Goal: Information Seeking & Learning: Learn about a topic

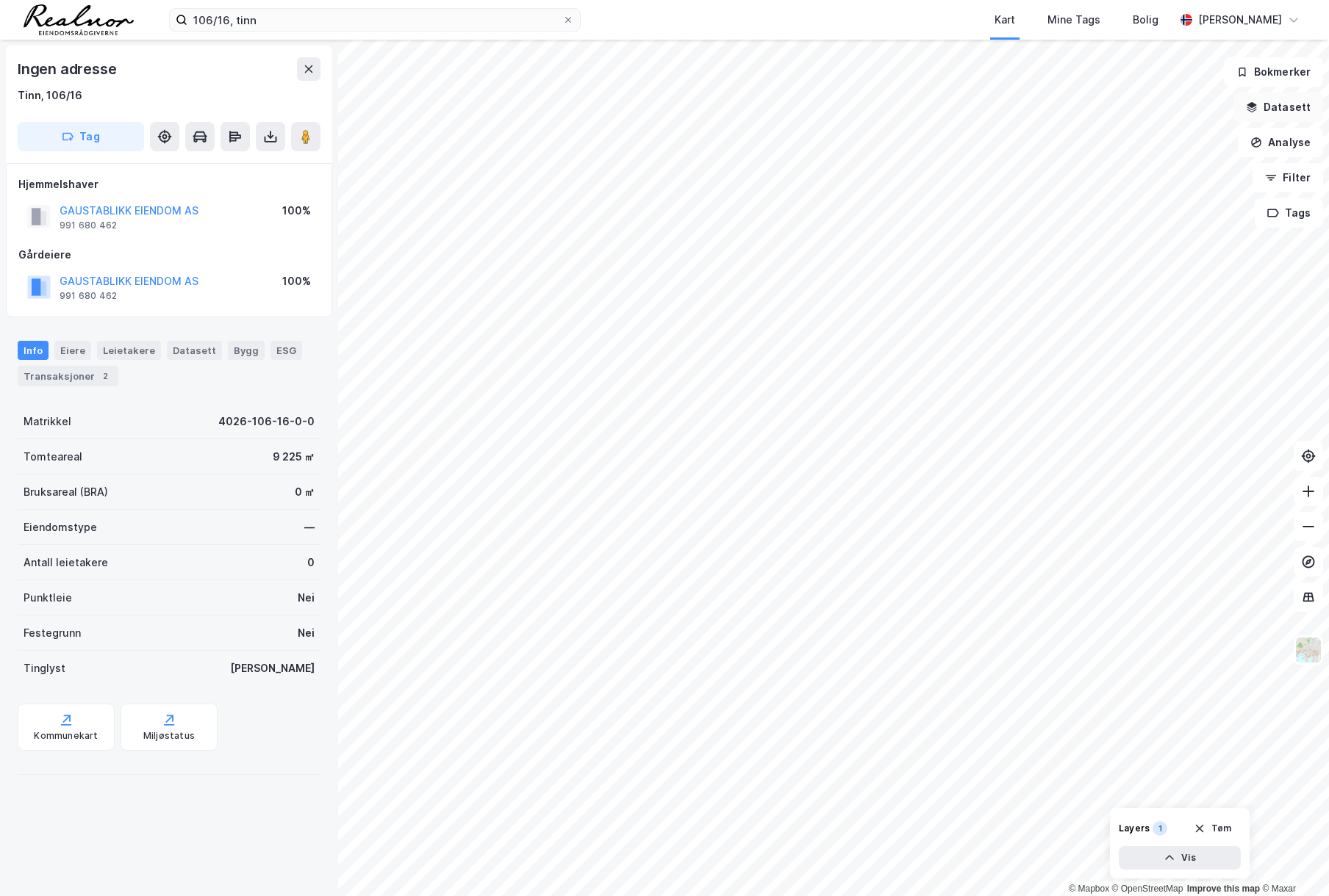
click at [1307, 113] on button "Datasett" at bounding box center [1278, 107] width 90 height 30
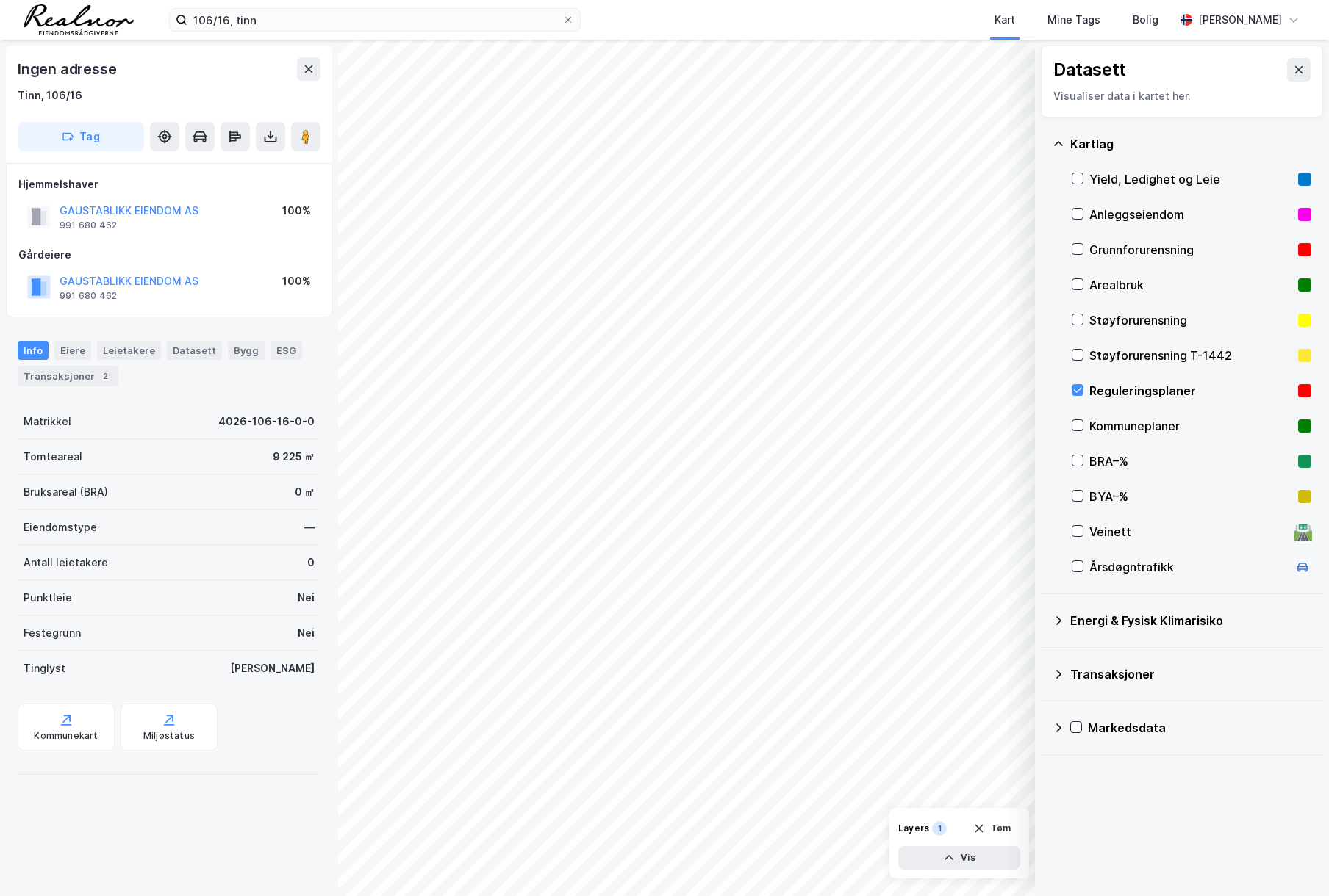
click at [1140, 387] on div "Reguleringsplaner" at bounding box center [1190, 391] width 203 height 18
click at [1130, 724] on div "Markedsdata" at bounding box center [1200, 729] width 224 height 18
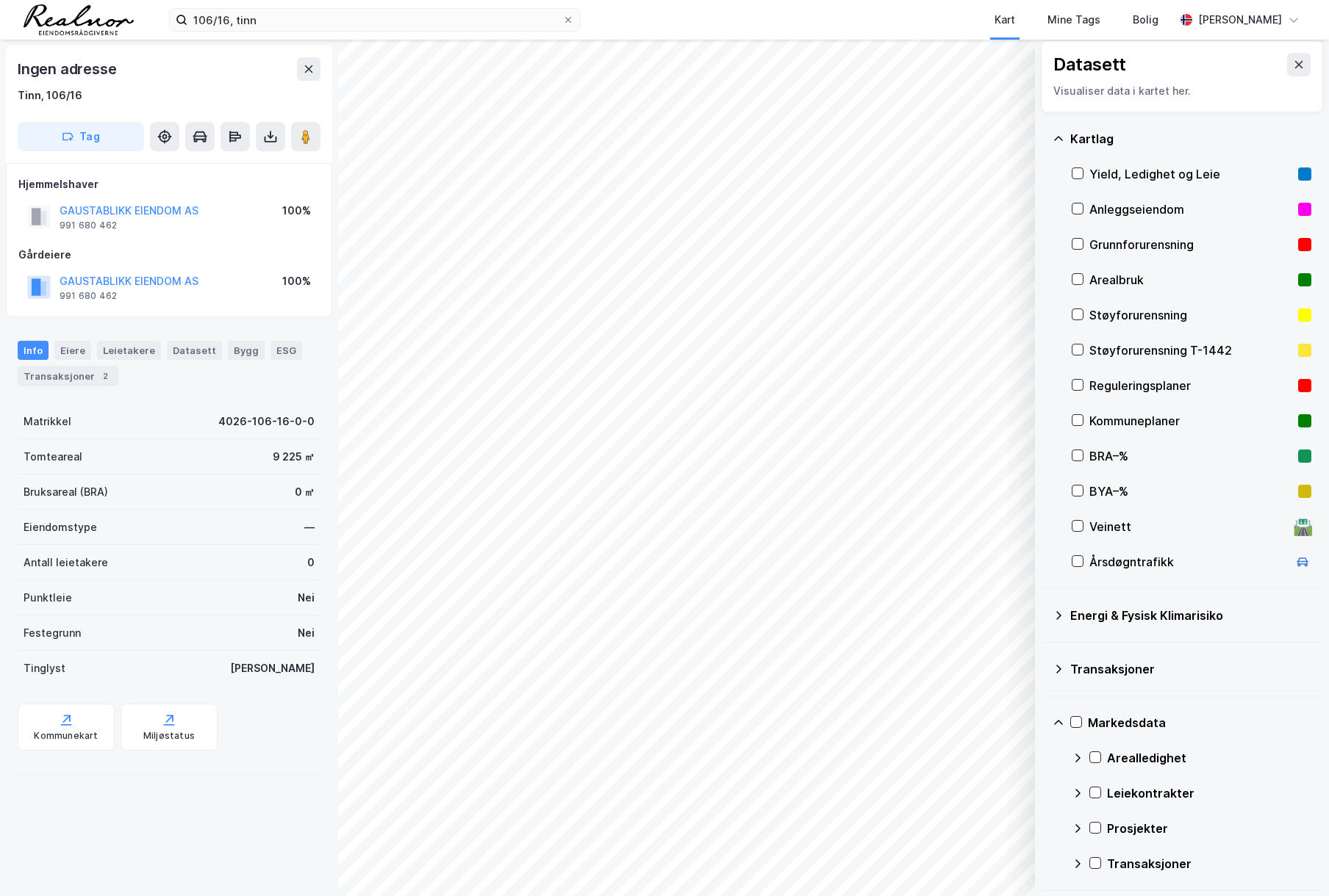
scroll to position [6, 0]
click at [1166, 760] on div "Arealledighet" at bounding box center [1209, 757] width 204 height 18
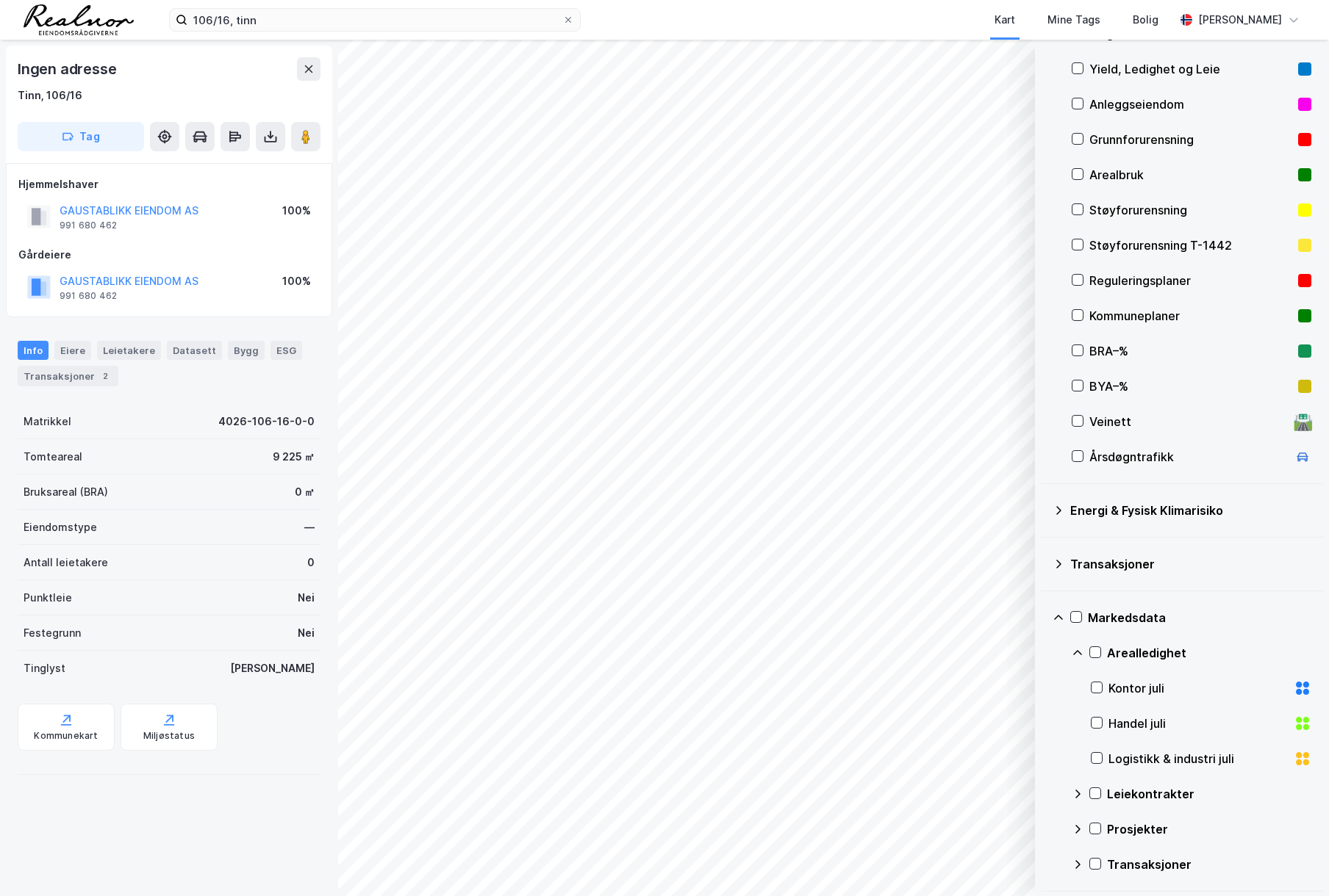
scroll to position [112, 0]
click at [1165, 755] on div "Logistikk & industri juli" at bounding box center [1198, 757] width 179 height 18
click at [567, 16] on icon at bounding box center [569, 20] width 9 height 9
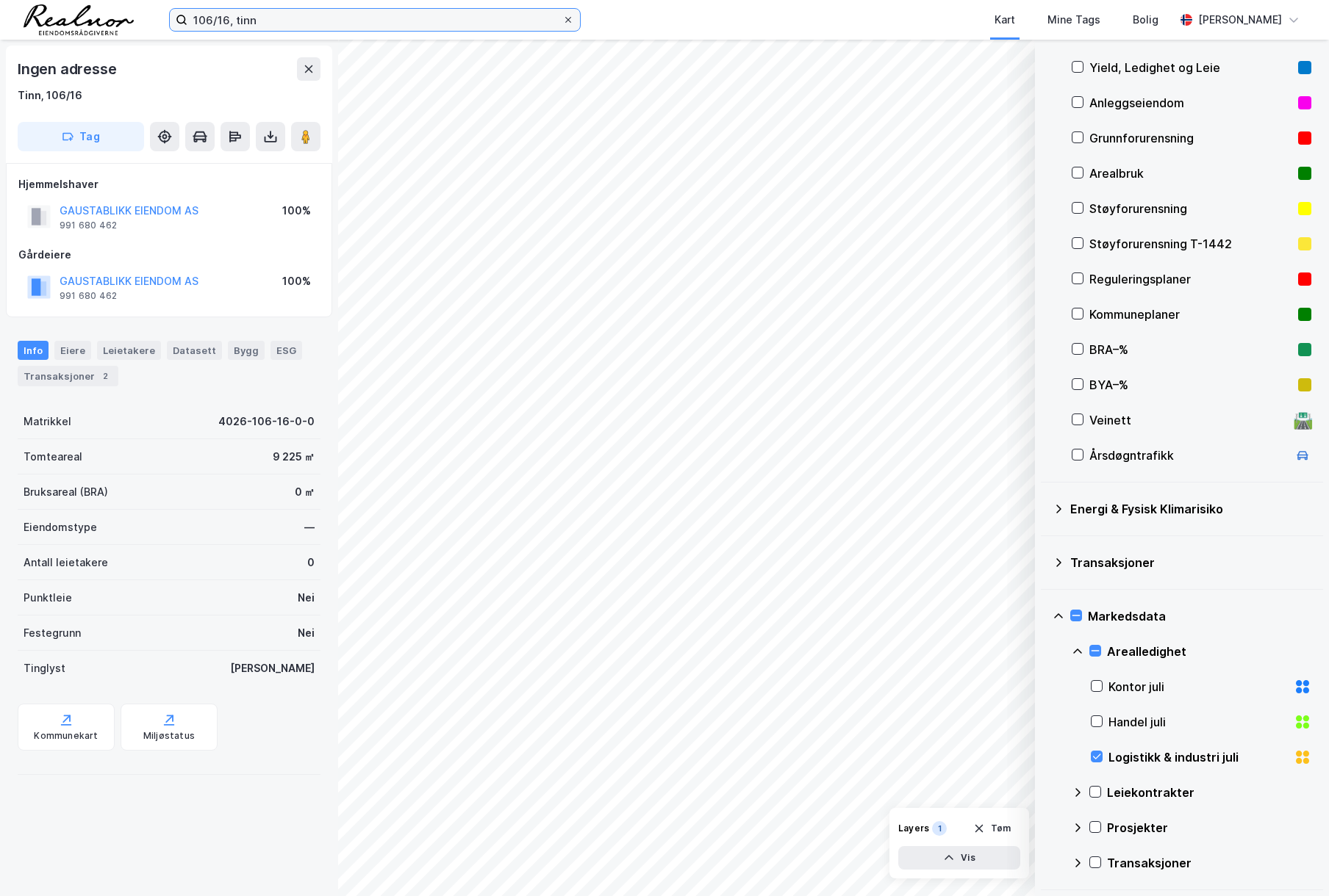
click at [562, 16] on input "106/16, tinn" at bounding box center [374, 20] width 375 height 22
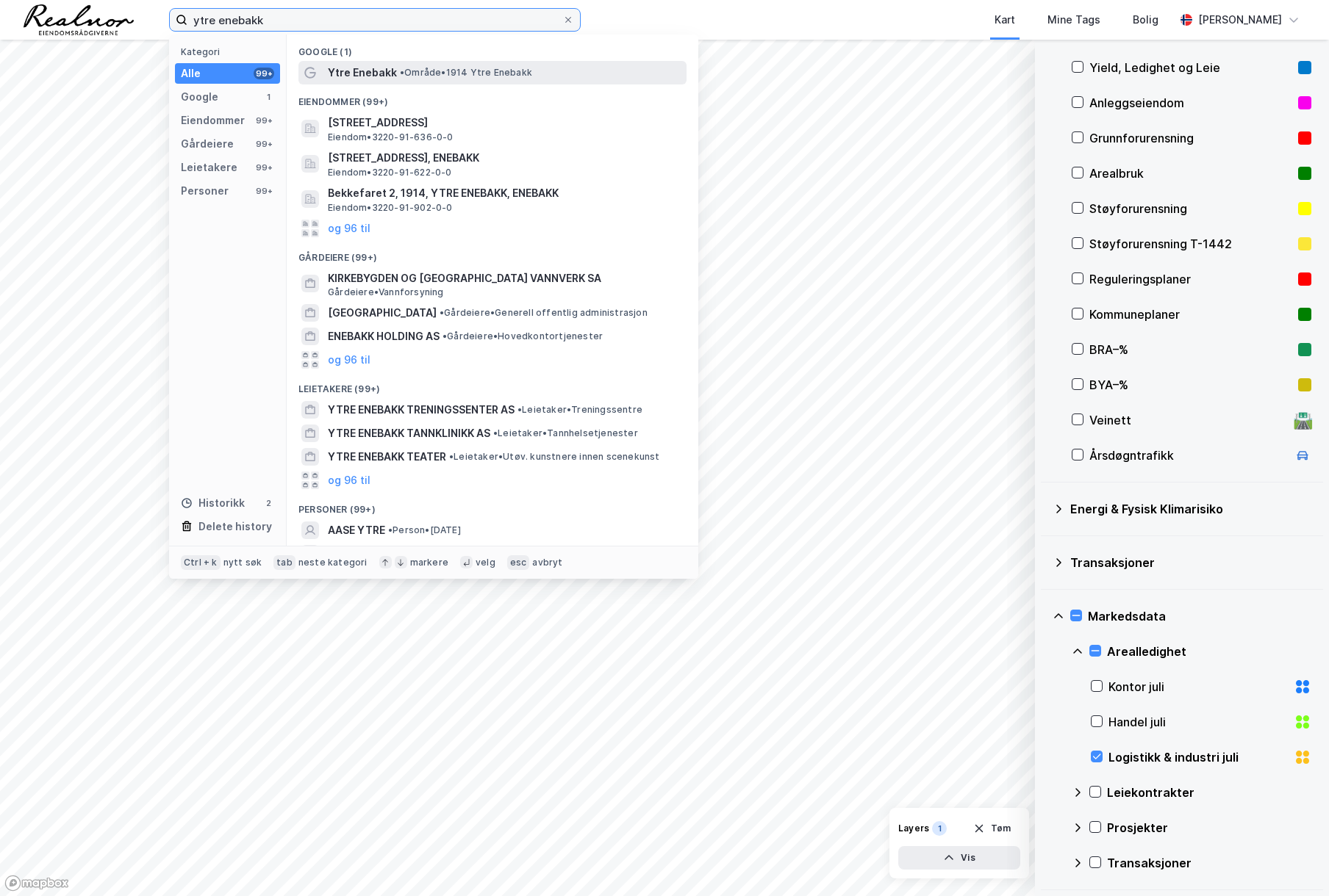
type input "ytre enebakk"
click at [388, 67] on span "Ytre Enebakk" at bounding box center [362, 73] width 69 height 18
click at [477, 19] on input "ytre enebakk" at bounding box center [374, 20] width 375 height 22
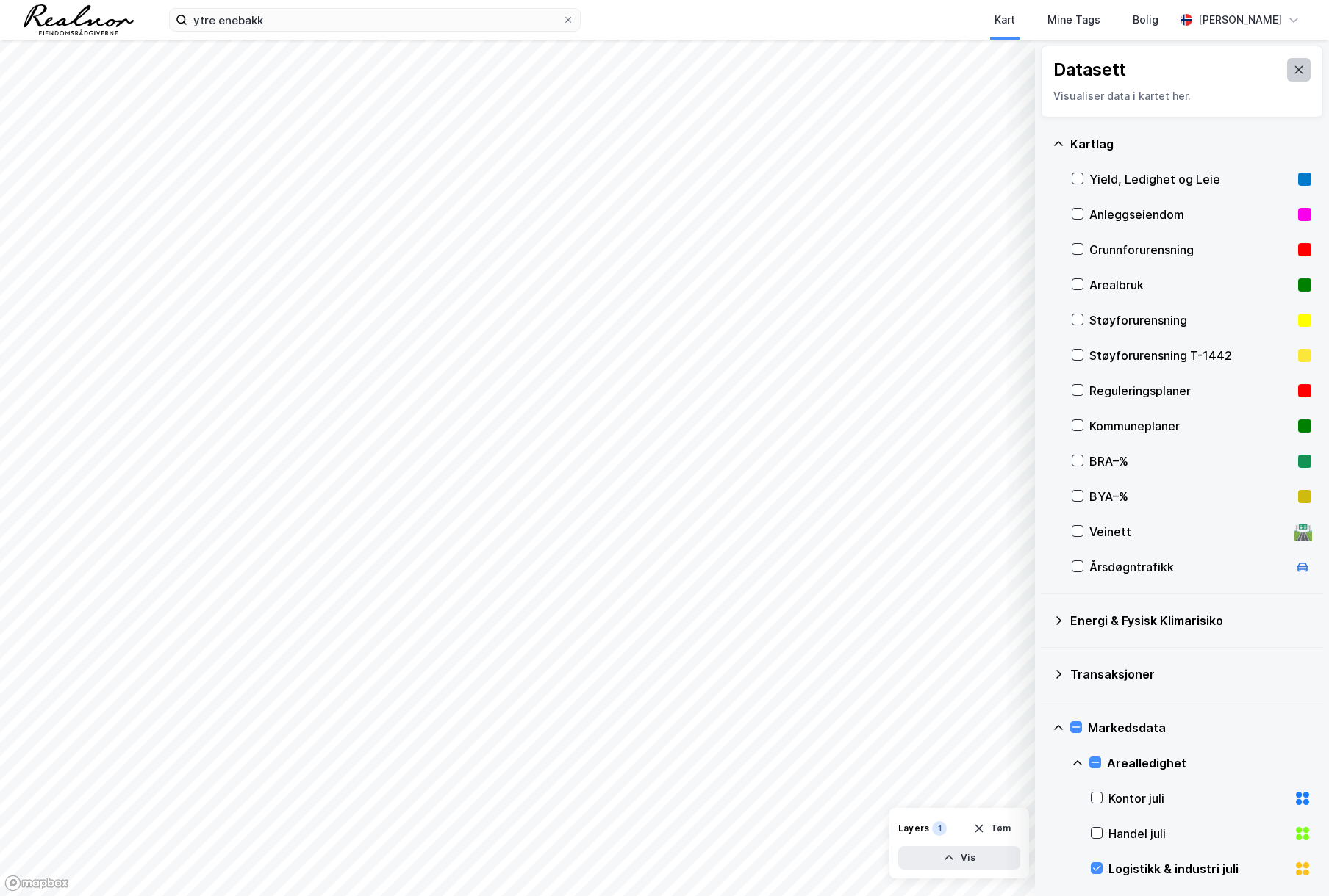
click at [1292, 76] on button at bounding box center [1299, 70] width 23 height 23
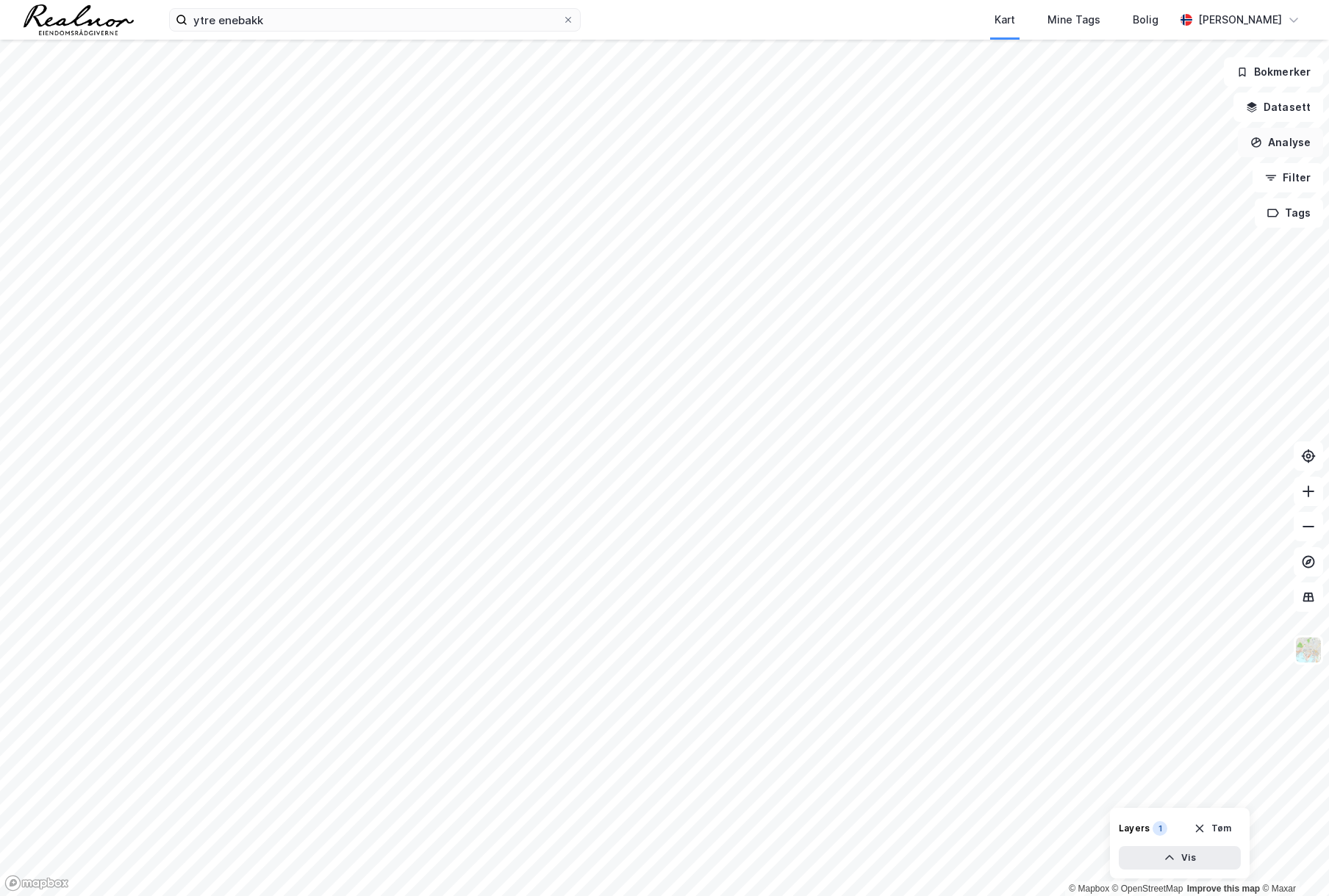
click at [1286, 139] on button "Analyse" at bounding box center [1280, 142] width 85 height 30
click at [1286, 168] on button "Filter" at bounding box center [1288, 177] width 71 height 30
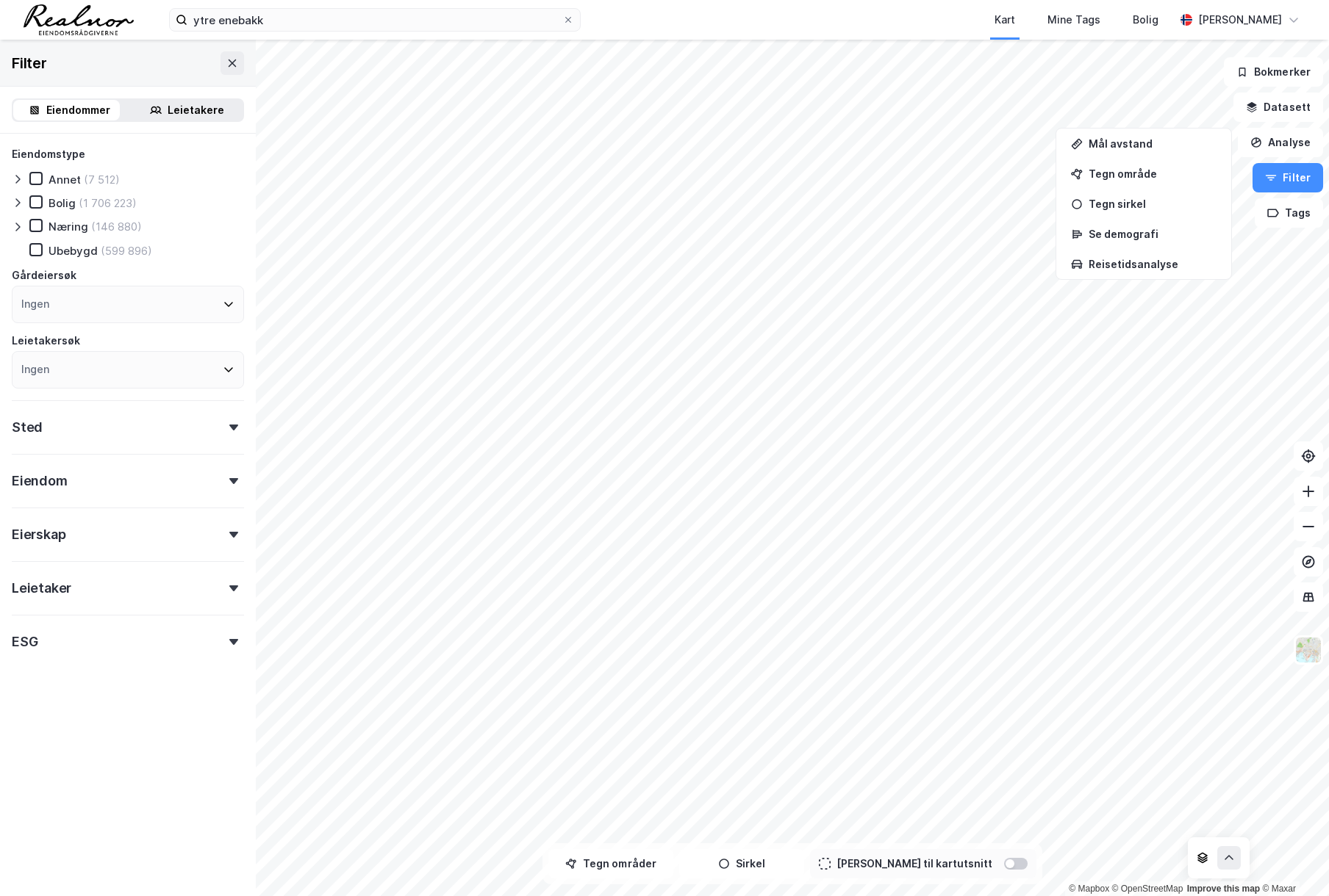
click at [166, 427] on div "Sted" at bounding box center [127, 421] width 232 height 42
click at [116, 489] on div "Ingen" at bounding box center [127, 492] width 232 height 38
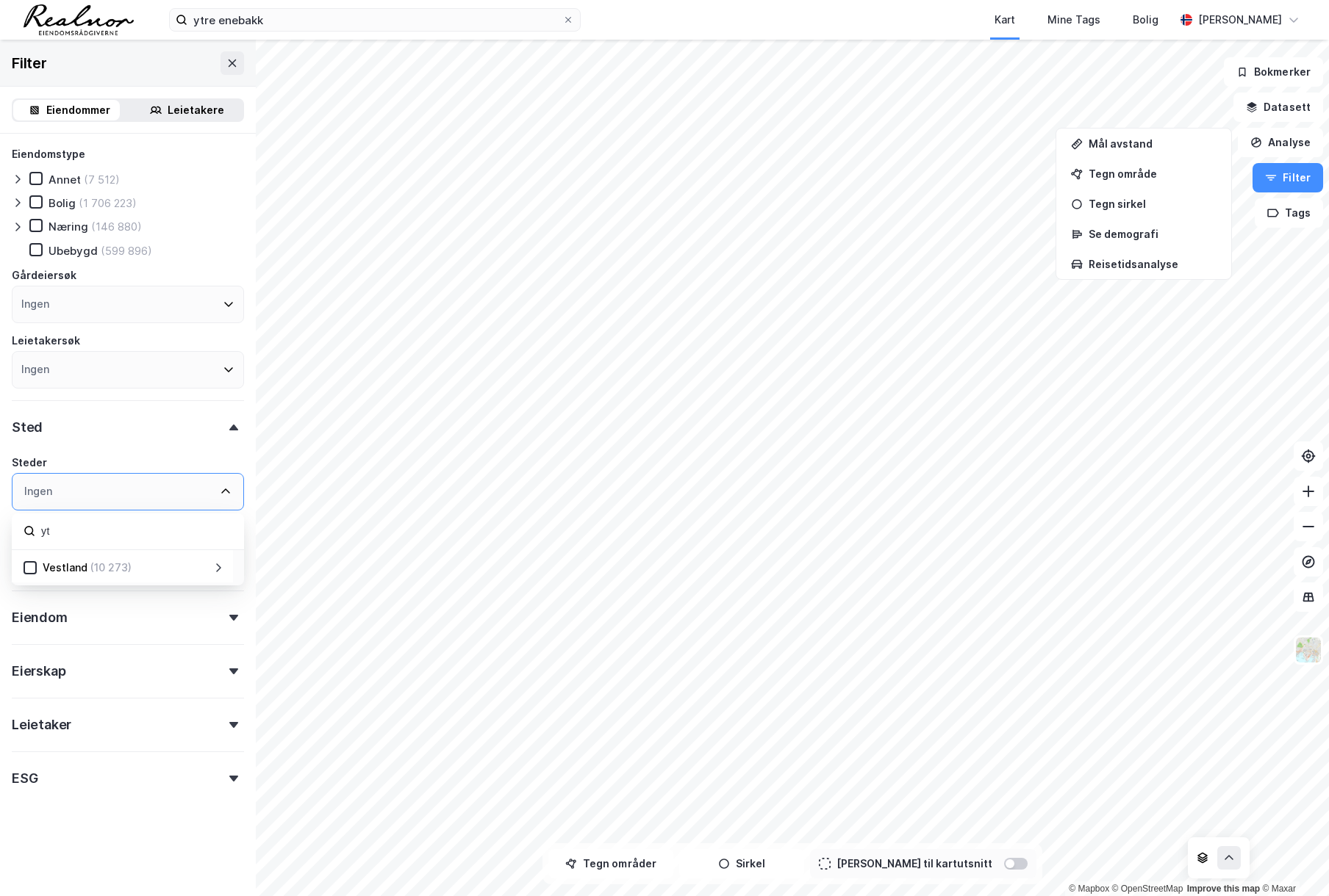
type input "y"
type input "enebakk"
click at [81, 594] on div "Enebakk" at bounding box center [81, 601] width 43 height 18
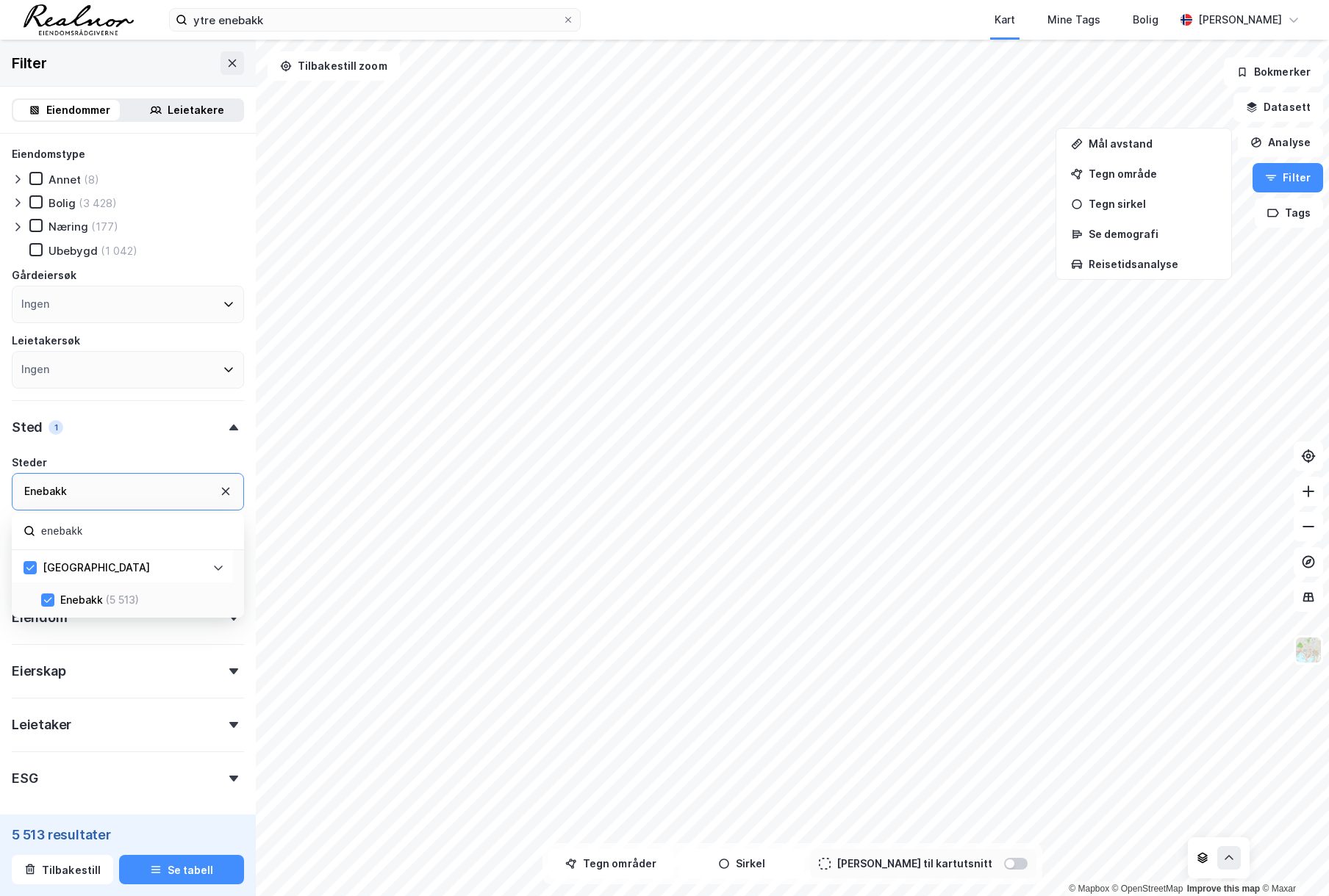
click at [150, 461] on div "Steder" at bounding box center [127, 463] width 232 height 18
click at [230, 627] on div "Eiendom" at bounding box center [127, 611] width 232 height 42
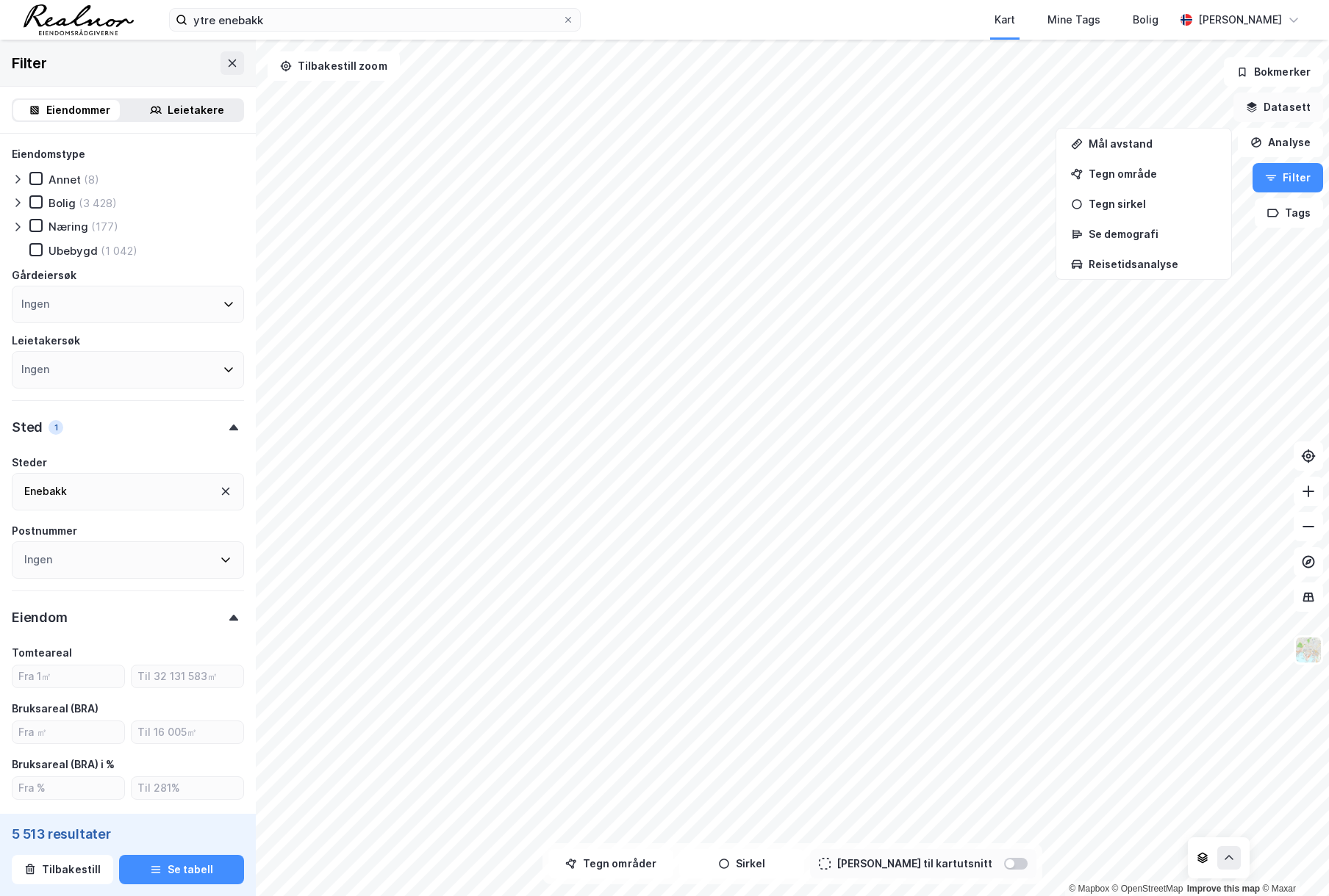
click at [1278, 115] on button "Datasett" at bounding box center [1278, 107] width 90 height 30
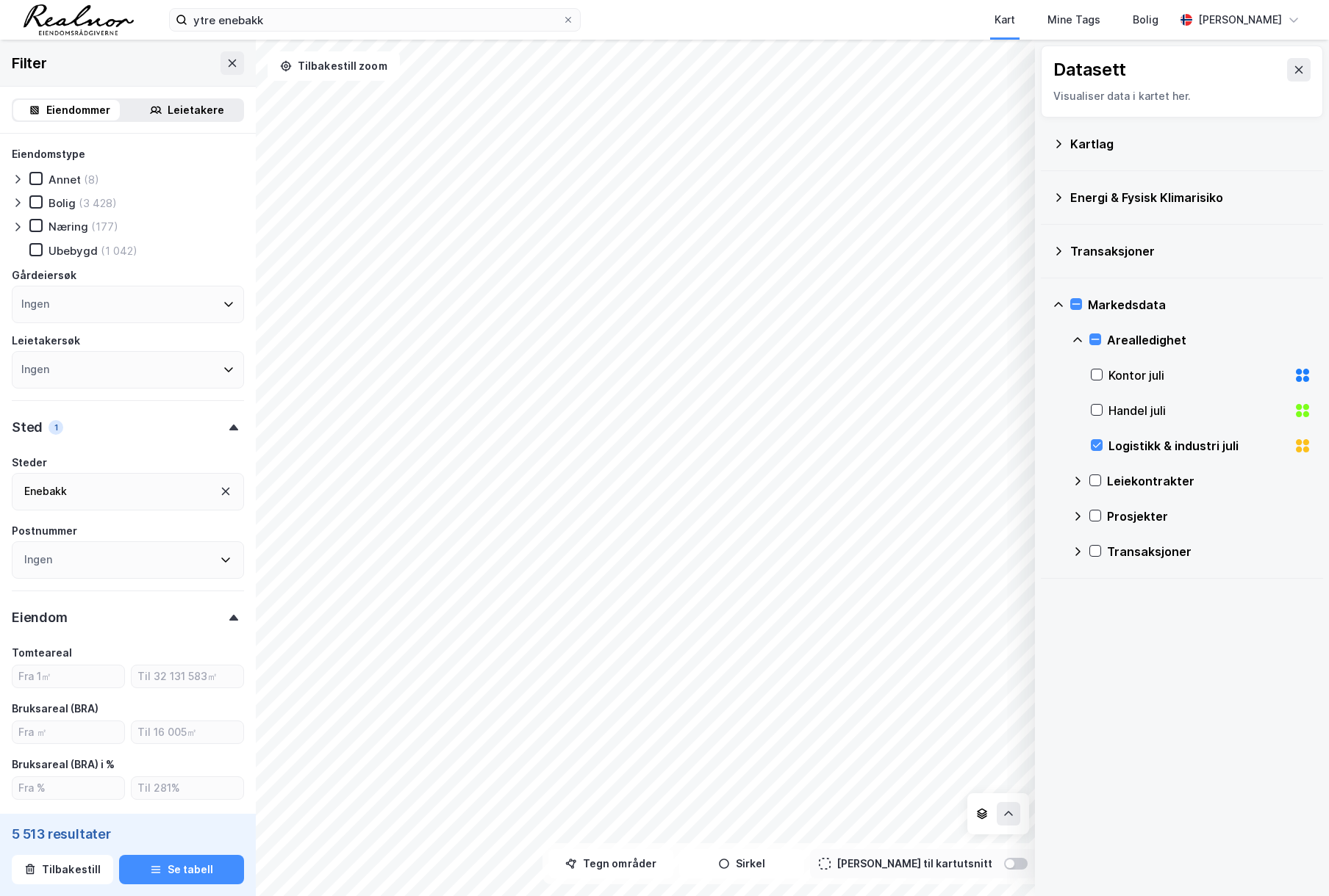
click at [1176, 440] on div "Logistikk & industri juli" at bounding box center [1198, 446] width 179 height 18
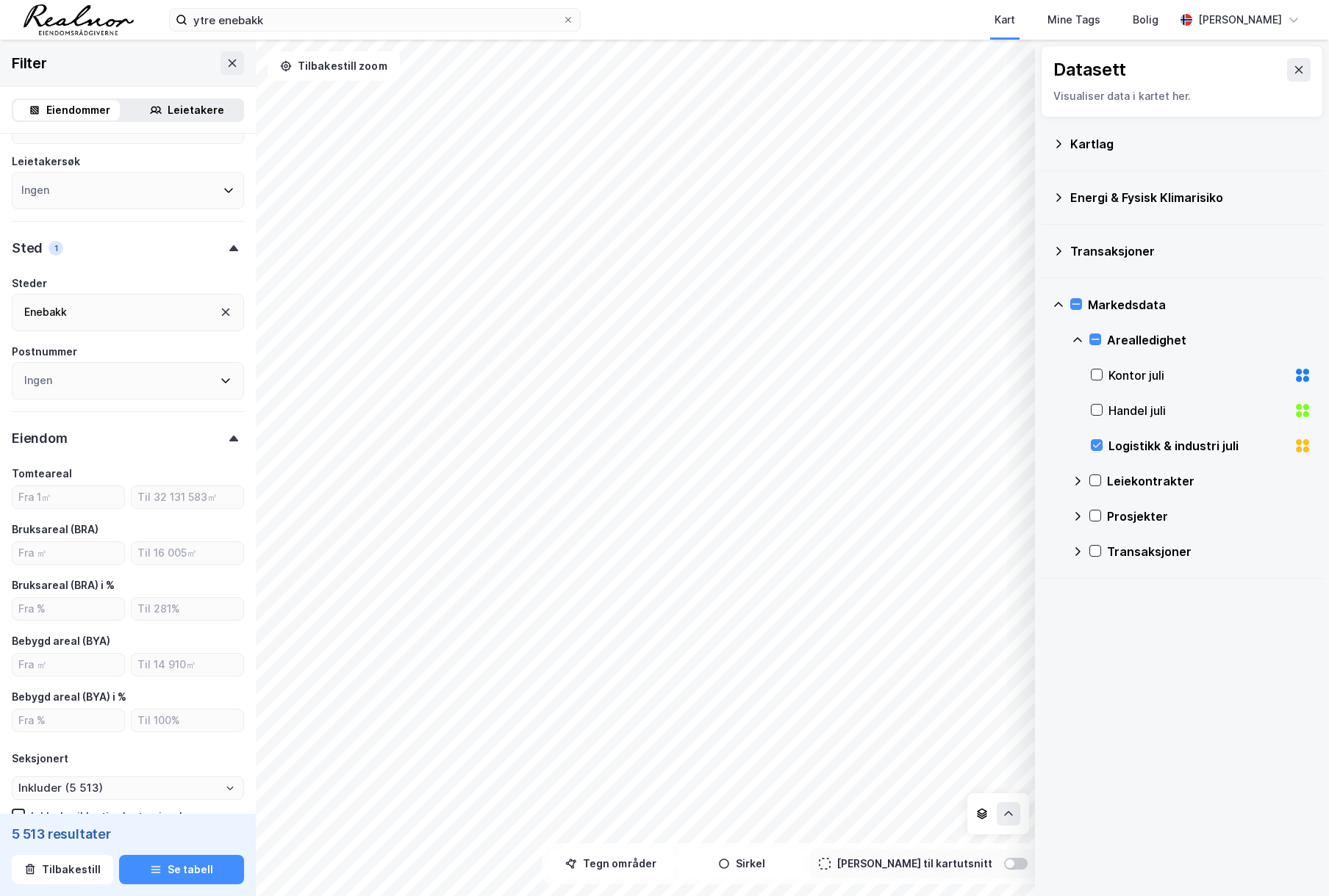
scroll to position [73, 0]
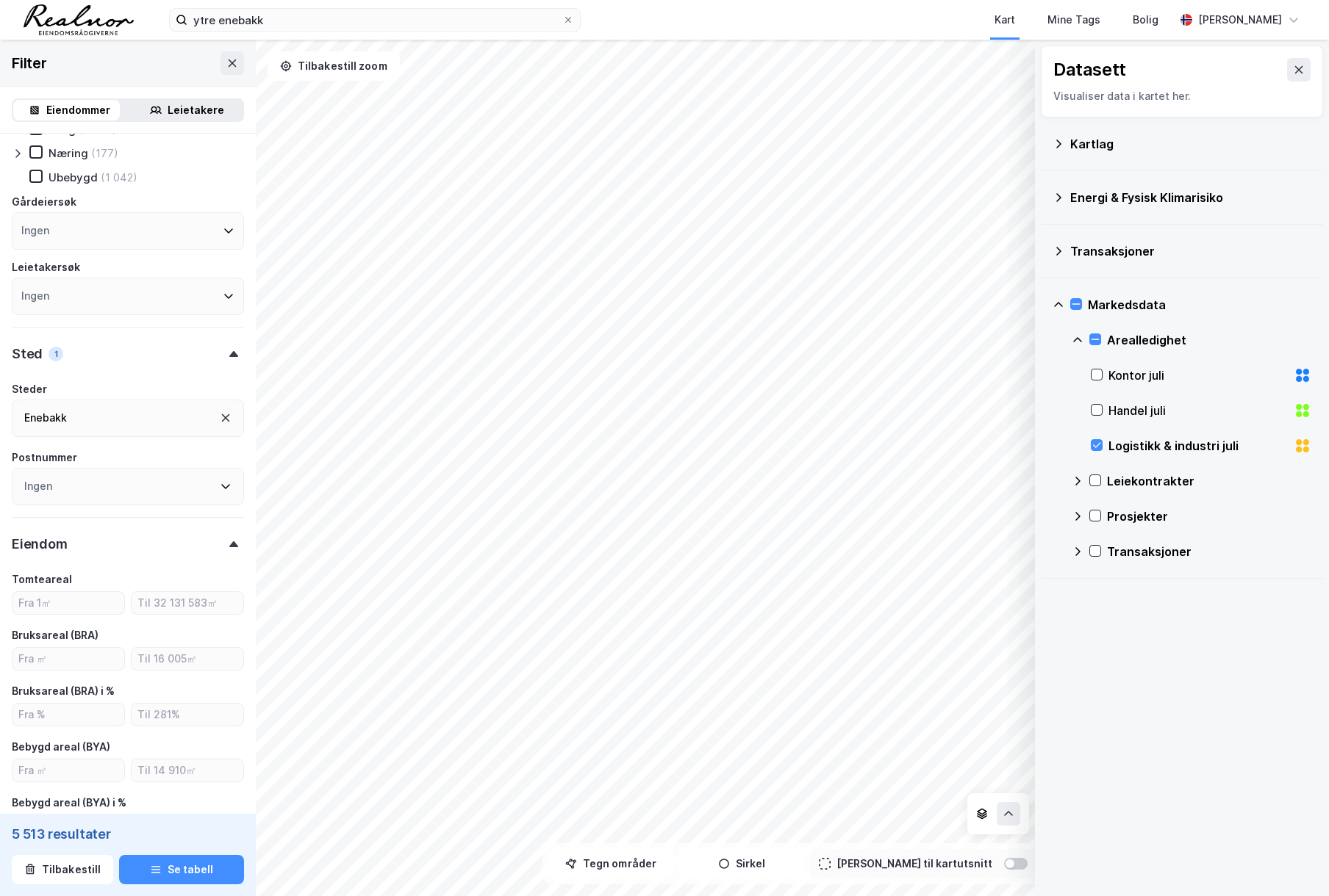
click at [193, 346] on div "Sted 1" at bounding box center [127, 347] width 232 height 42
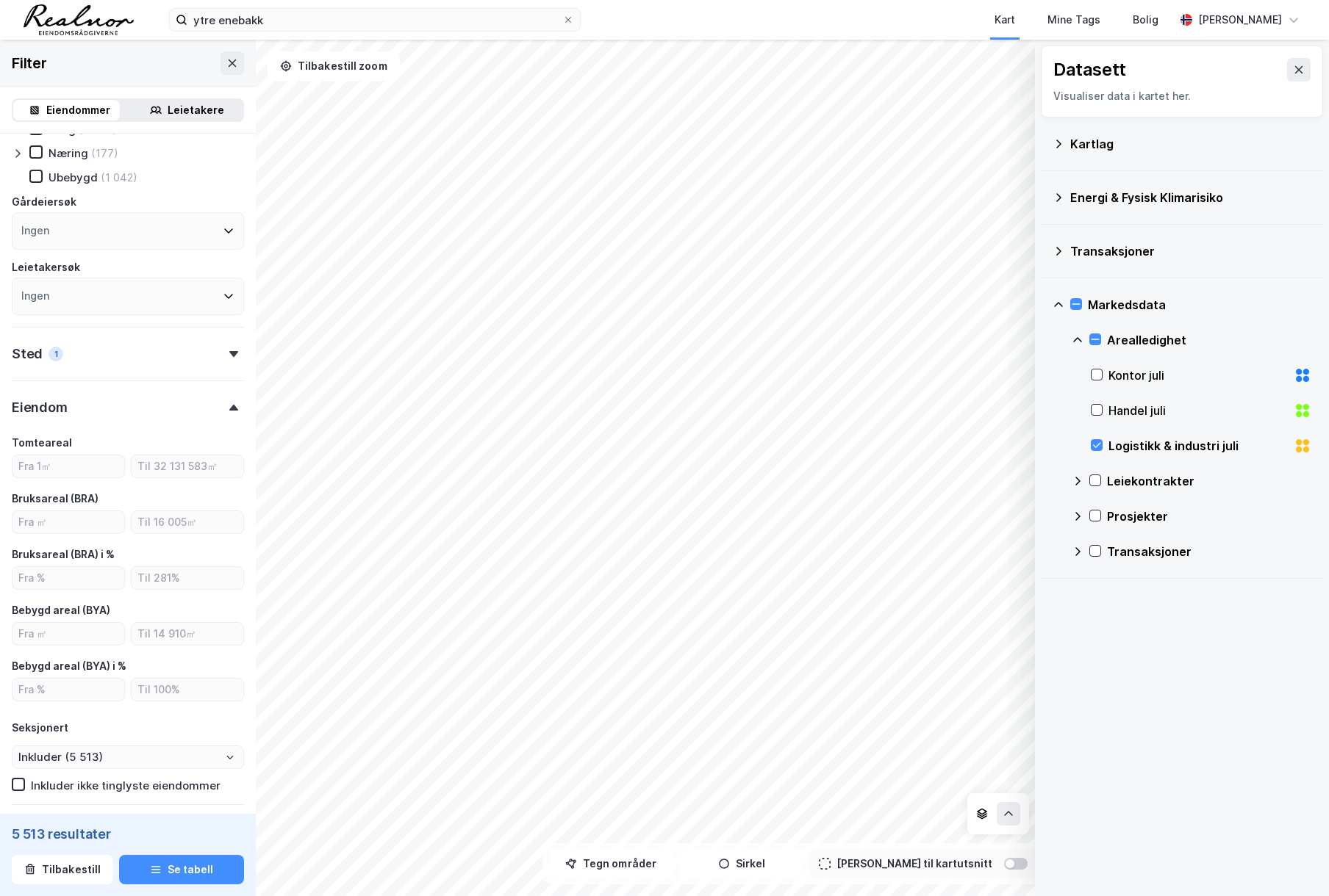
click at [225, 359] on div "Sted 1" at bounding box center [127, 347] width 232 height 42
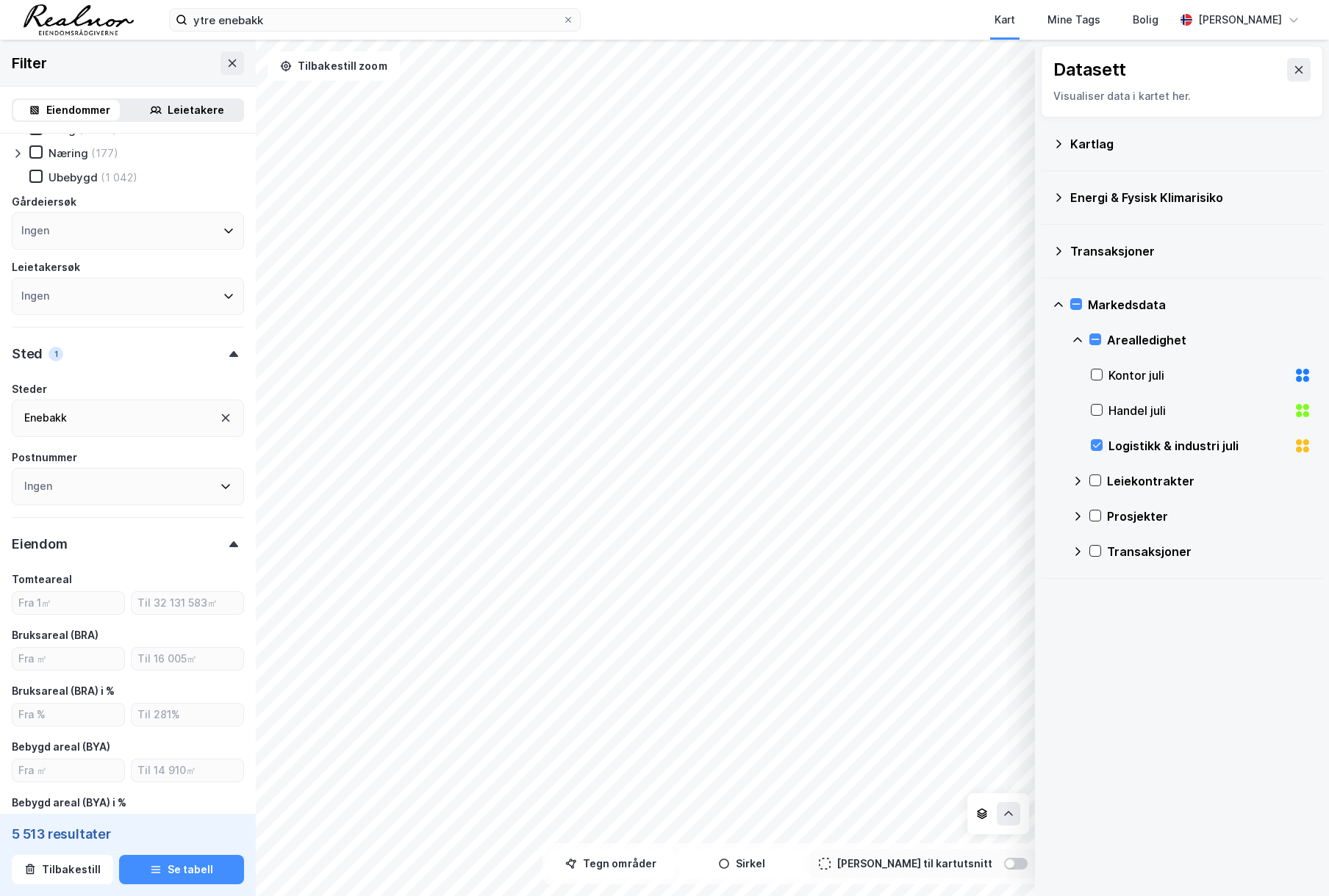
click at [212, 410] on div "Enebakk" at bounding box center [127, 419] width 232 height 38
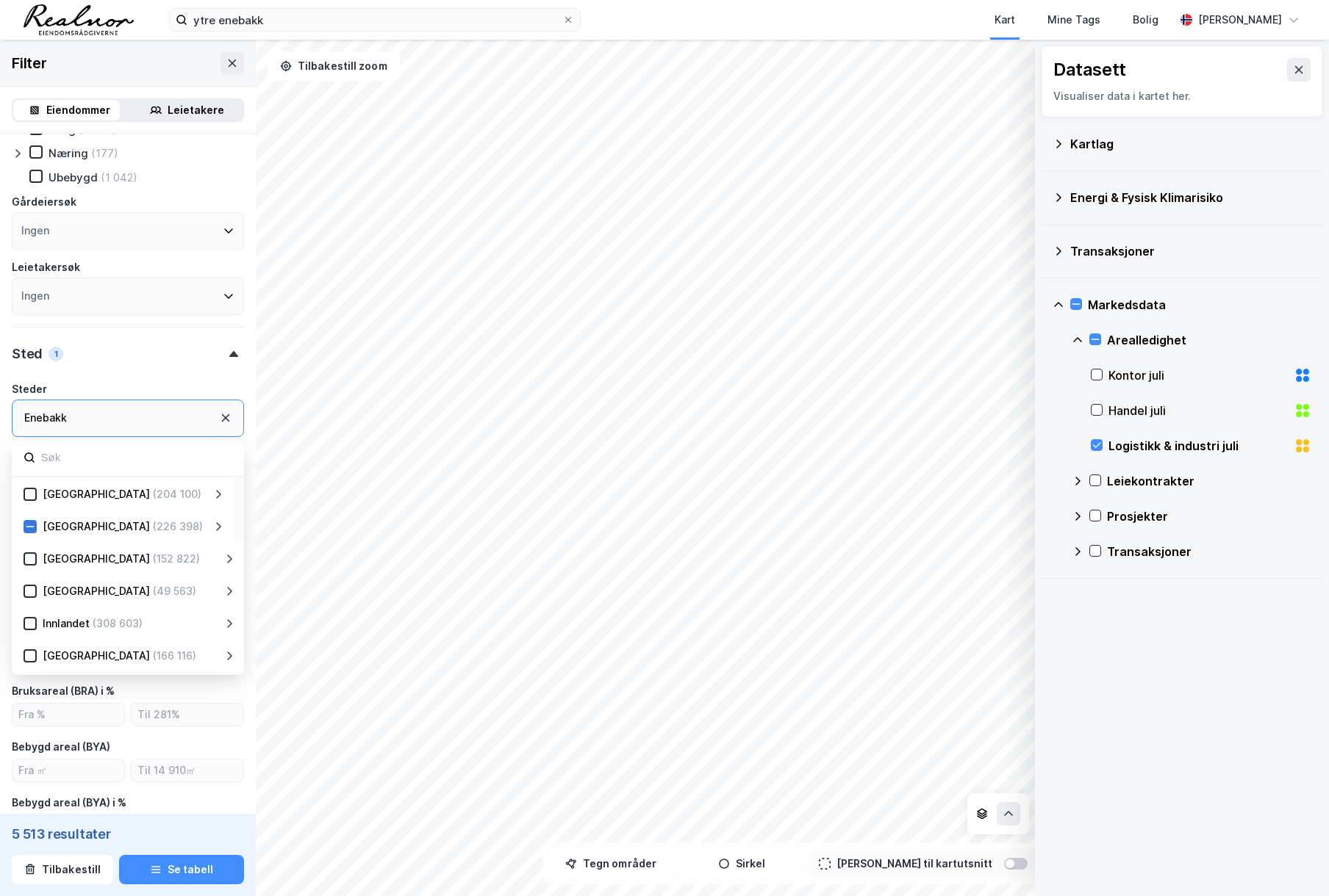
click at [30, 532] on div at bounding box center [30, 526] width 13 height 13
click at [30, 525] on icon at bounding box center [30, 526] width 10 height 10
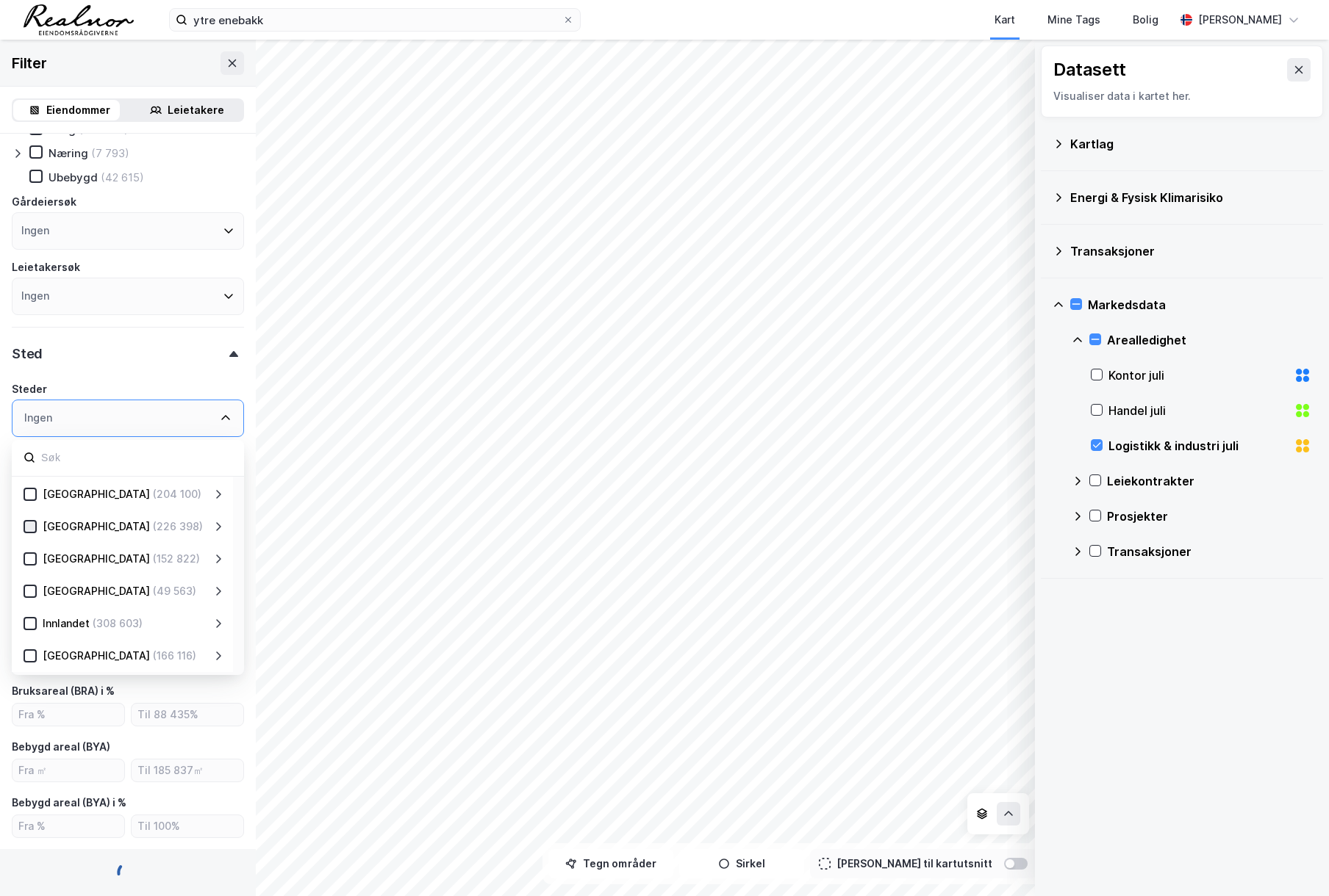
type input "Inkluder (2 589 278)"
click at [1094, 441] on icon at bounding box center [1096, 445] width 10 height 10
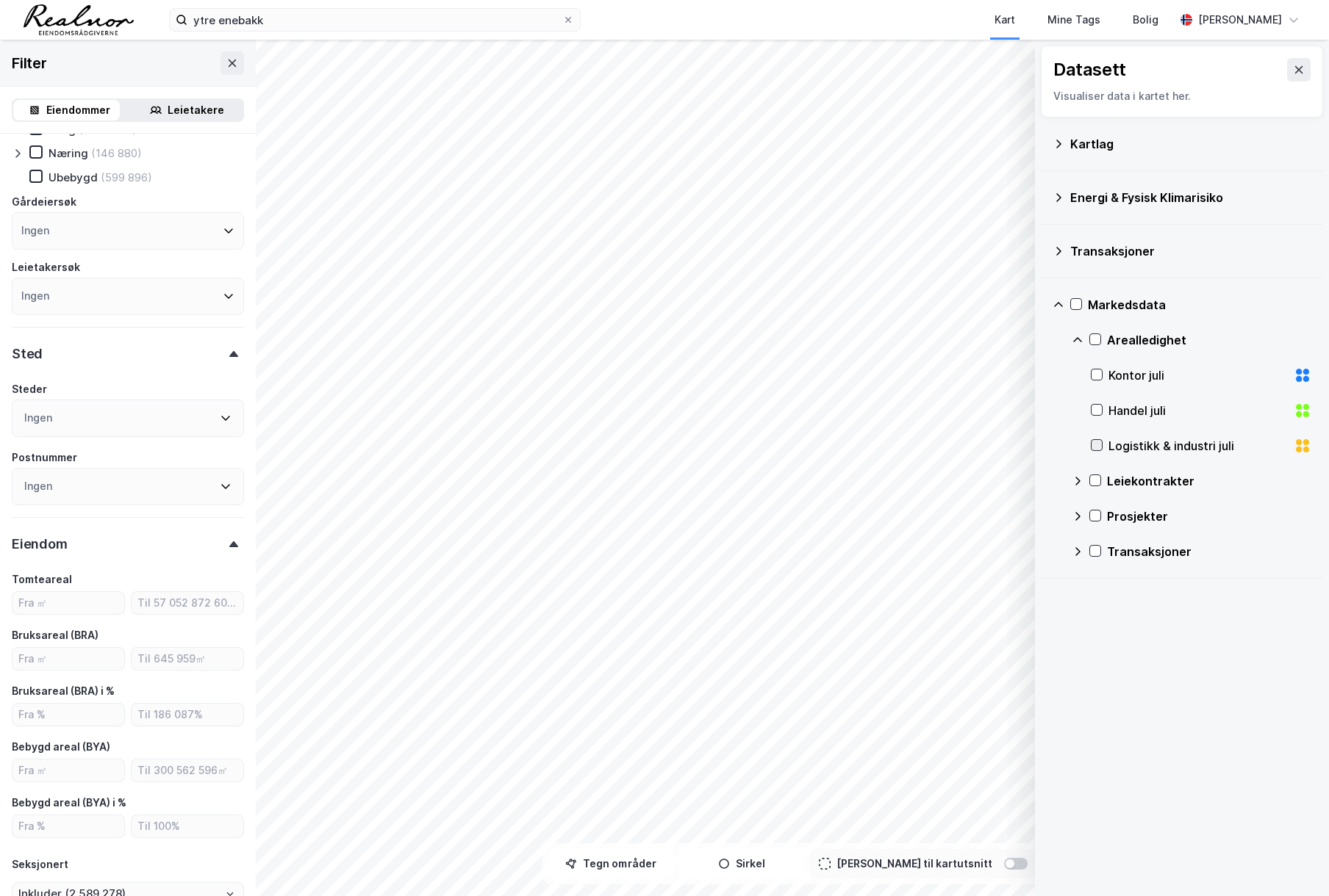
click at [1094, 441] on icon at bounding box center [1096, 445] width 10 height 10
click at [1146, 375] on div "Kontor juli" at bounding box center [1198, 376] width 179 height 18
click at [1132, 714] on div "Datasett Visualiser data i kartet her. Kartlag Energi & Fysisk Klimarisiko Tran…" at bounding box center [1182, 467] width 294 height 857
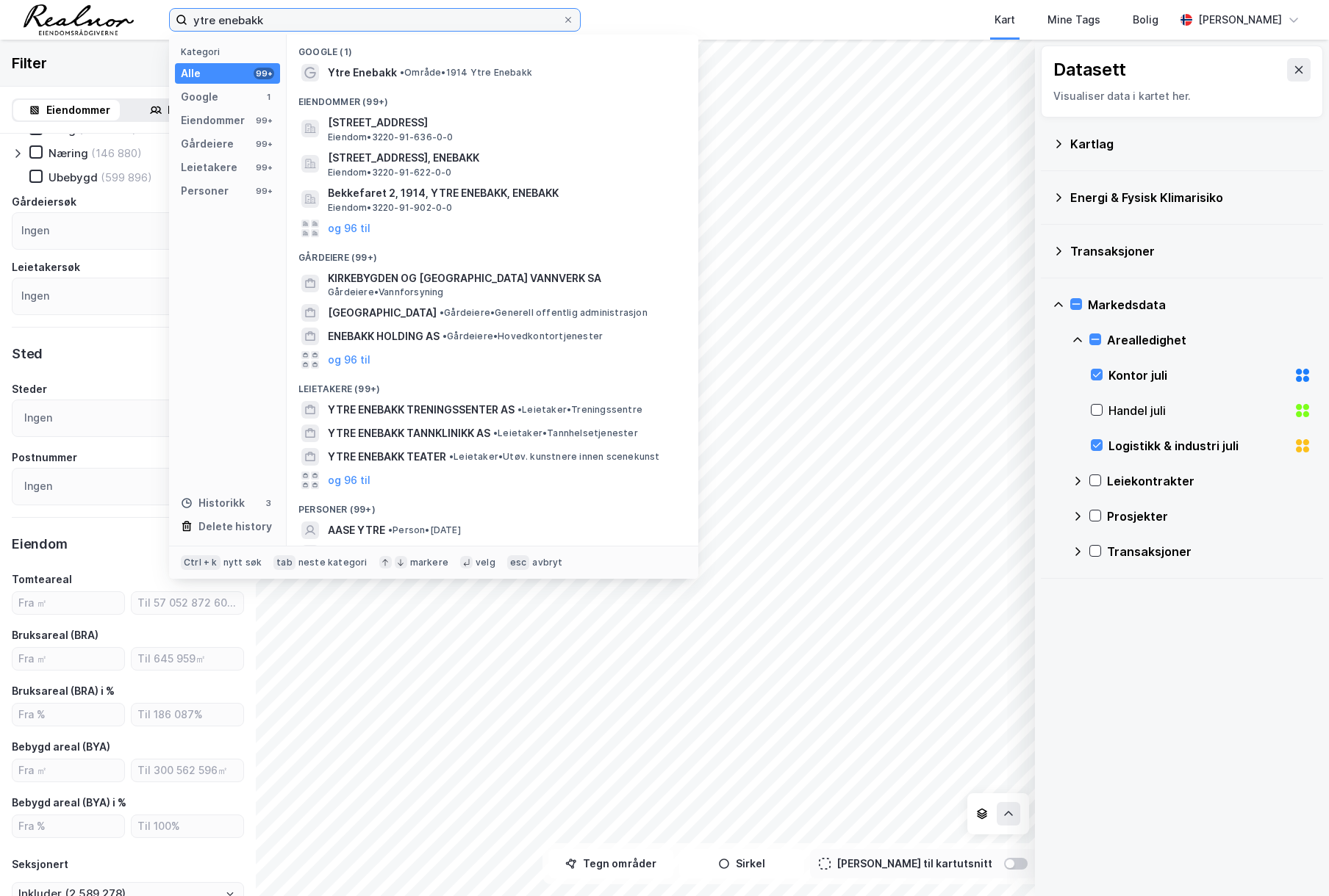
drag, startPoint x: 310, startPoint y: 22, endPoint x: 112, endPoint y: 22, distance: 198.0
click at [112, 22] on div "ytre enebakk Kategori Alle 99+ Google 1 Eiendommer 99+ Gårdeiere 99+ Leietakere…" at bounding box center [664, 20] width 1329 height 39
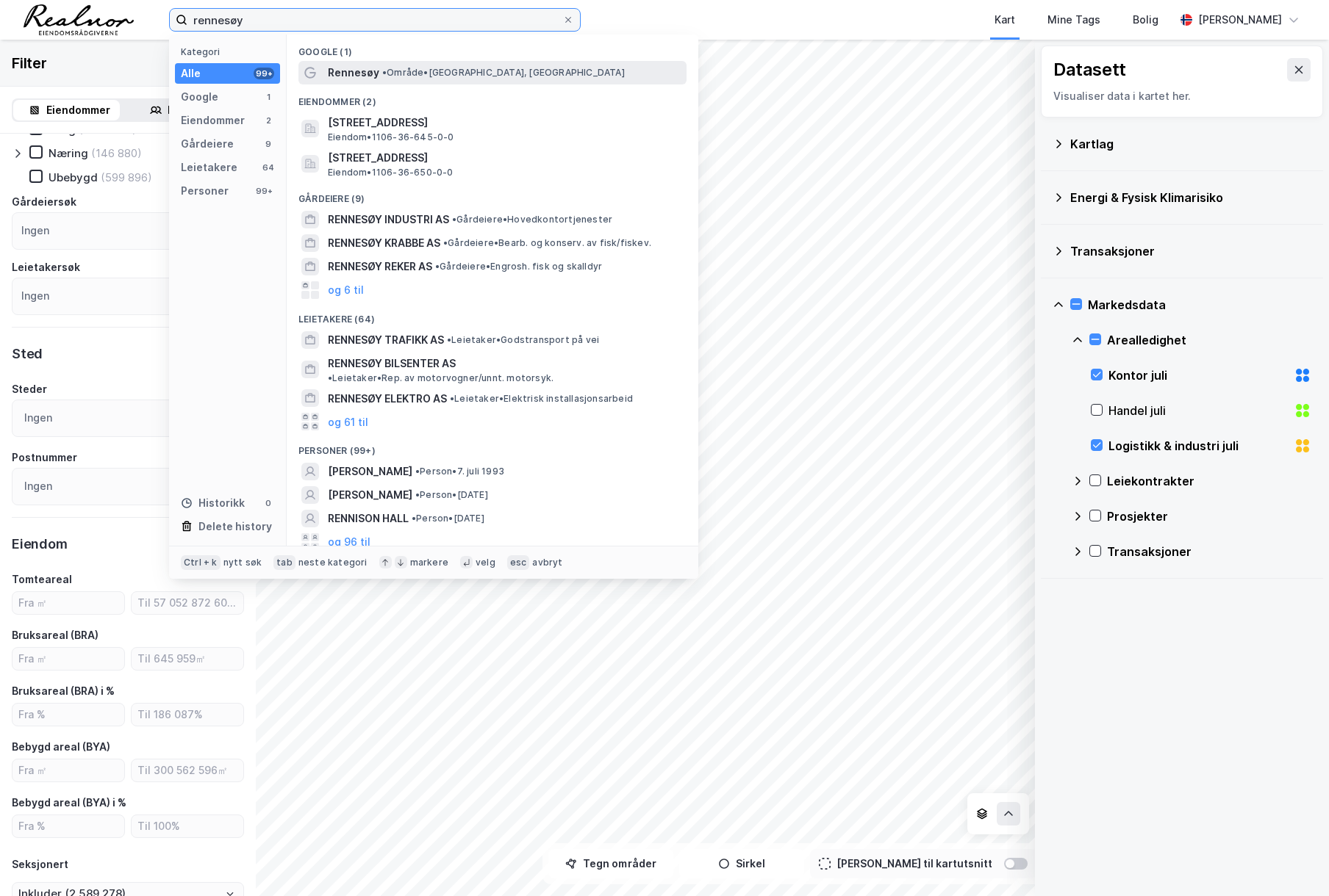
type input "rennesøy"
click at [496, 71] on span "• Område • [GEOGRAPHIC_DATA], [GEOGRAPHIC_DATA]" at bounding box center [503, 73] width 243 height 12
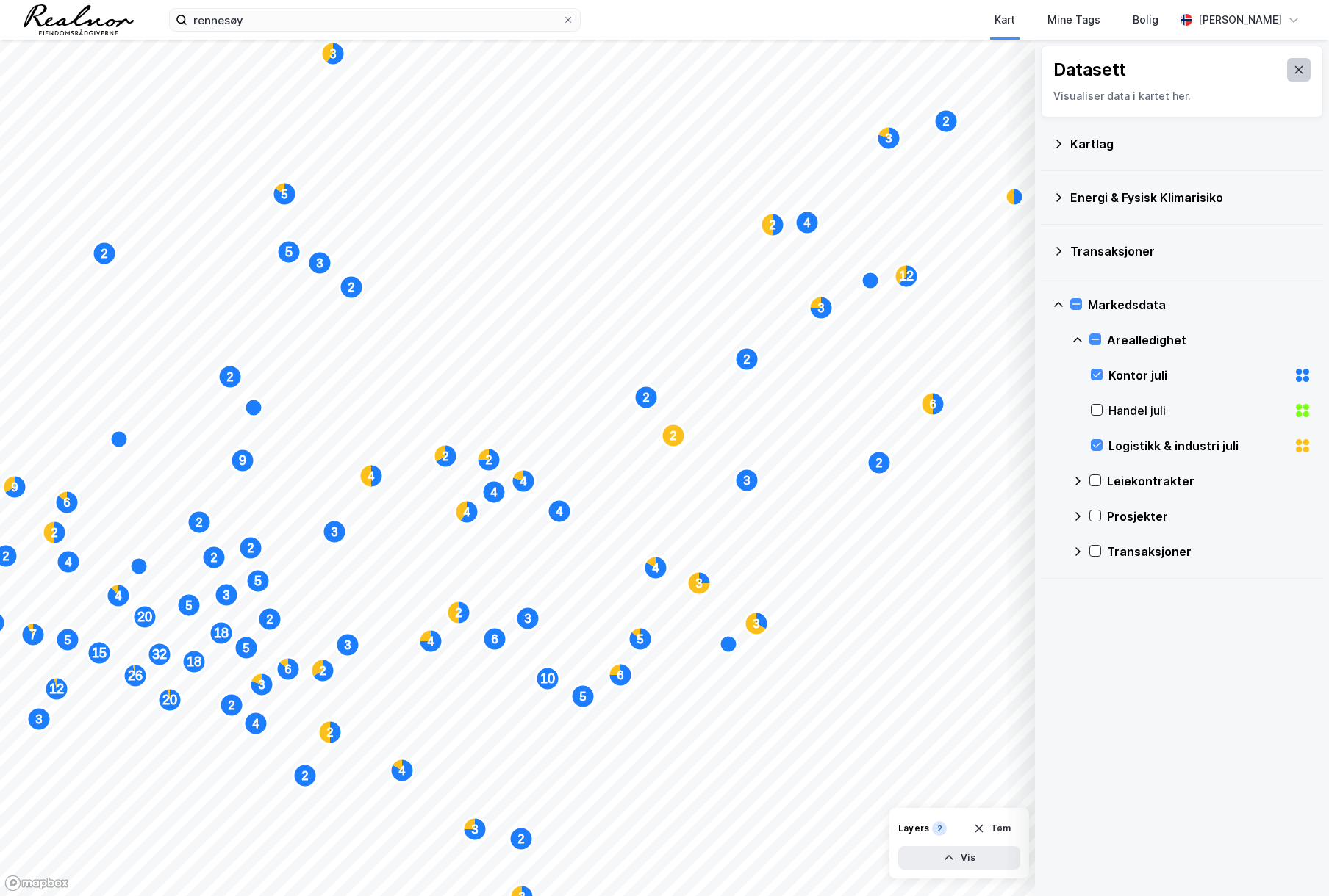
click at [1287, 69] on button at bounding box center [1299, 70] width 23 height 23
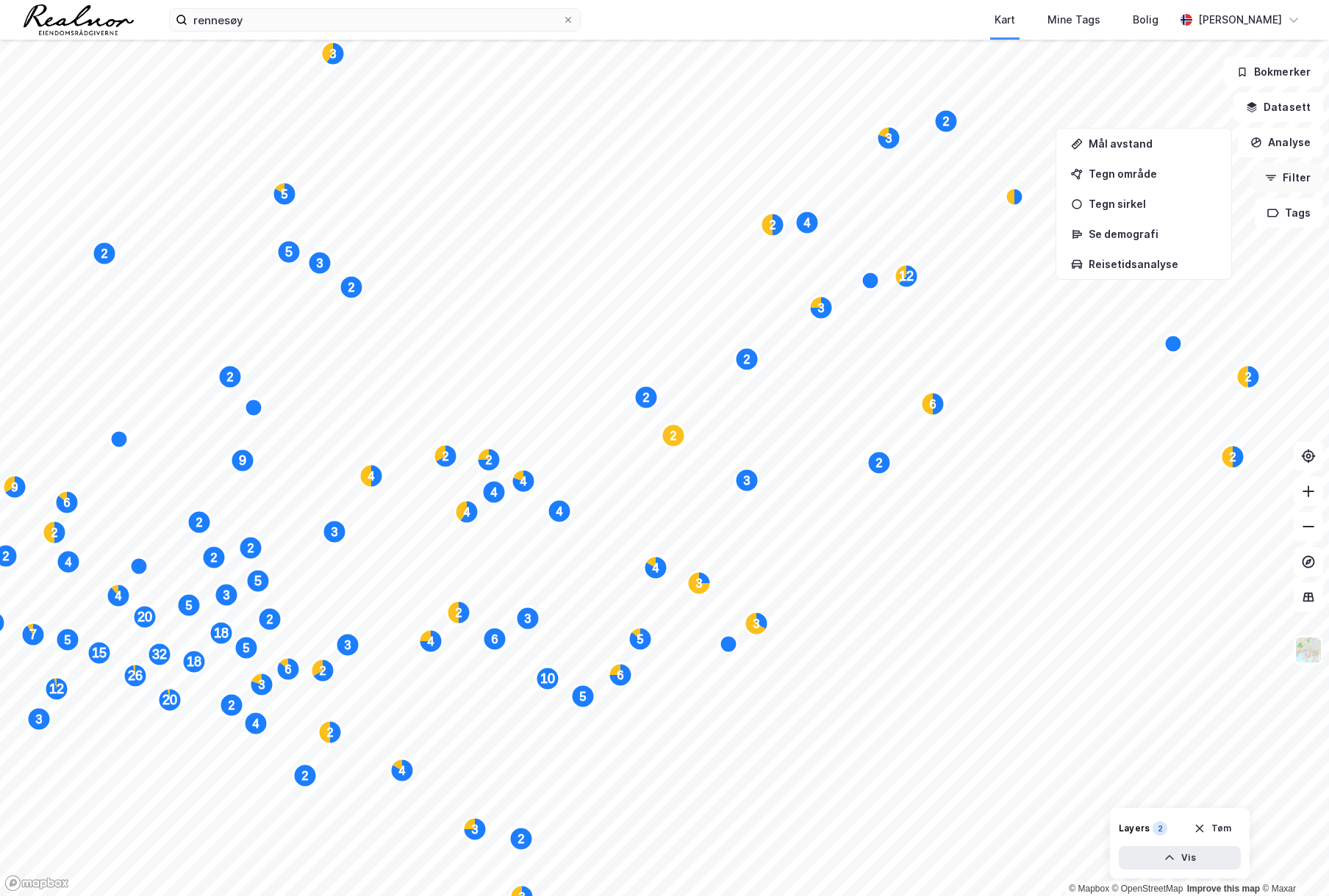
click at [1282, 176] on button "Filter" at bounding box center [1288, 177] width 71 height 30
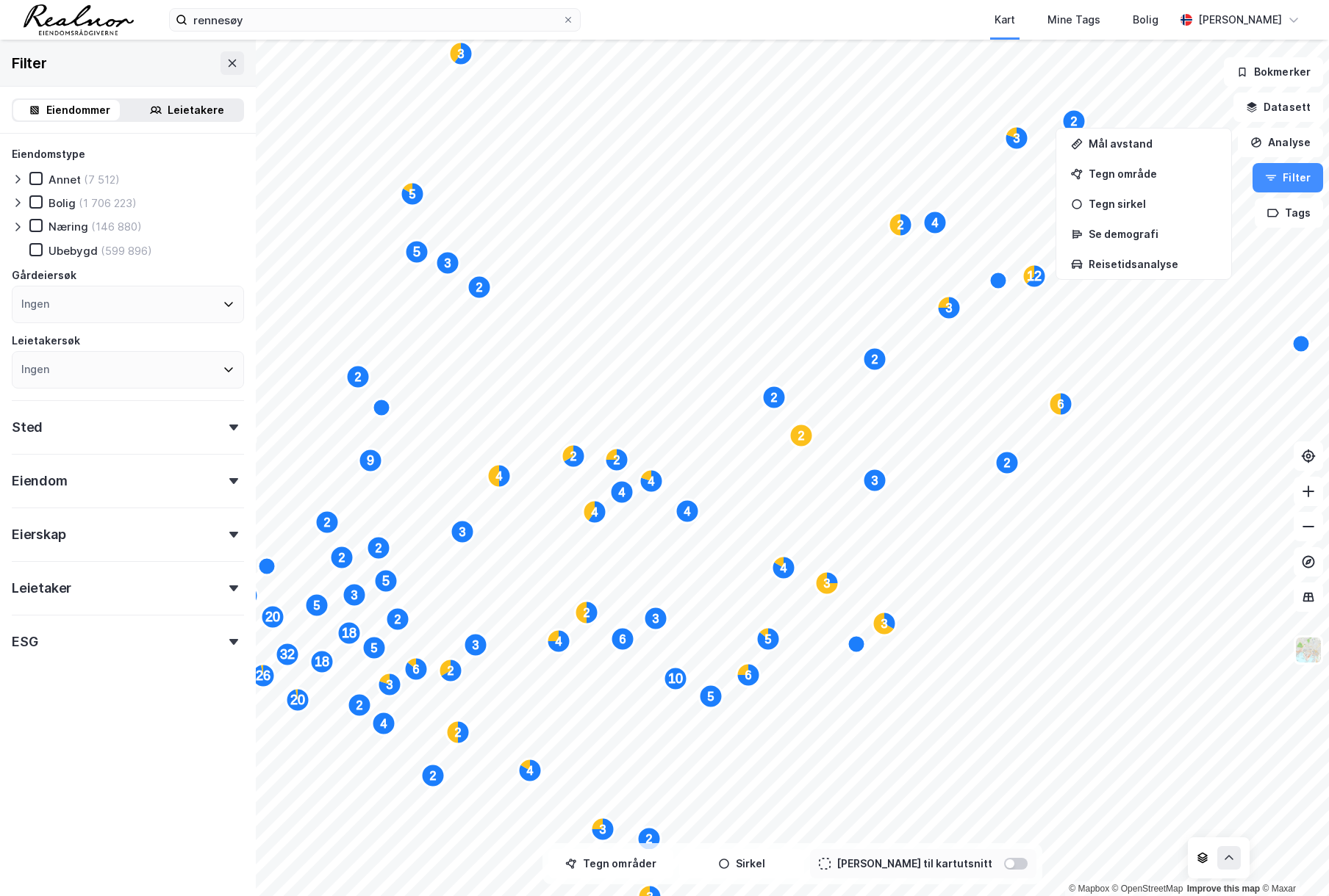
click at [206, 415] on div "Sted" at bounding box center [127, 421] width 232 height 42
click at [171, 492] on div "Ingen" at bounding box center [127, 492] width 232 height 38
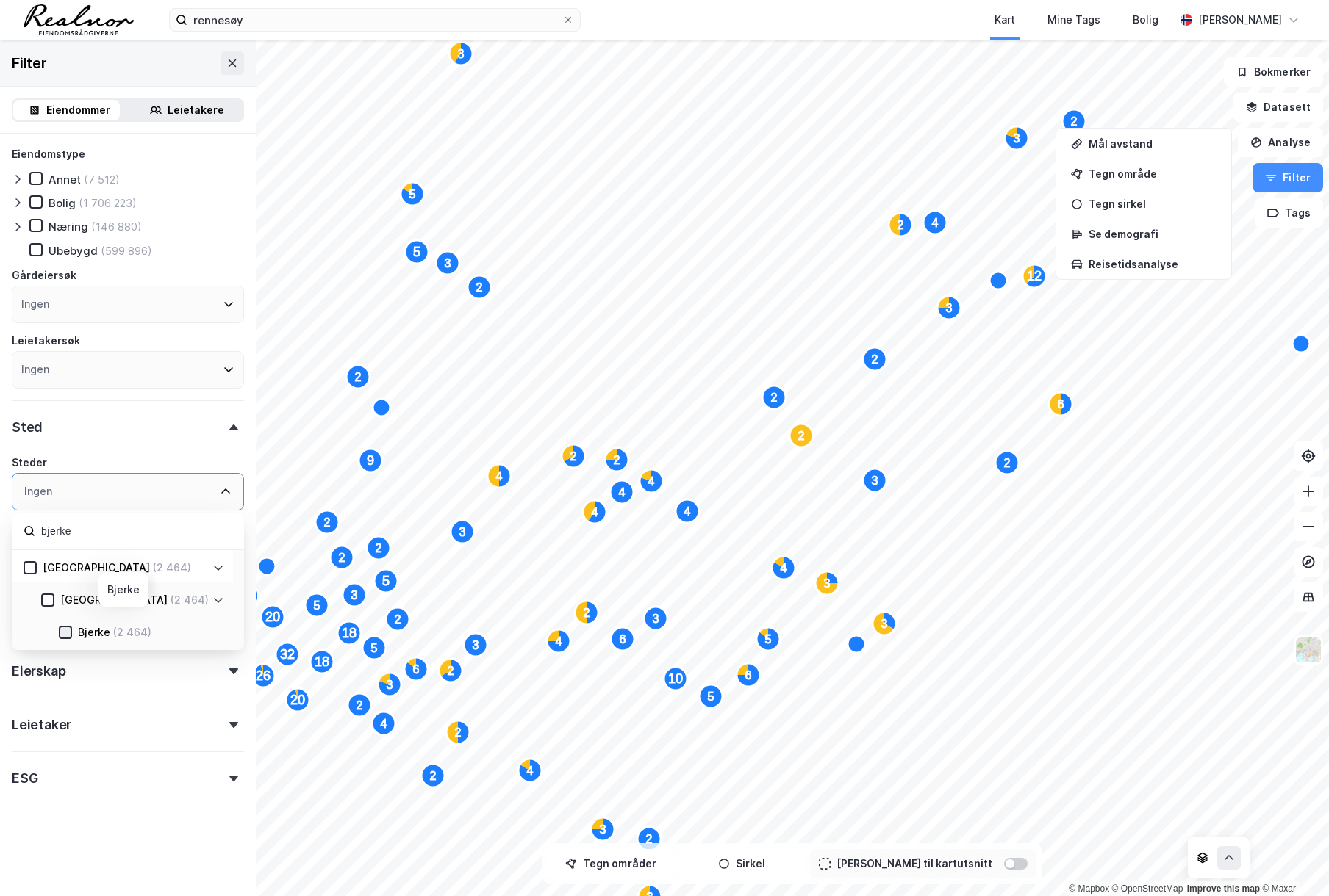
type input "bjerke"
click at [65, 632] on icon at bounding box center [64, 632] width 10 height 10
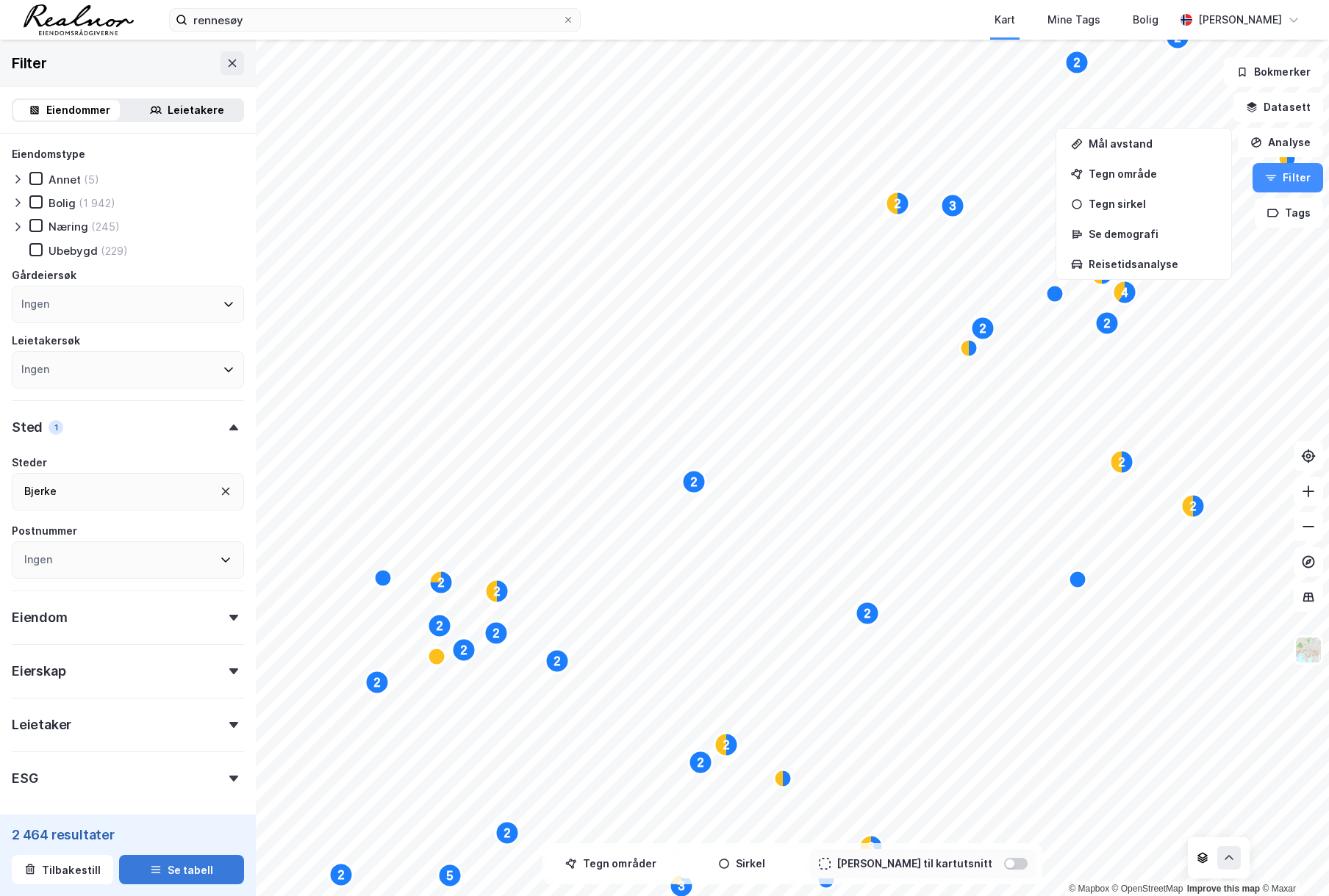
click at [172, 862] on button "Se tabell" at bounding box center [182, 869] width 125 height 30
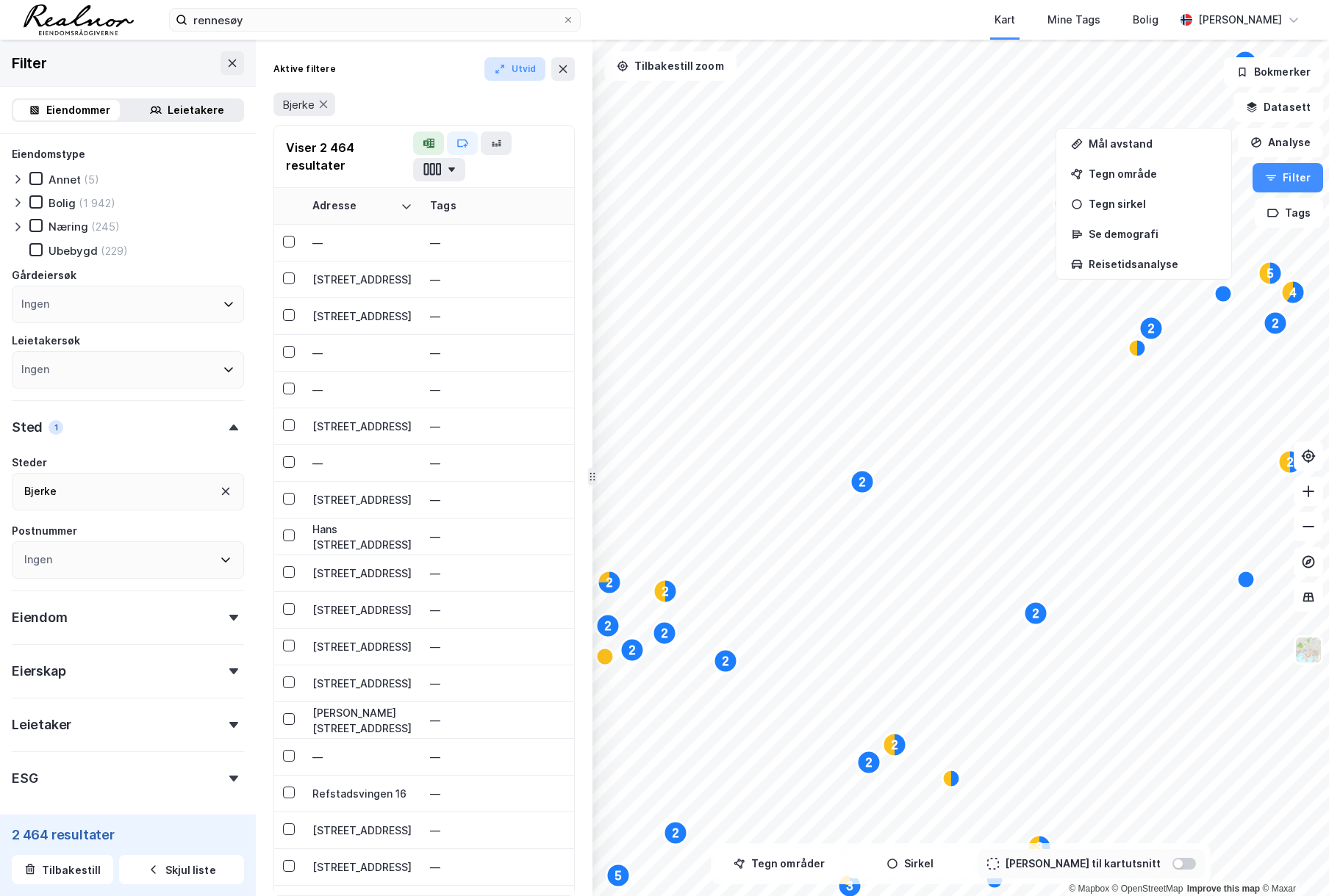
click at [506, 72] on icon "button" at bounding box center [500, 69] width 12 height 12
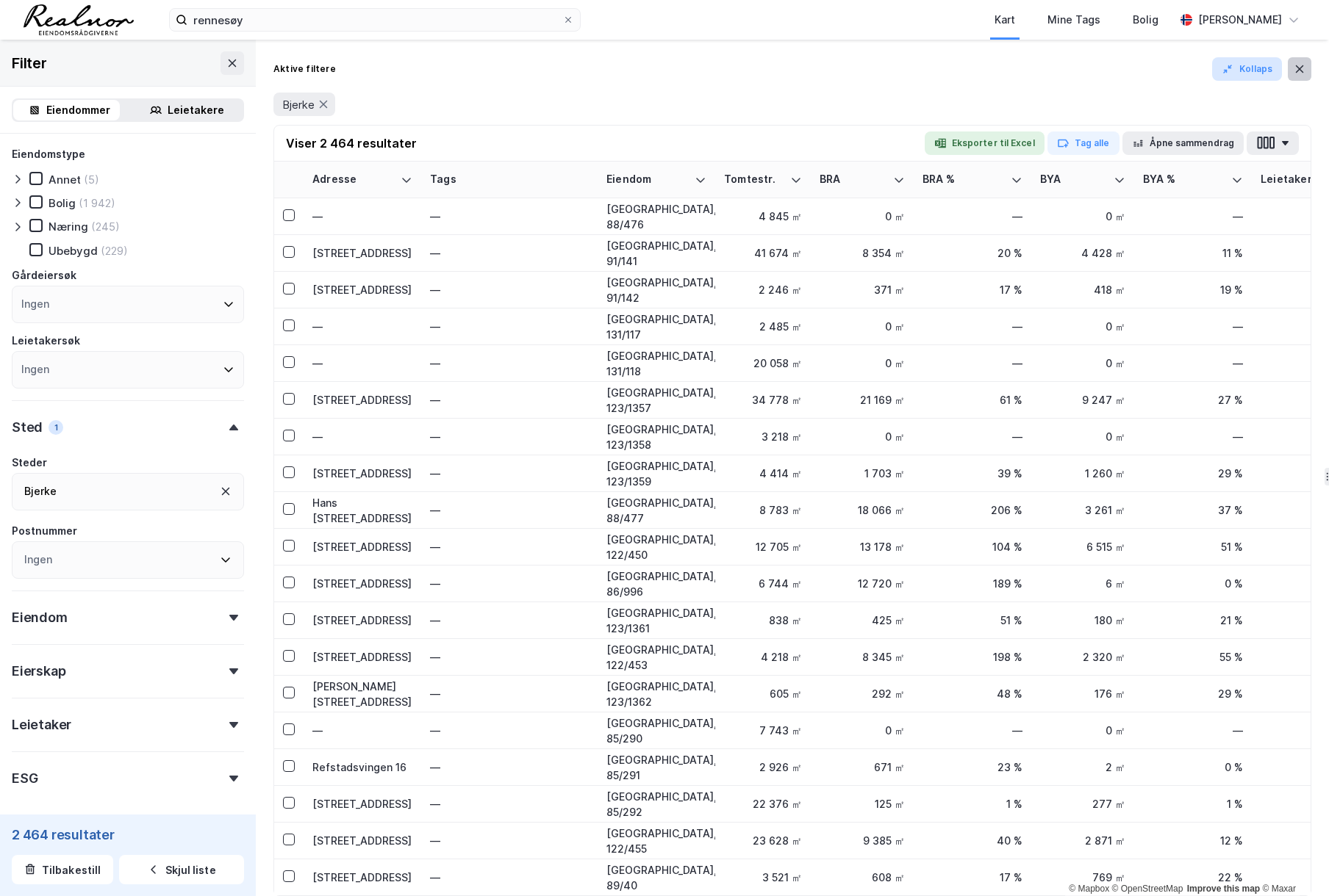
click at [1303, 72] on icon at bounding box center [1299, 69] width 12 height 12
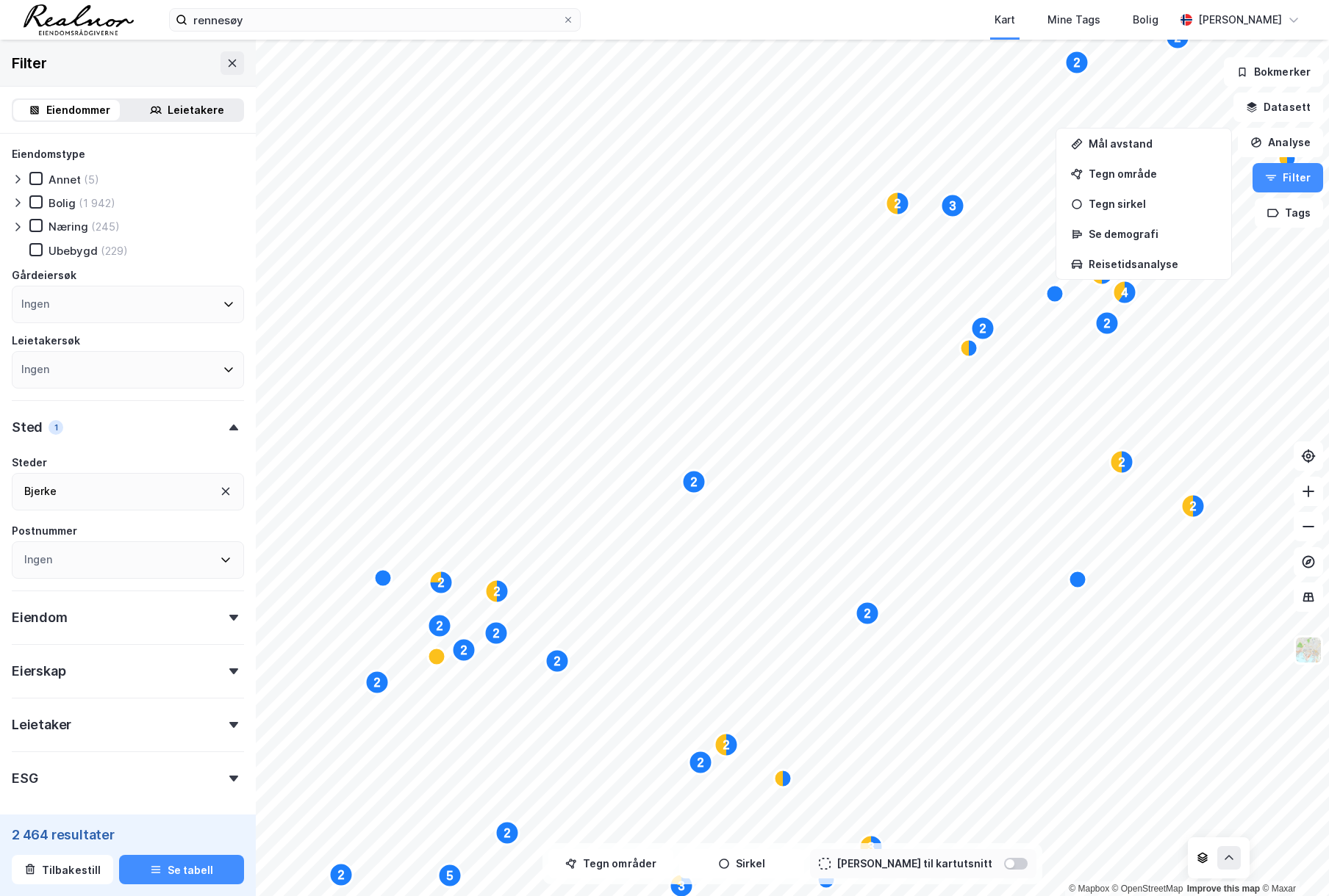
click at [73, 224] on div "Næring" at bounding box center [68, 226] width 39 height 14
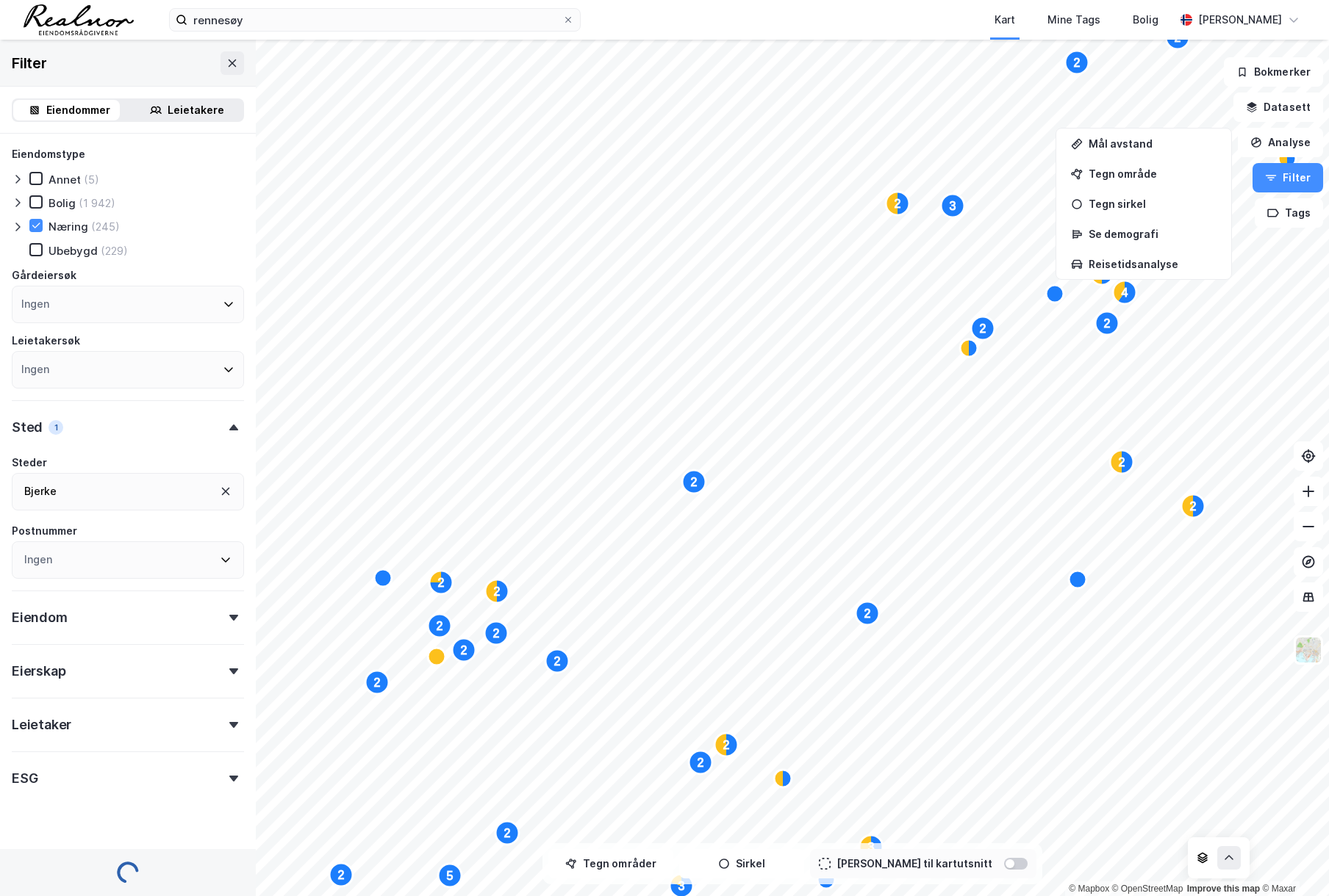
click at [19, 225] on icon at bounding box center [17, 226] width 12 height 12
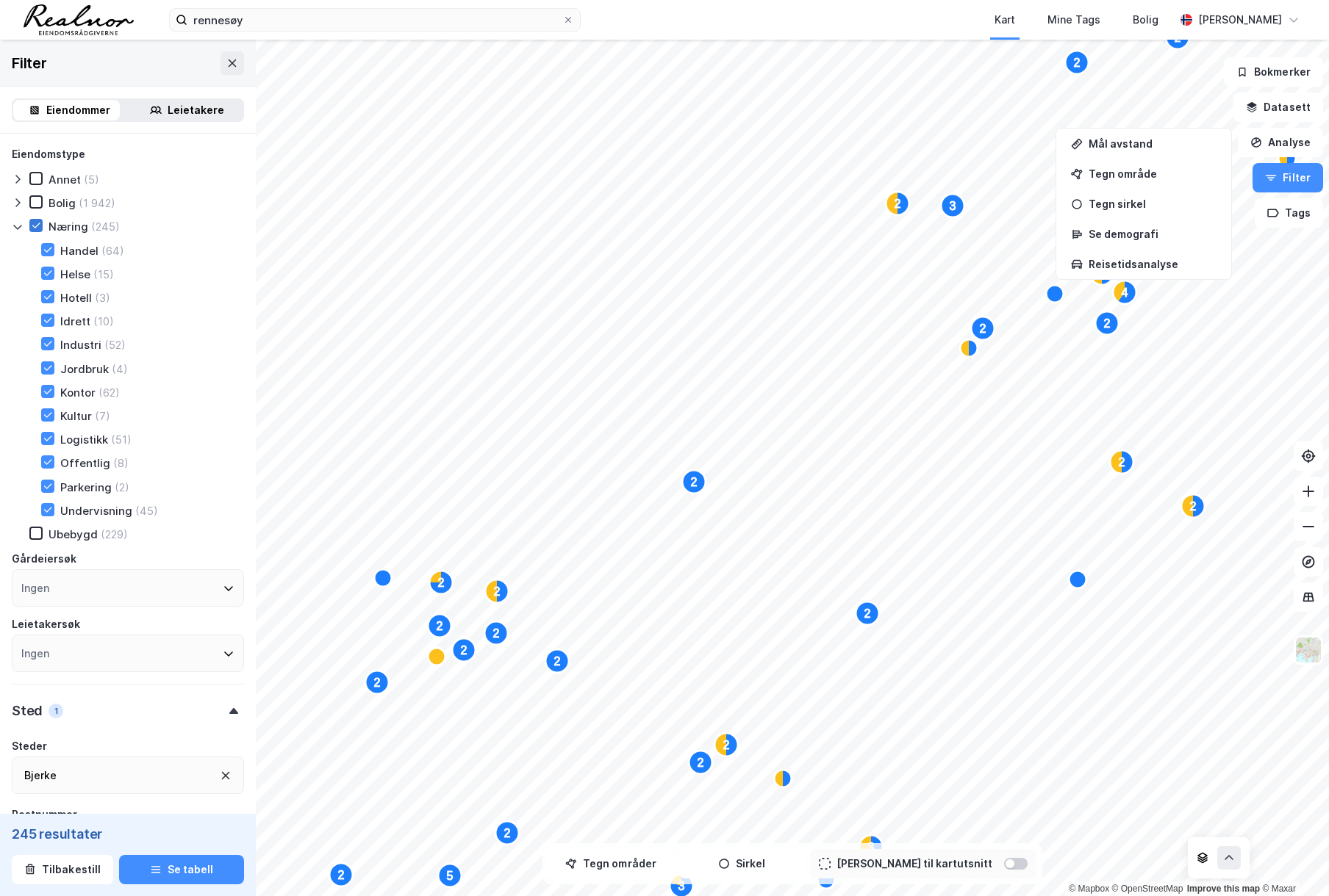
click at [36, 224] on icon at bounding box center [35, 225] width 10 height 10
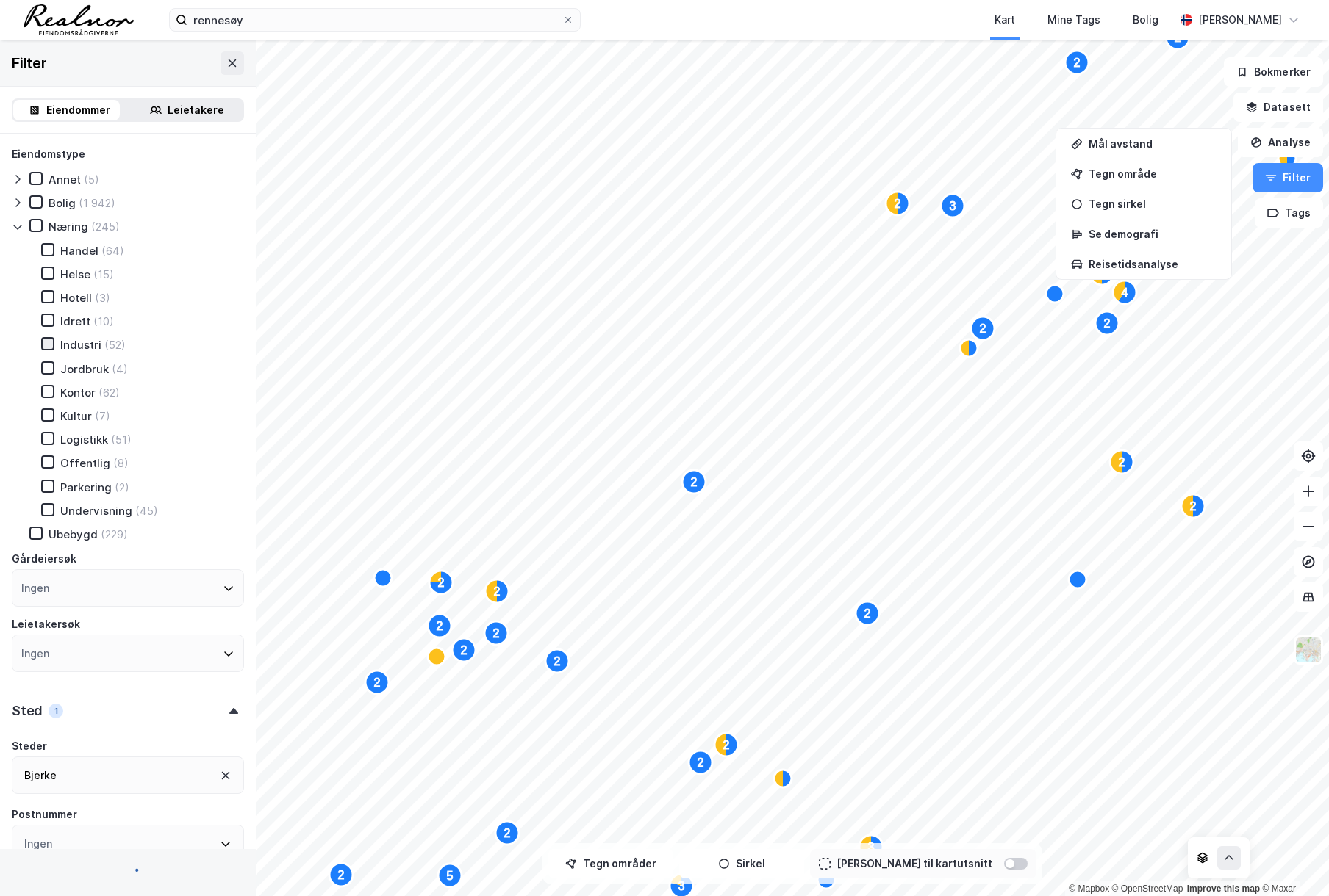
click at [43, 340] on icon at bounding box center [47, 343] width 10 height 10
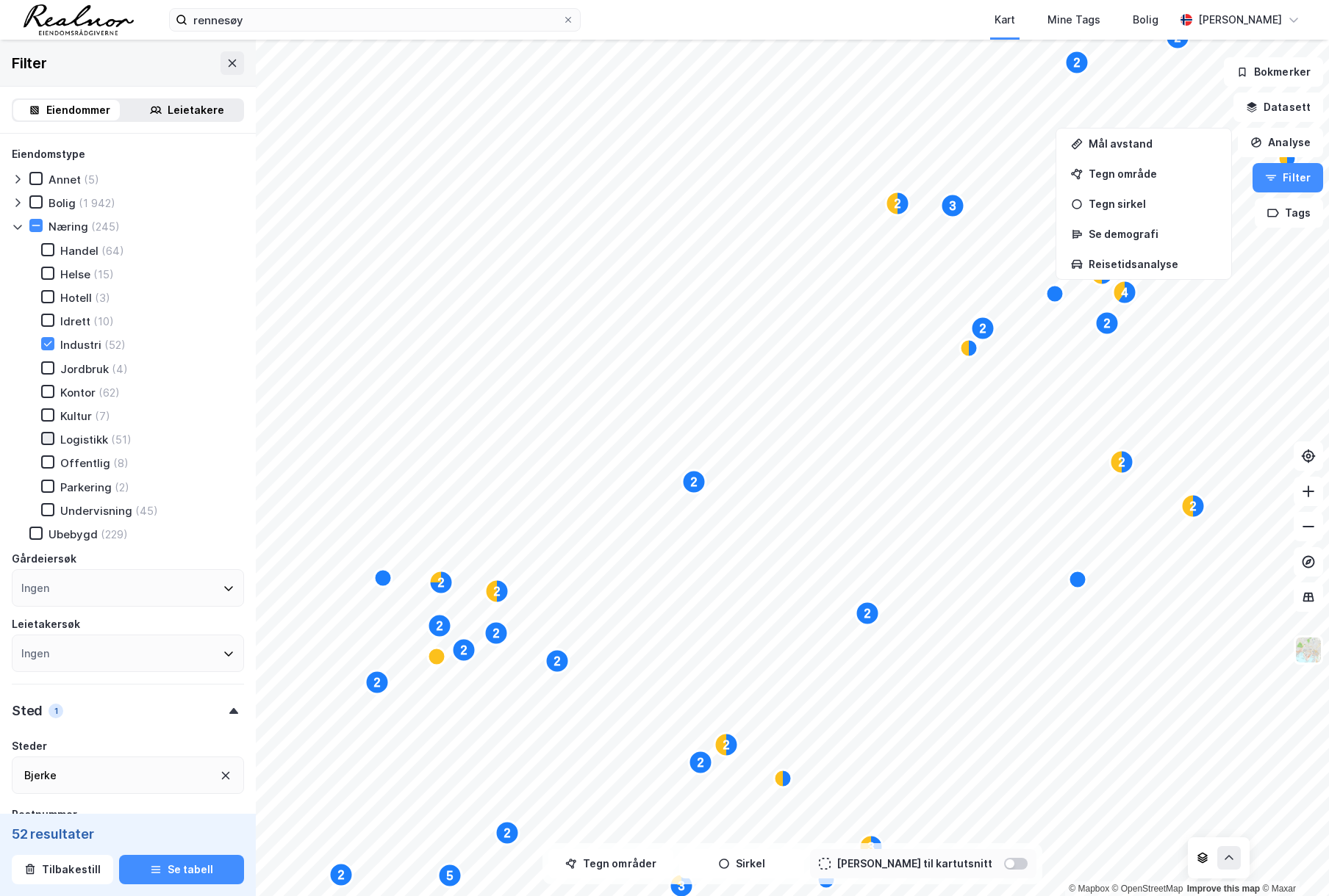
click at [53, 440] on div at bounding box center [47, 439] width 13 height 13
click at [155, 871] on button "Se tabell" at bounding box center [182, 869] width 125 height 30
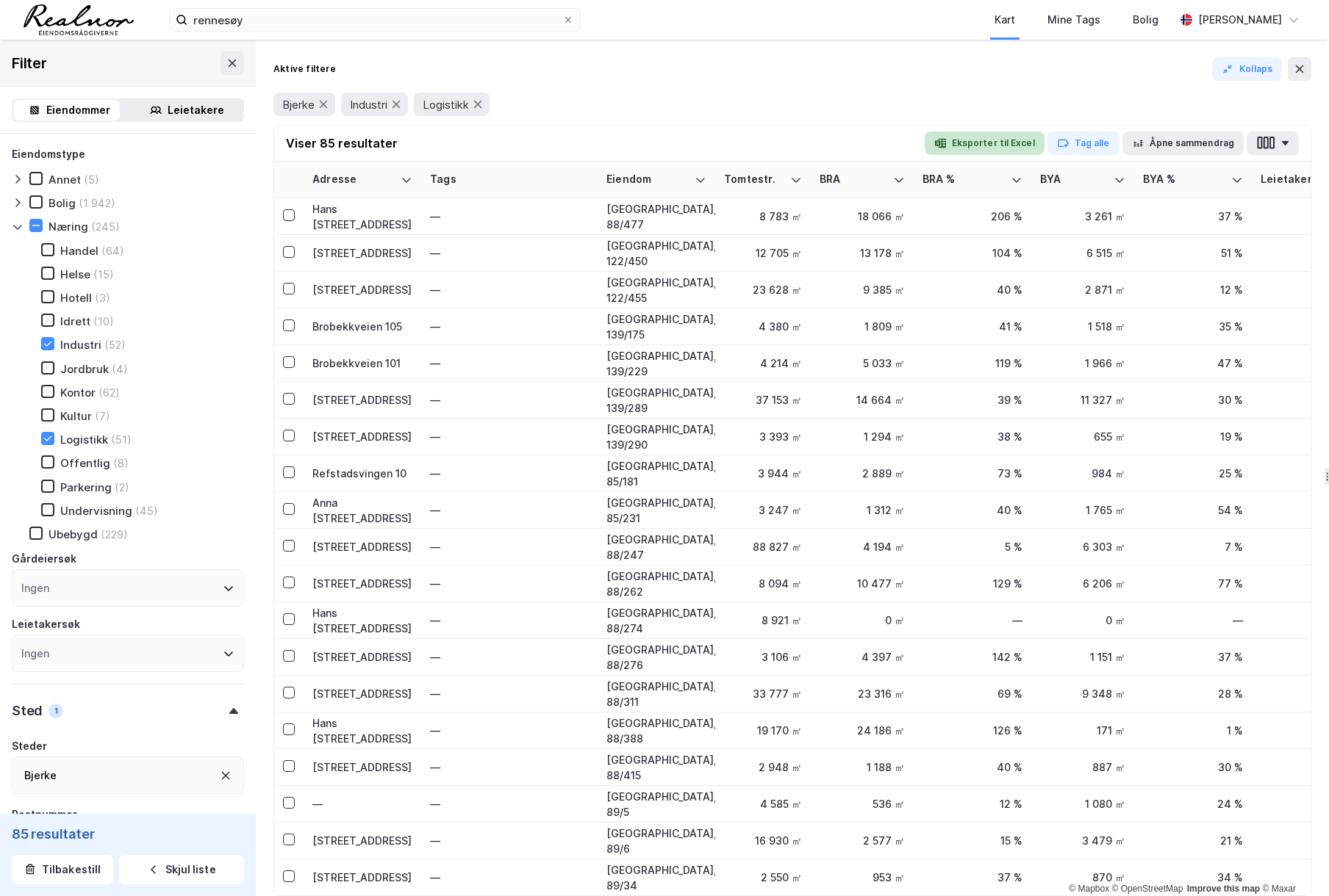
click at [1000, 136] on button "Eksporter til Excel" at bounding box center [985, 143] width 120 height 23
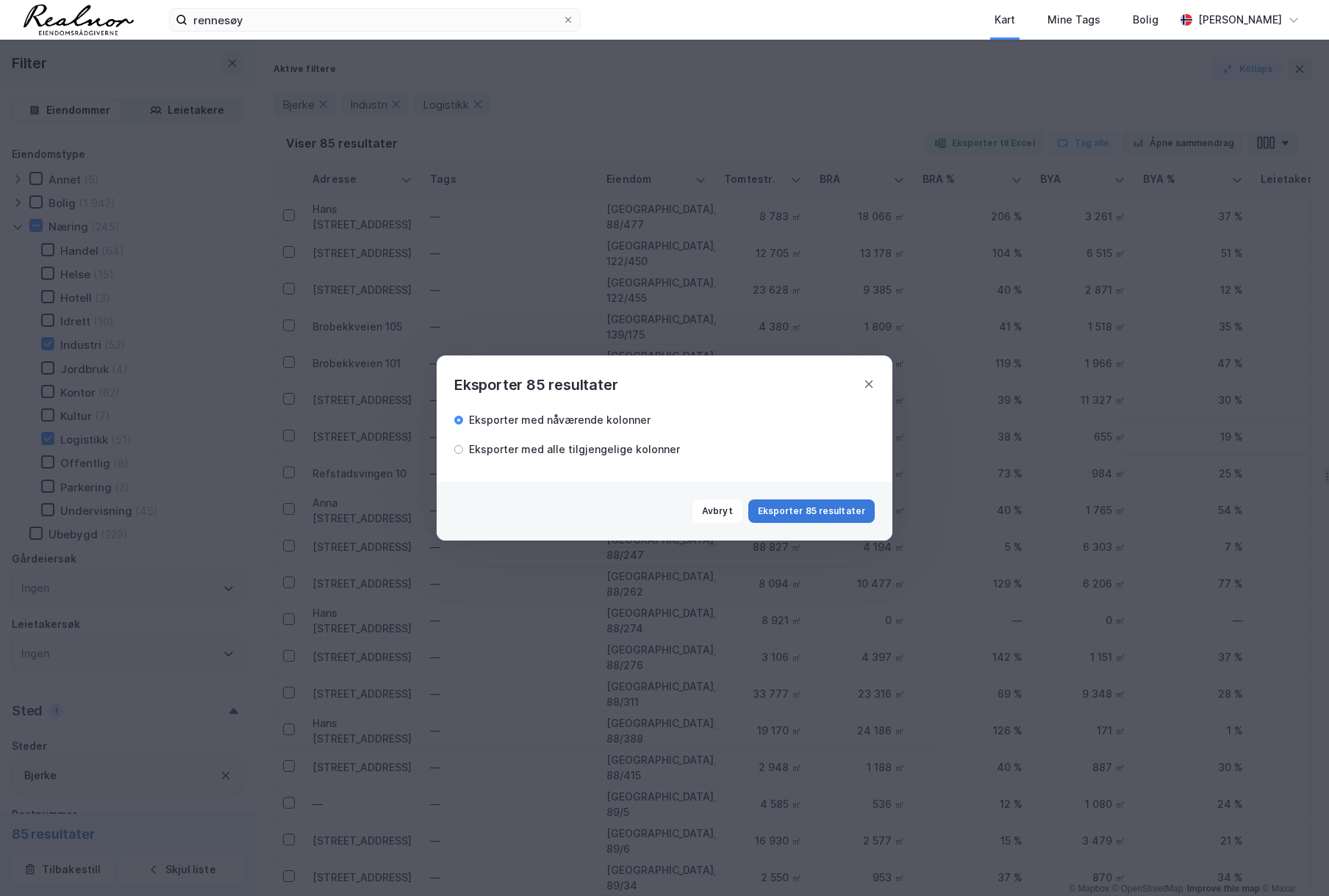
click at [827, 513] on button "Eksporter 85 resultater" at bounding box center [811, 511] width 126 height 23
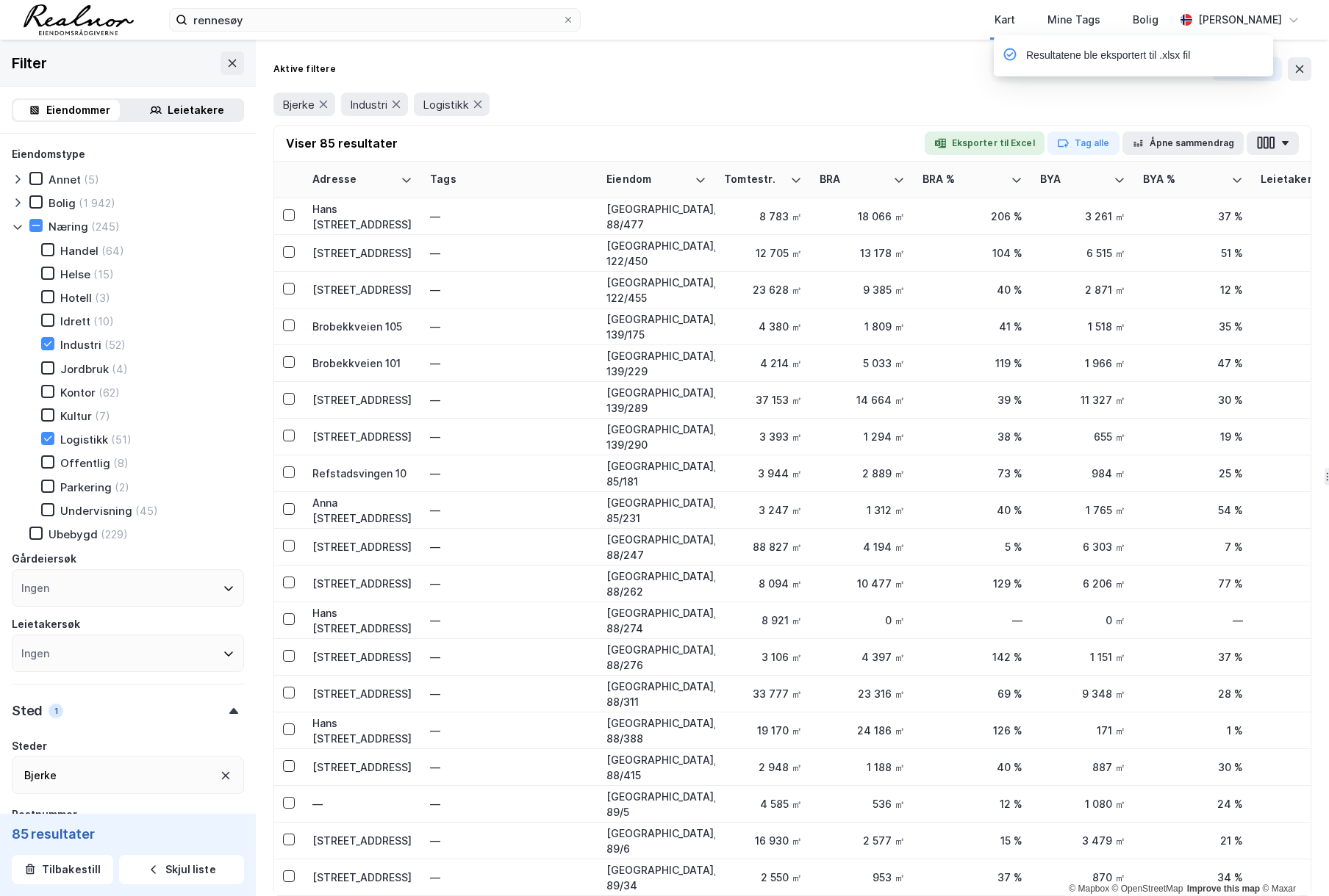
click at [1294, 66] on div "Resultatene ble eksportert til .xlsx fil" at bounding box center [1178, 59] width 279 height 48
click at [994, 74] on div "notification timer" at bounding box center [994, 74] width 0 height 4
click at [1299, 73] on icon at bounding box center [1299, 69] width 12 height 12
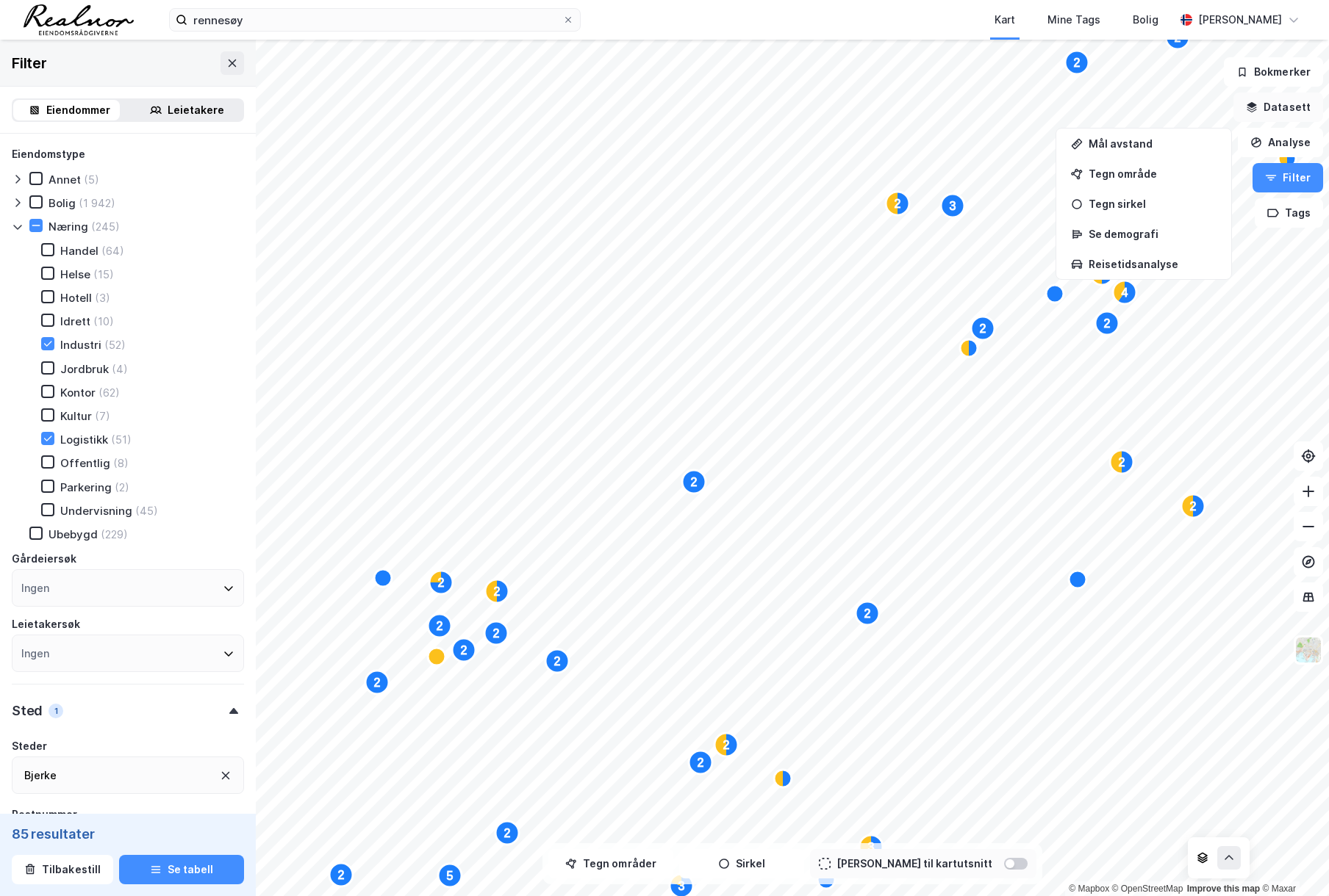
click at [1285, 105] on button "Datasett" at bounding box center [1278, 107] width 90 height 30
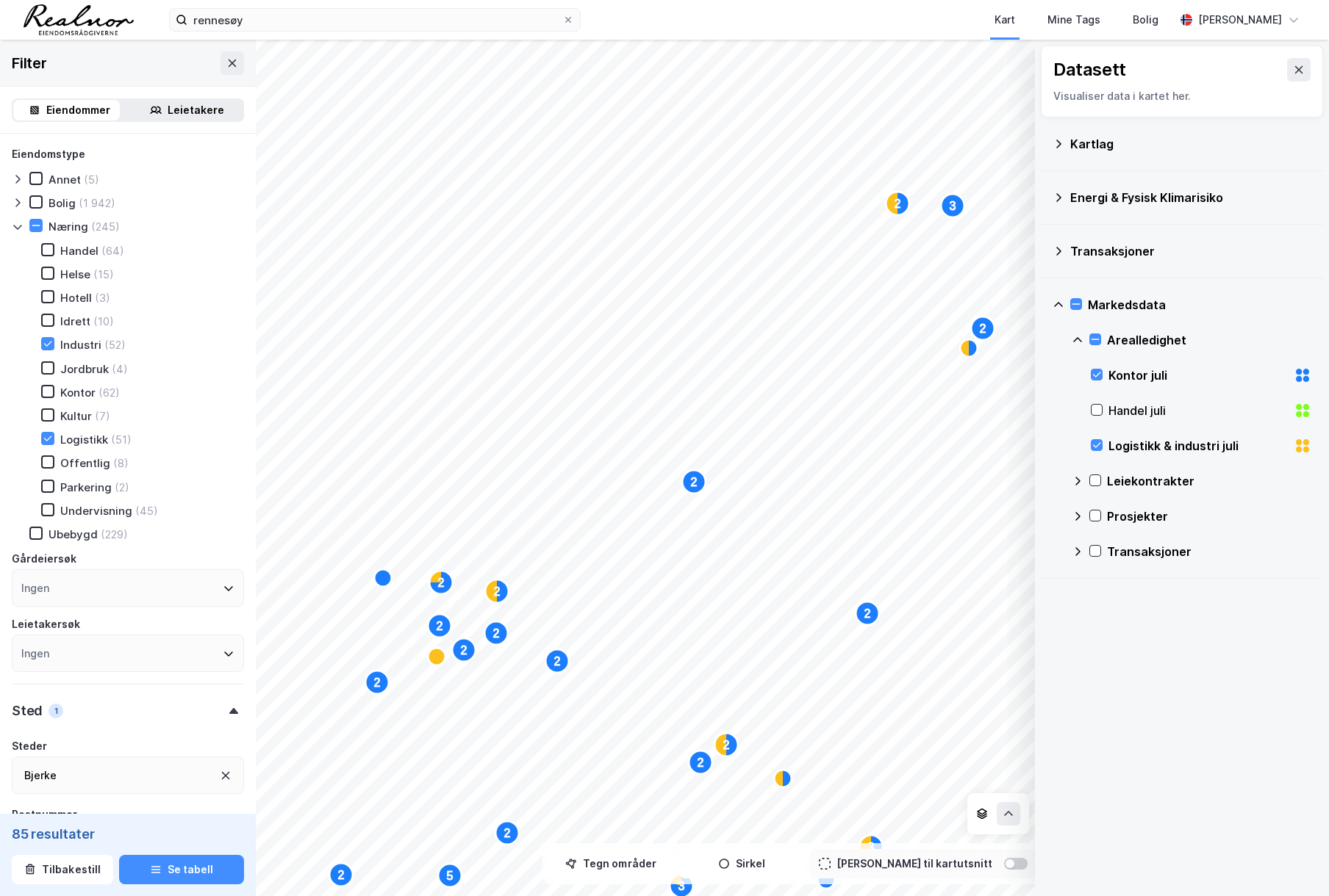
click at [1303, 445] on icon at bounding box center [1306, 442] width 6 height 6
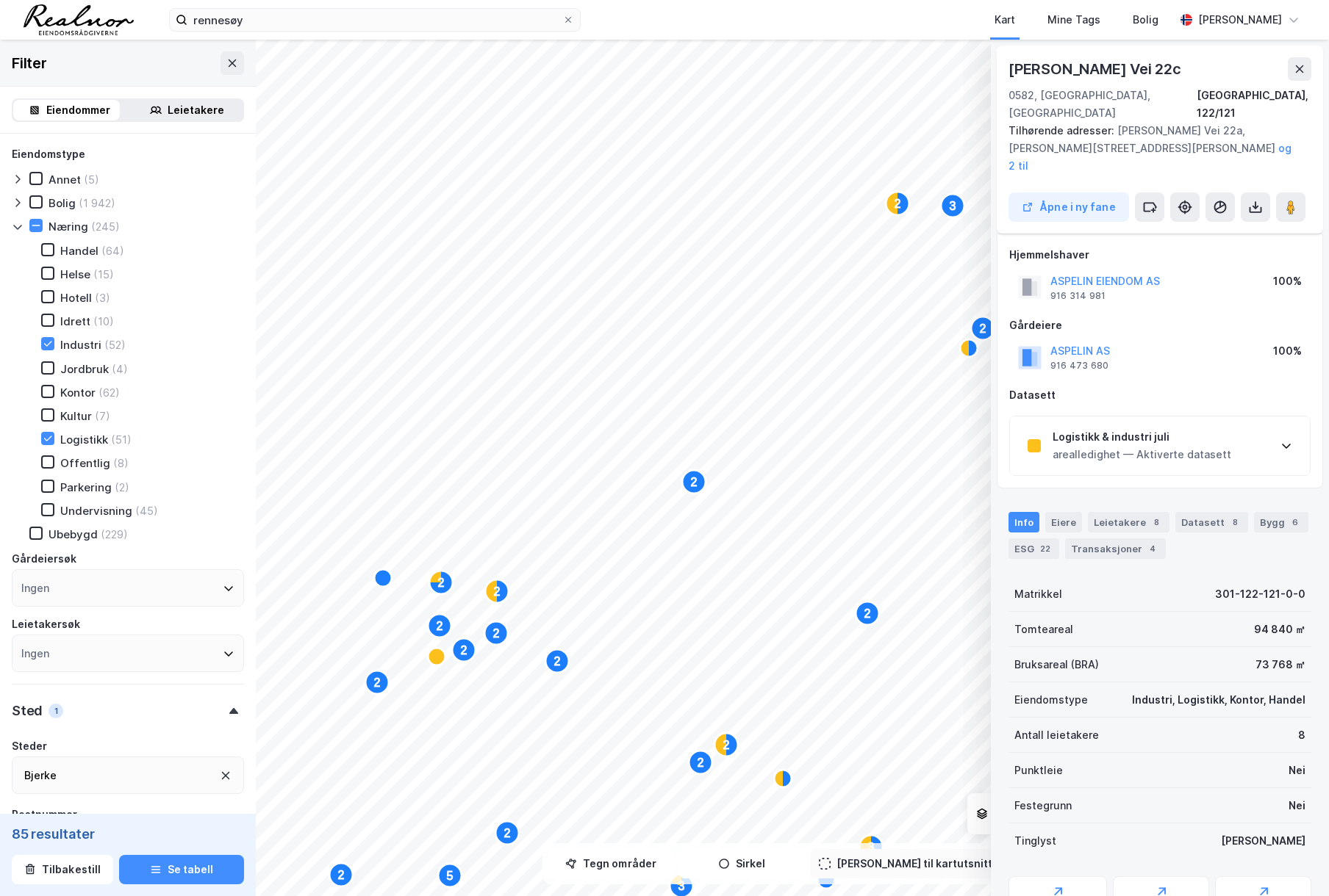
scroll to position [187, 0]
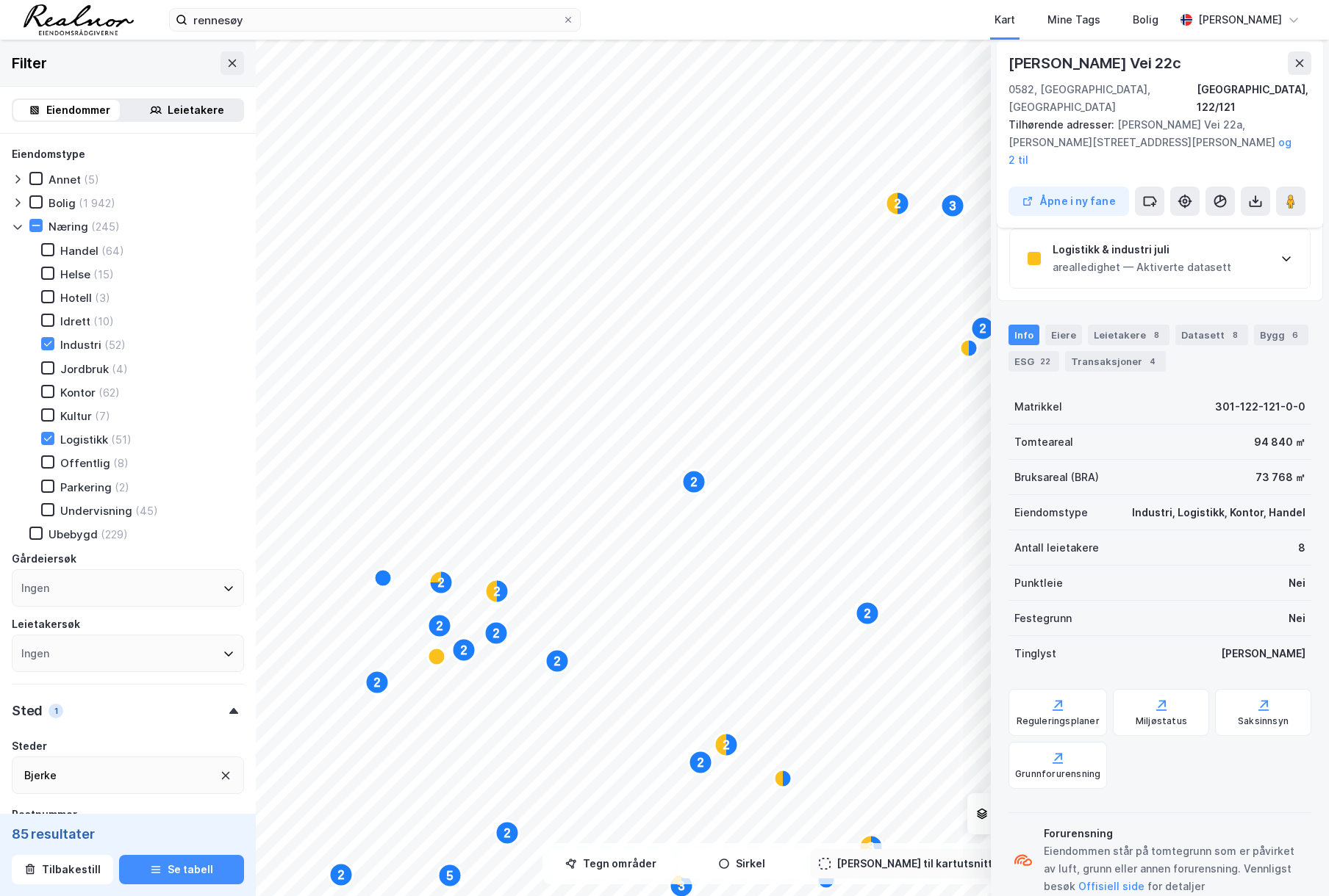
click at [1229, 242] on div "Logistikk & industri juli arealledighet — Aktiverte datasett" at bounding box center [1160, 259] width 300 height 59
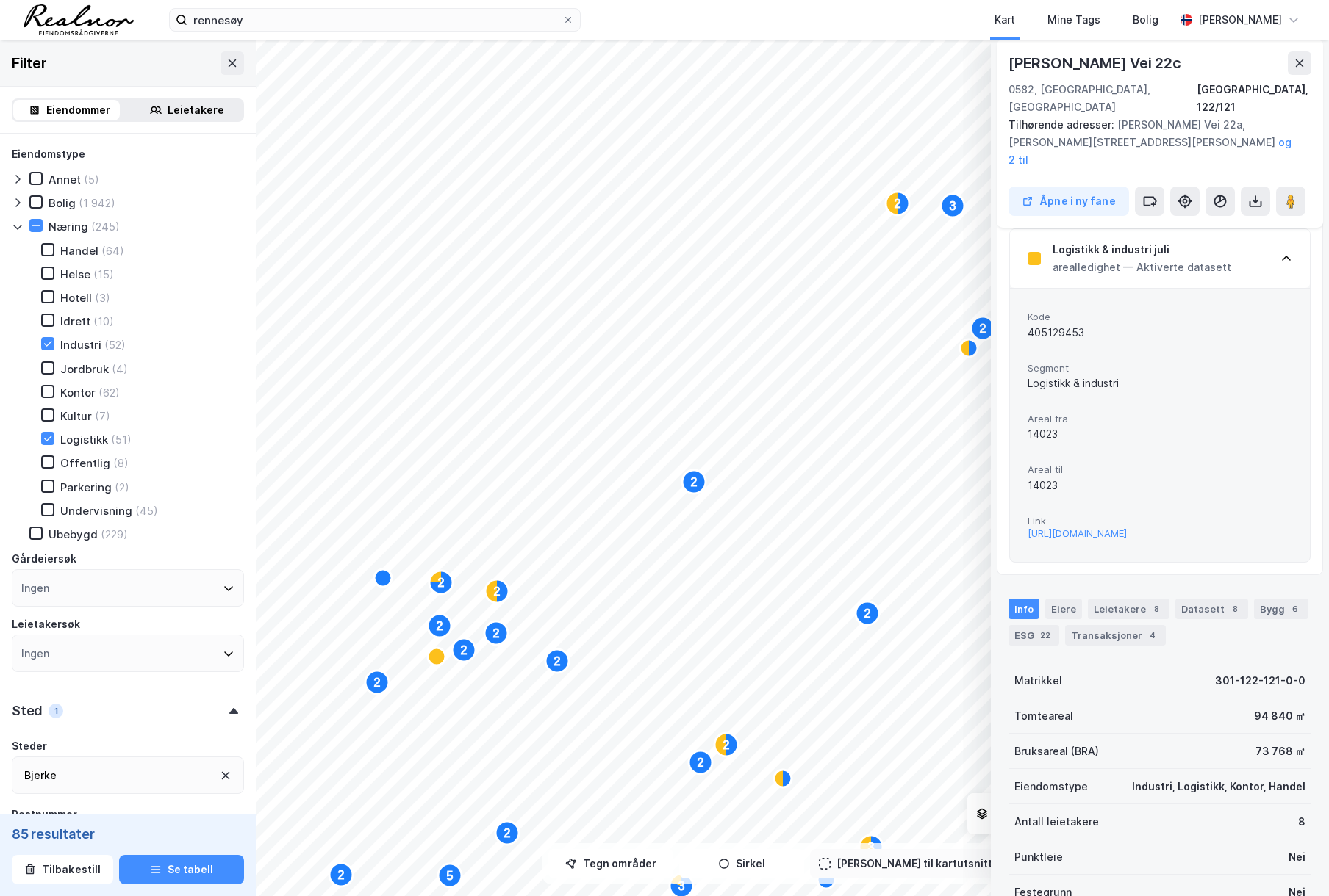
click at [1256, 229] on div "Logistikk & industri juli arealledighet — Aktiverte datasett" at bounding box center [1160, 259] width 300 height 59
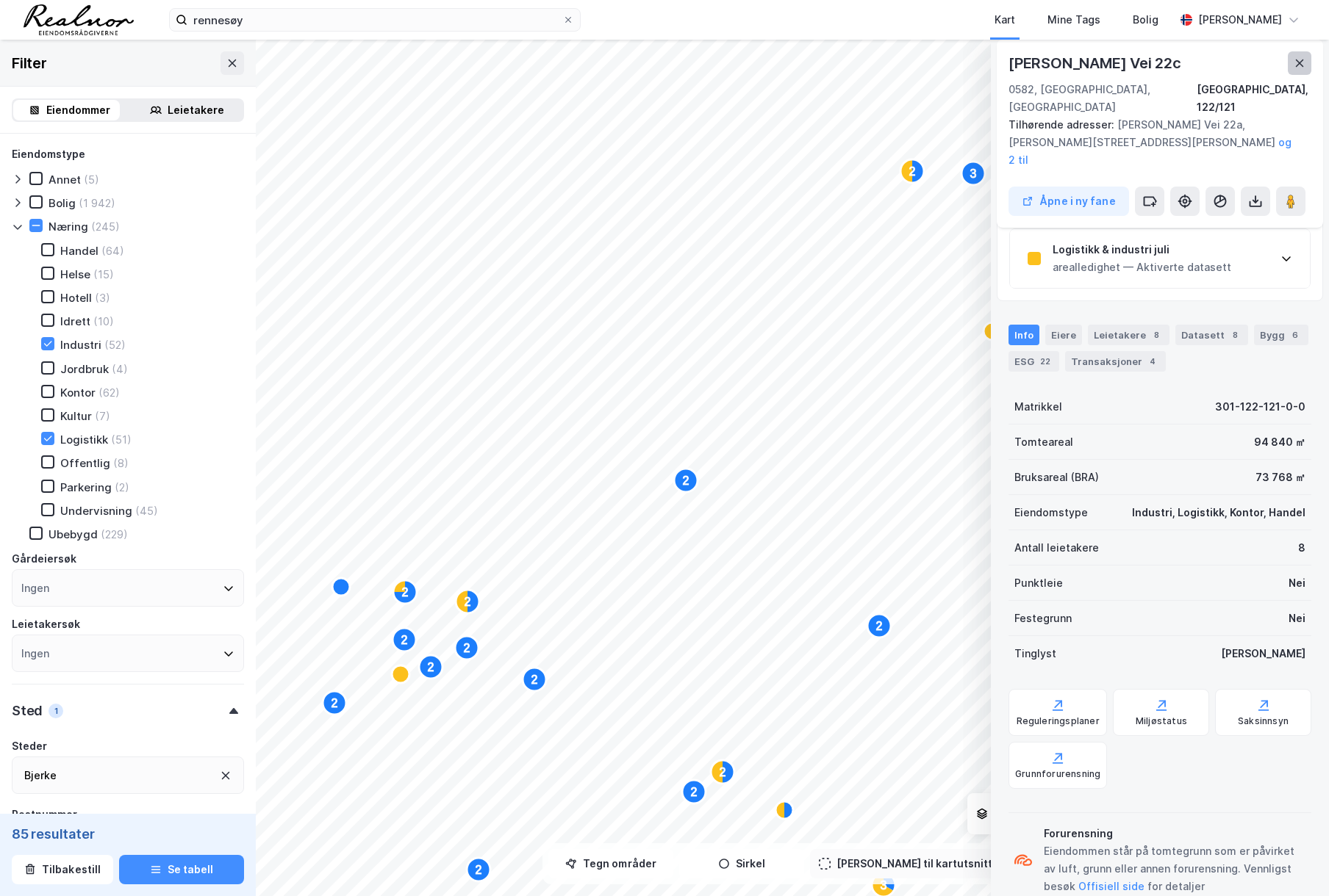
click at [1290, 64] on button at bounding box center [1299, 63] width 23 height 23
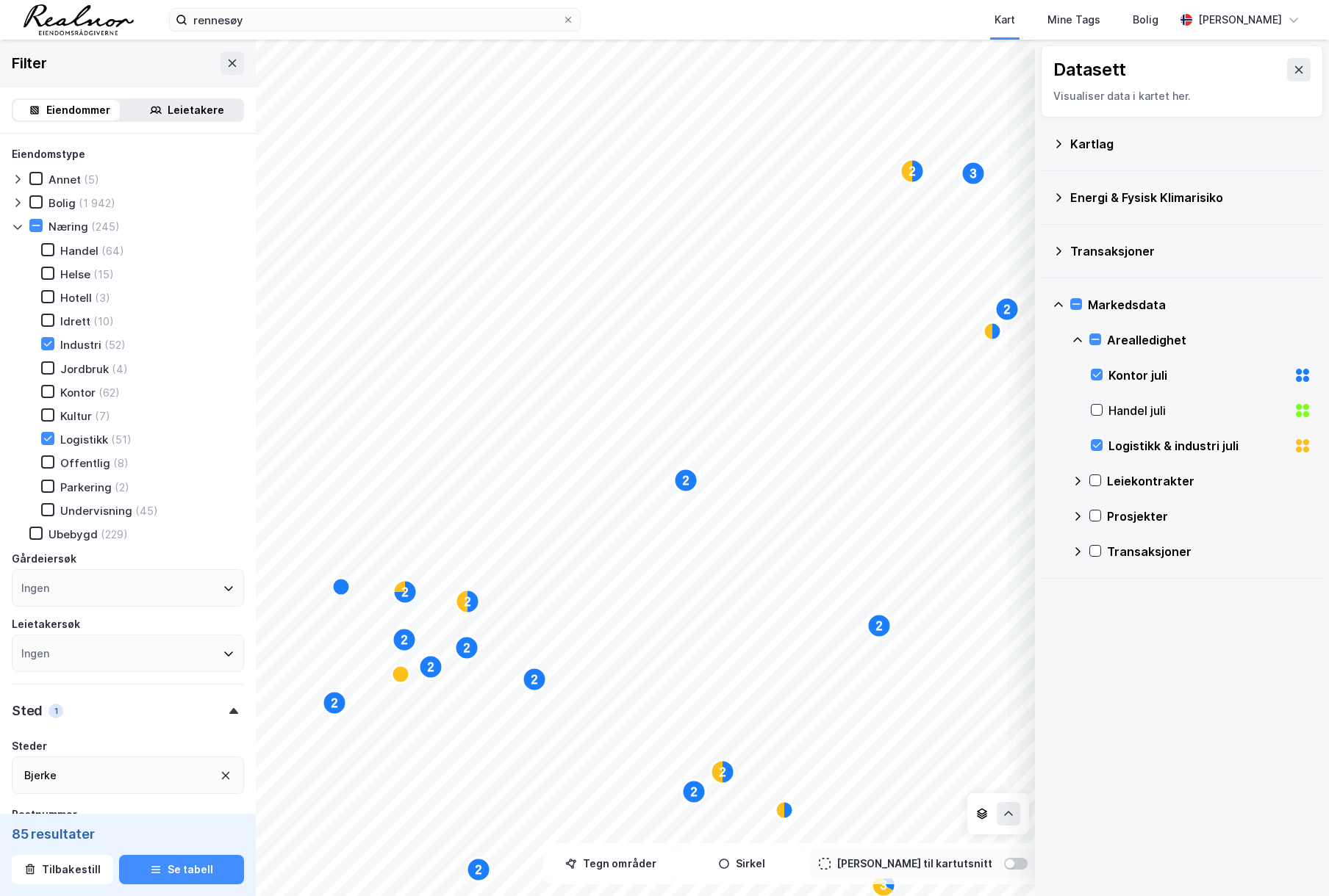
click at [1186, 446] on div "Logistikk & industri juli" at bounding box center [1198, 446] width 179 height 18
click at [1154, 445] on div "Logistikk & industri juli" at bounding box center [1198, 446] width 179 height 18
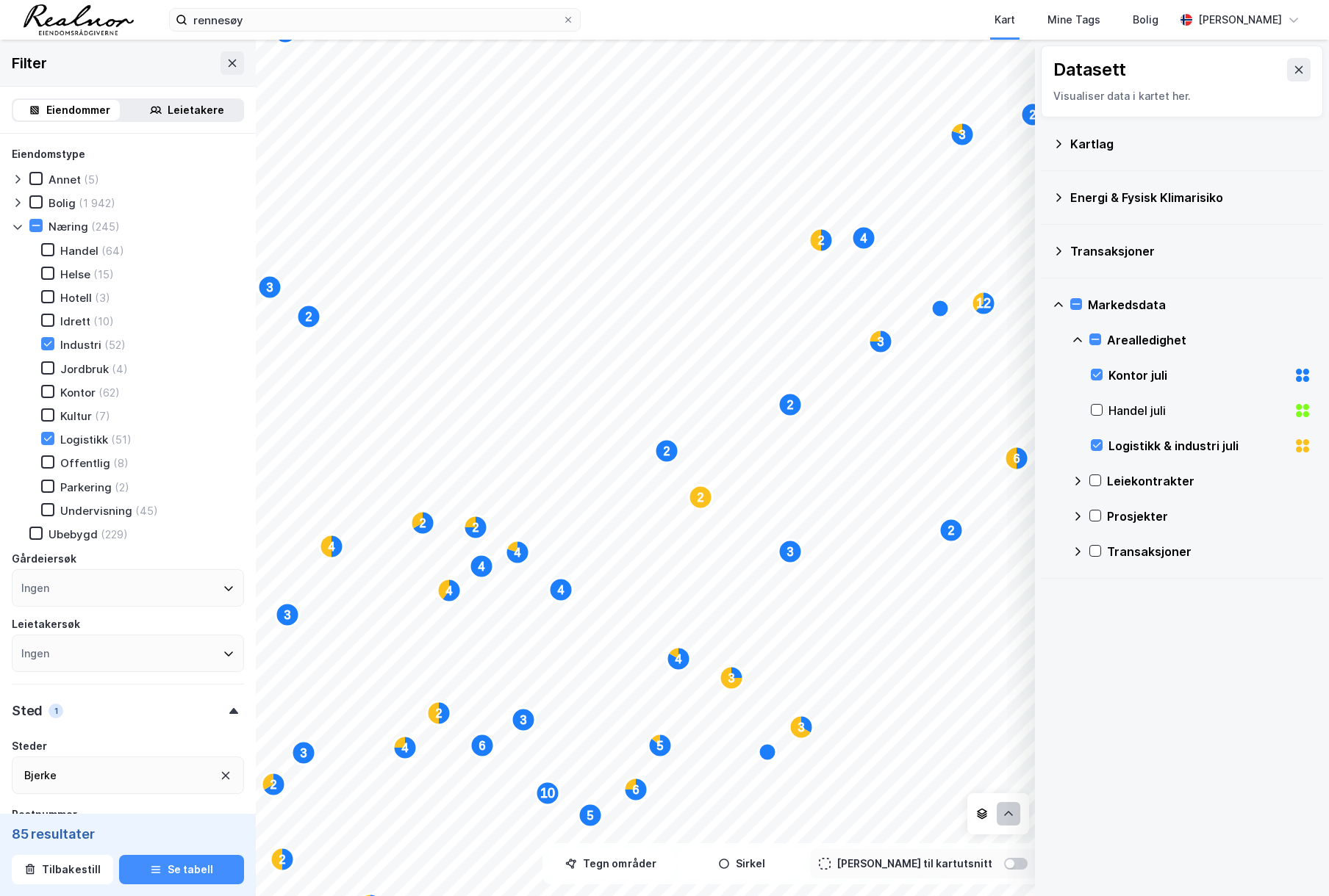
click at [1002, 818] on button at bounding box center [1008, 814] width 23 height 23
click at [955, 785] on icon at bounding box center [952, 781] width 10 height 6
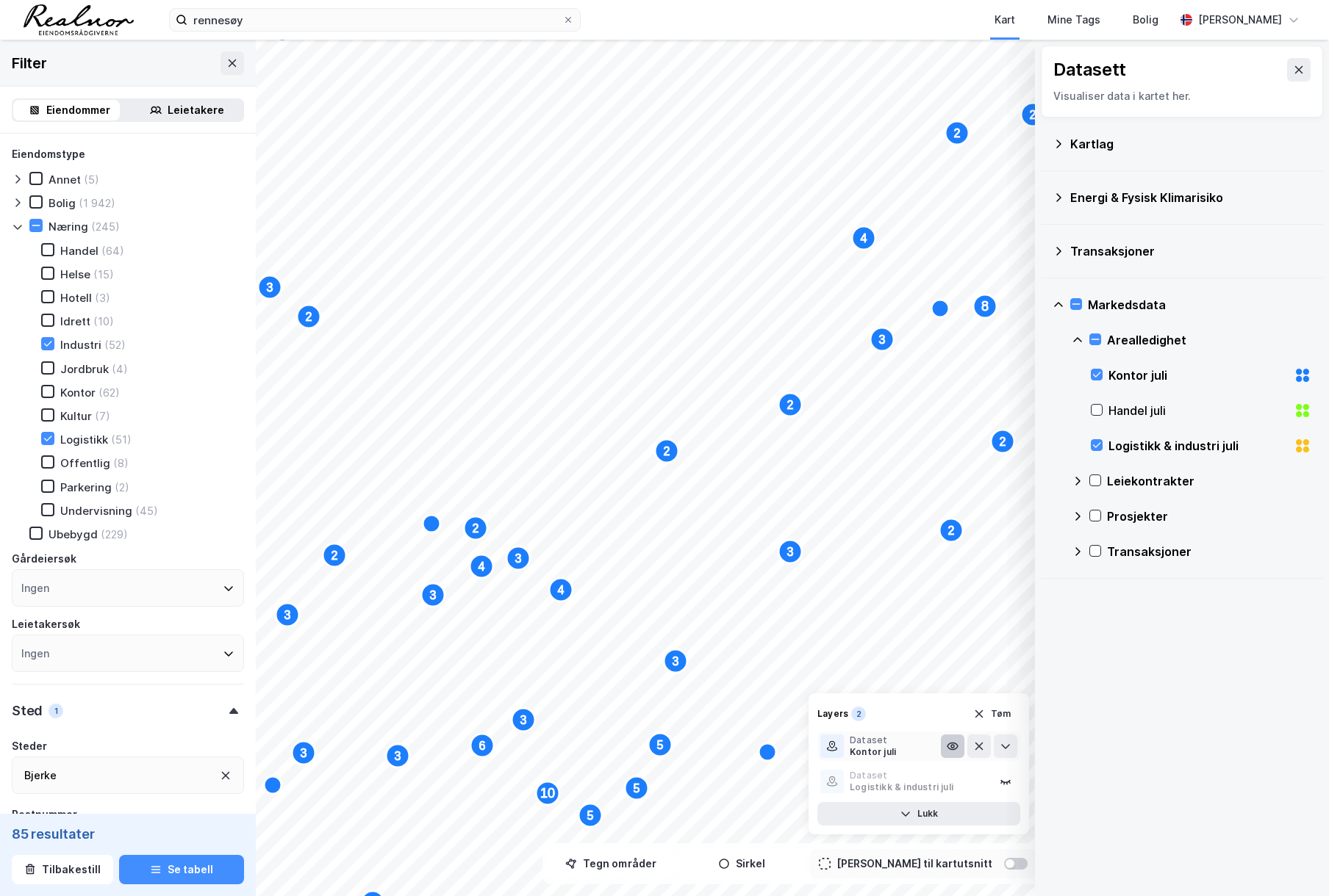
click at [949, 748] on icon at bounding box center [952, 747] width 10 height 6
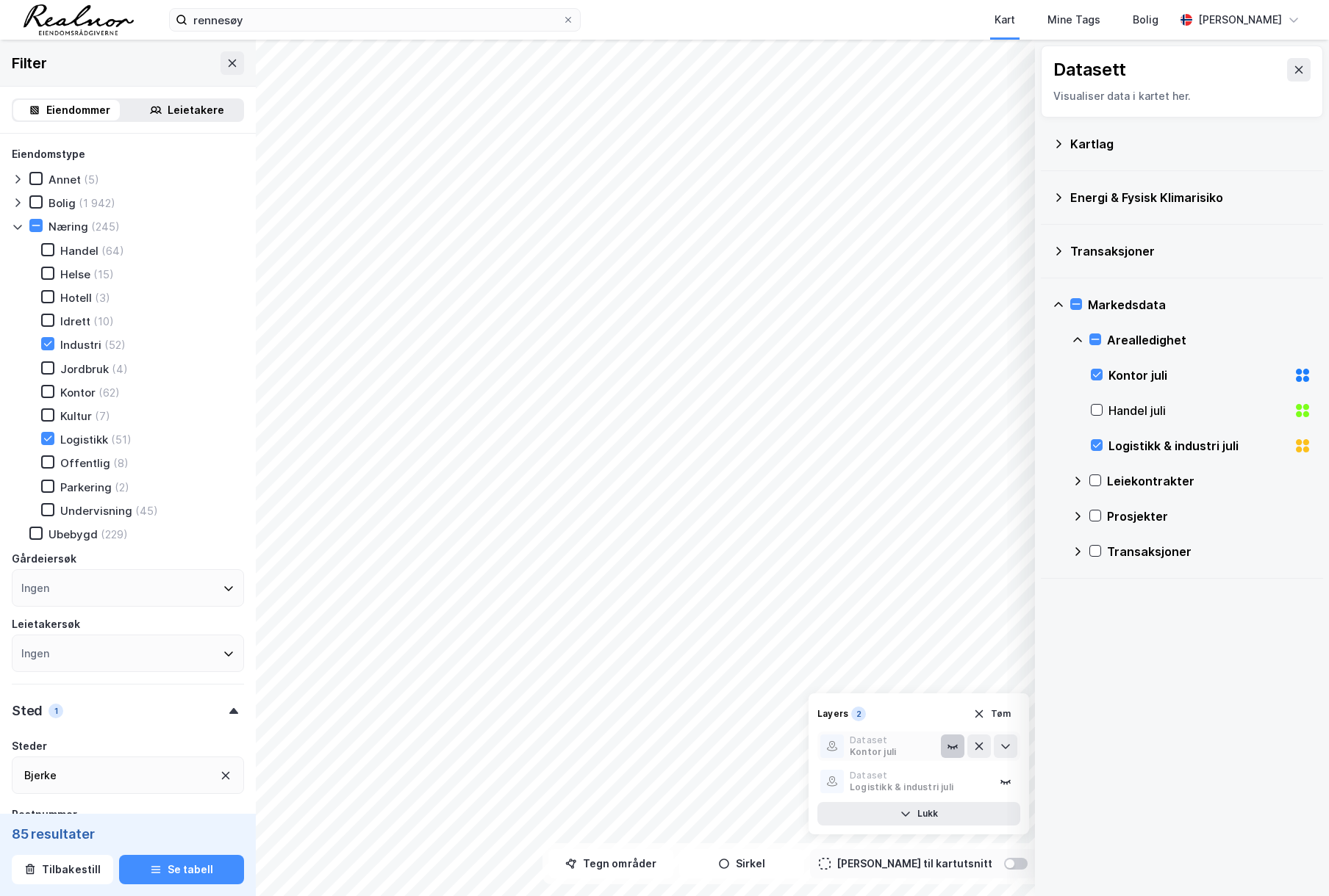
click at [949, 748] on icon at bounding box center [948, 747] width 1 height 2
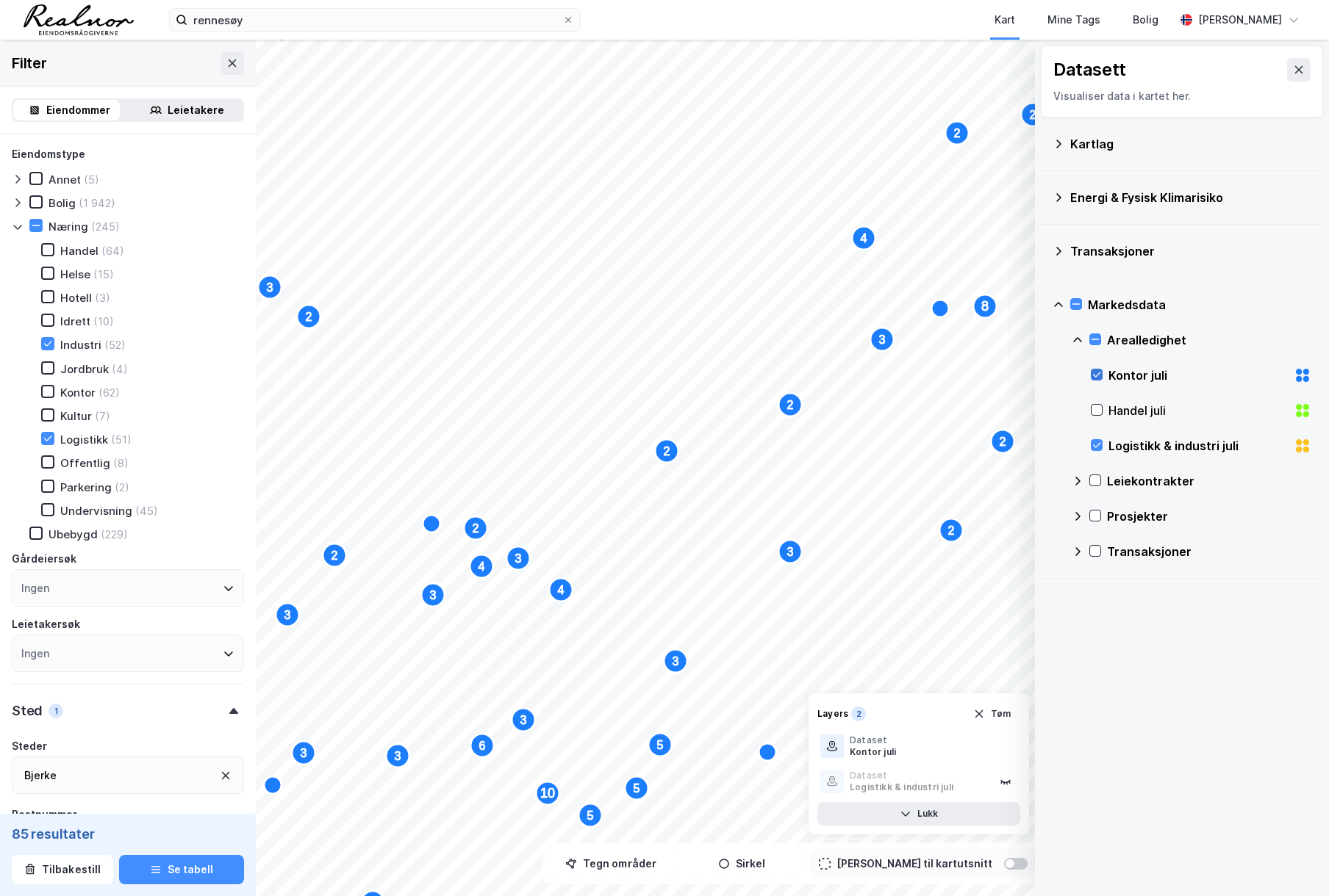
click at [1099, 374] on icon at bounding box center [1097, 375] width 8 height 5
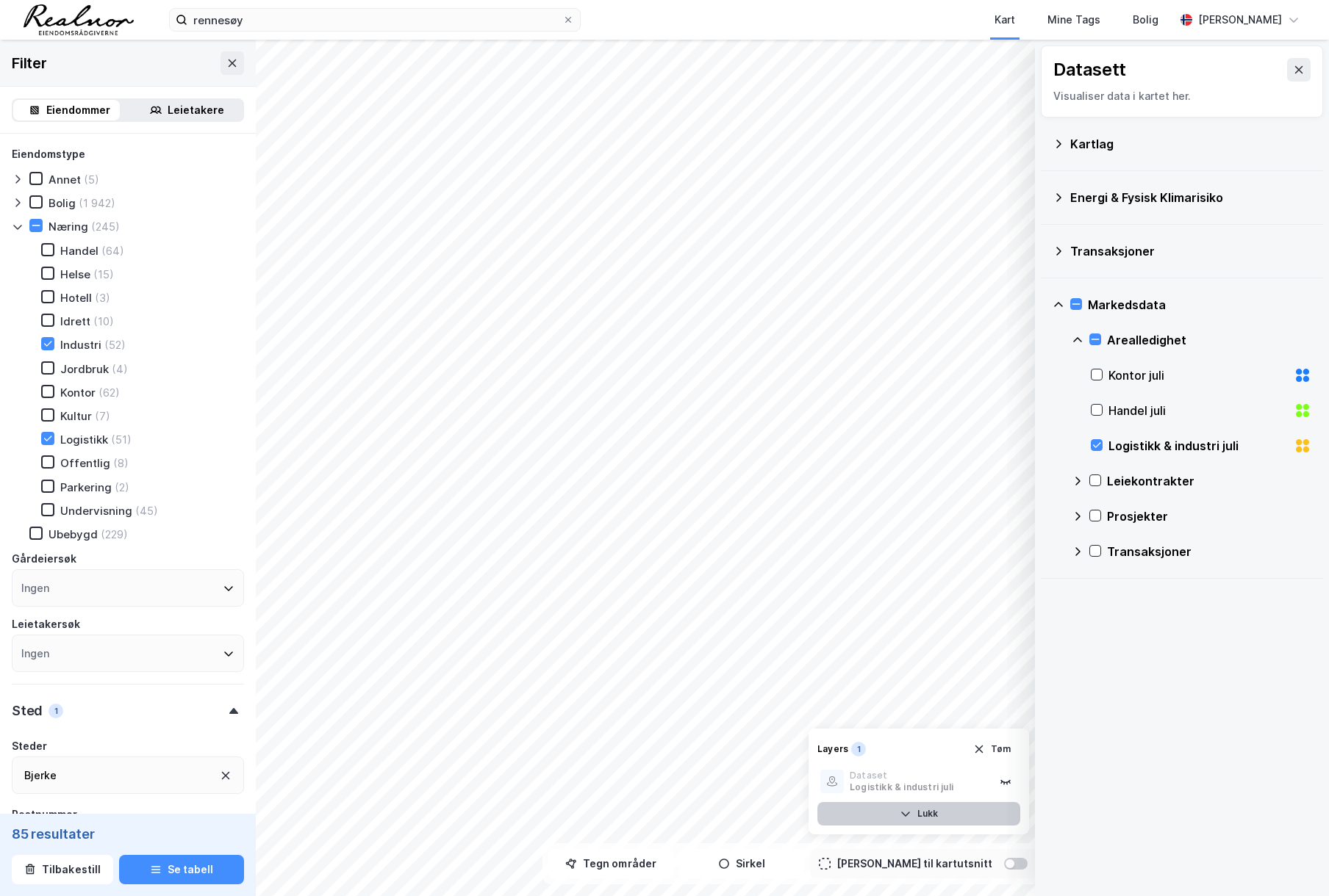
click at [954, 808] on button "Lukk" at bounding box center [919, 814] width 203 height 23
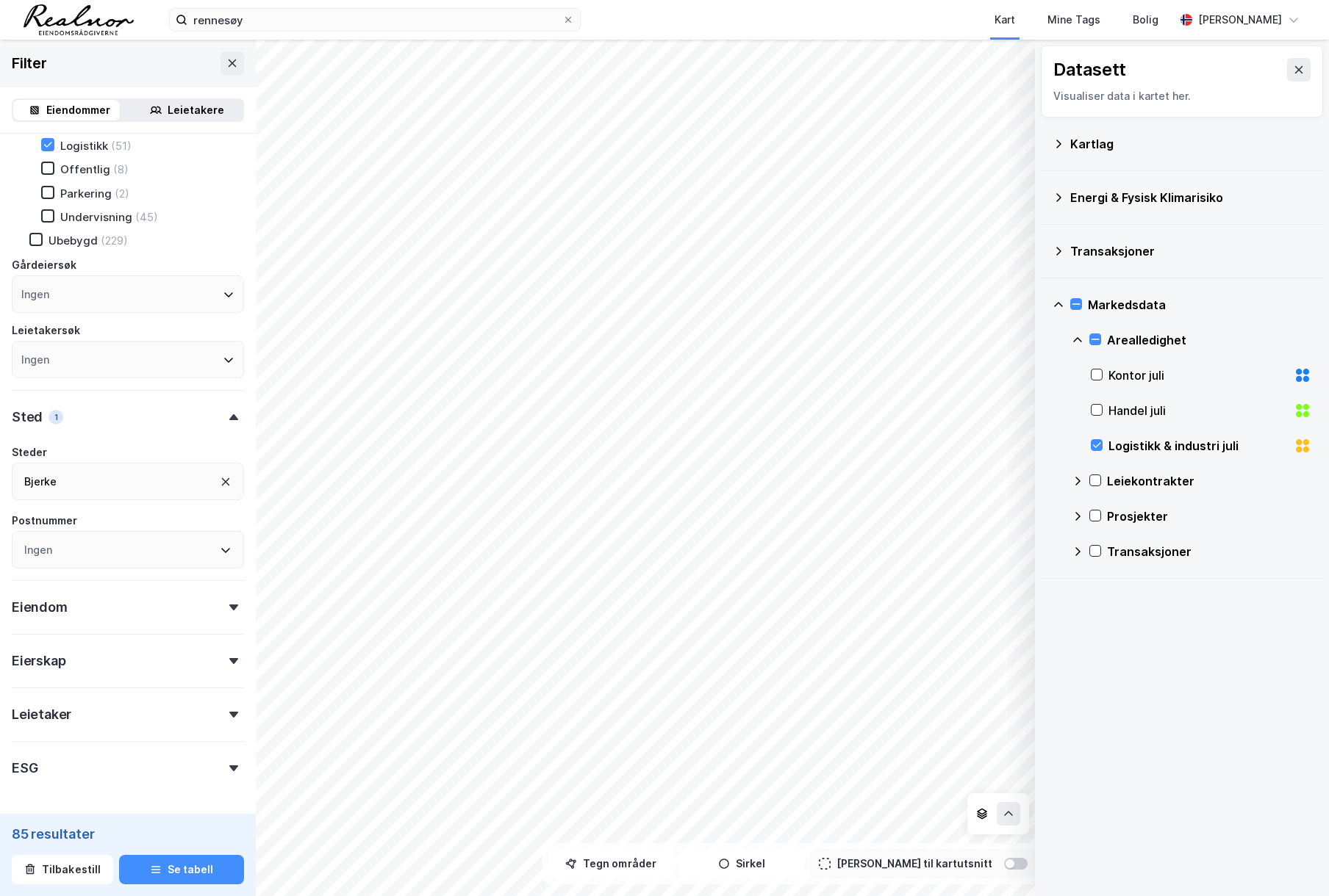
scroll to position [348, 0]
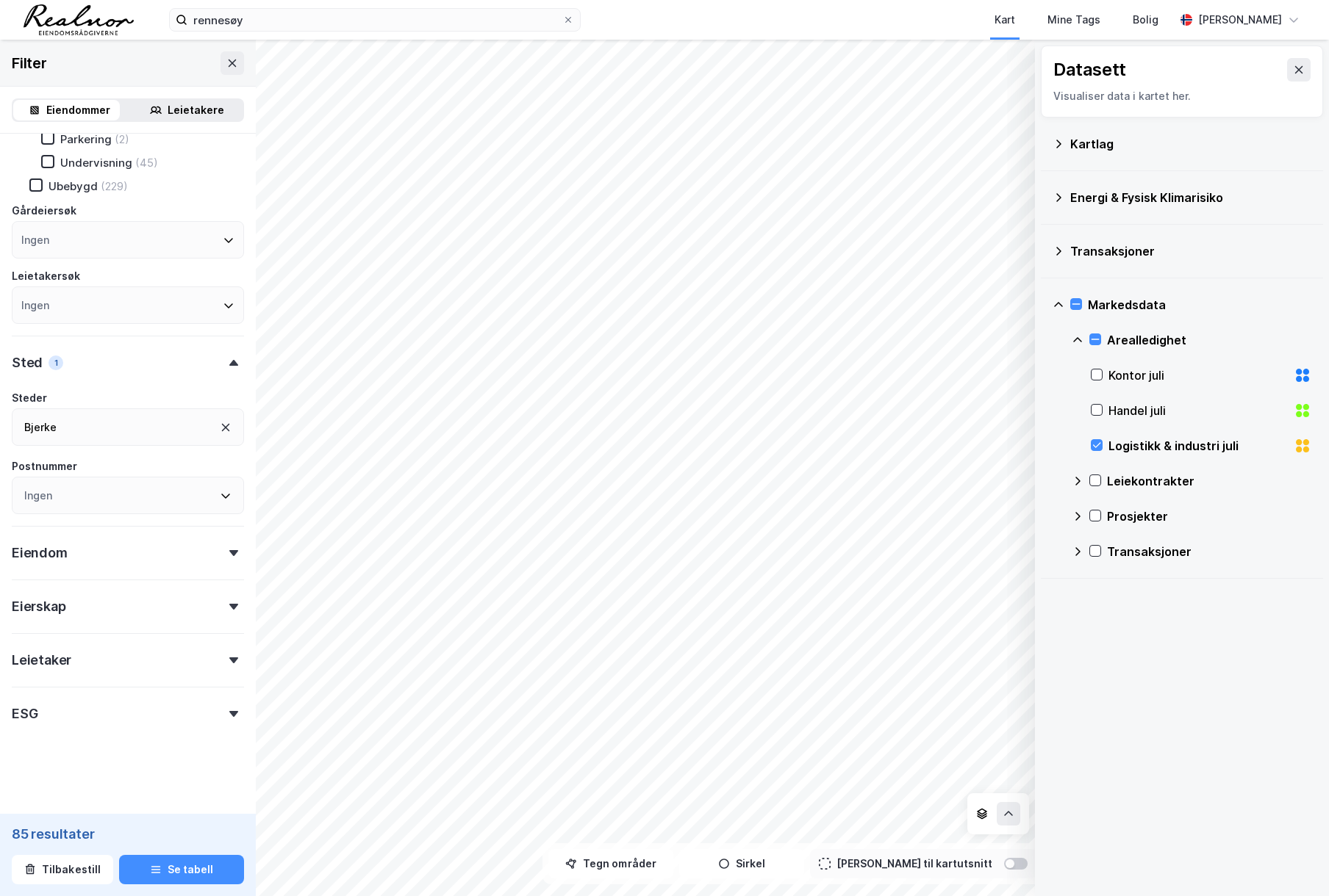
click at [176, 658] on div "Leietaker" at bounding box center [127, 654] width 232 height 42
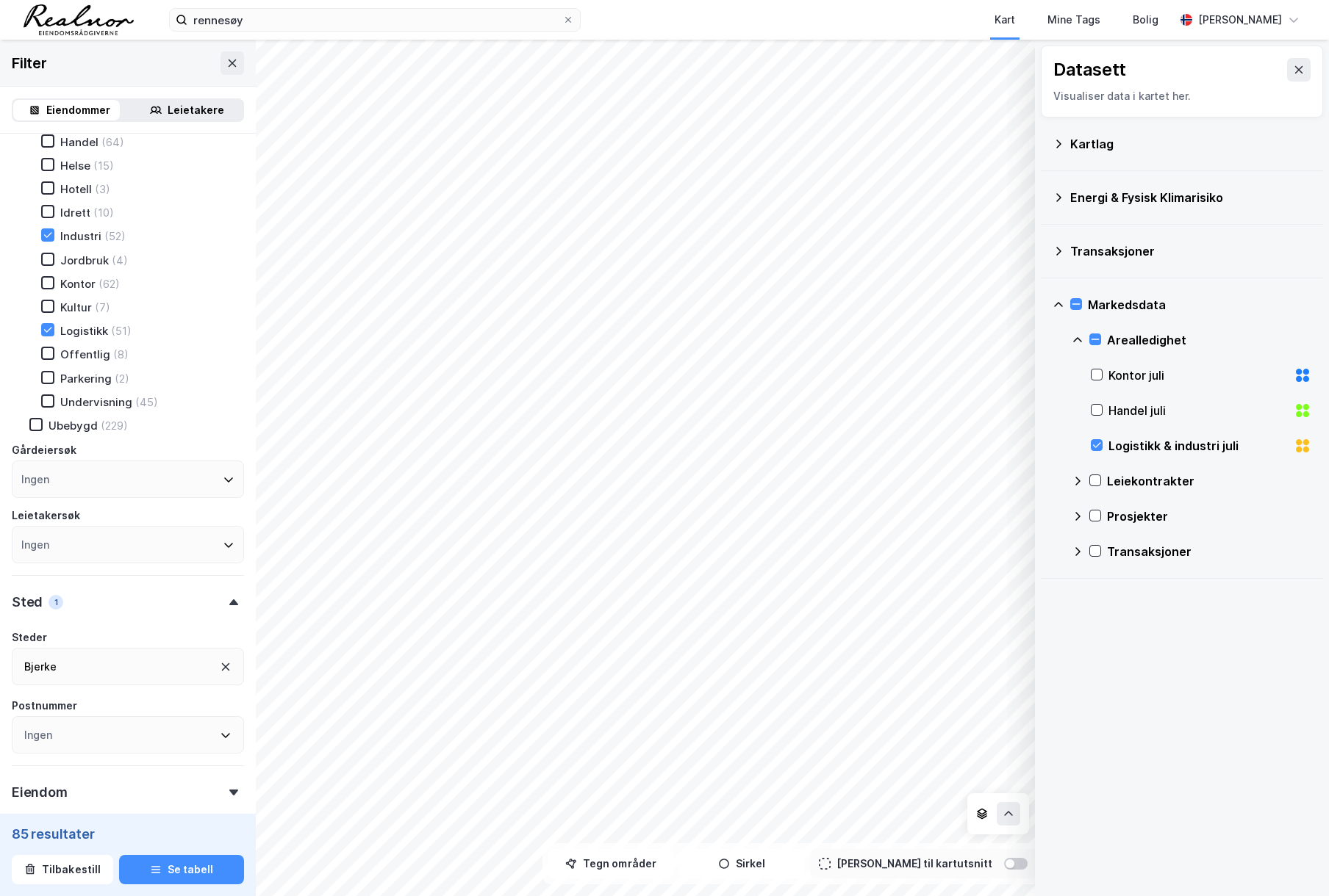
scroll to position [0, 0]
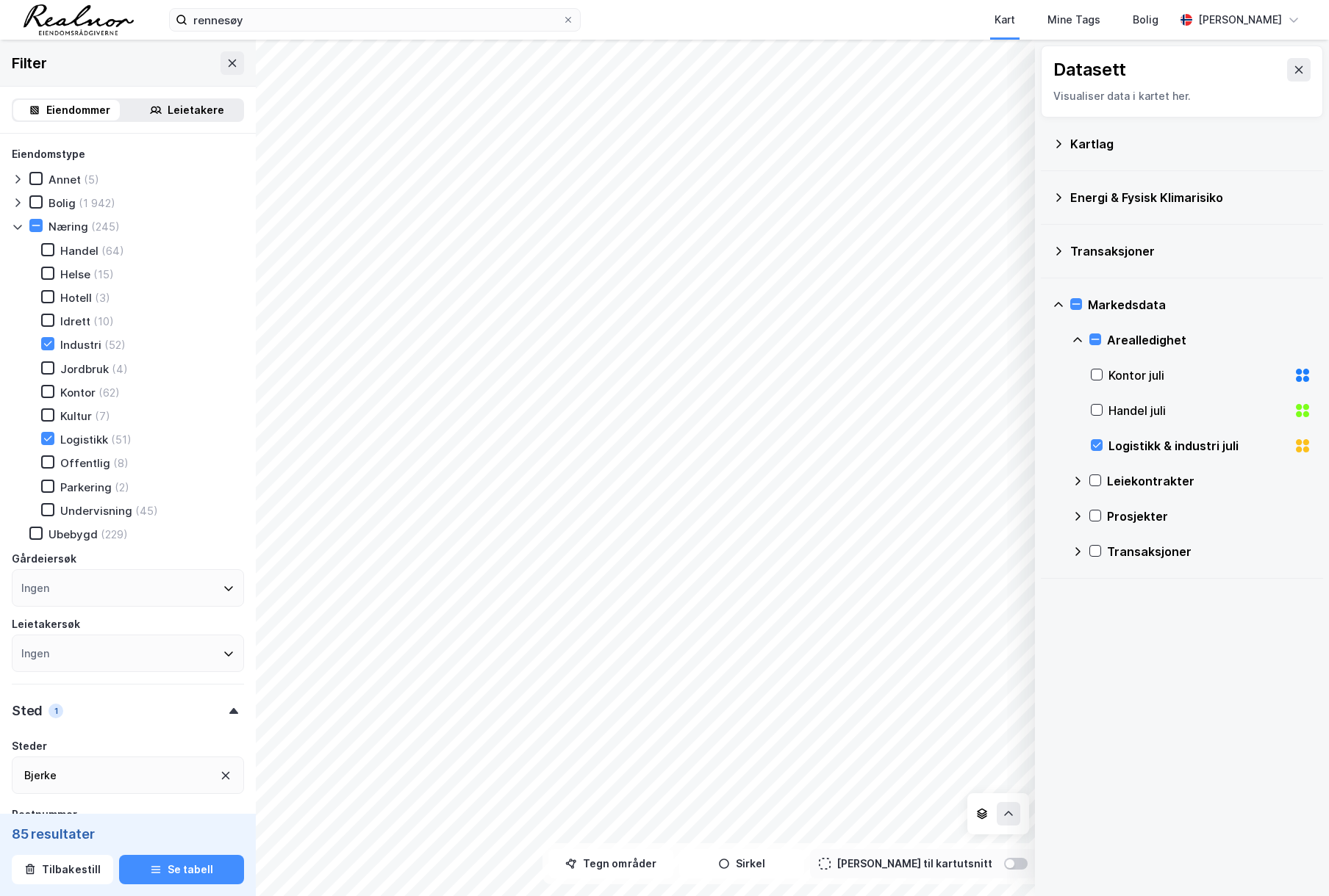
click at [1153, 442] on div "Logistikk & industri juli" at bounding box center [1198, 446] width 179 height 18
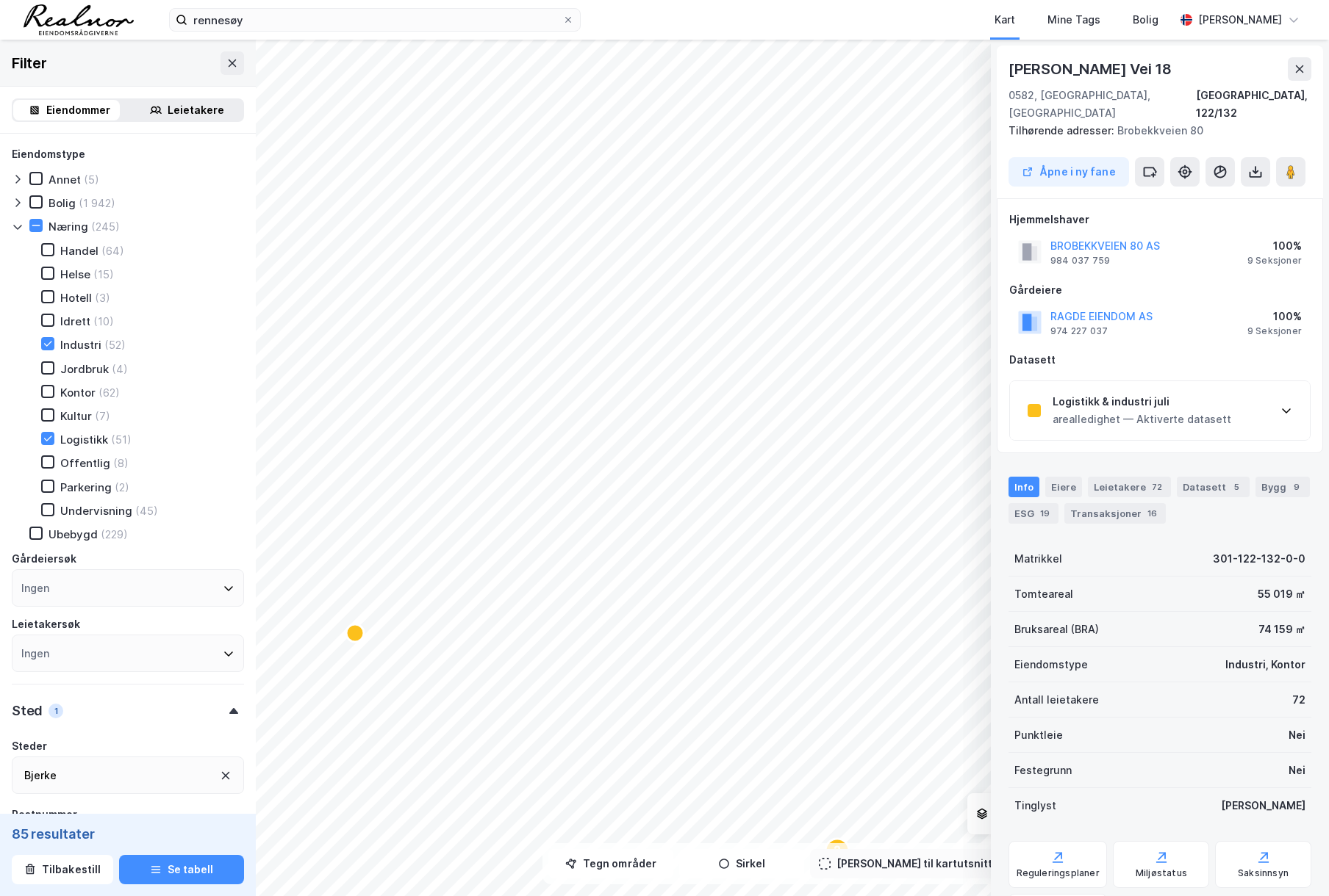
click at [1268, 397] on div "Logistikk & industri juli arealledighet — Aktiverte datasett" at bounding box center [1160, 411] width 300 height 59
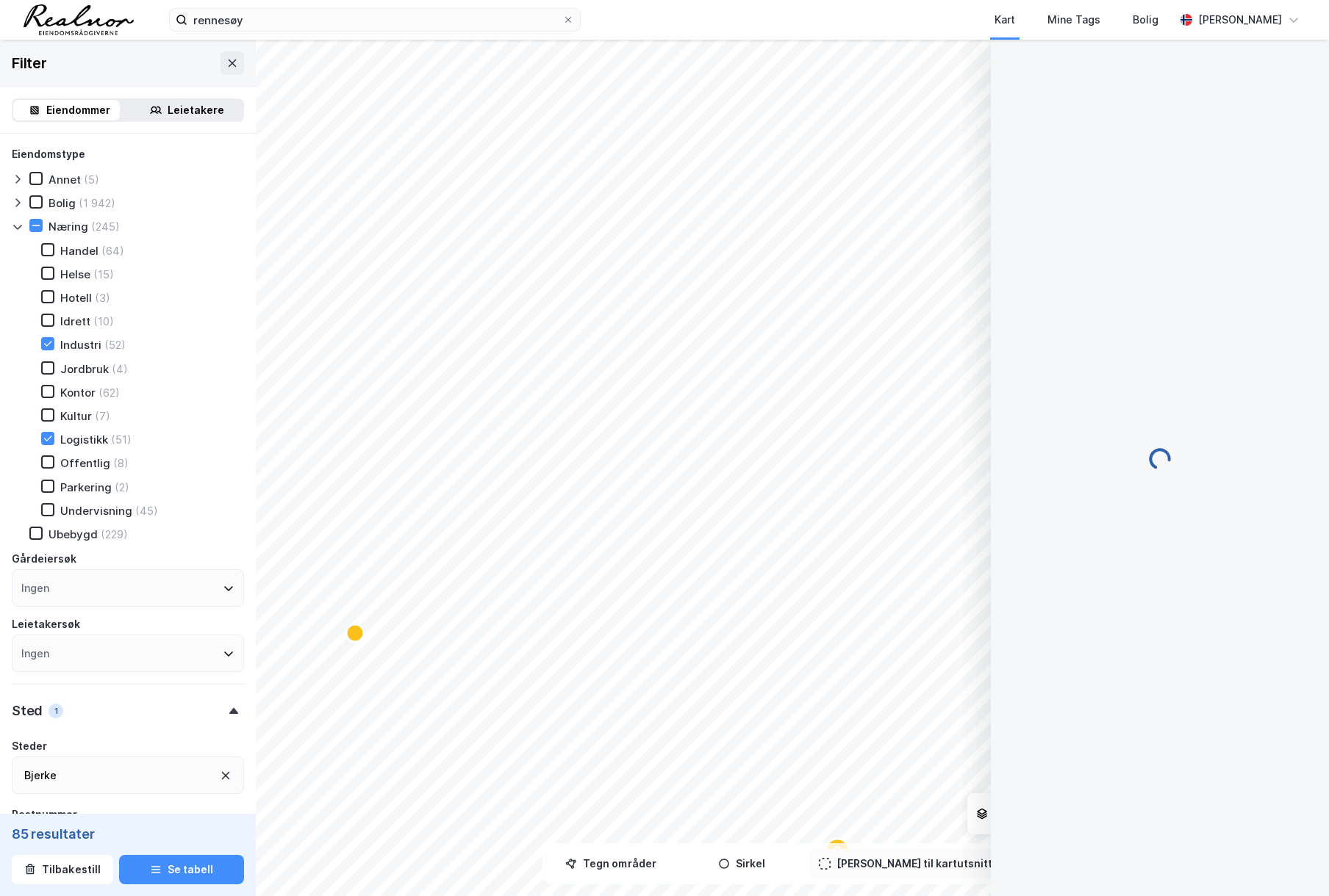
scroll to position [2, 0]
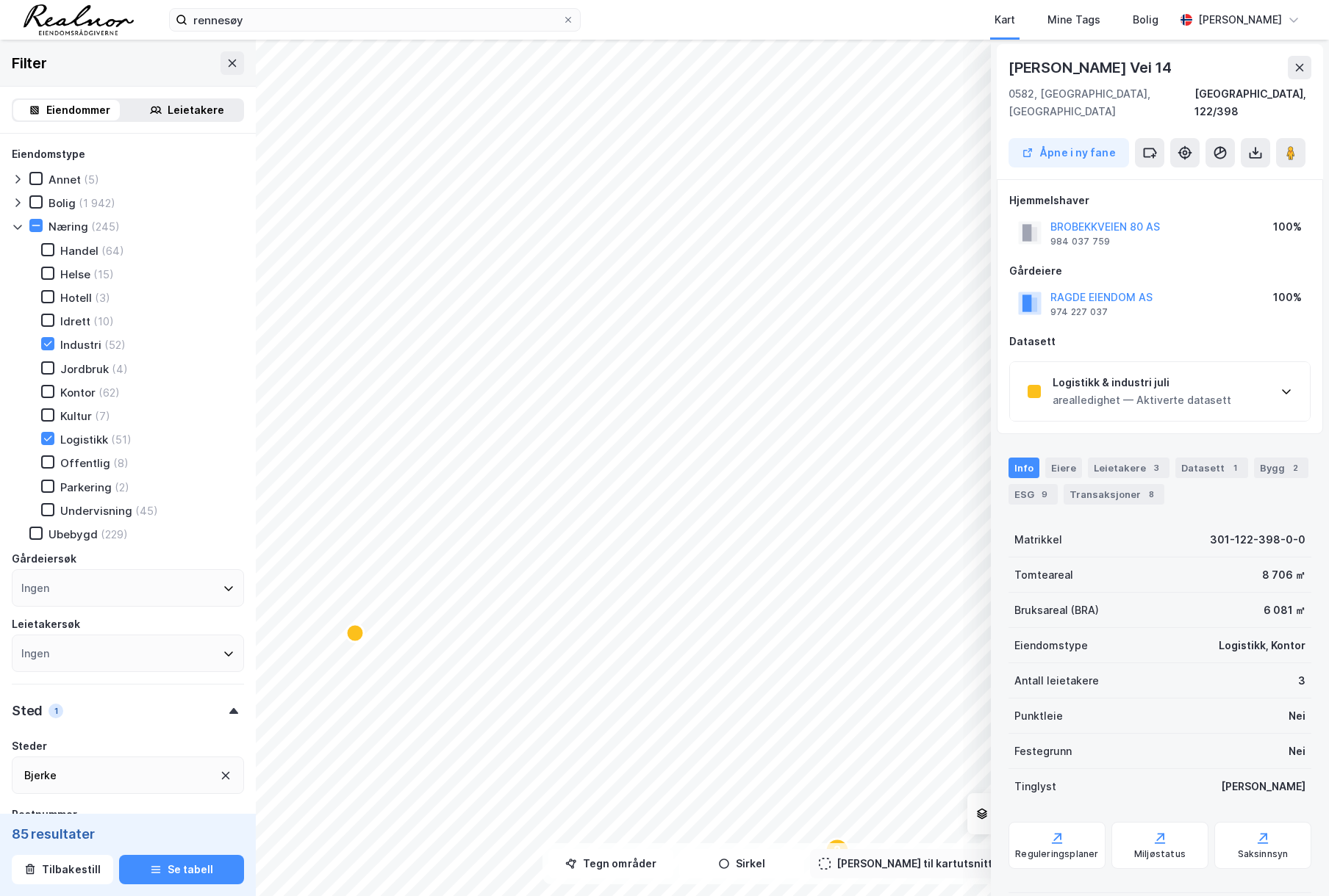
click at [1158, 374] on div "Logistikk & industri juli" at bounding box center [1141, 383] width 178 height 18
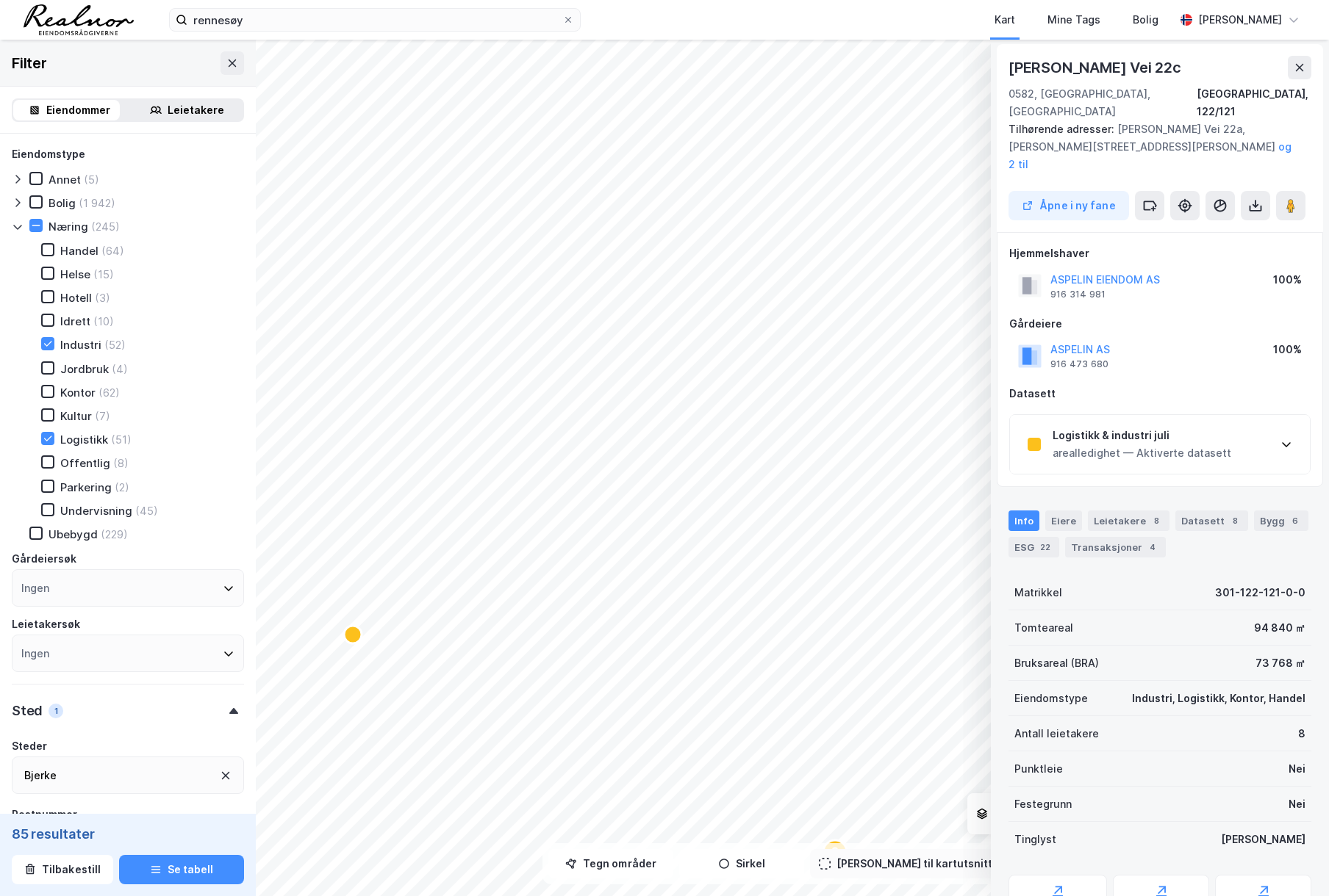
click at [1205, 445] on div "arealledighet — Aktiverte datasett" at bounding box center [1141, 454] width 178 height 18
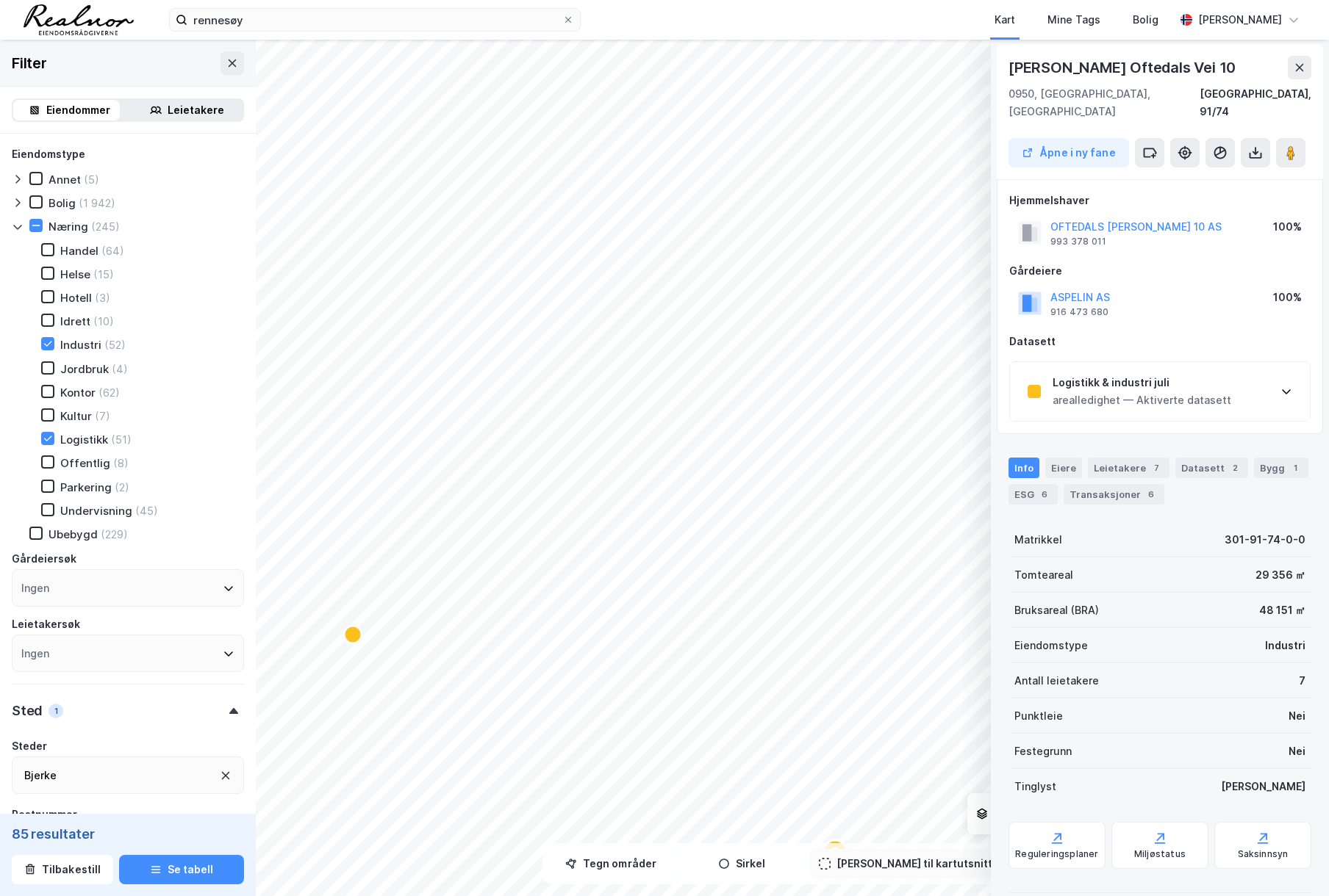
click at [1162, 374] on div "Logistikk & industri juli" at bounding box center [1141, 383] width 178 height 18
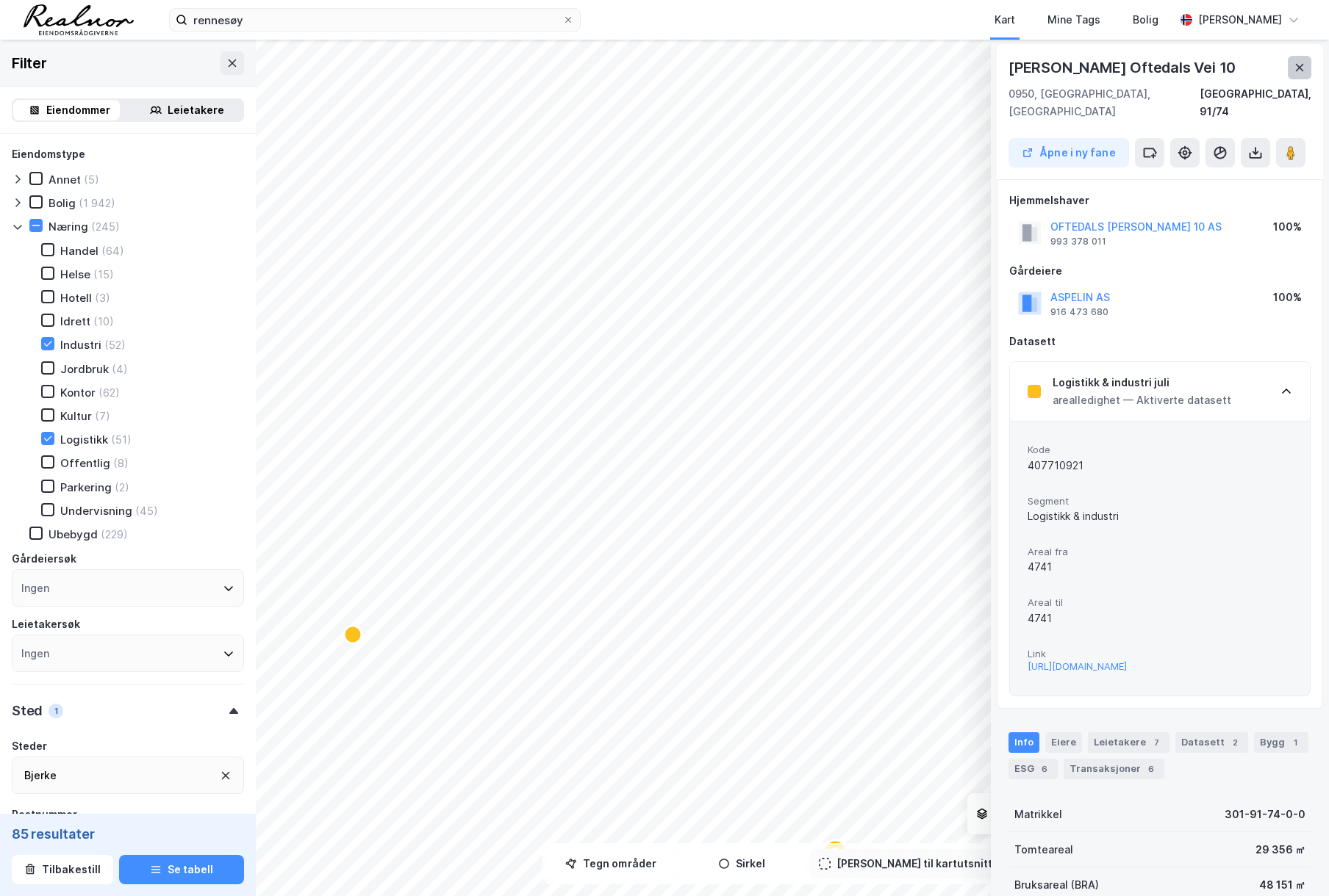
click at [1303, 69] on icon at bounding box center [1299, 67] width 12 height 12
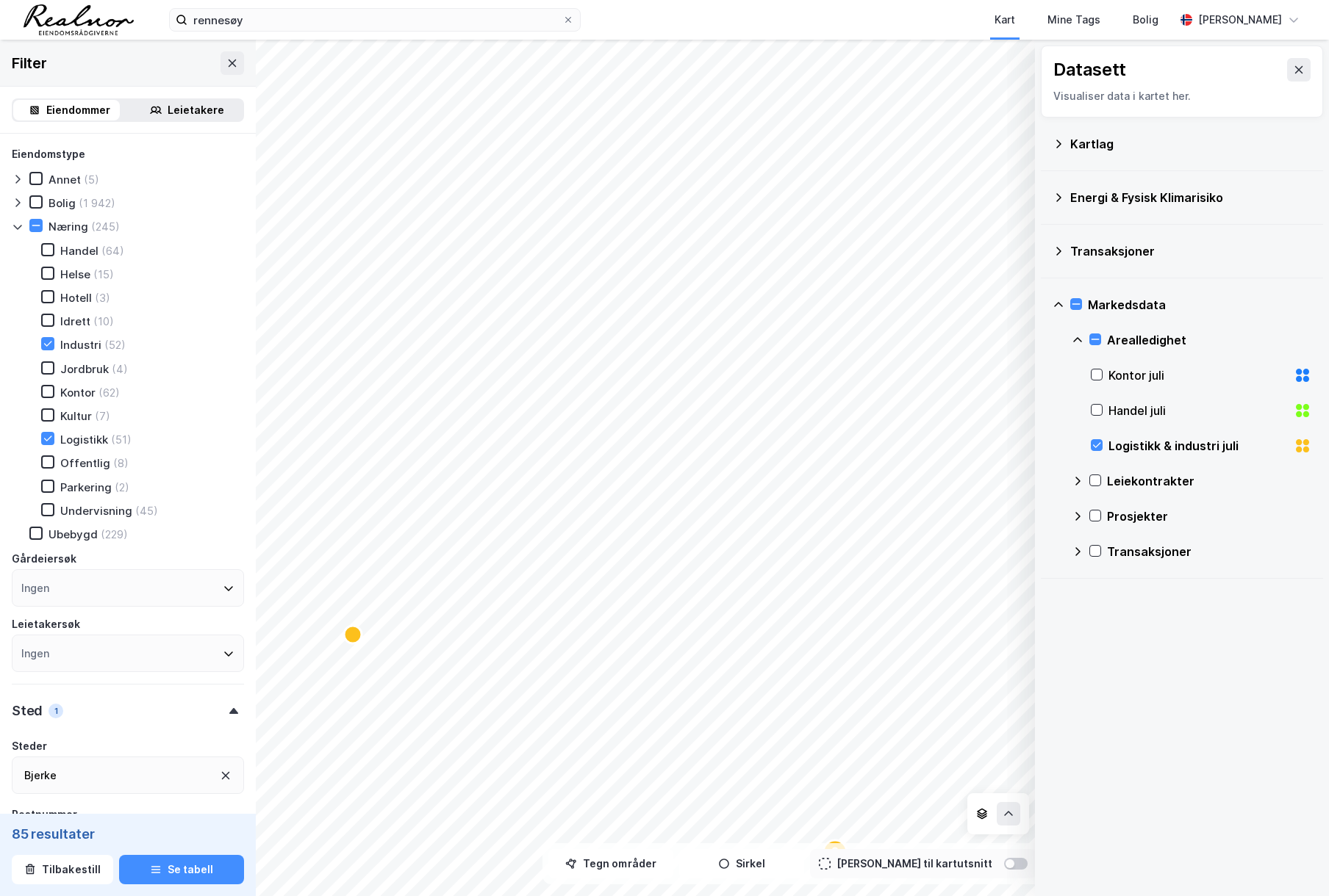
click at [1137, 378] on div "Kontor juli" at bounding box center [1198, 376] width 179 height 18
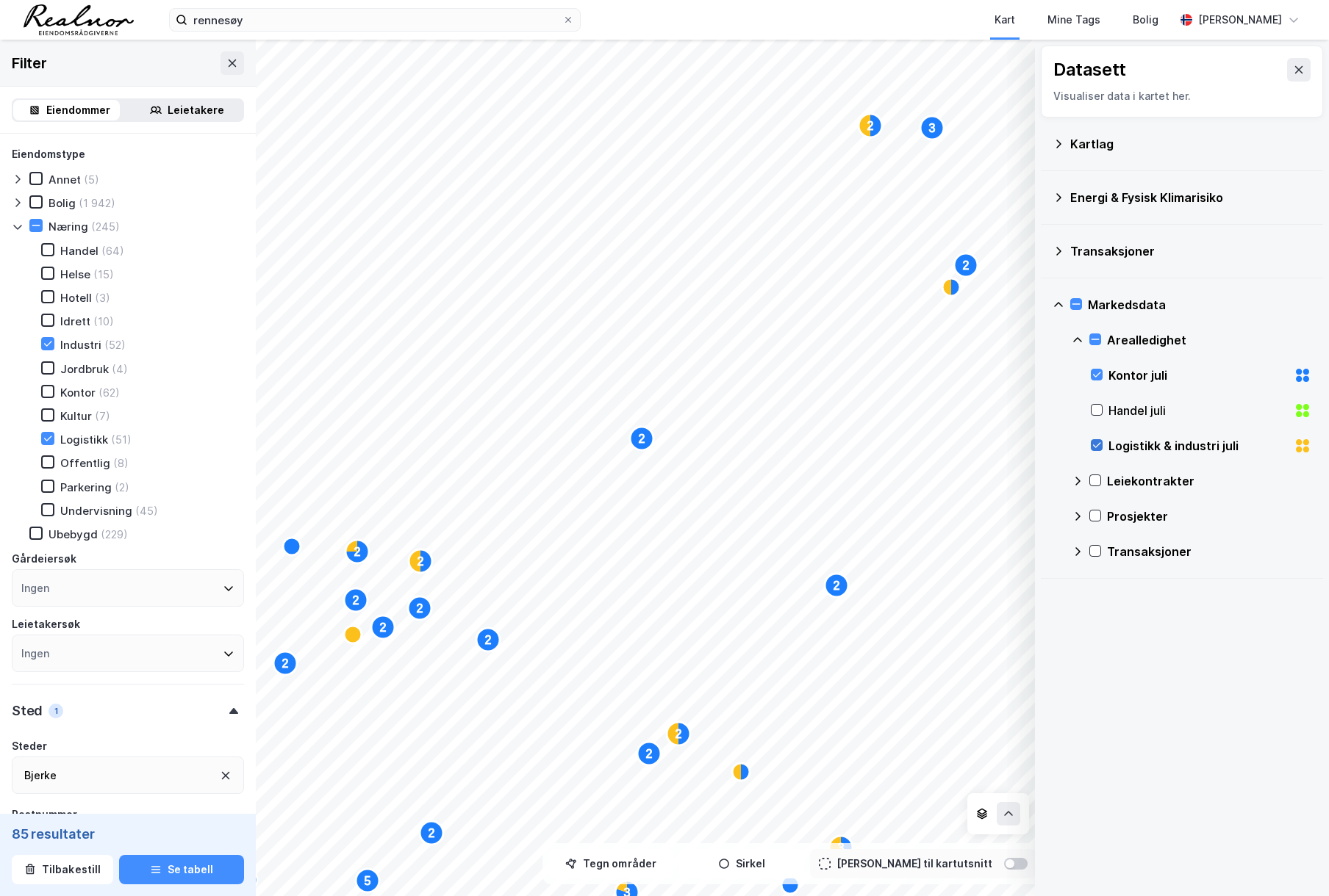
click at [1101, 445] on icon at bounding box center [1096, 445] width 10 height 10
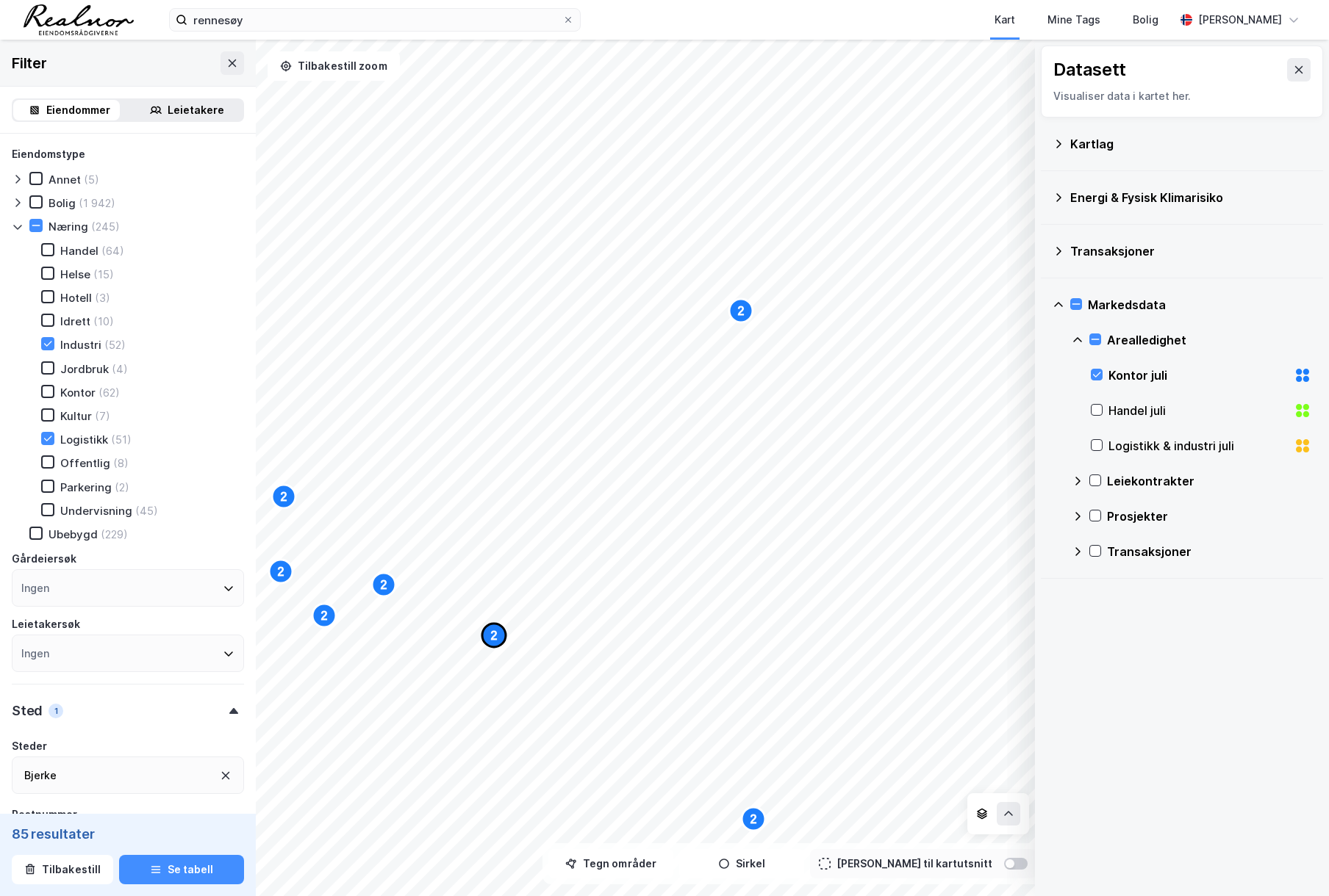
click at [494, 634] on text "2" at bounding box center [493, 636] width 6 height 13
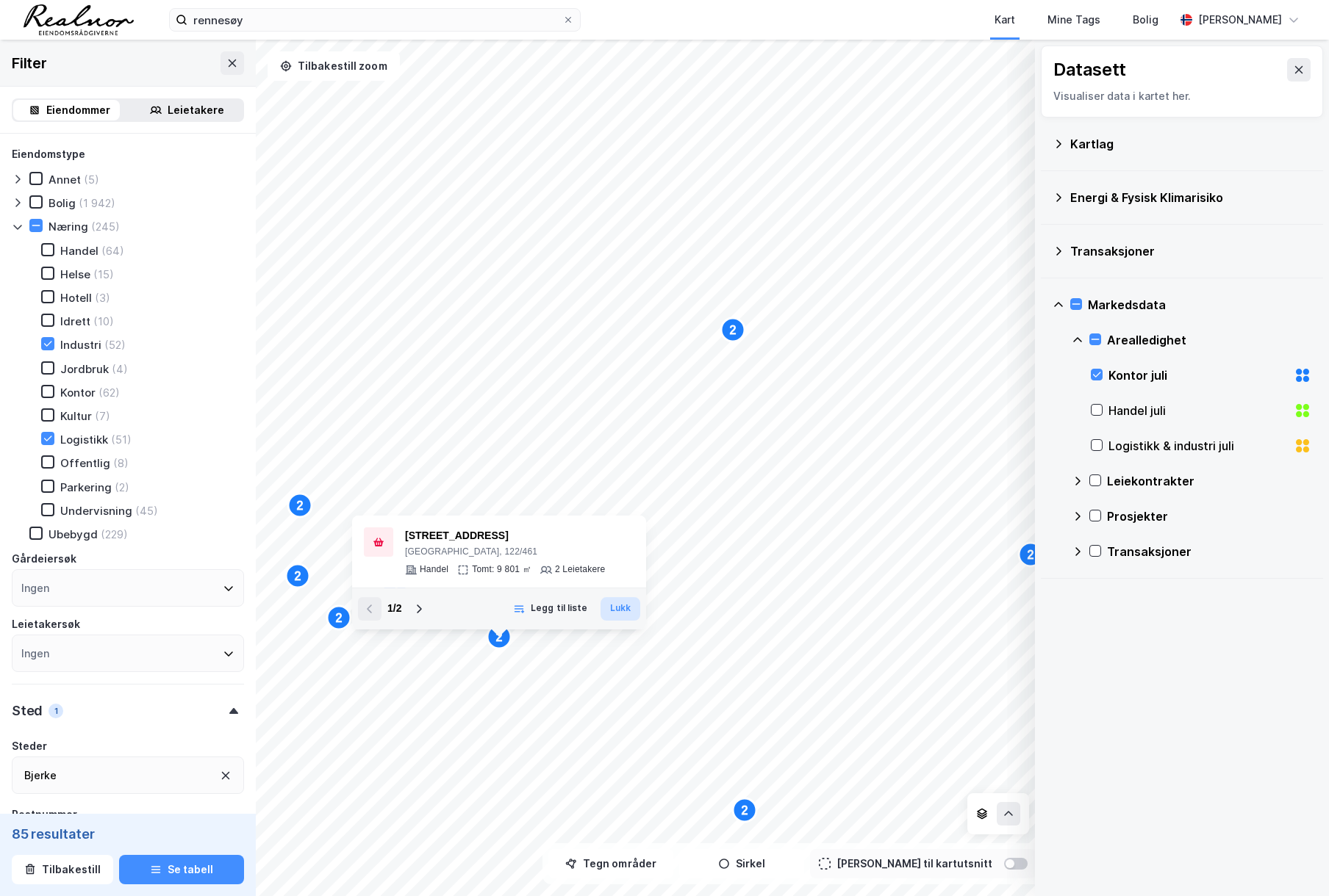
click at [612, 608] on button "Lukk" at bounding box center [621, 609] width 39 height 23
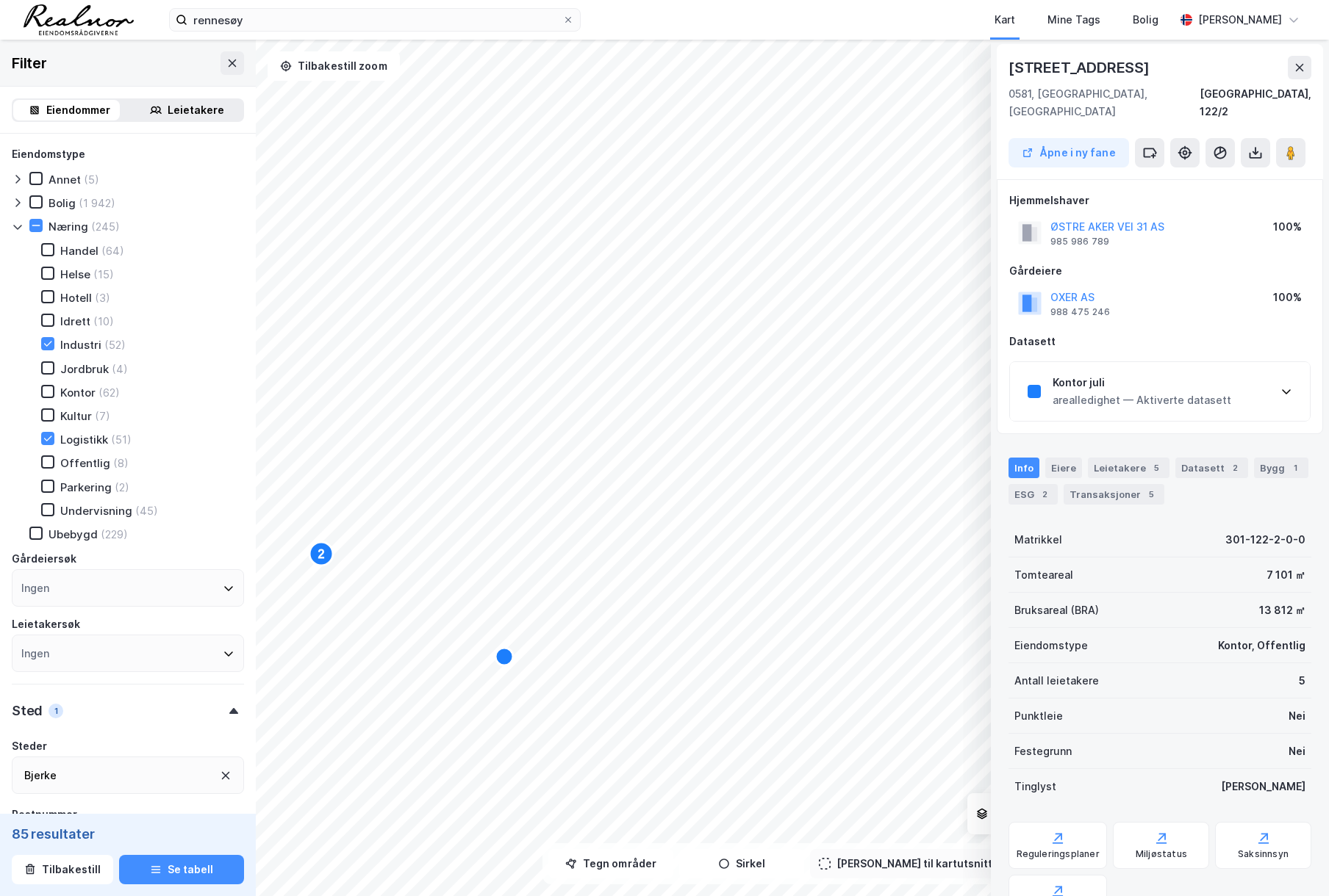
click at [1282, 386] on icon at bounding box center [1286, 391] width 12 height 12
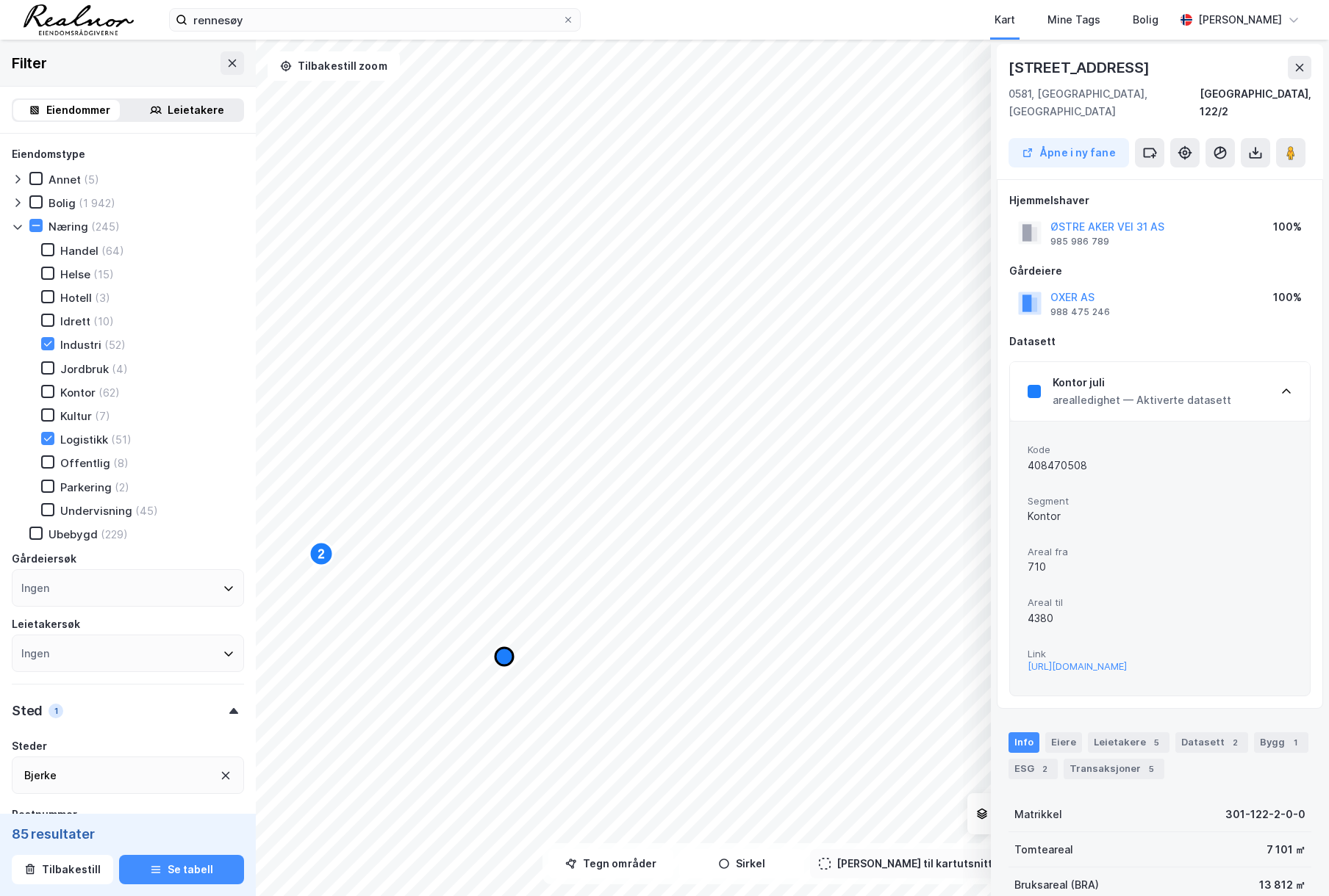
click at [501, 656] on icon "Map marker" at bounding box center [504, 657] width 18 height 18
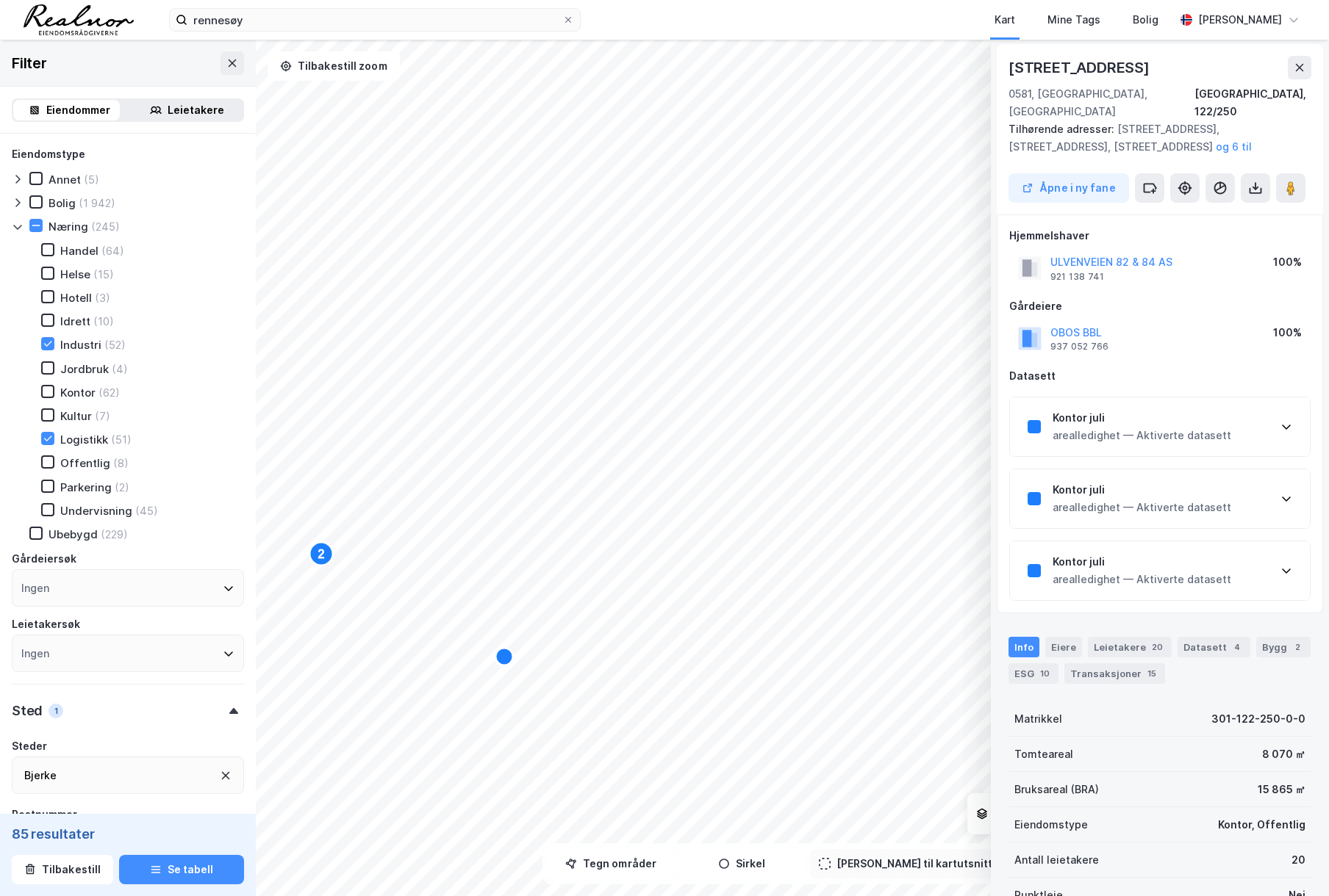
click at [1281, 421] on icon at bounding box center [1286, 426] width 12 height 12
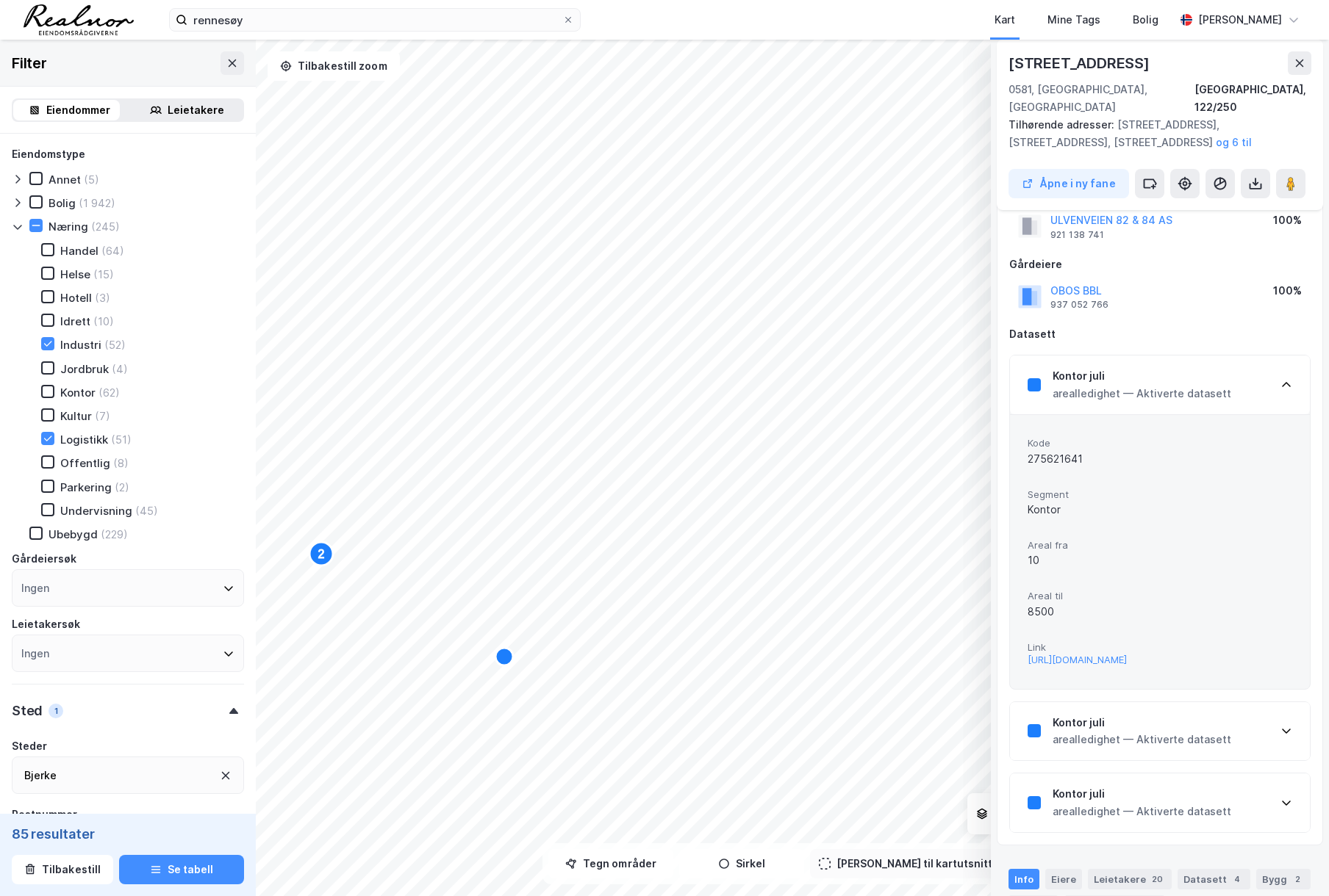
scroll to position [75, 0]
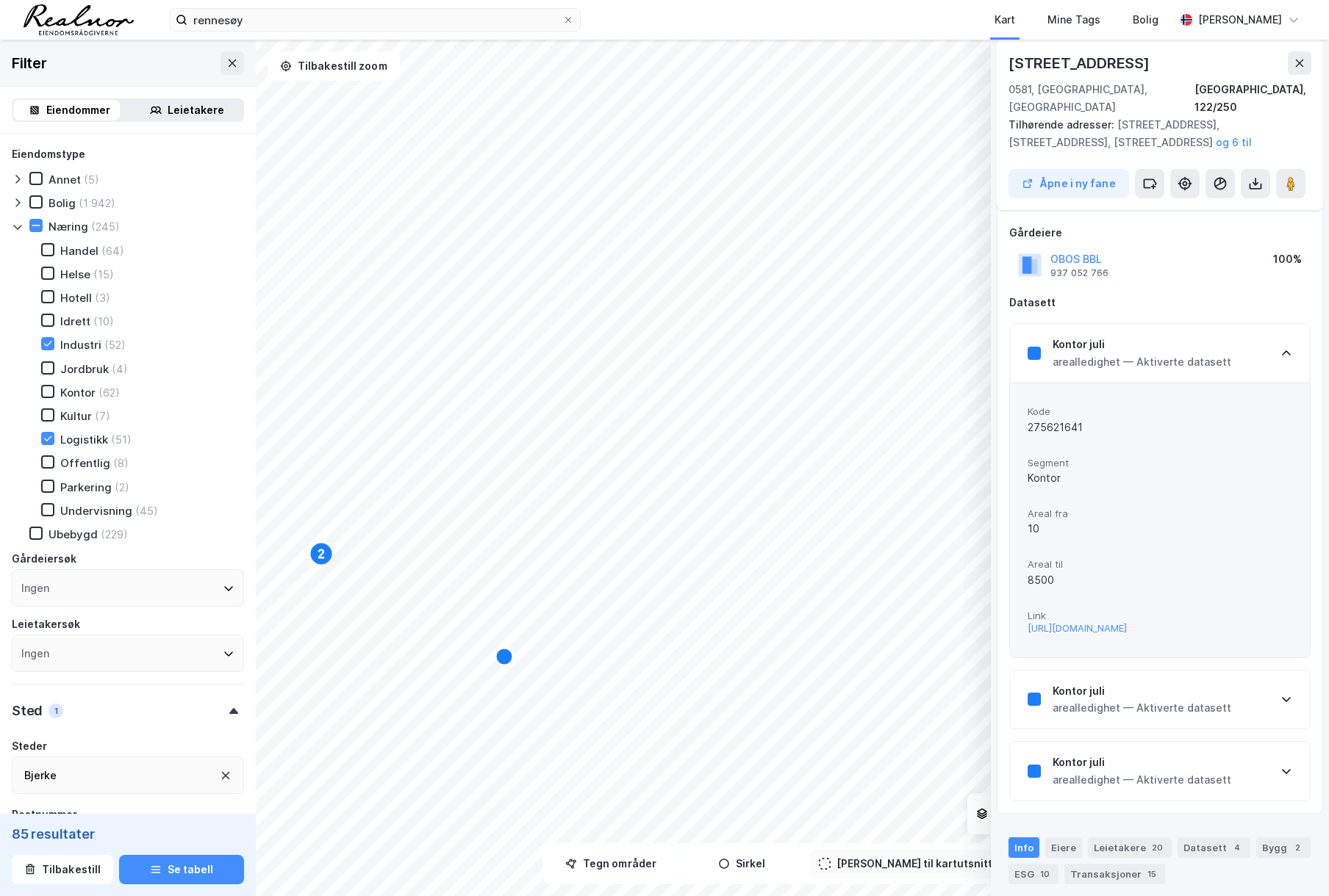
click at [1128, 691] on div "Kontor juli" at bounding box center [1141, 692] width 178 height 18
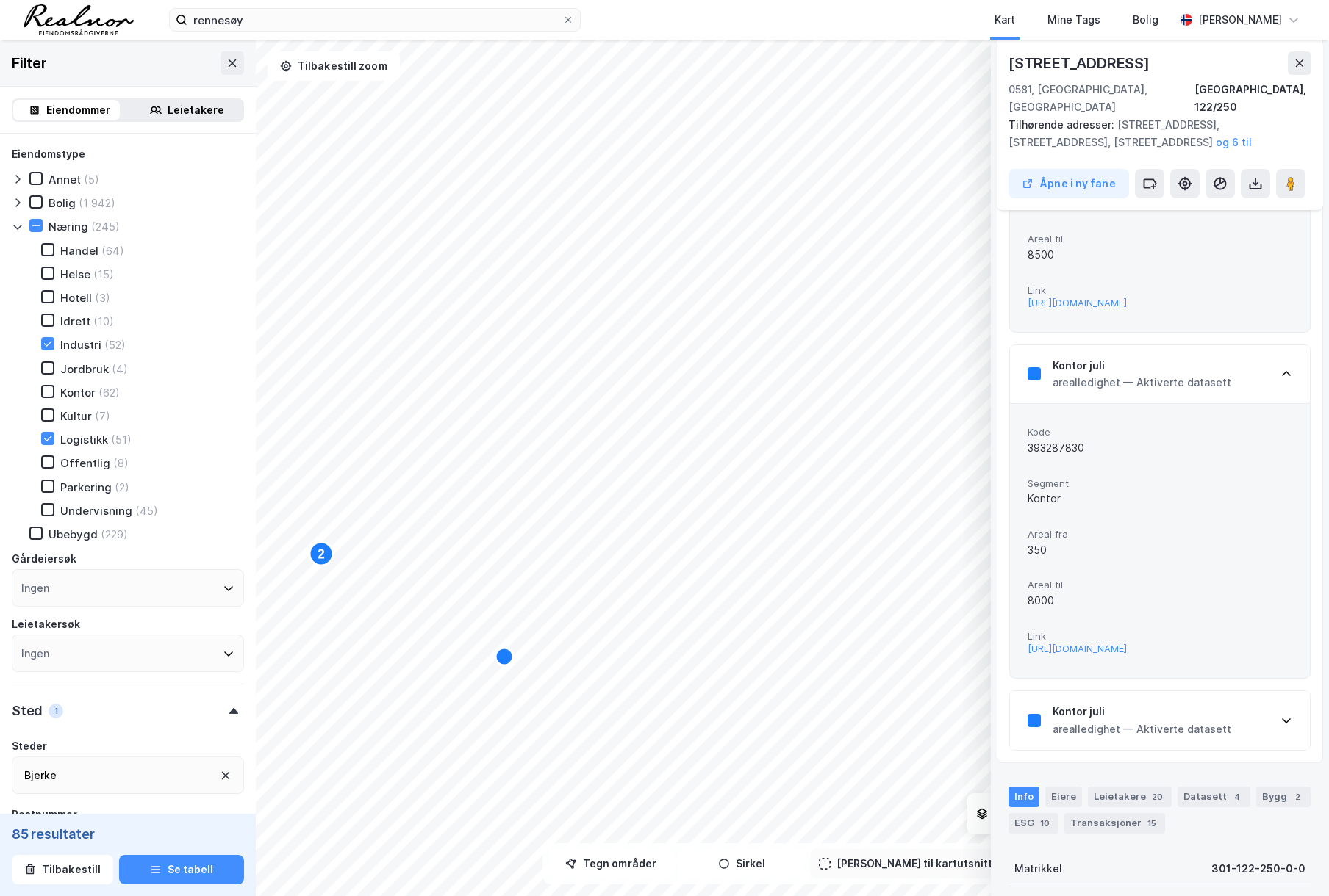
scroll to position [442, 0]
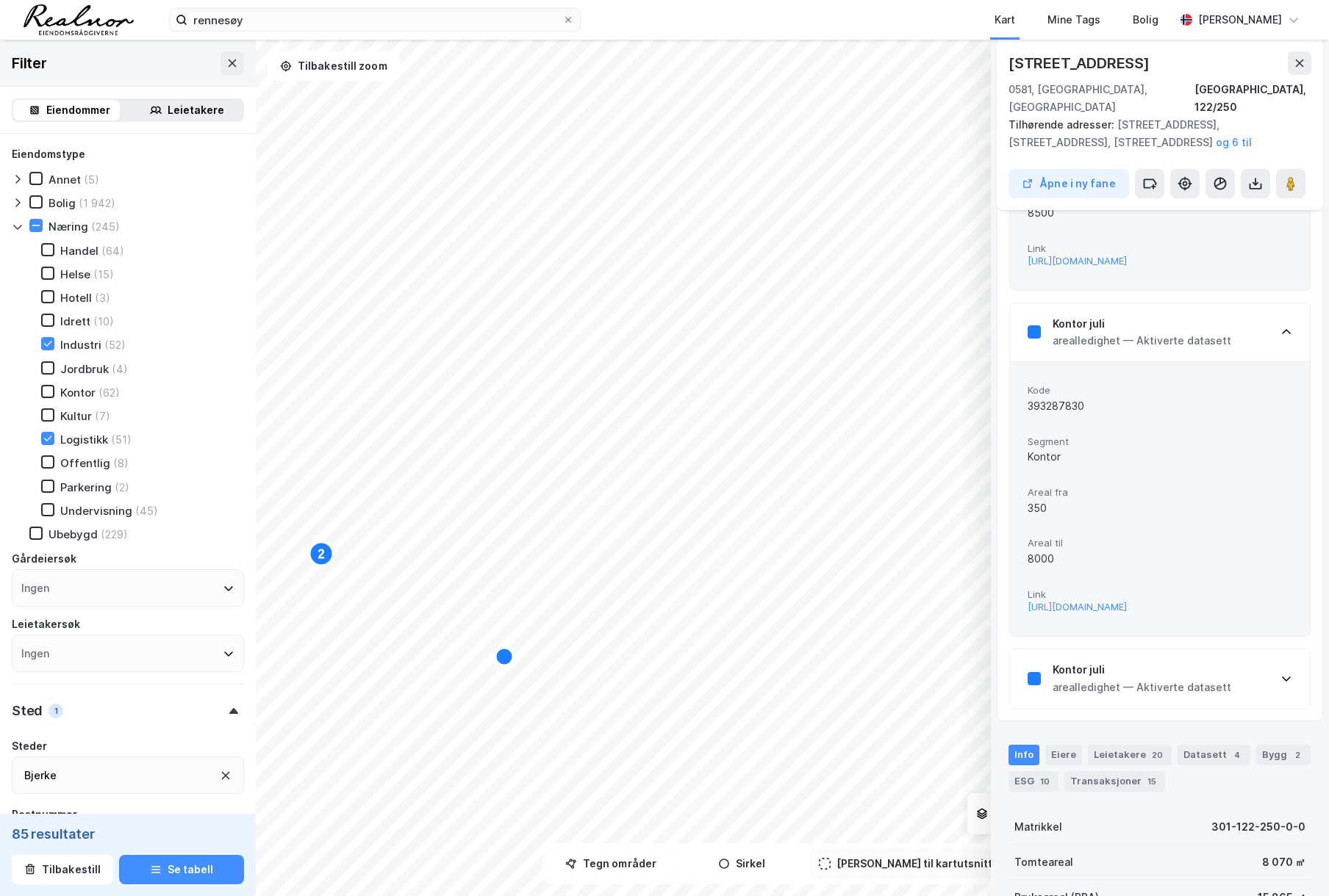
click at [1114, 692] on div "arealledighet — Aktiverte datasett" at bounding box center [1141, 687] width 178 height 18
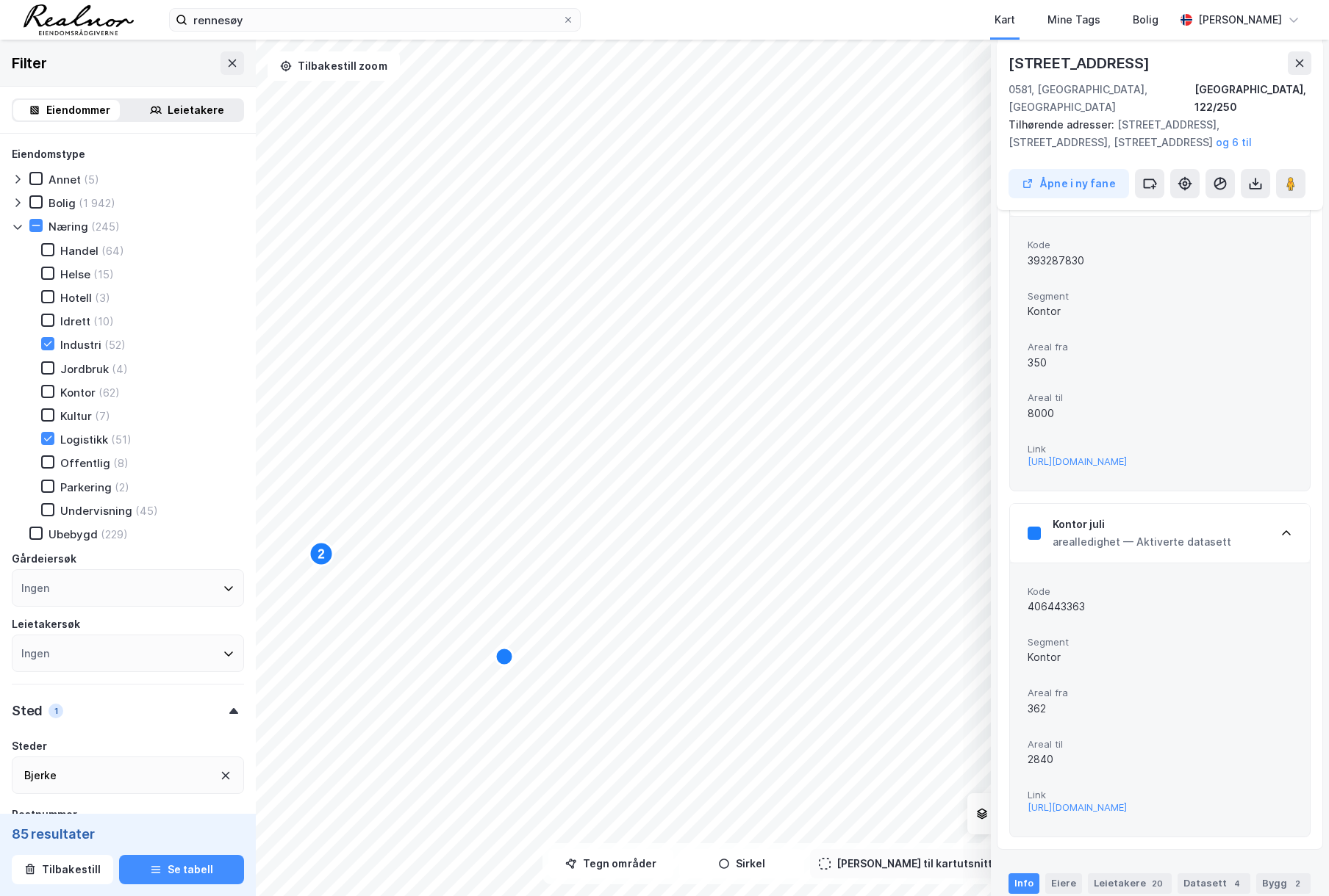
scroll to position [589, 0]
click at [459, 538] on icon "Map marker" at bounding box center [462, 537] width 18 height 18
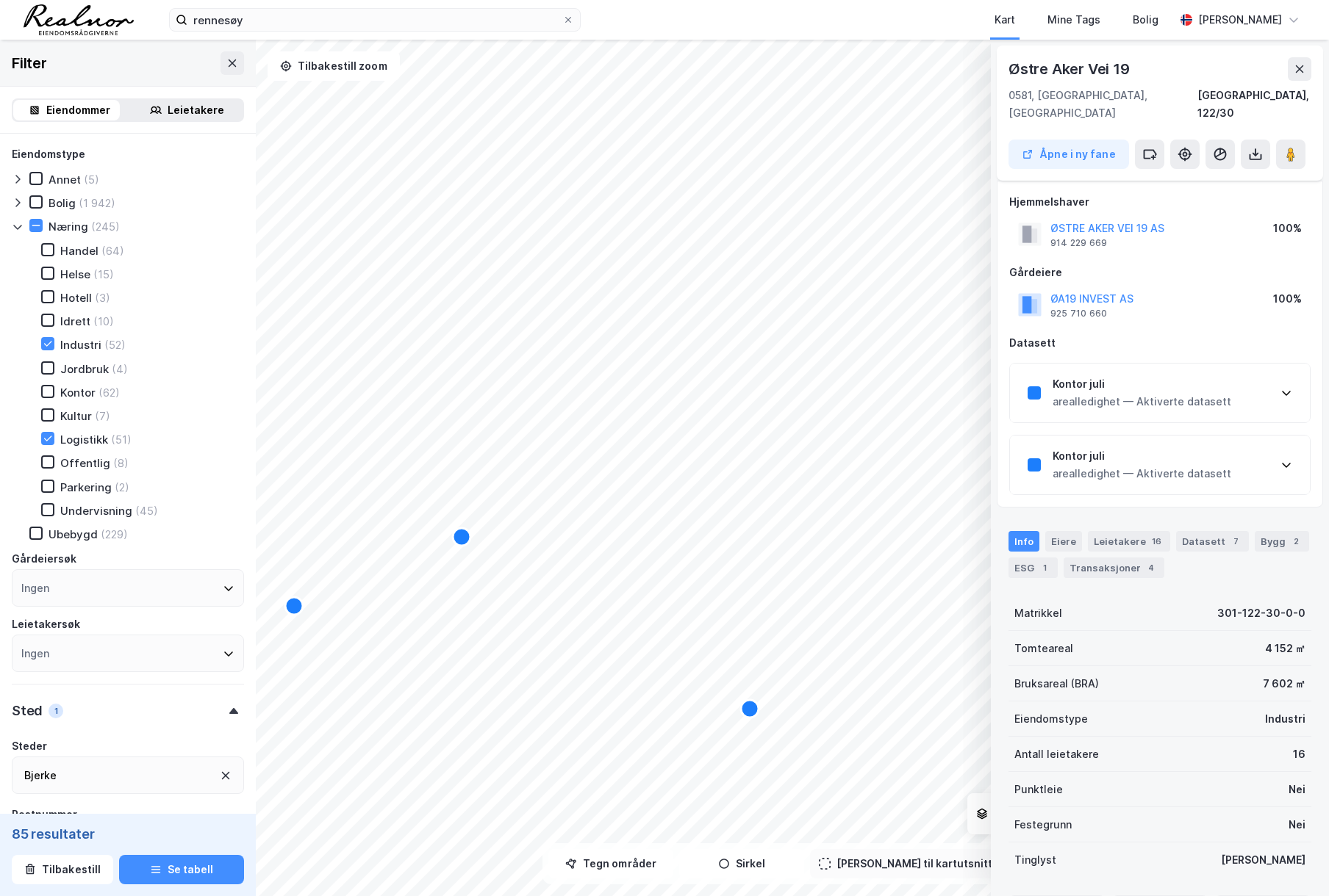
scroll to position [76, 0]
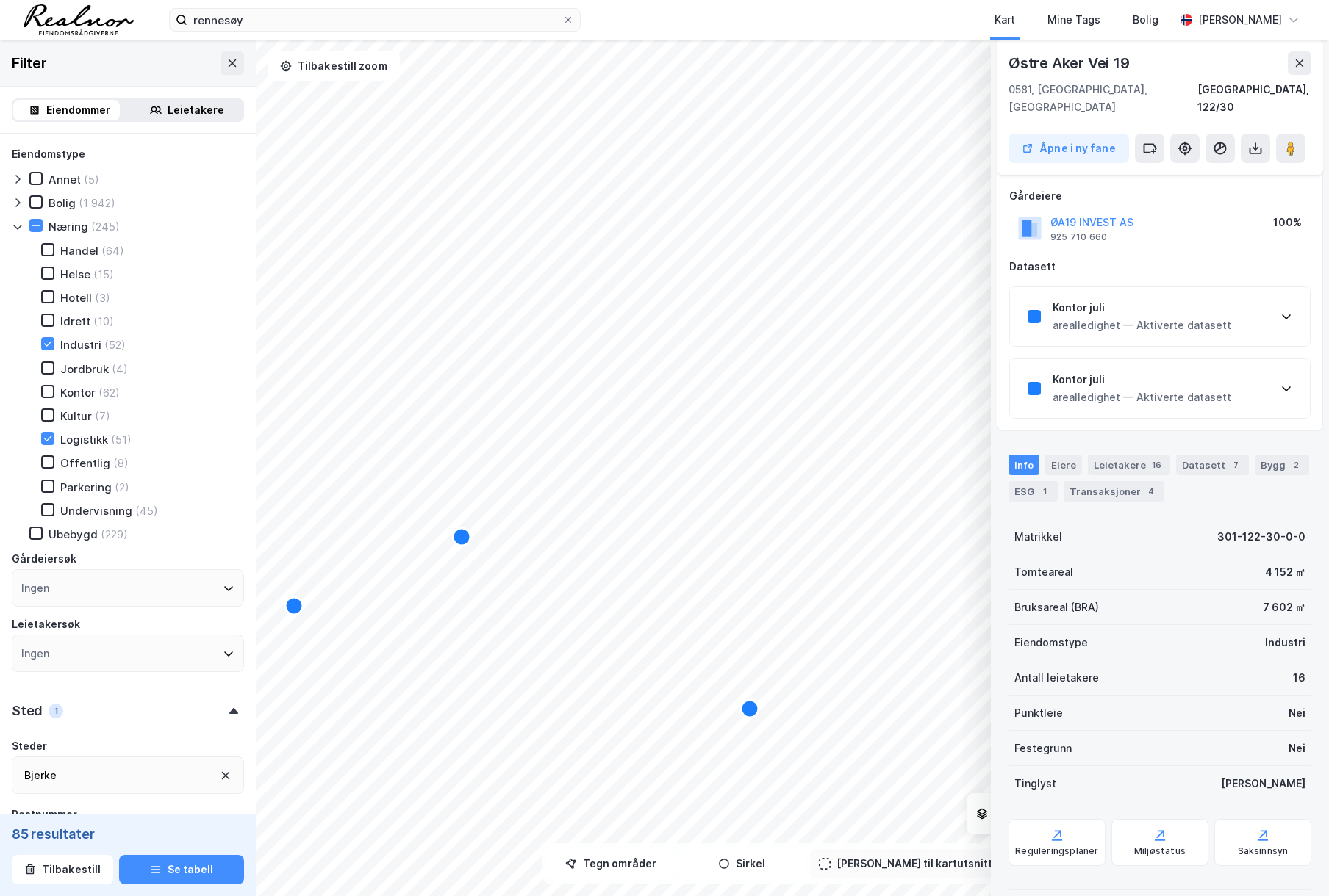
click at [1166, 317] on div "arealledighet — Aktiverte datasett" at bounding box center [1141, 326] width 178 height 18
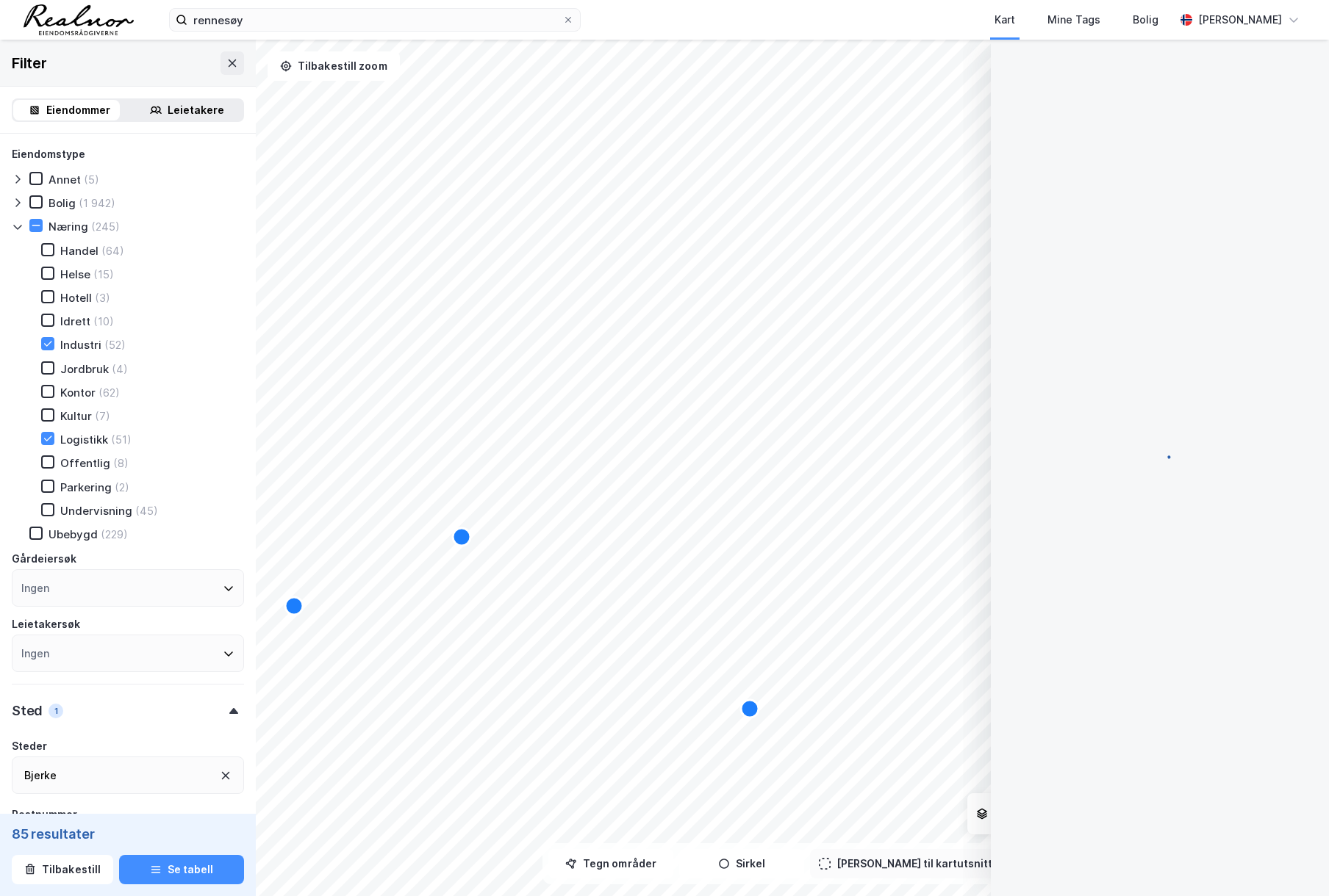
scroll to position [4, 0]
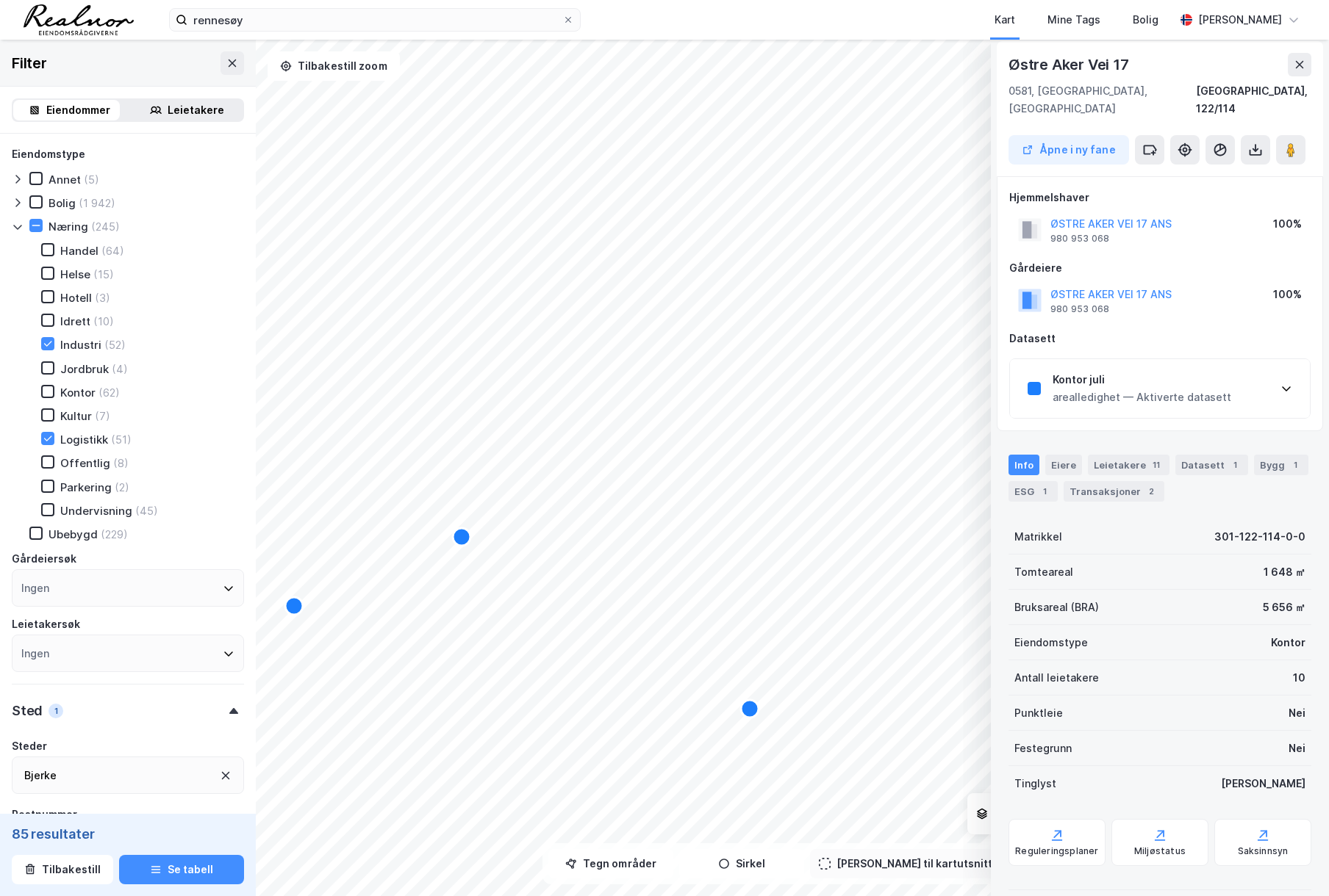
click at [1139, 371] on div "Kontor juli" at bounding box center [1141, 380] width 178 height 18
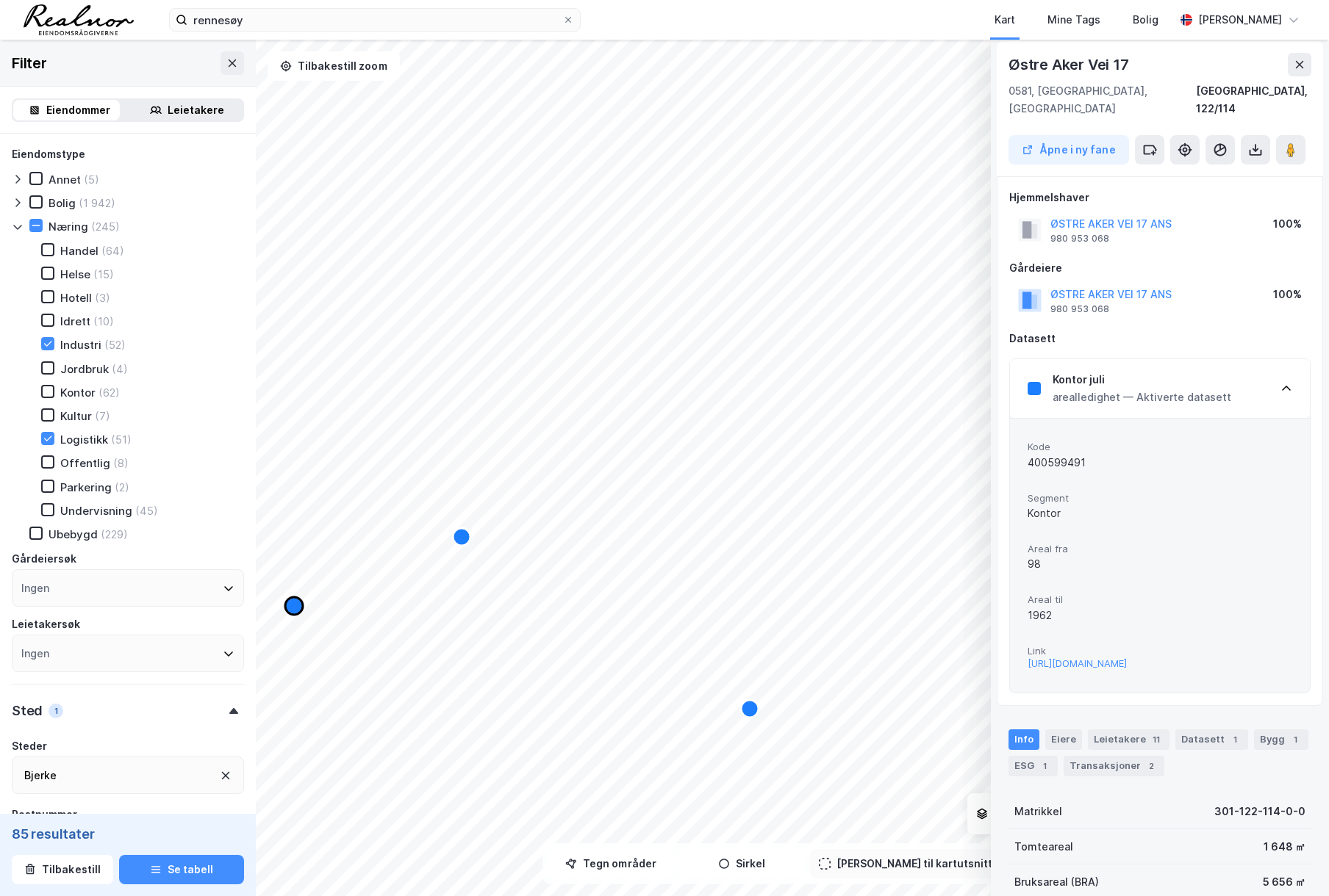
click at [292, 605] on icon "Map marker" at bounding box center [294, 606] width 18 height 18
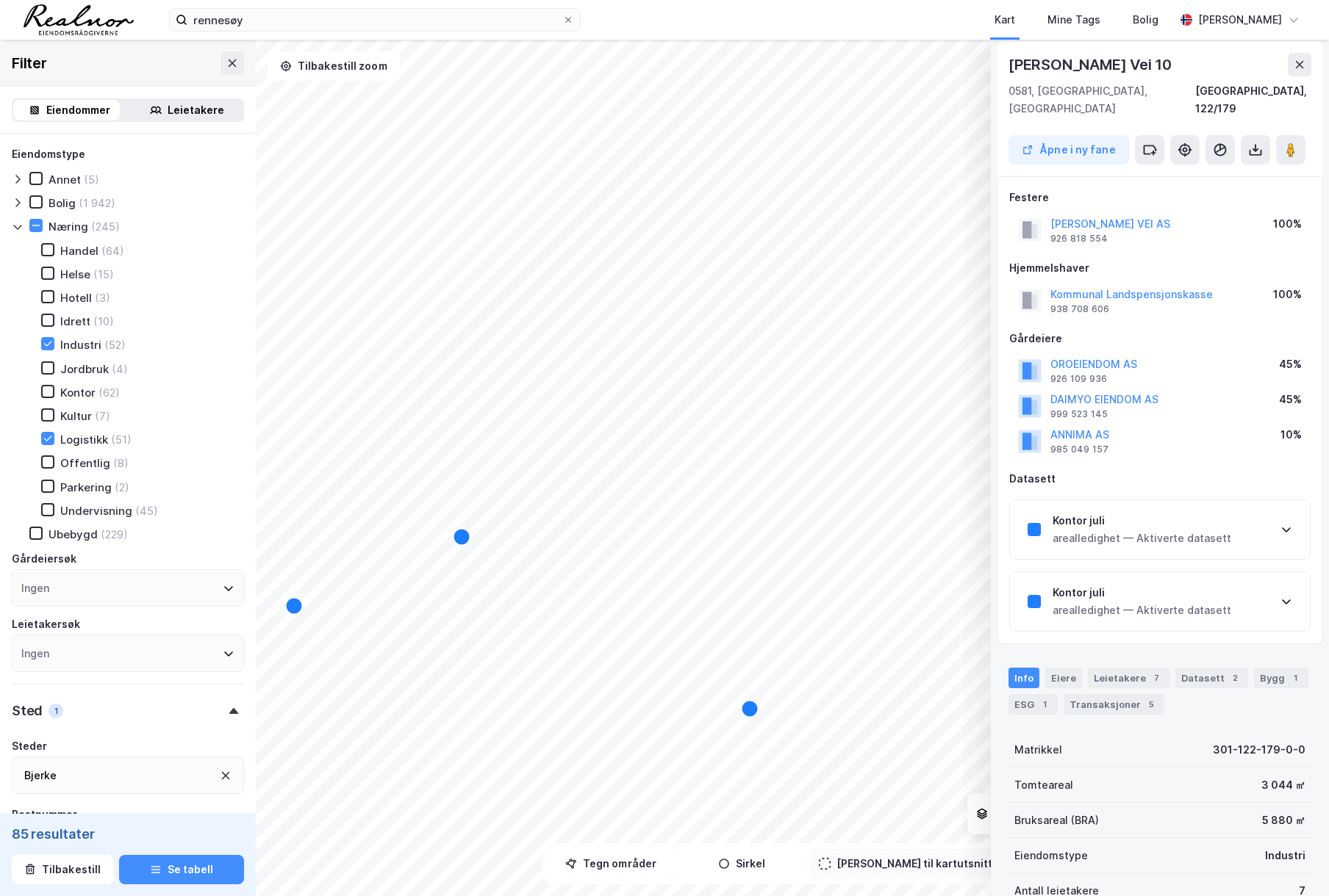
click at [1188, 533] on div "Kontor juli arealledighet — Aktiverte datasett" at bounding box center [1160, 530] width 300 height 59
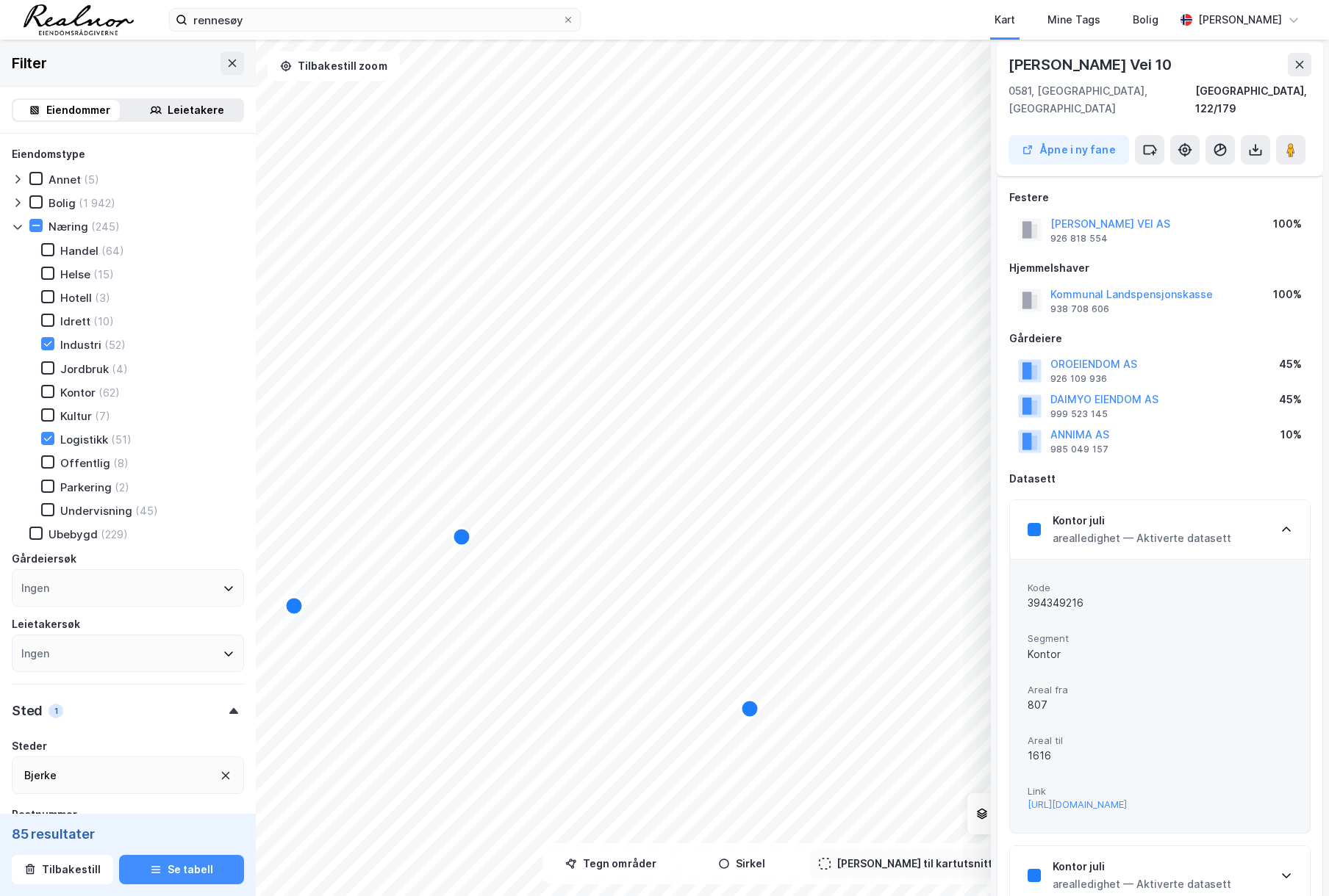
scroll to position [225, 0]
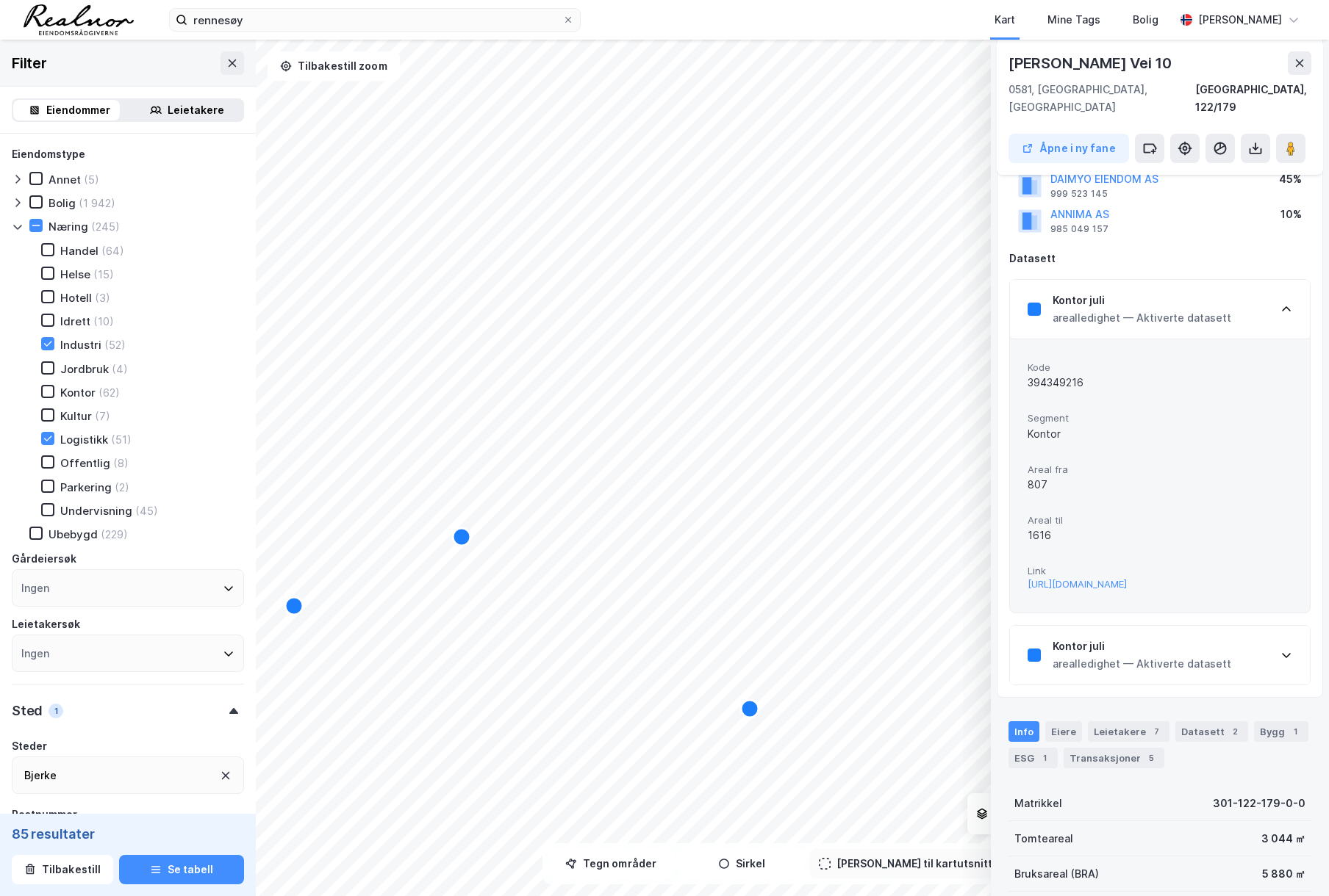
click at [1130, 655] on div "arealledighet — Aktiverte datasett" at bounding box center [1141, 664] width 178 height 18
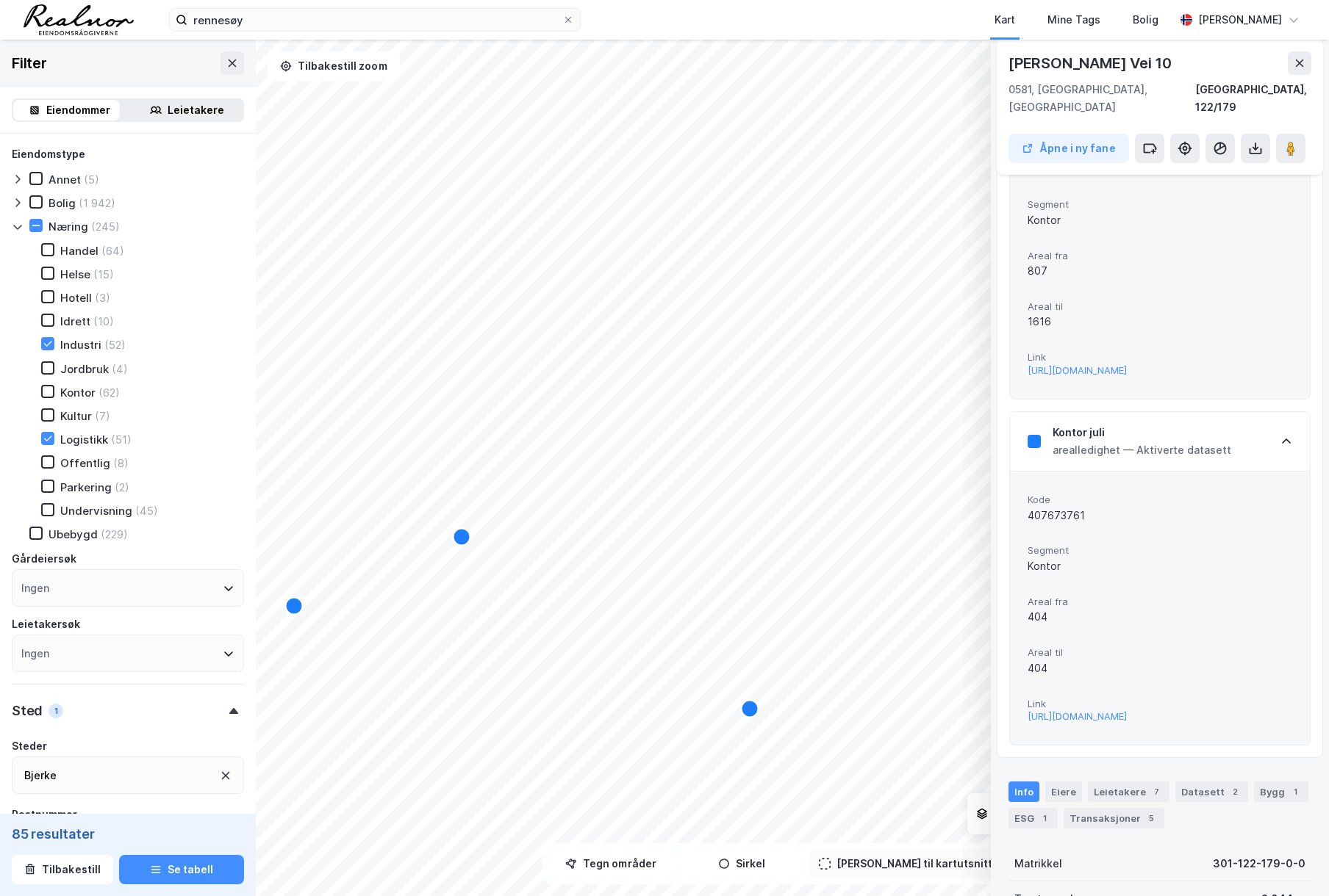
scroll to position [445, 0]
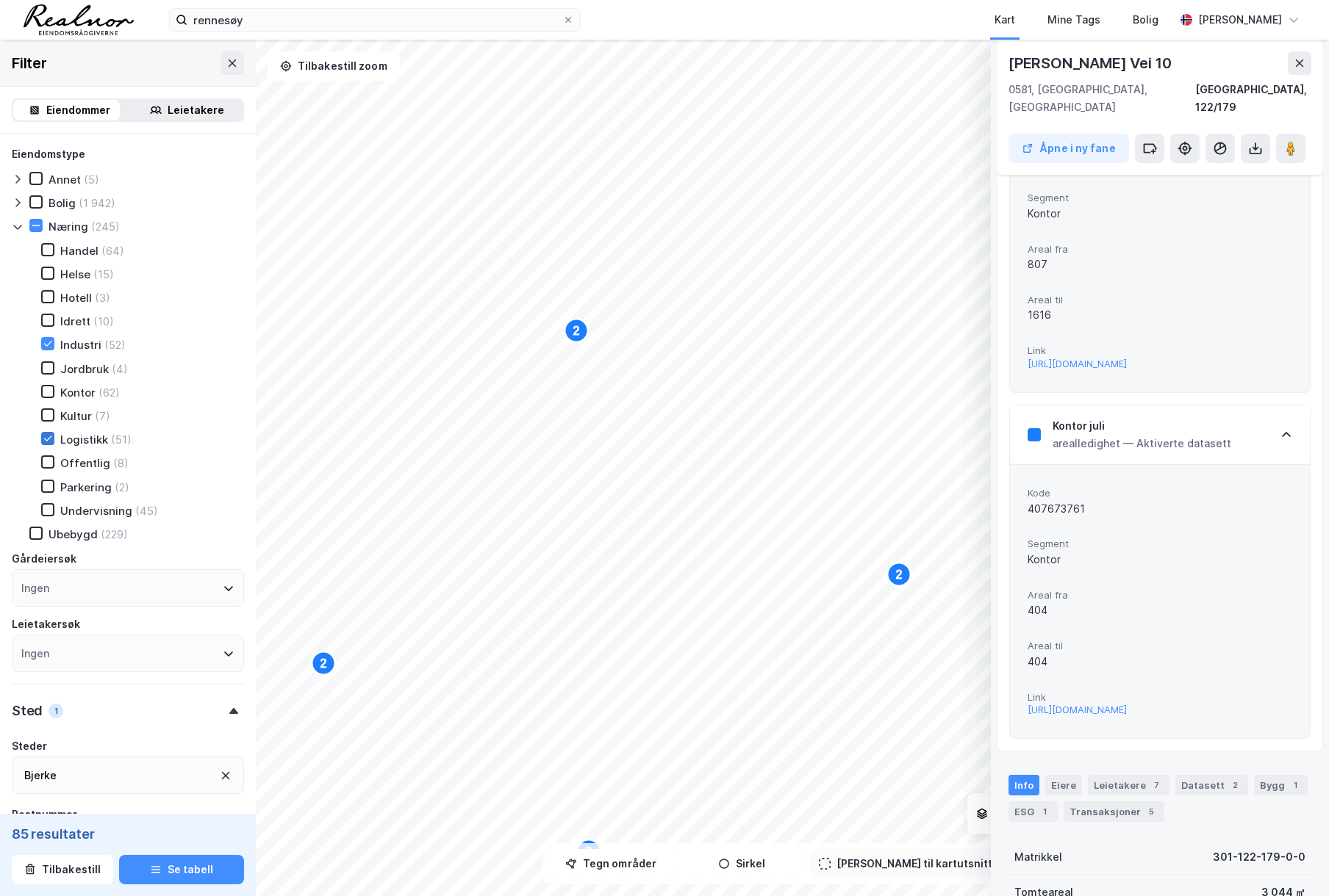
click at [48, 439] on icon at bounding box center [47, 439] width 8 height 5
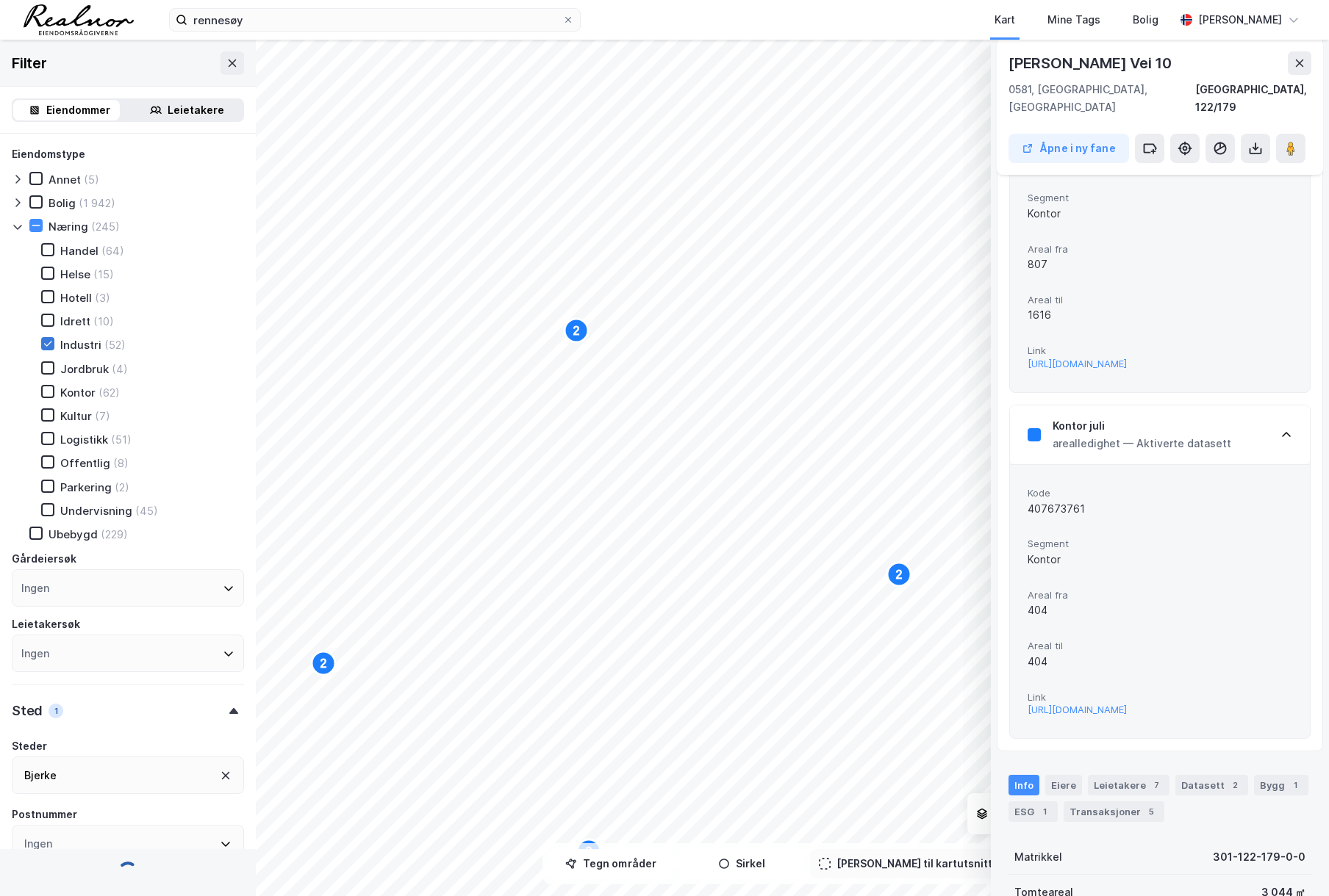
click at [47, 342] on icon at bounding box center [47, 343] width 10 height 10
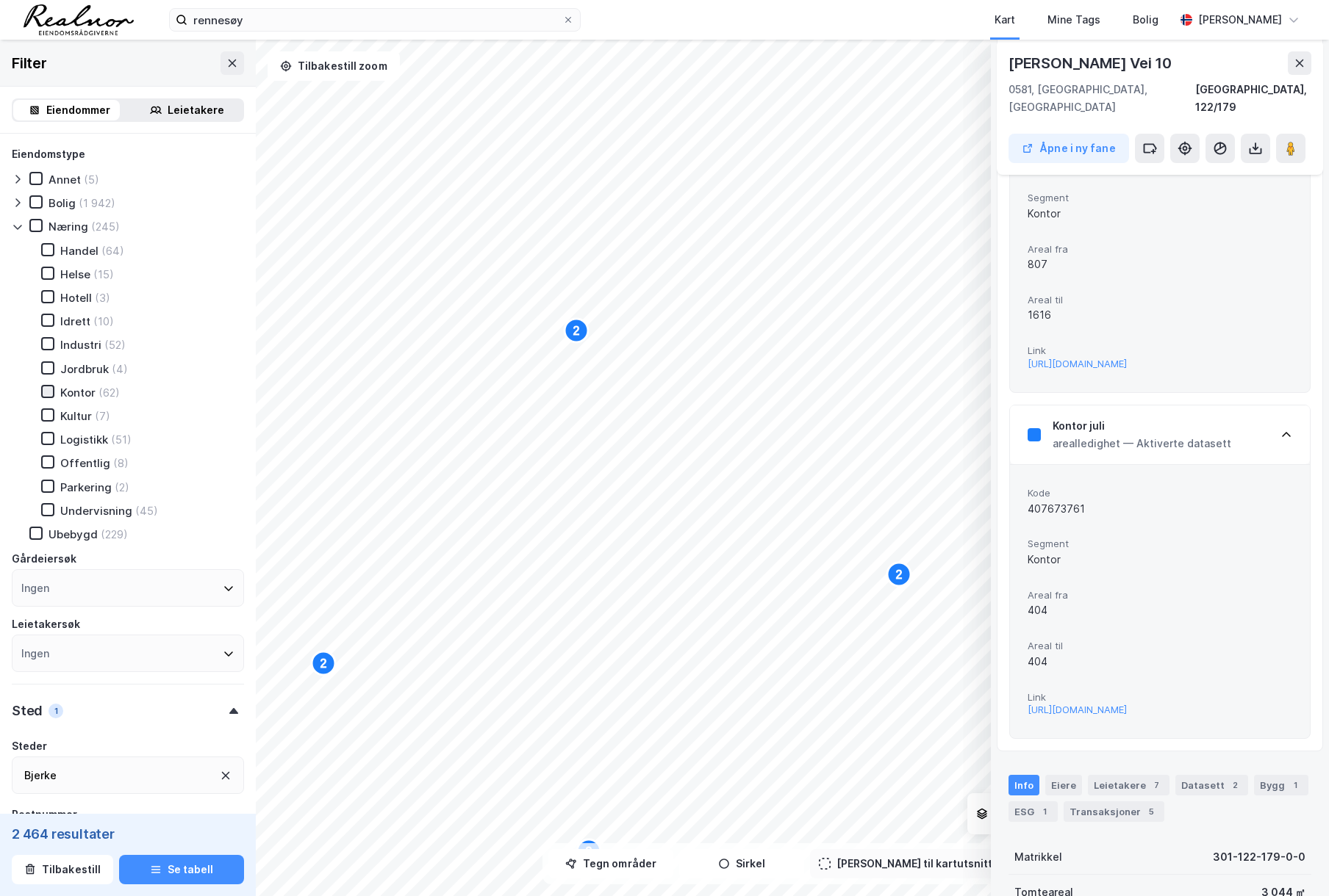
click at [50, 389] on icon at bounding box center [47, 391] width 10 height 10
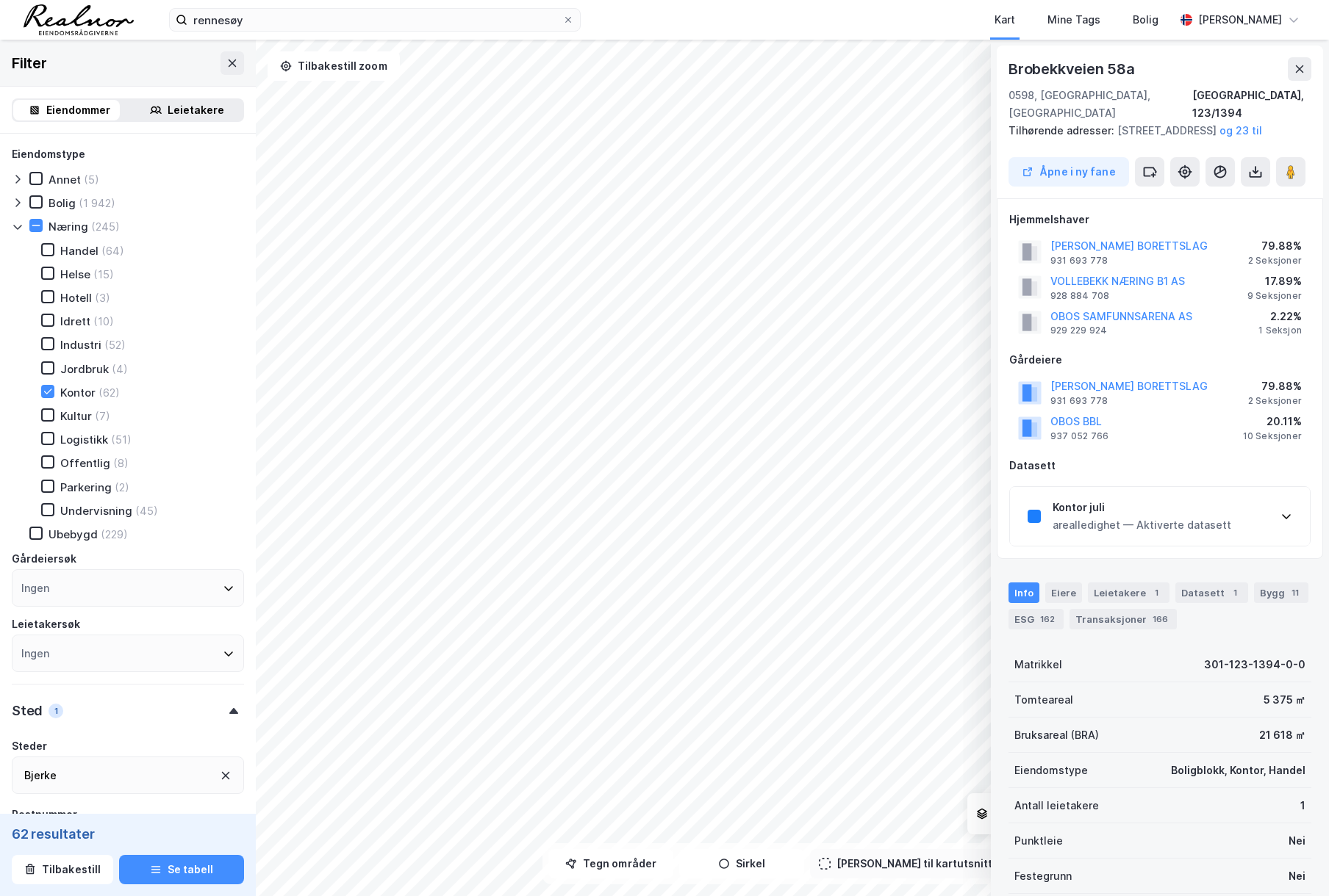
click at [1166, 516] on div "Kontor juli" at bounding box center [1141, 508] width 178 height 18
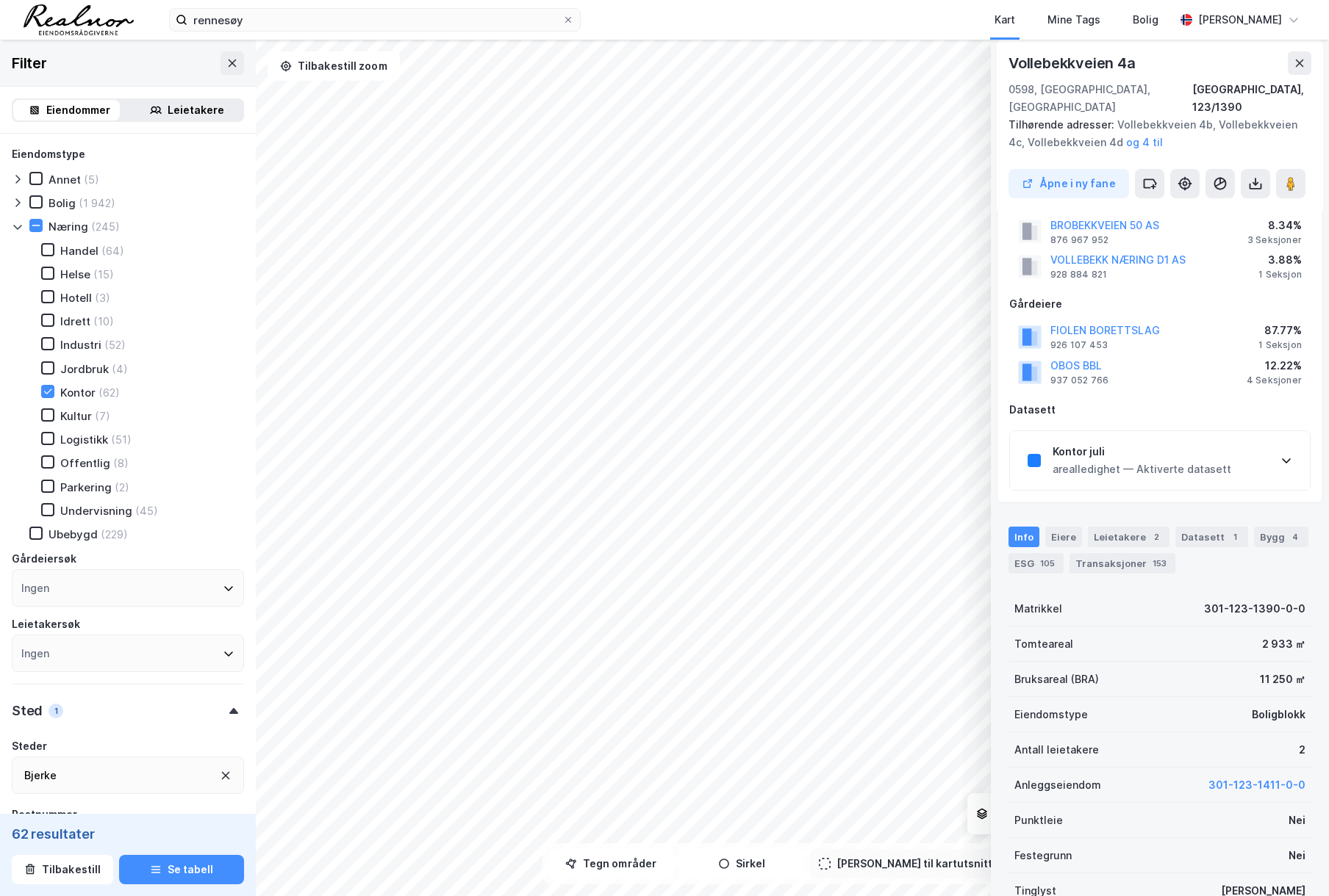
scroll to position [73, 0]
click at [1184, 461] on div "arealledighet — Aktiverte datasett" at bounding box center [1141, 470] width 178 height 18
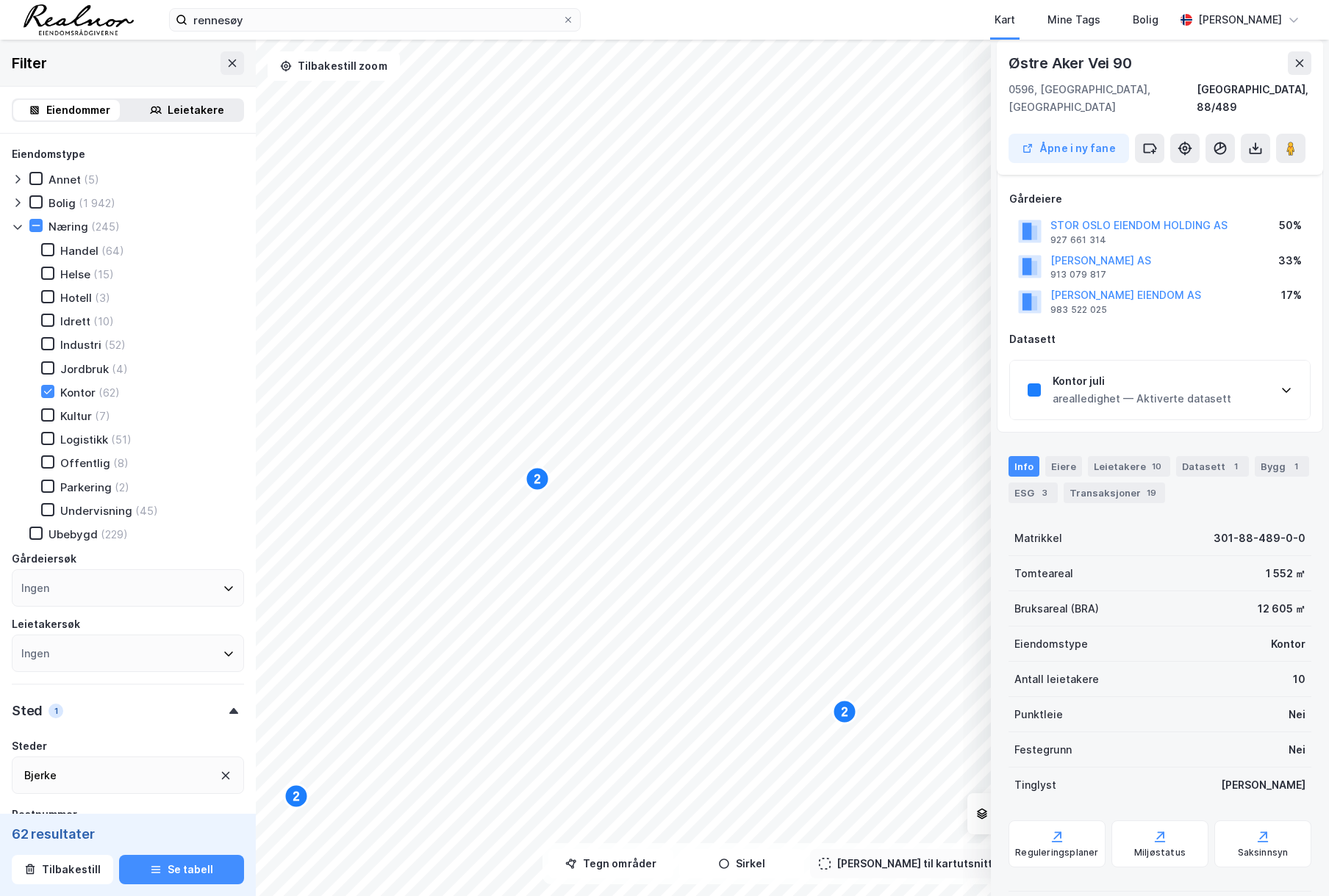
click at [1135, 372] on div "Kontor juli" at bounding box center [1141, 381] width 178 height 18
click at [1167, 372] on div "Kontor juli" at bounding box center [1141, 381] width 178 height 18
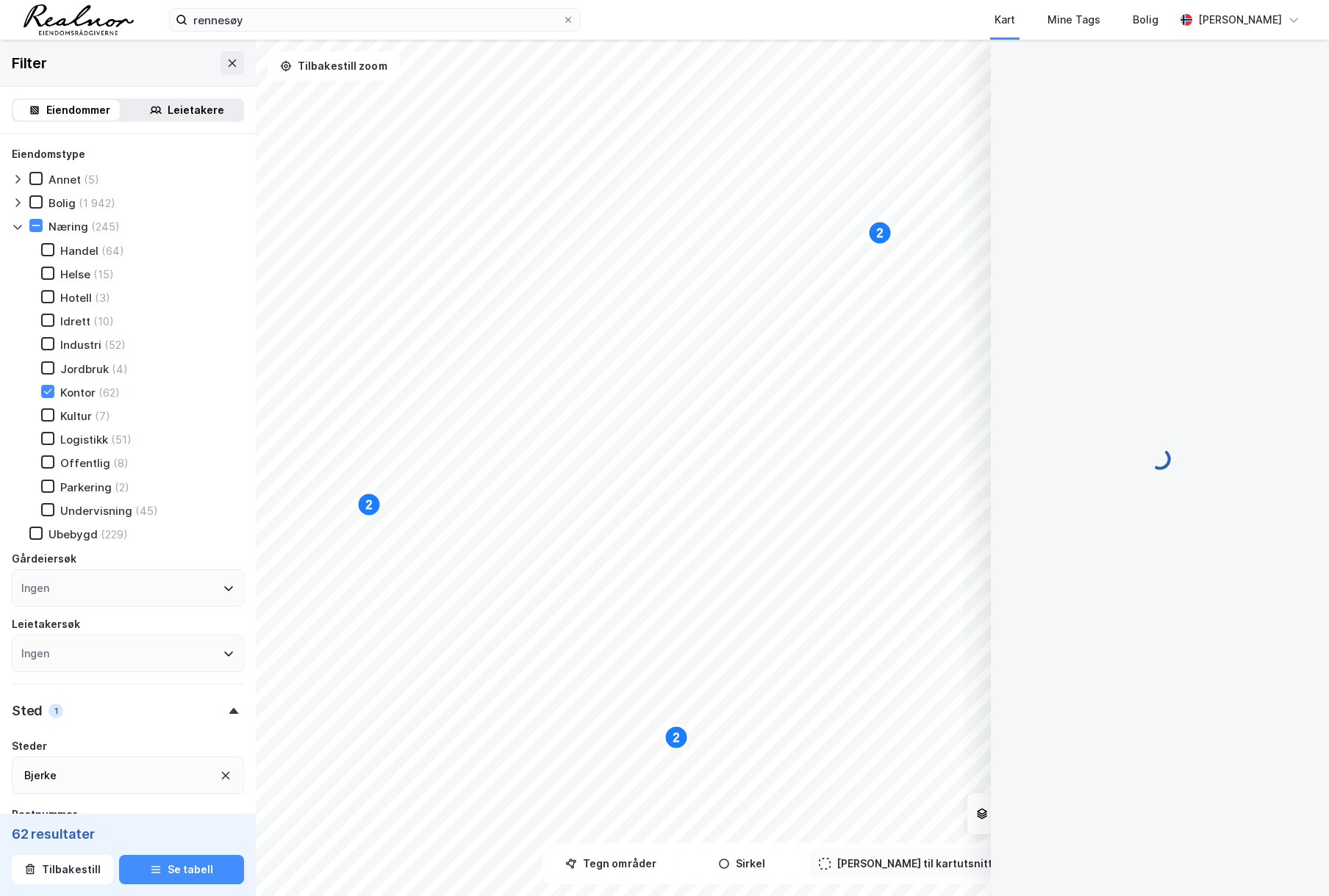
scroll to position [4, 0]
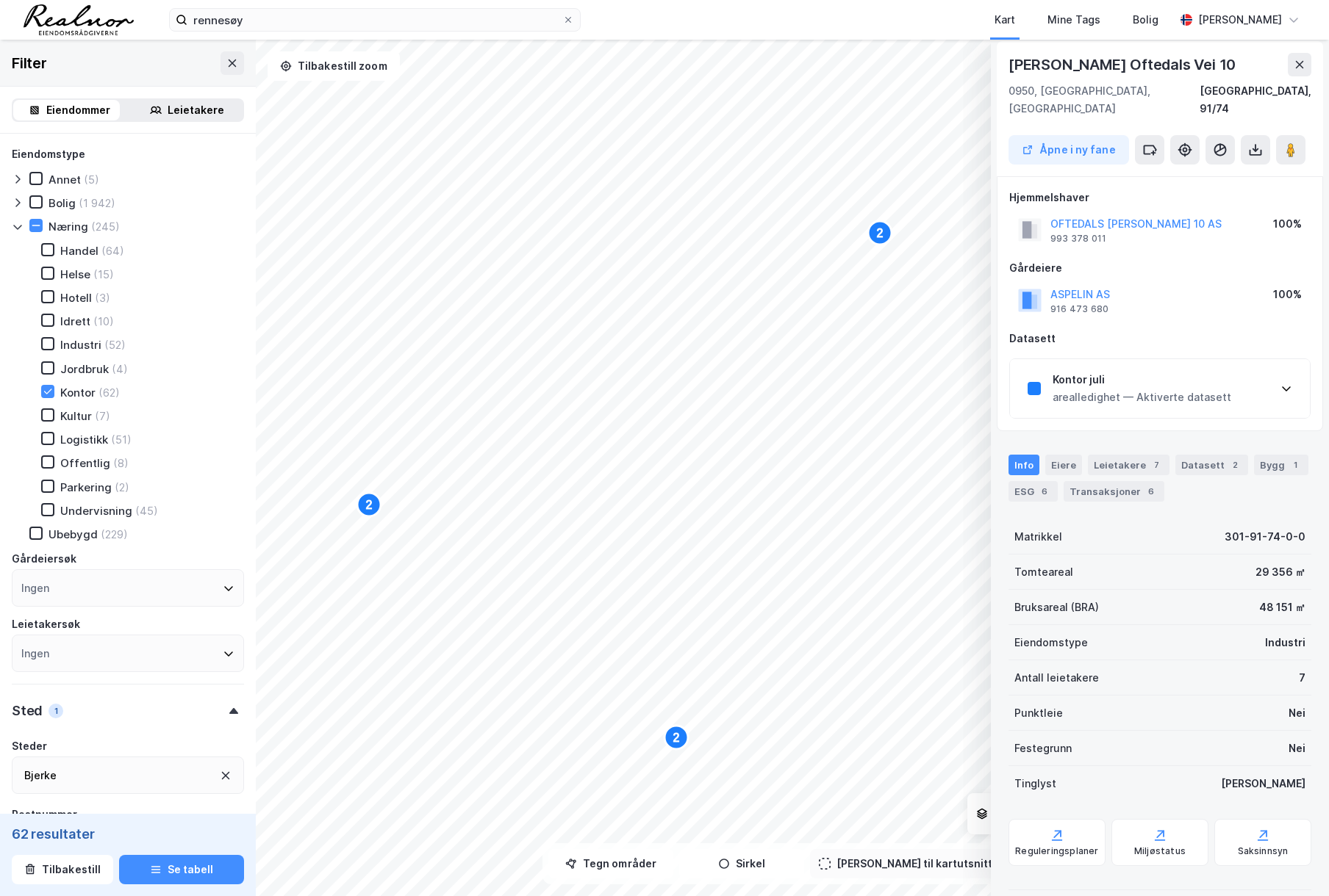
click at [1135, 371] on div "Kontor juli arealledighet — Aktiverte datasett" at bounding box center [1141, 388] width 178 height 35
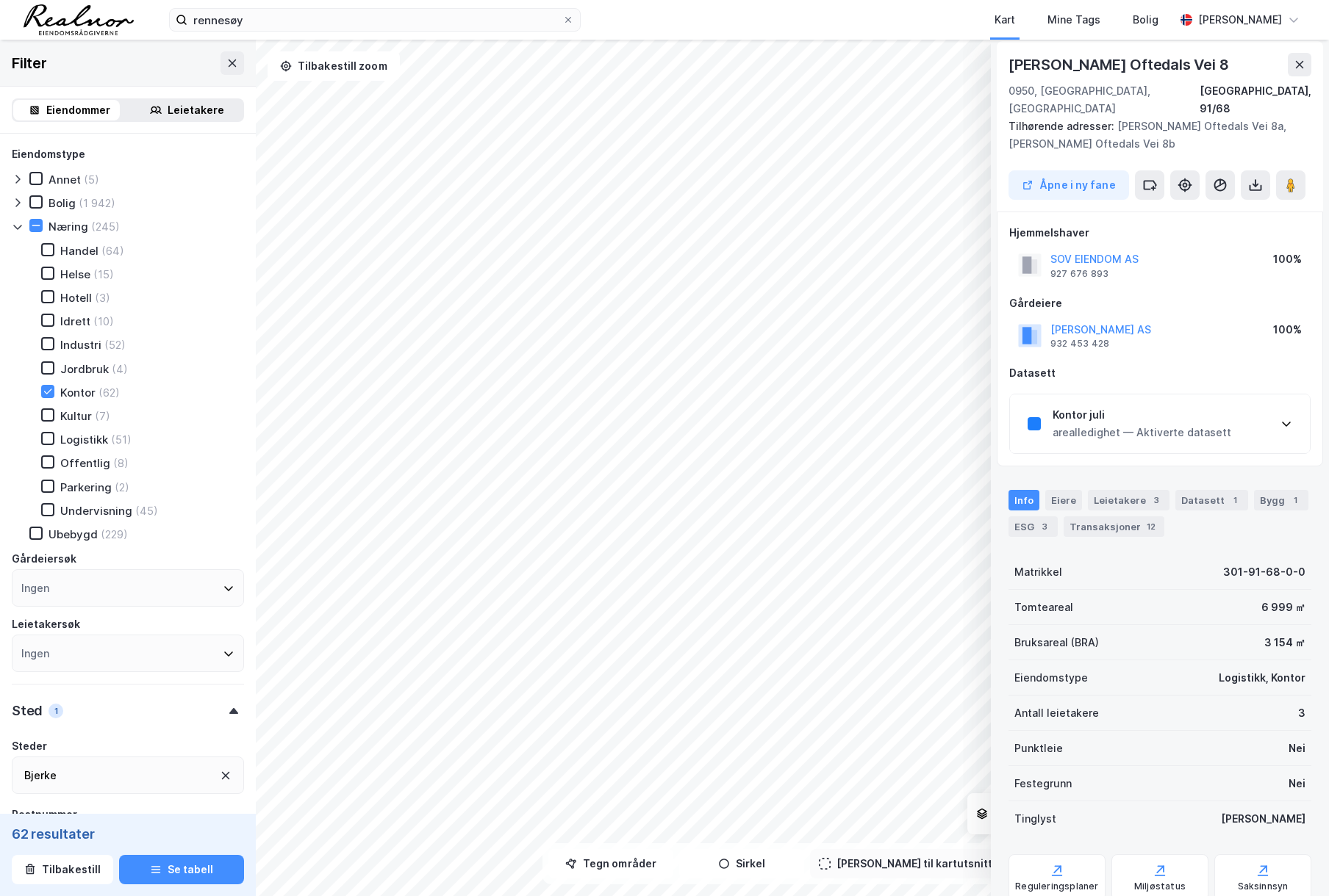
click at [1110, 406] on div "Kontor juli" at bounding box center [1141, 415] width 178 height 18
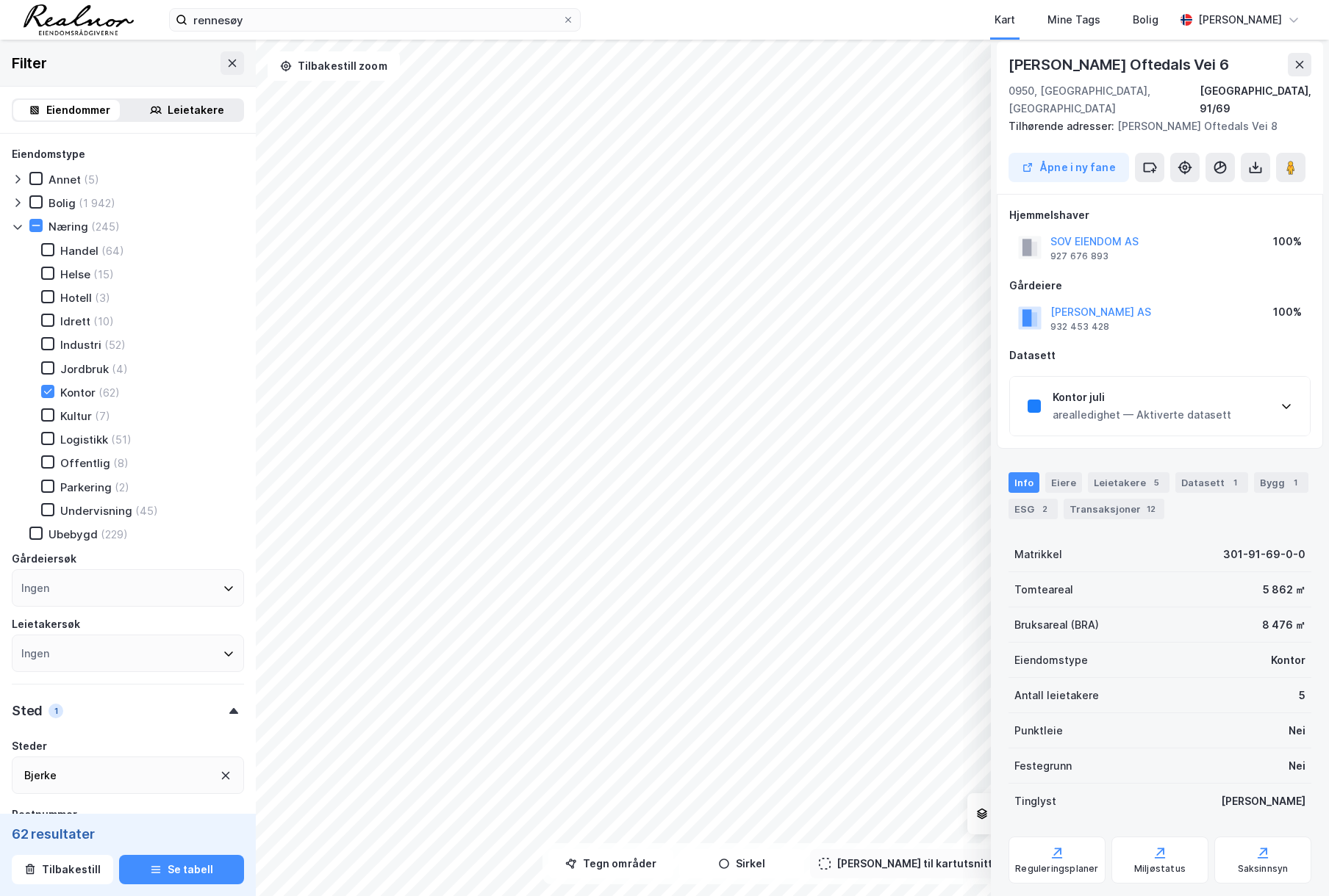
click at [1188, 406] on div "arealledighet — Aktiverte datasett" at bounding box center [1141, 415] width 178 height 18
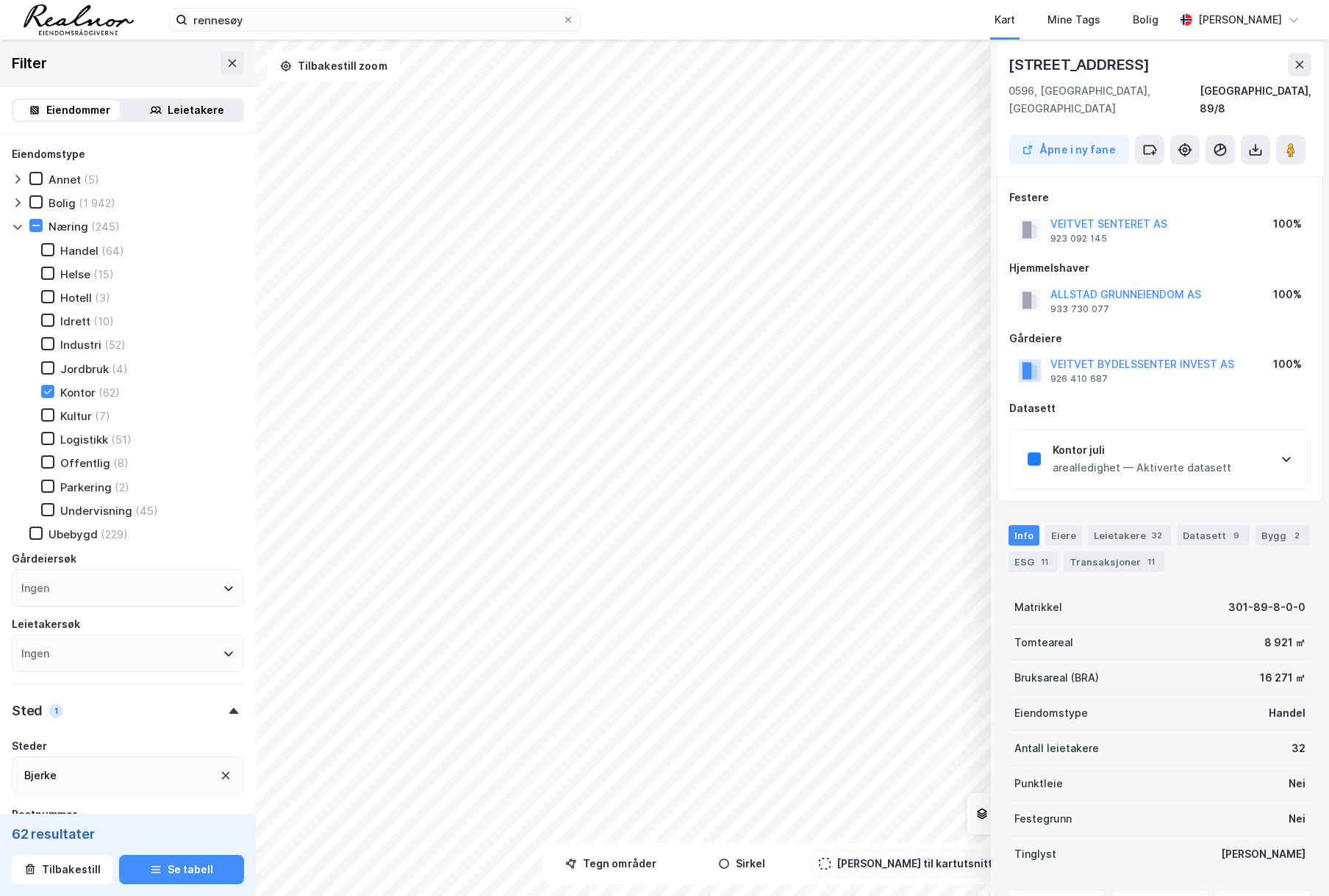
click at [1173, 430] on div "Kontor juli arealledighet — Aktiverte datasett" at bounding box center [1160, 459] width 300 height 59
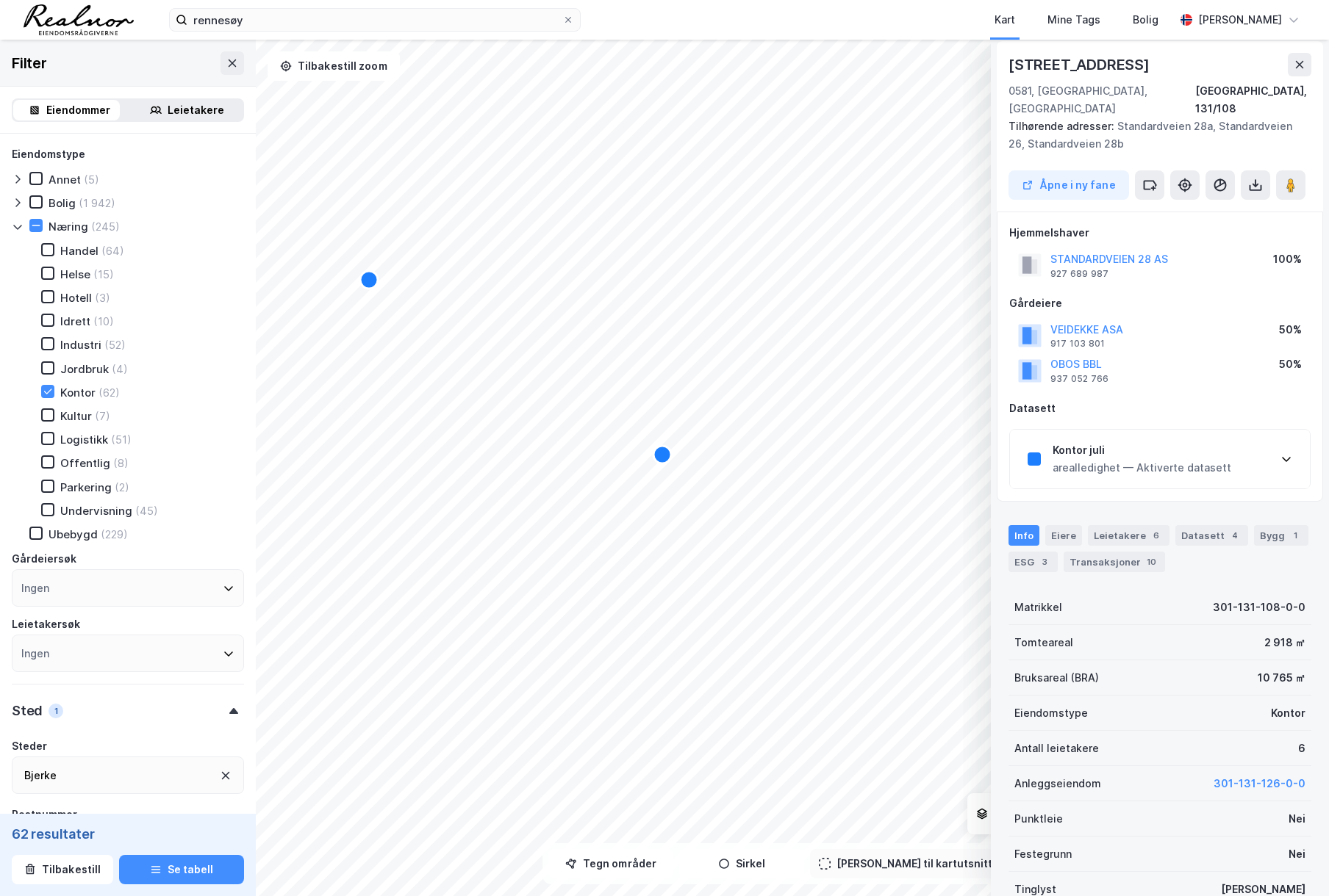
click at [1143, 459] on div "arealledighet — Aktiverte datasett" at bounding box center [1141, 468] width 178 height 18
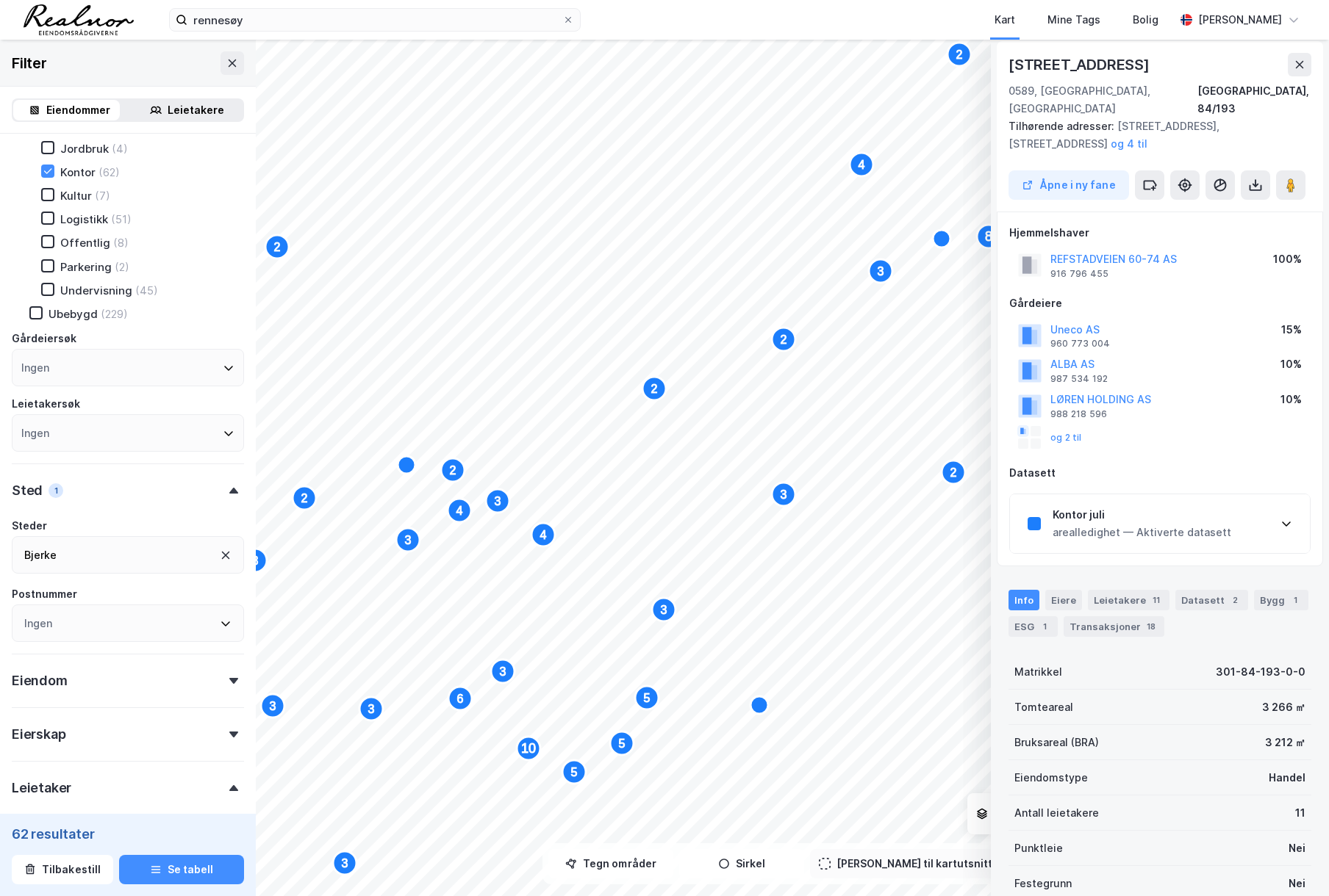
click at [1114, 524] on div "arealledighet — Aktiverte datasett" at bounding box center [1141, 533] width 178 height 18
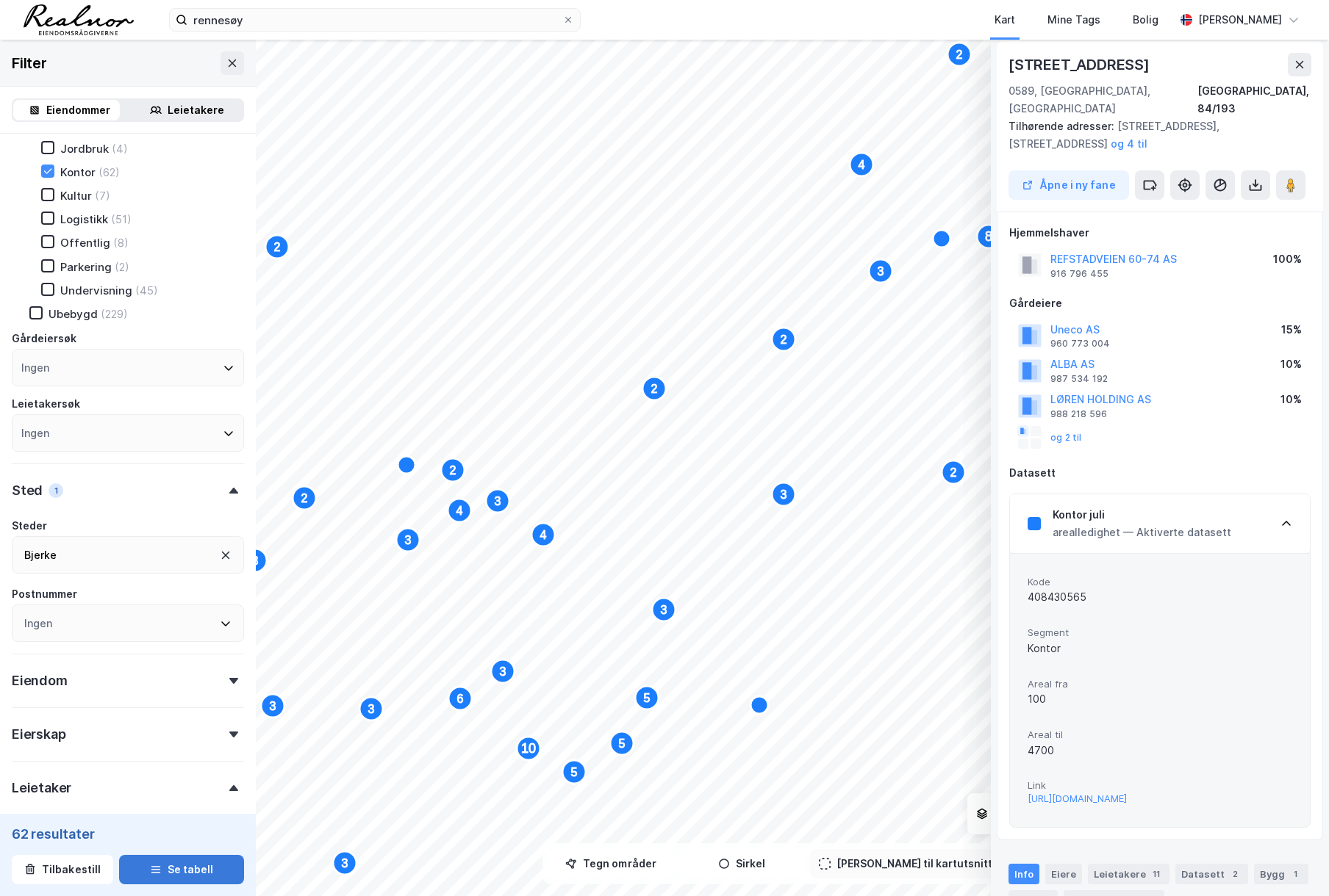
click at [192, 870] on button "Se tabell" at bounding box center [182, 869] width 125 height 30
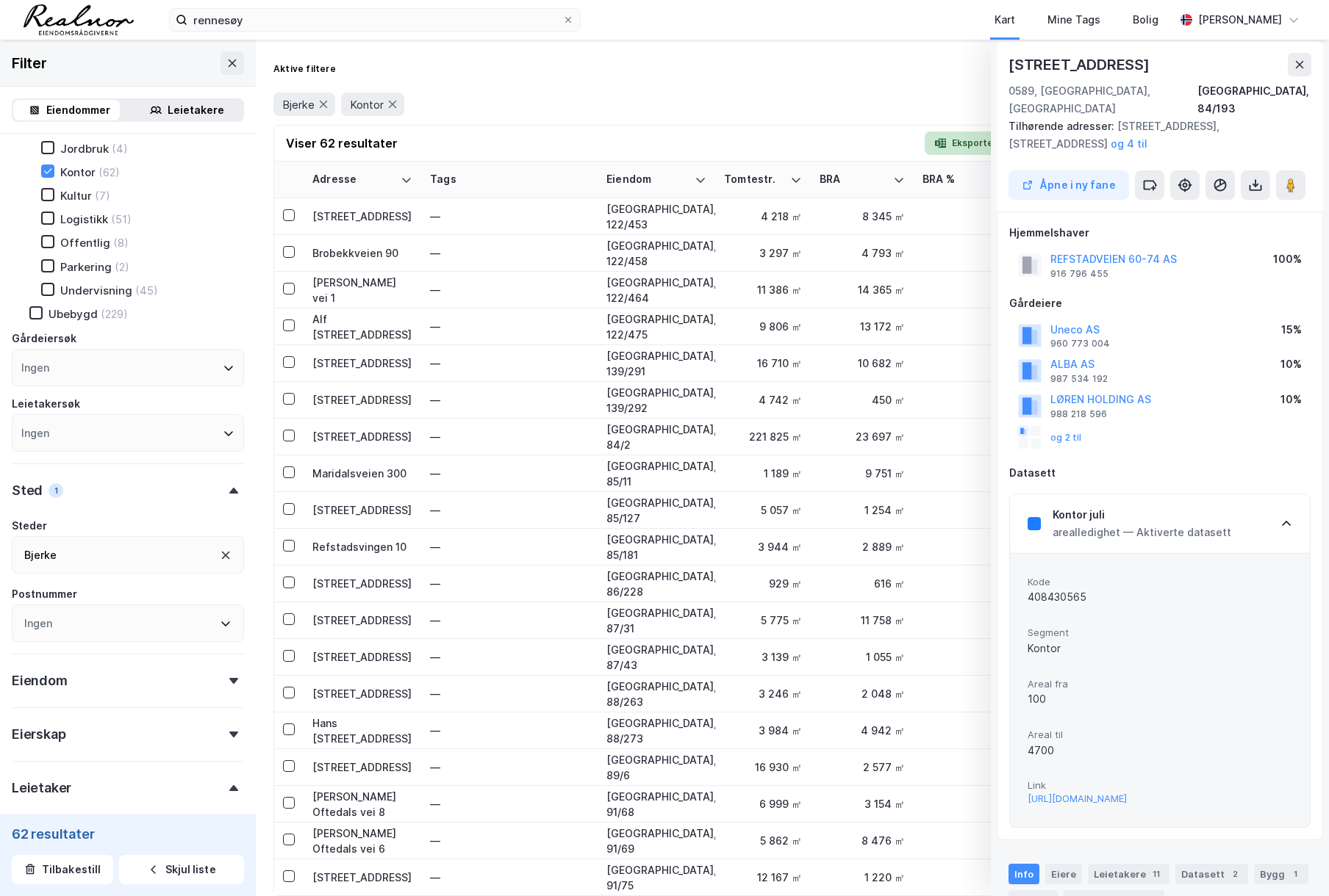
click at [943, 141] on icon "button" at bounding box center [939, 142] width 12 height 12
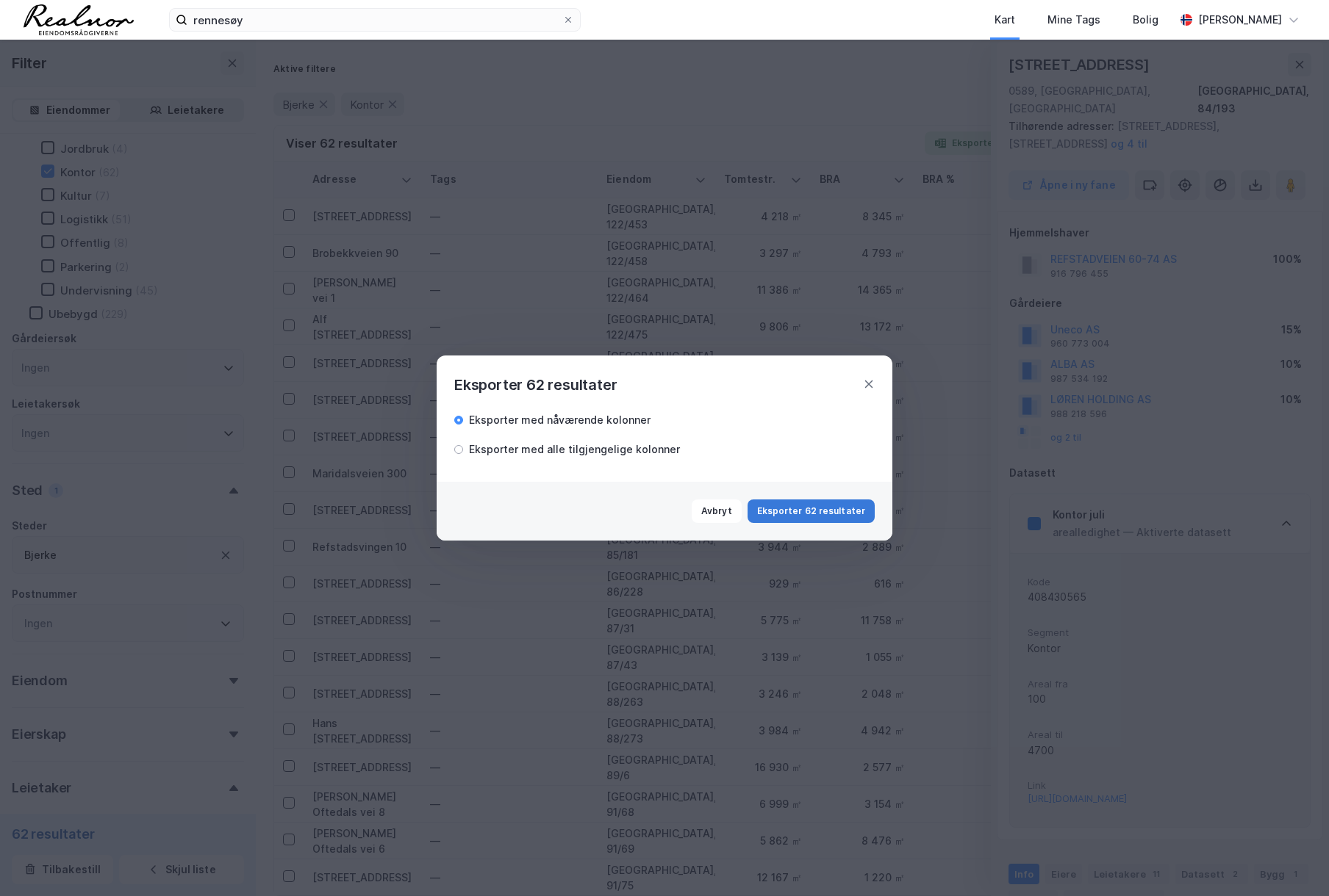
click at [846, 505] on button "Eksporter 62 resultater" at bounding box center [811, 511] width 127 height 23
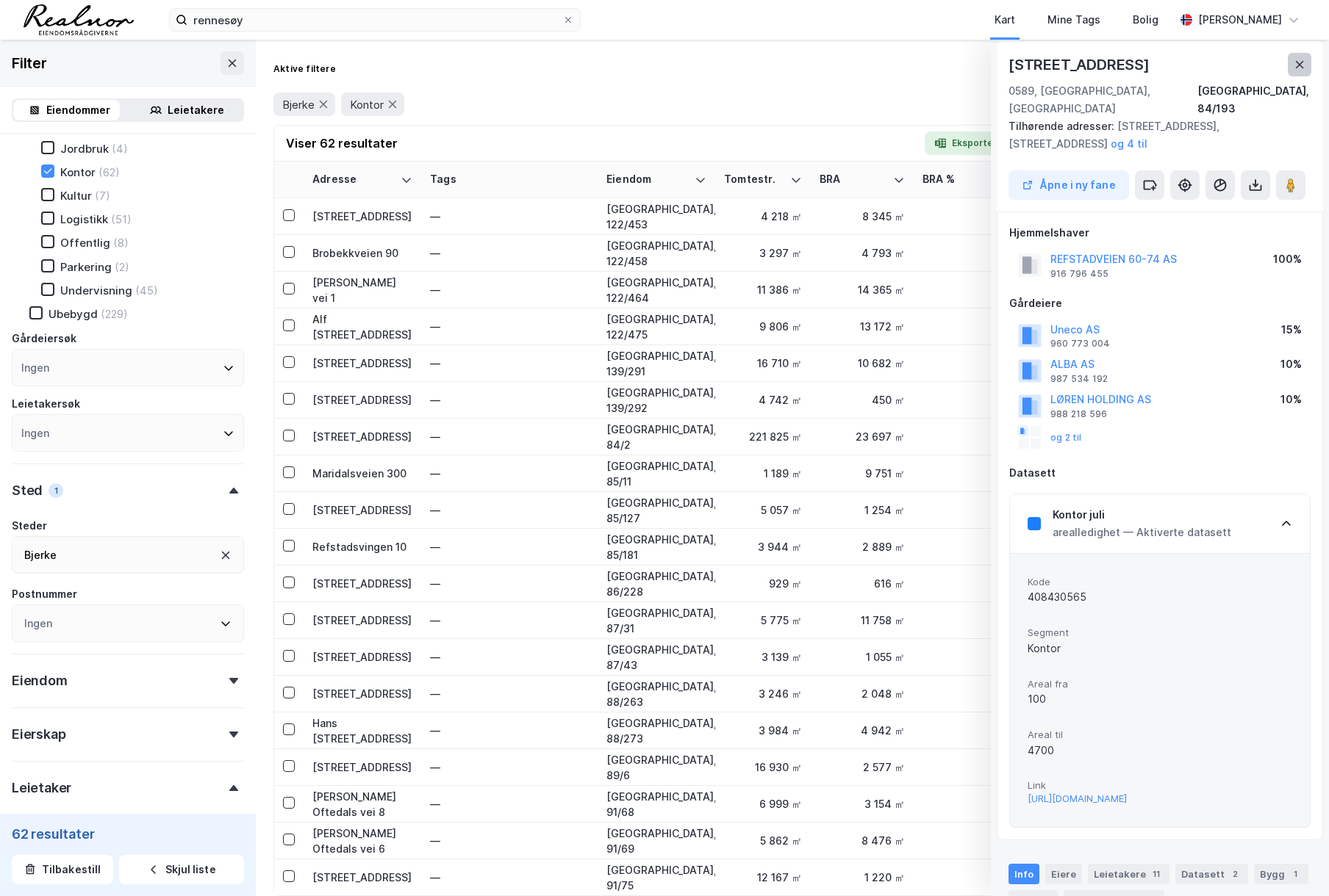
click at [1307, 59] on button at bounding box center [1299, 64] width 23 height 23
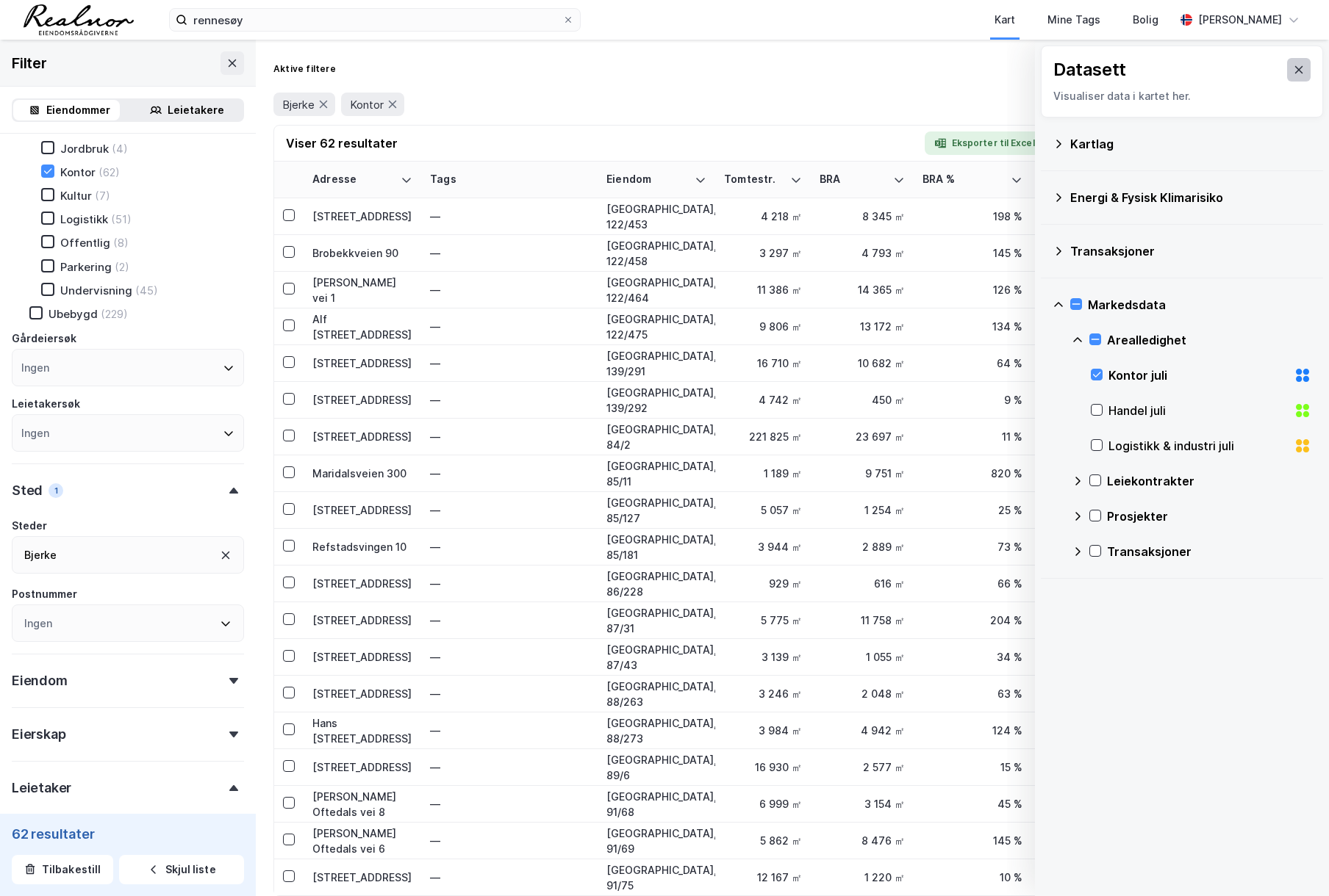
click at [1293, 65] on icon at bounding box center [1299, 69] width 12 height 12
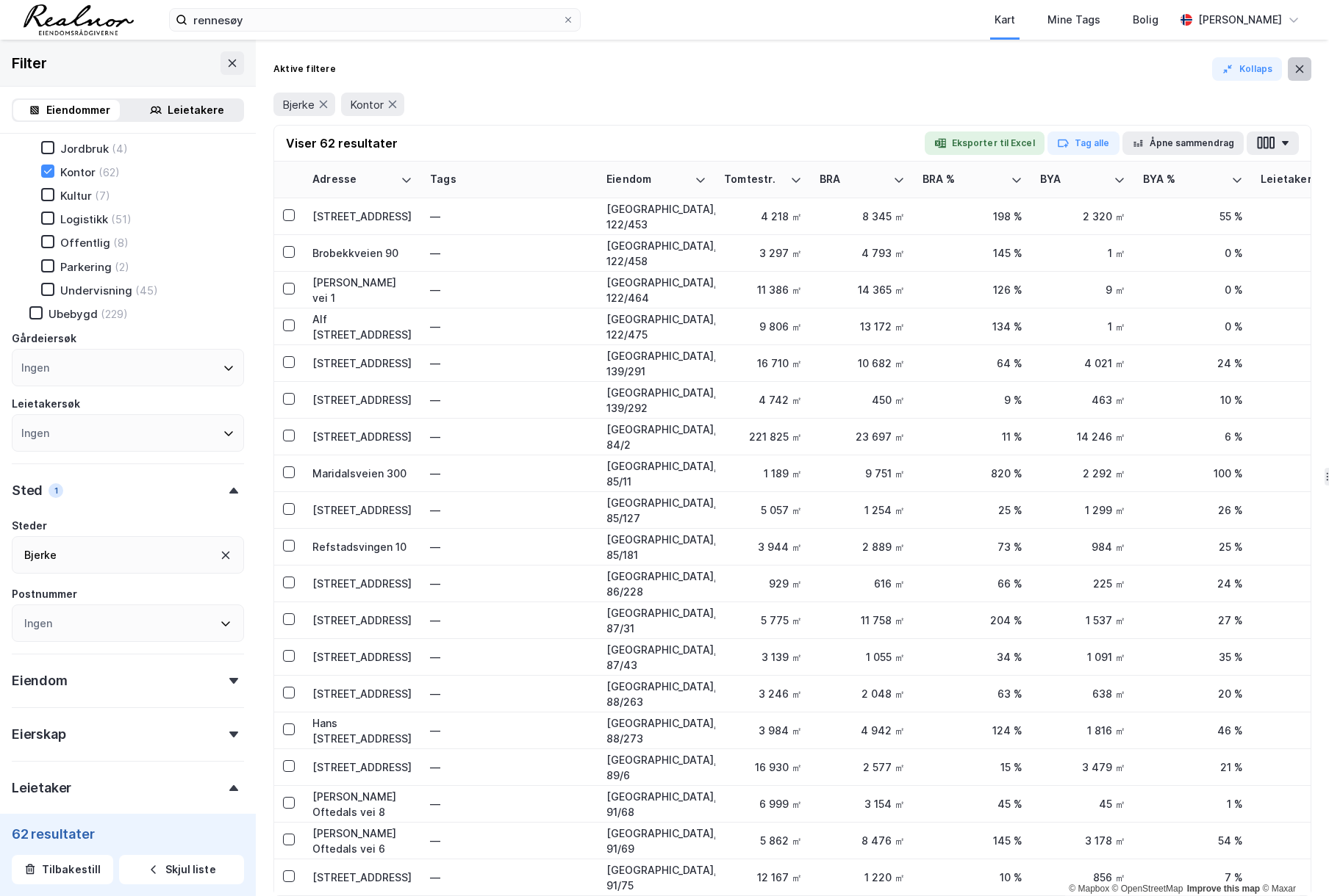
click at [1305, 69] on icon at bounding box center [1299, 69] width 12 height 12
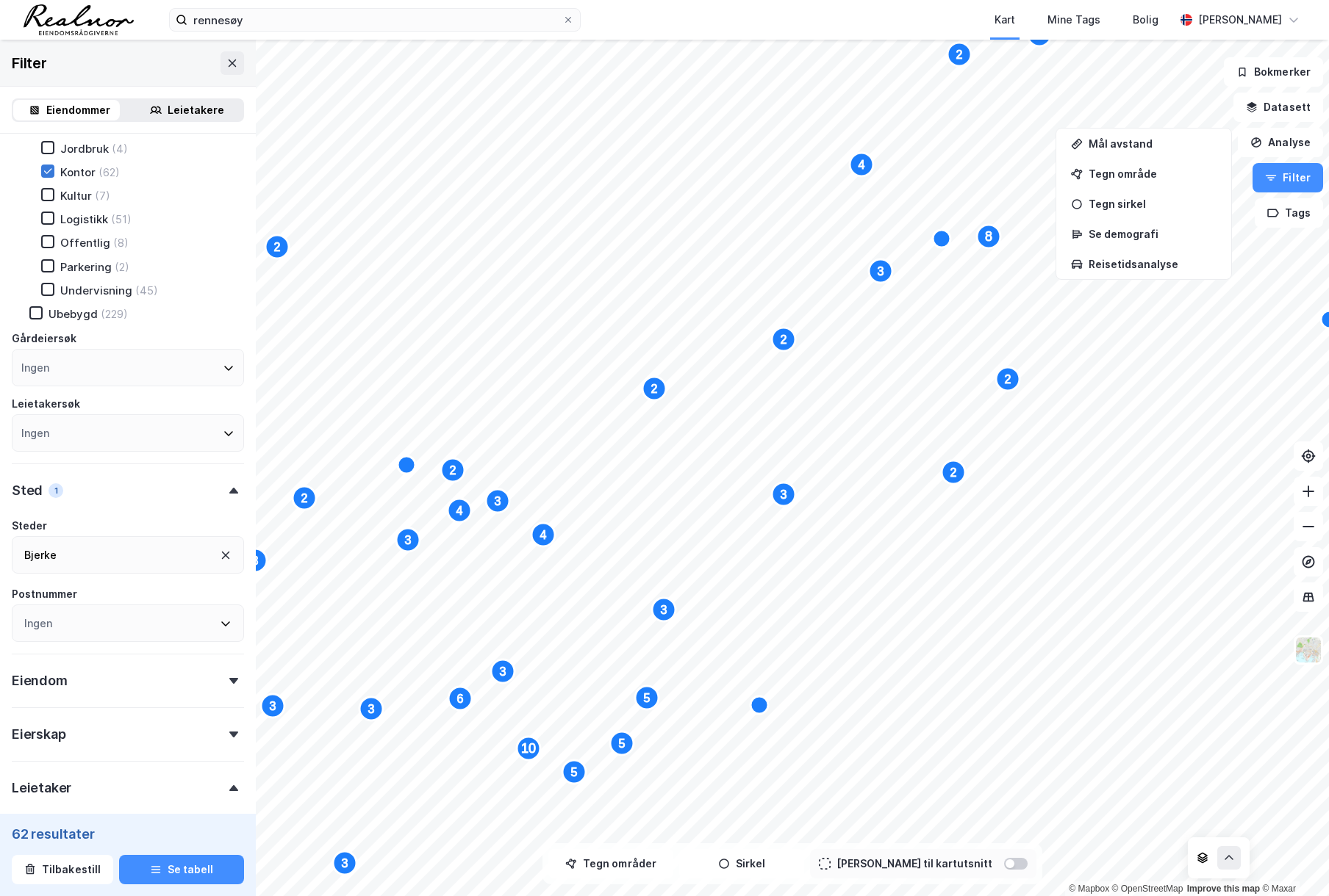
click at [53, 171] on div at bounding box center [47, 171] width 13 height 13
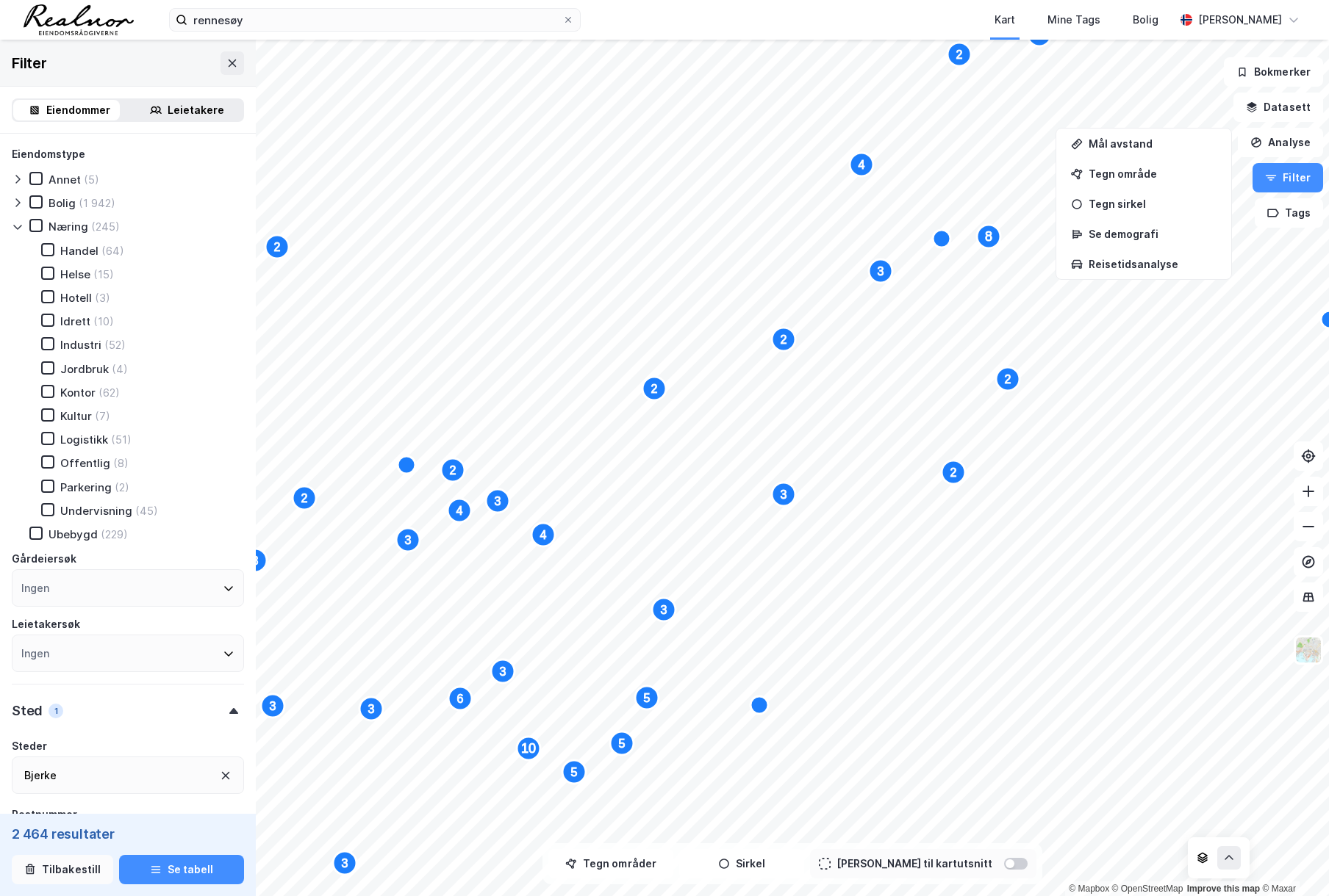
click at [59, 875] on button "Tilbakestill" at bounding box center [62, 869] width 101 height 30
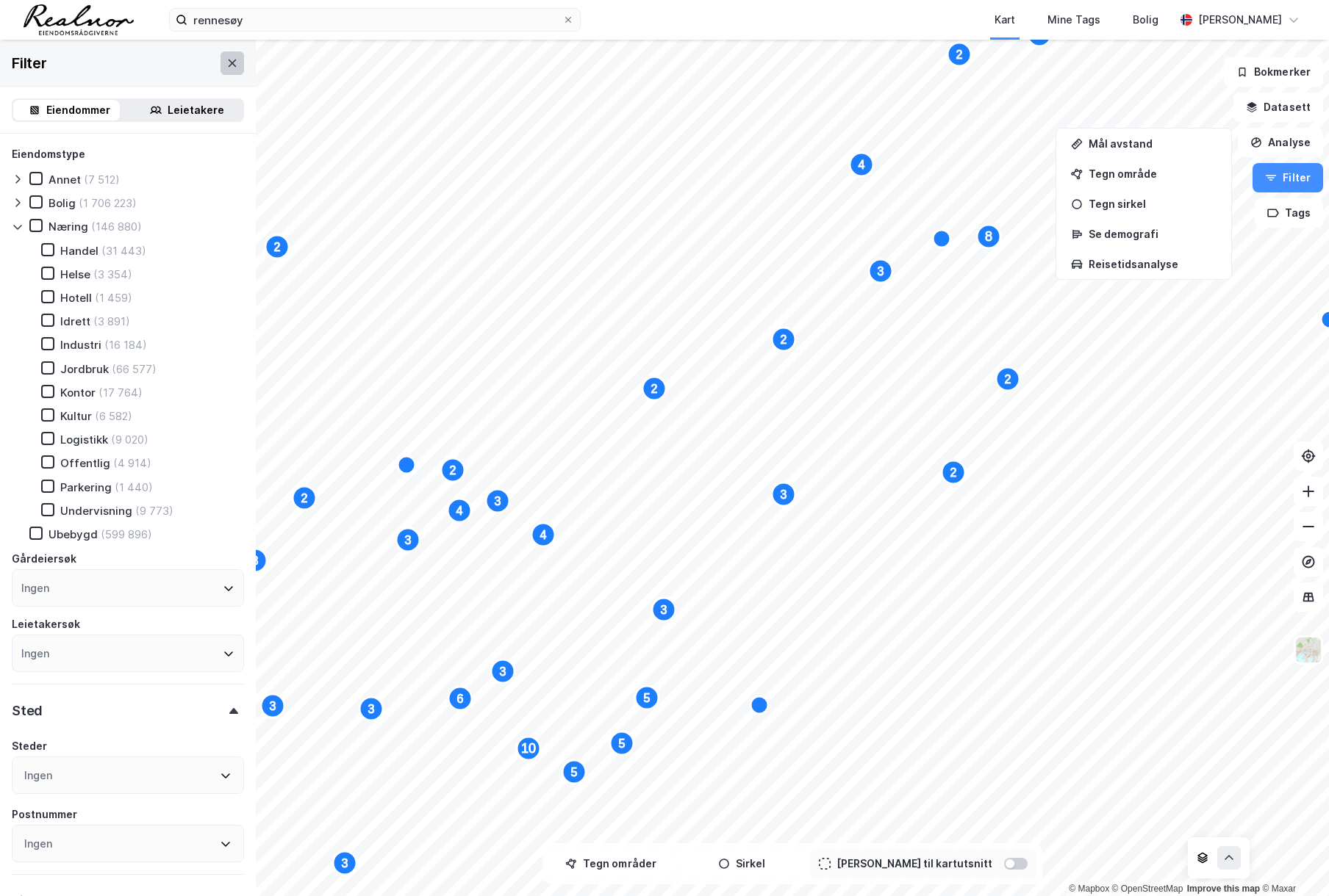
click at [227, 64] on icon at bounding box center [232, 63] width 12 height 12
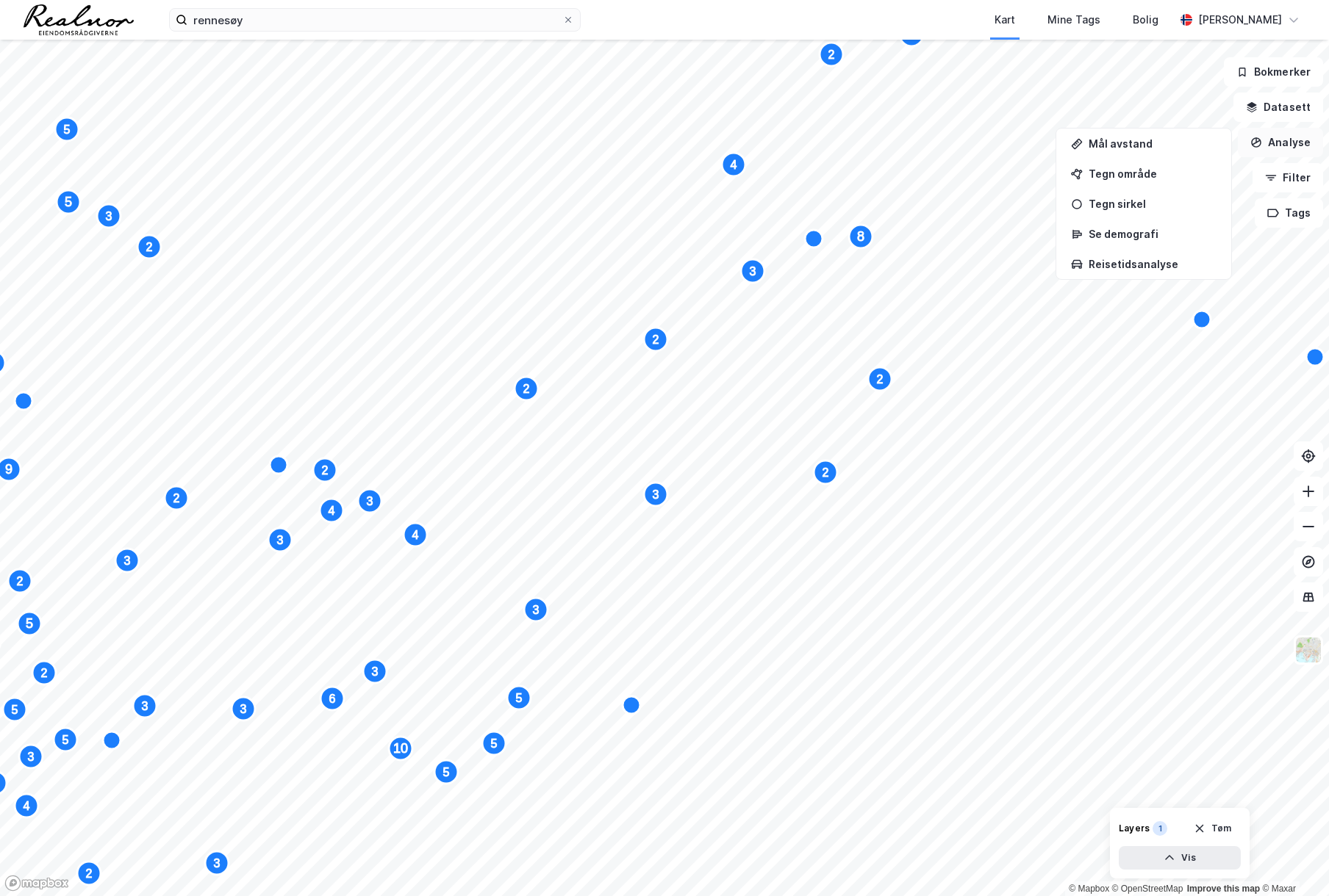
click at [1289, 141] on button "Analyse" at bounding box center [1280, 142] width 85 height 30
click at [1256, 141] on icon "button" at bounding box center [1256, 142] width 12 height 12
click at [1294, 105] on button "Datasett" at bounding box center [1278, 107] width 90 height 30
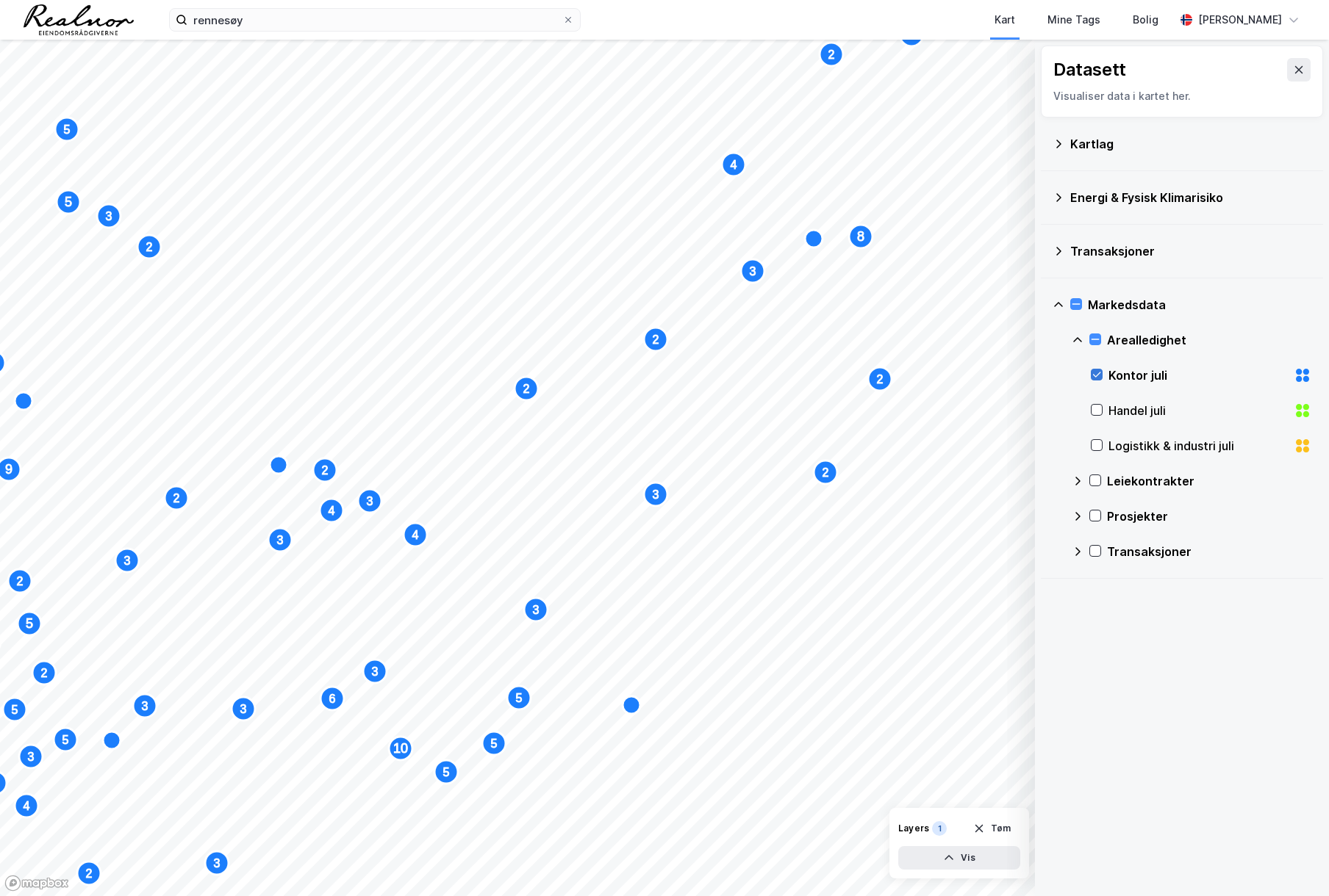
click at [1095, 374] on icon at bounding box center [1096, 374] width 10 height 10
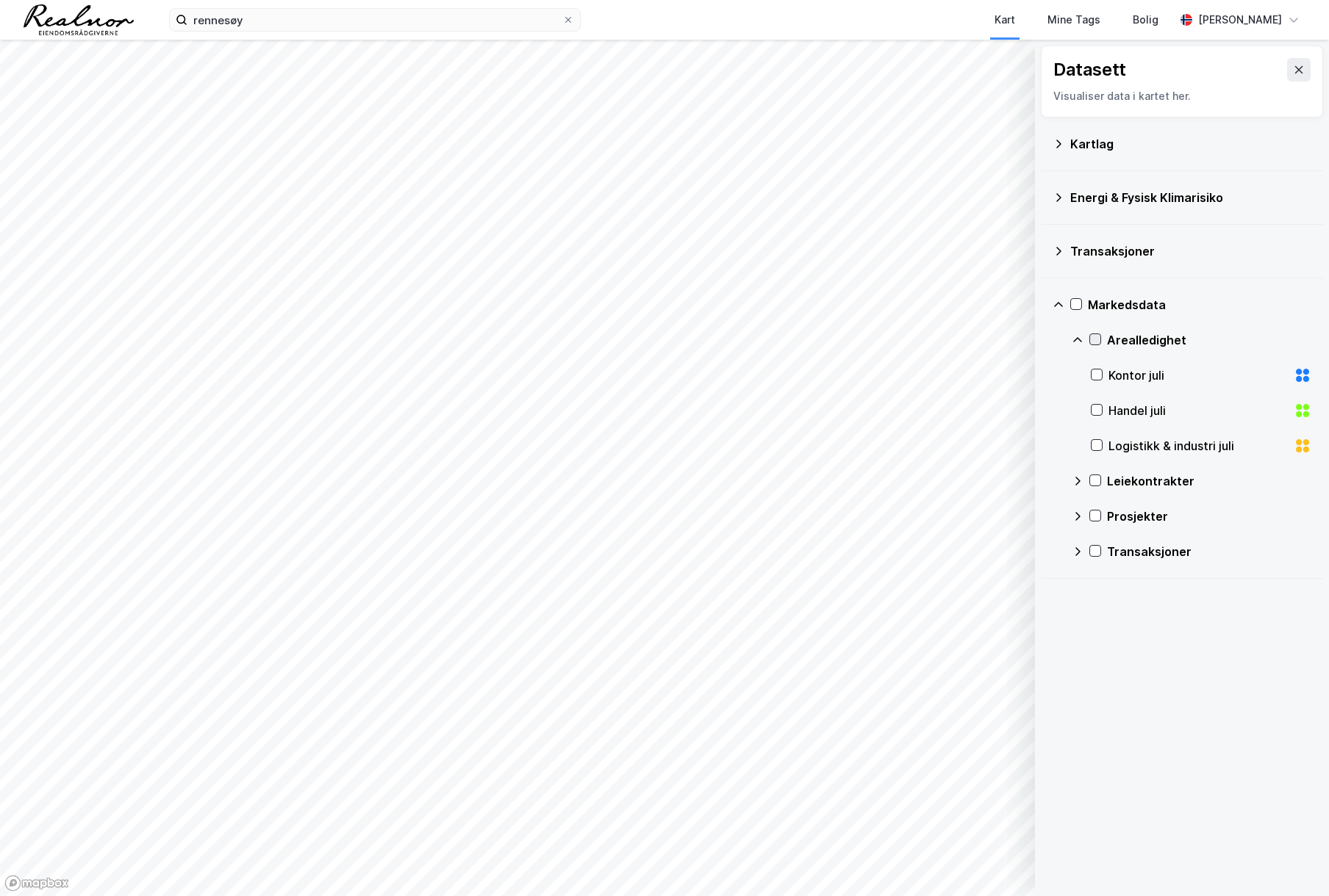
click at [1094, 334] on icon at bounding box center [1094, 338] width 10 height 10
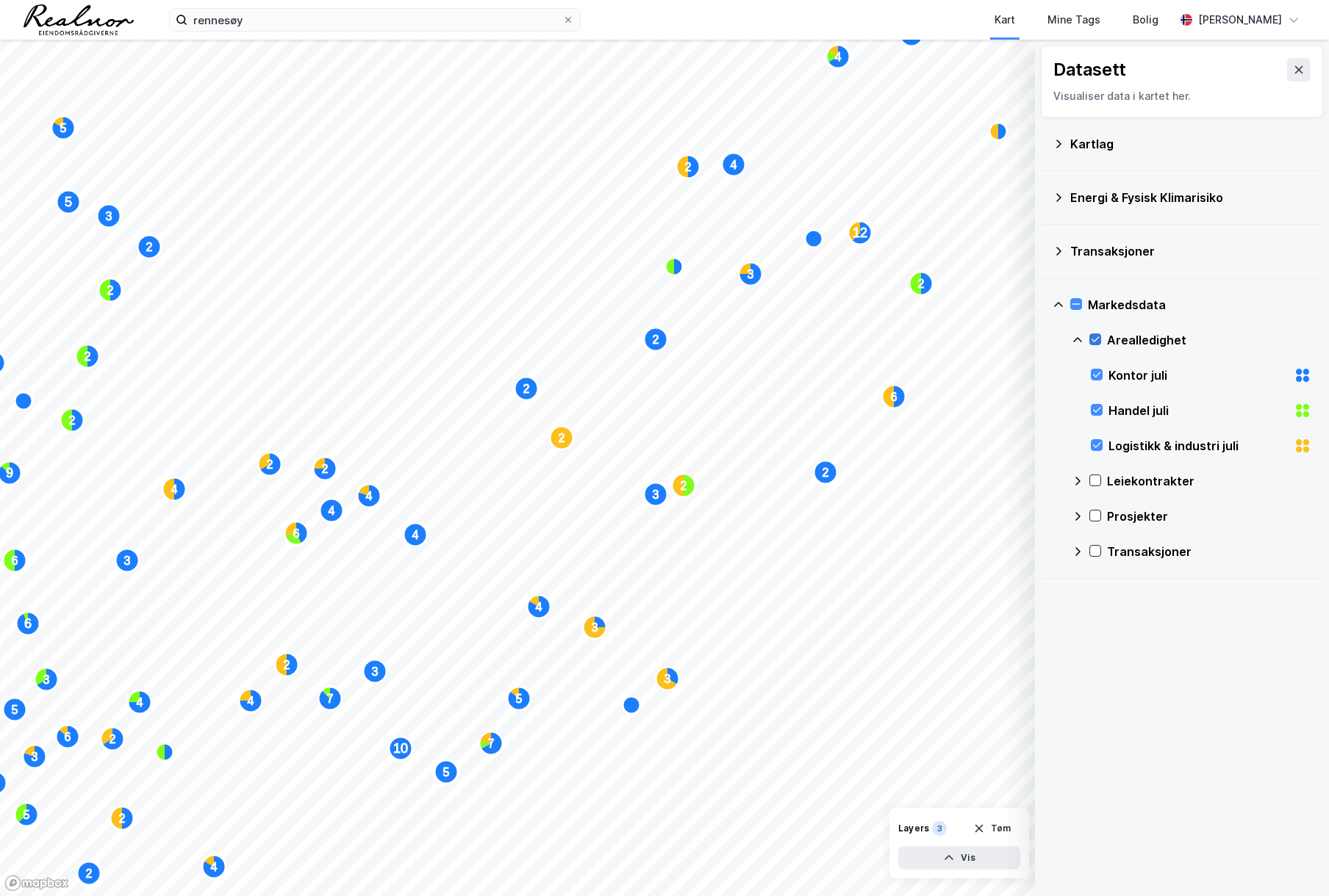
click at [1094, 334] on icon at bounding box center [1094, 338] width 10 height 10
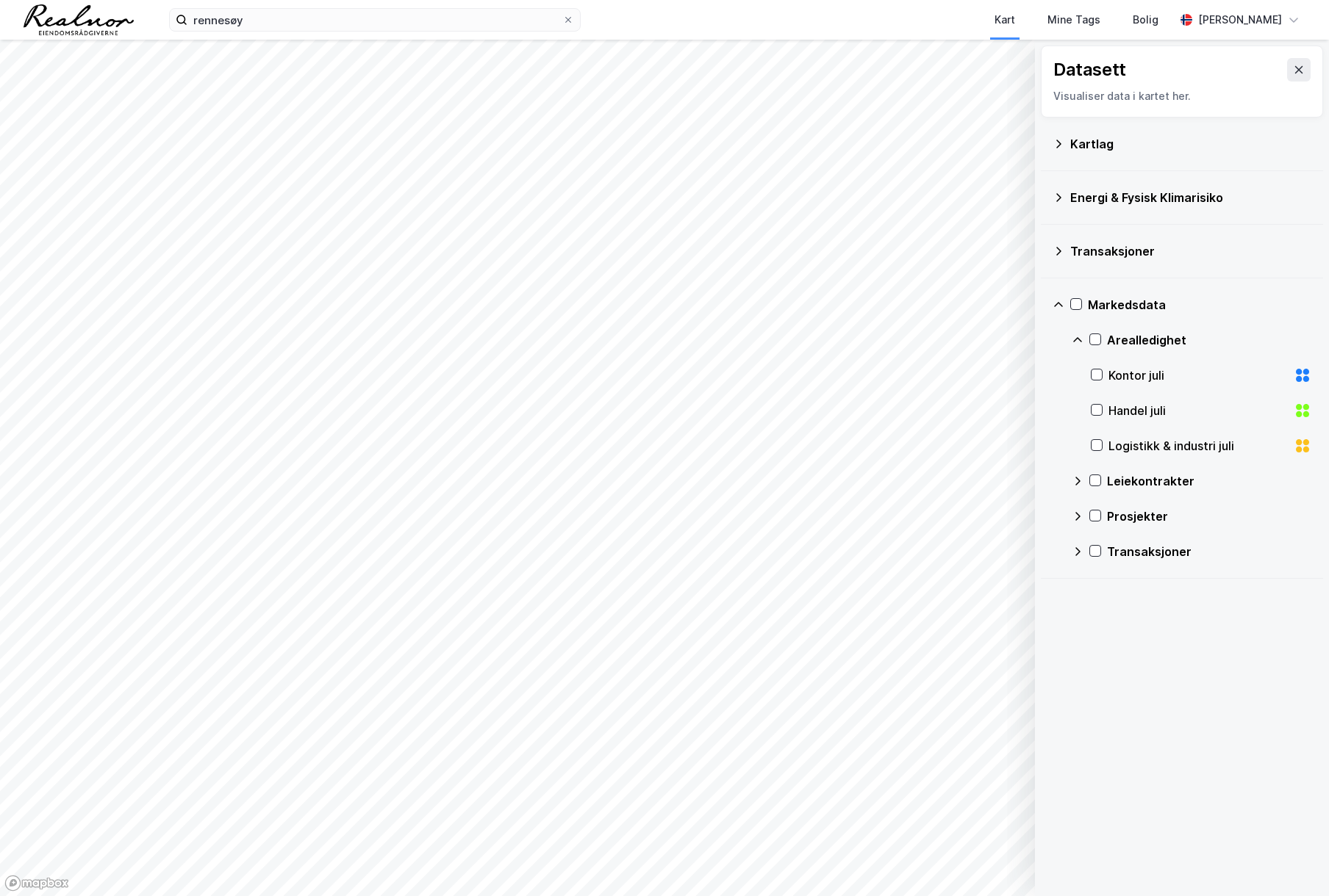
click at [1079, 552] on icon at bounding box center [1078, 552] width 5 height 9
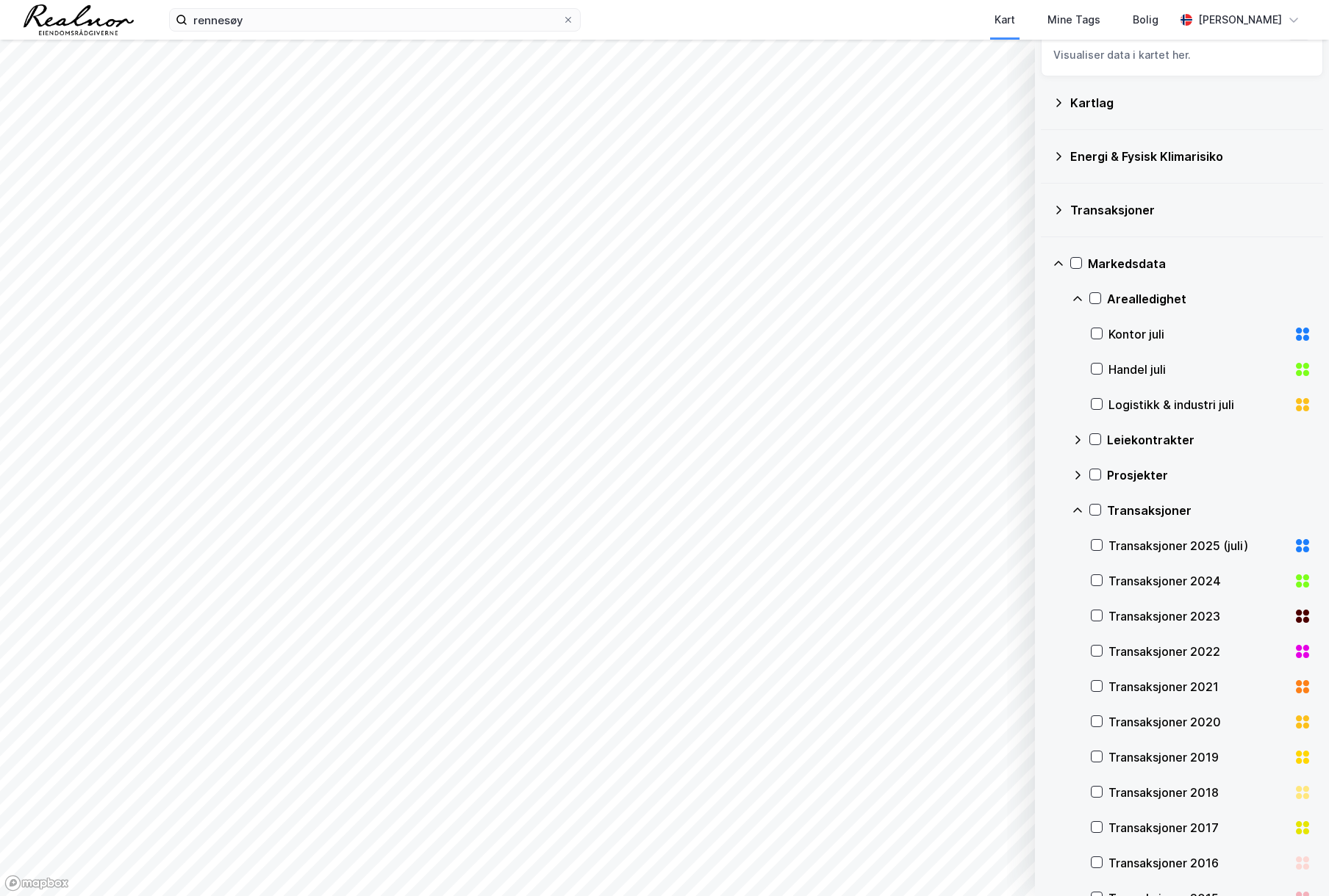
scroll to position [76, 0]
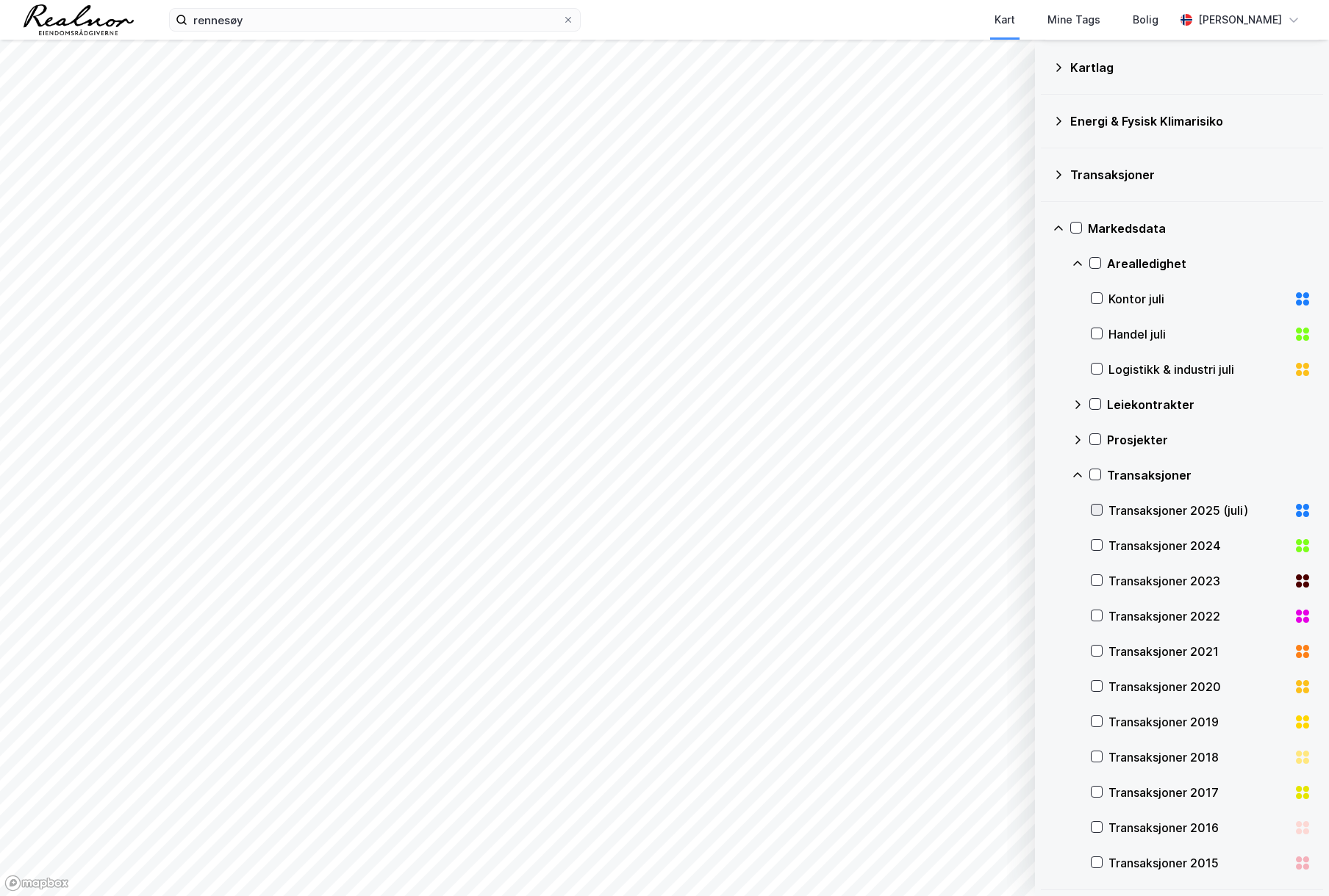
click at [1095, 507] on icon at bounding box center [1096, 509] width 10 height 10
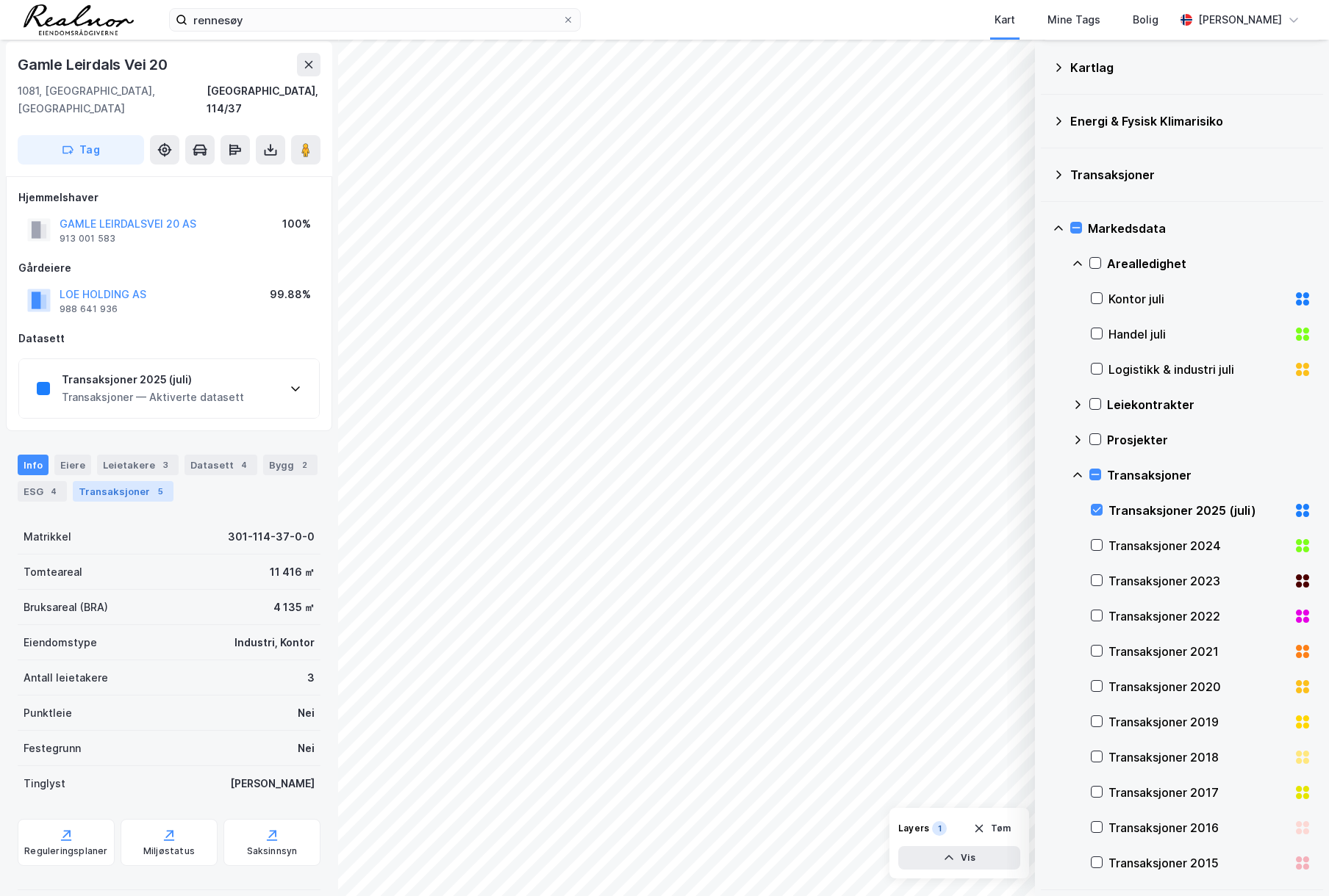
click at [153, 484] on div "5" at bounding box center [160, 491] width 14 height 14
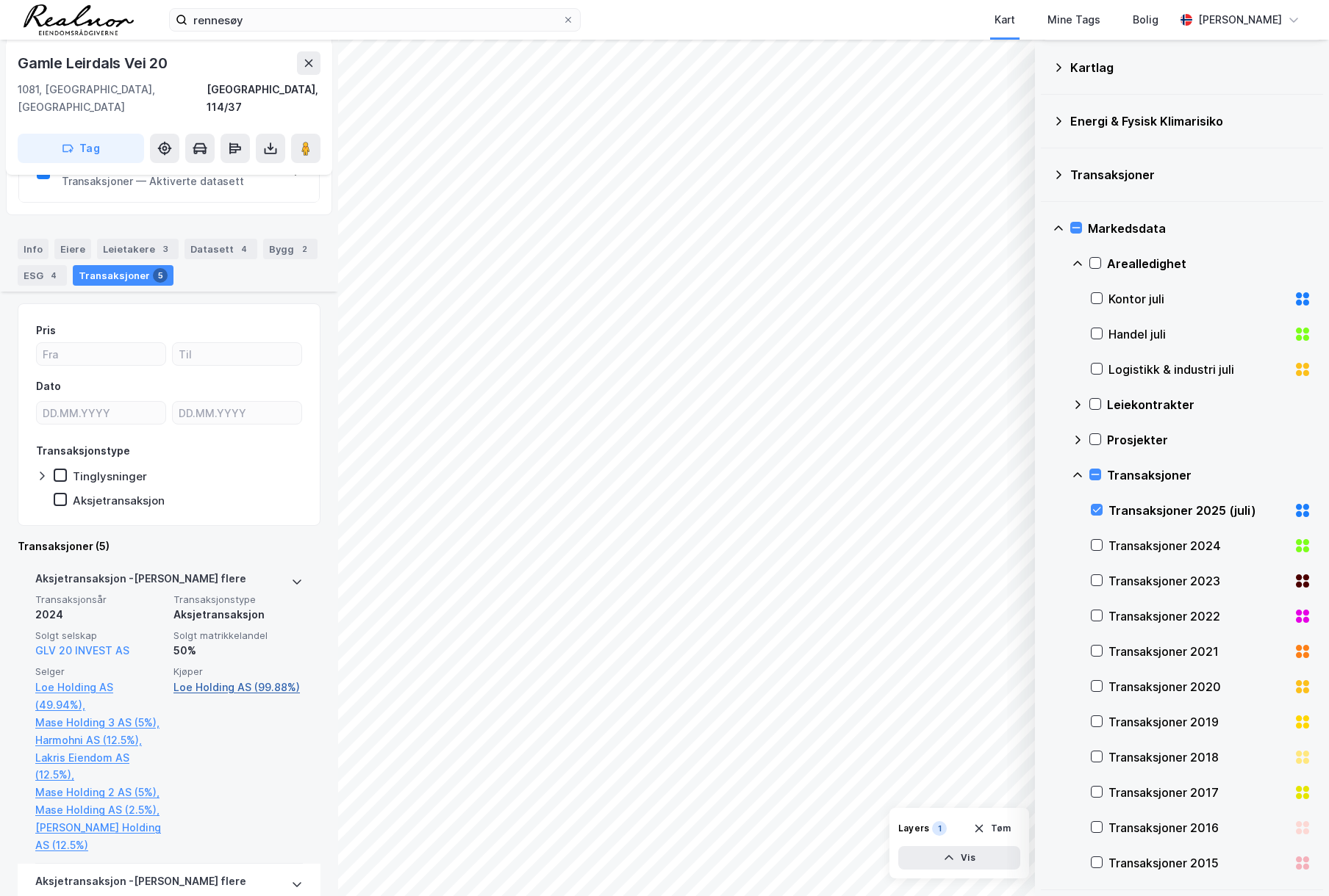
scroll to position [515, 0]
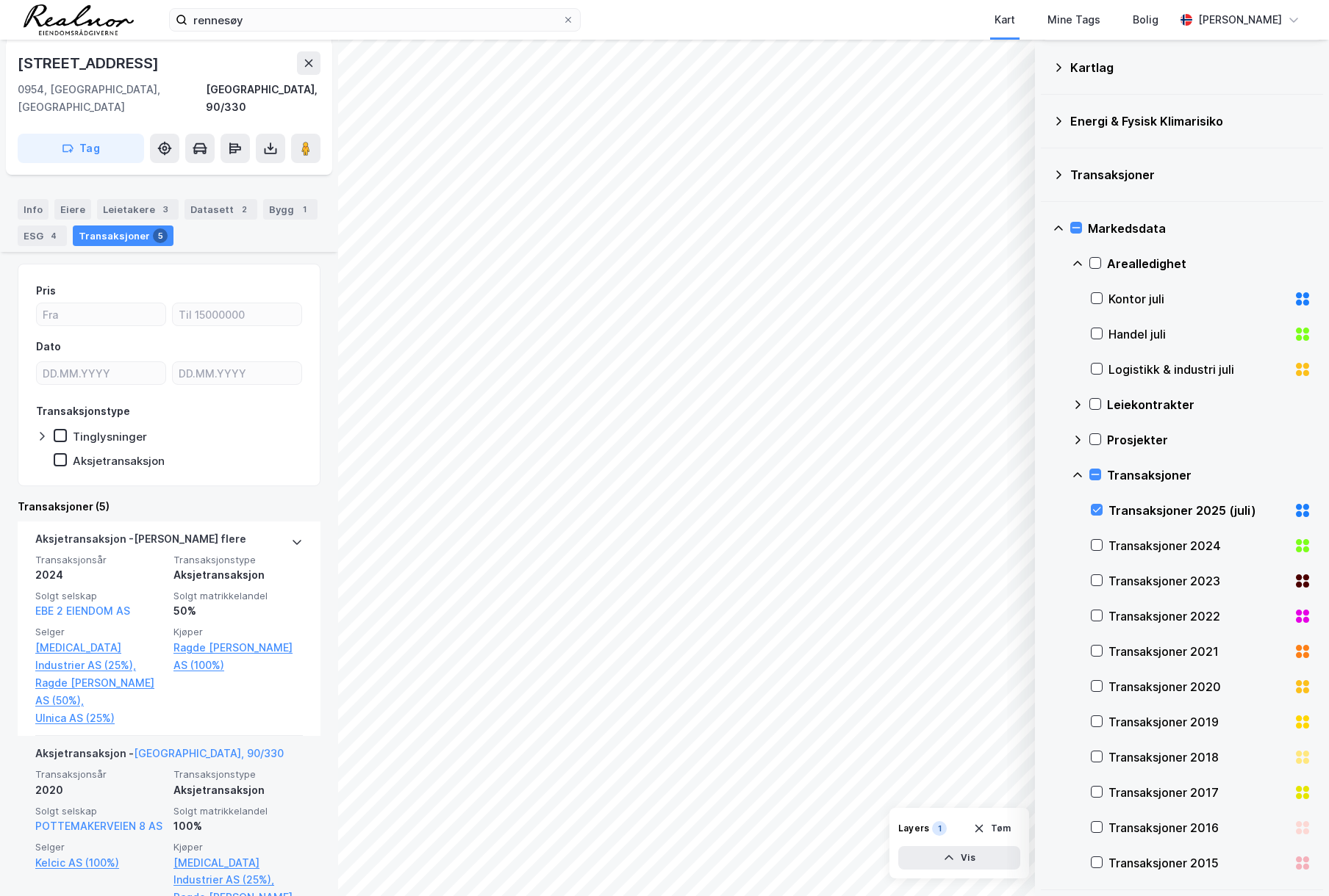
scroll to position [457, 0]
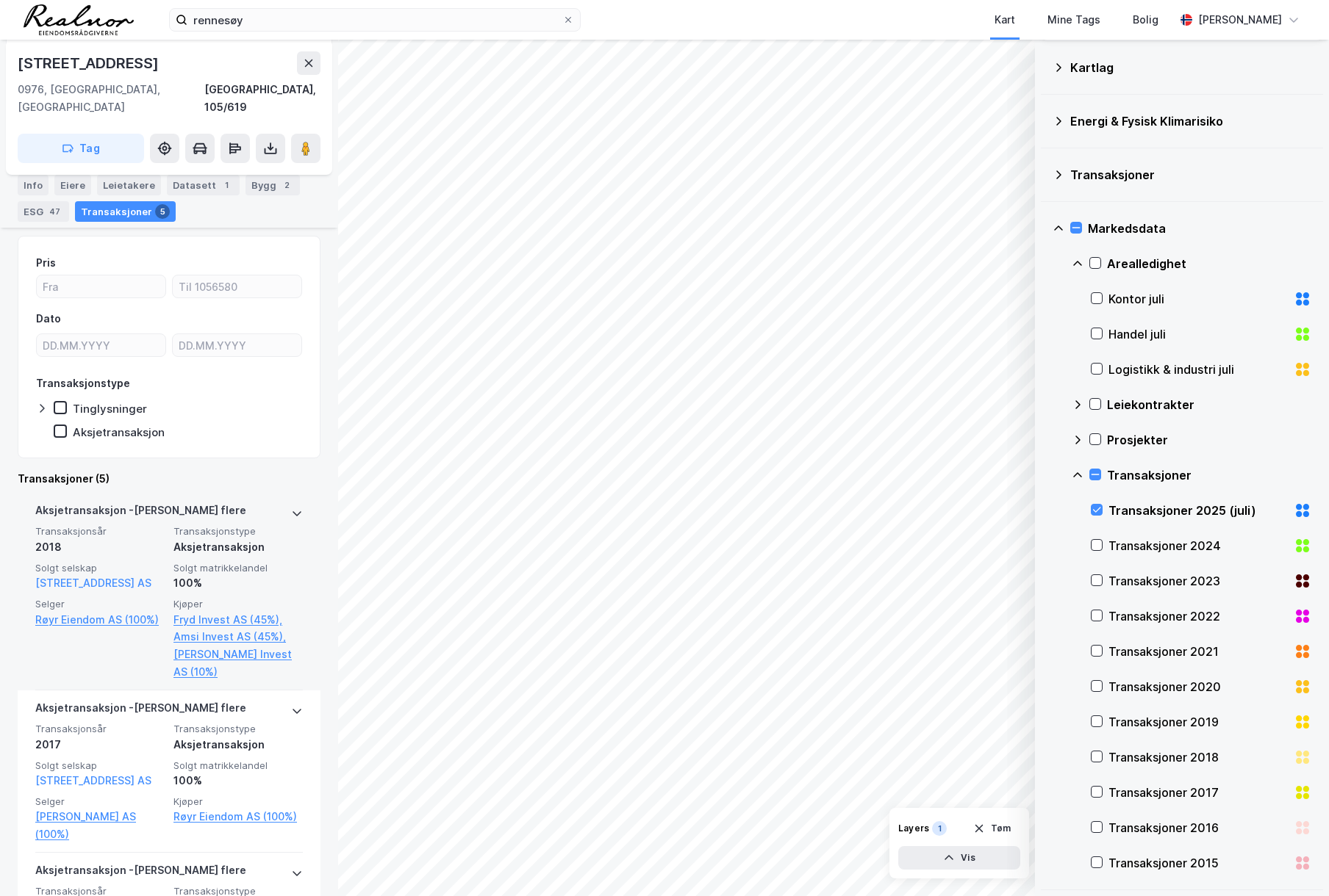
scroll to position [605, 0]
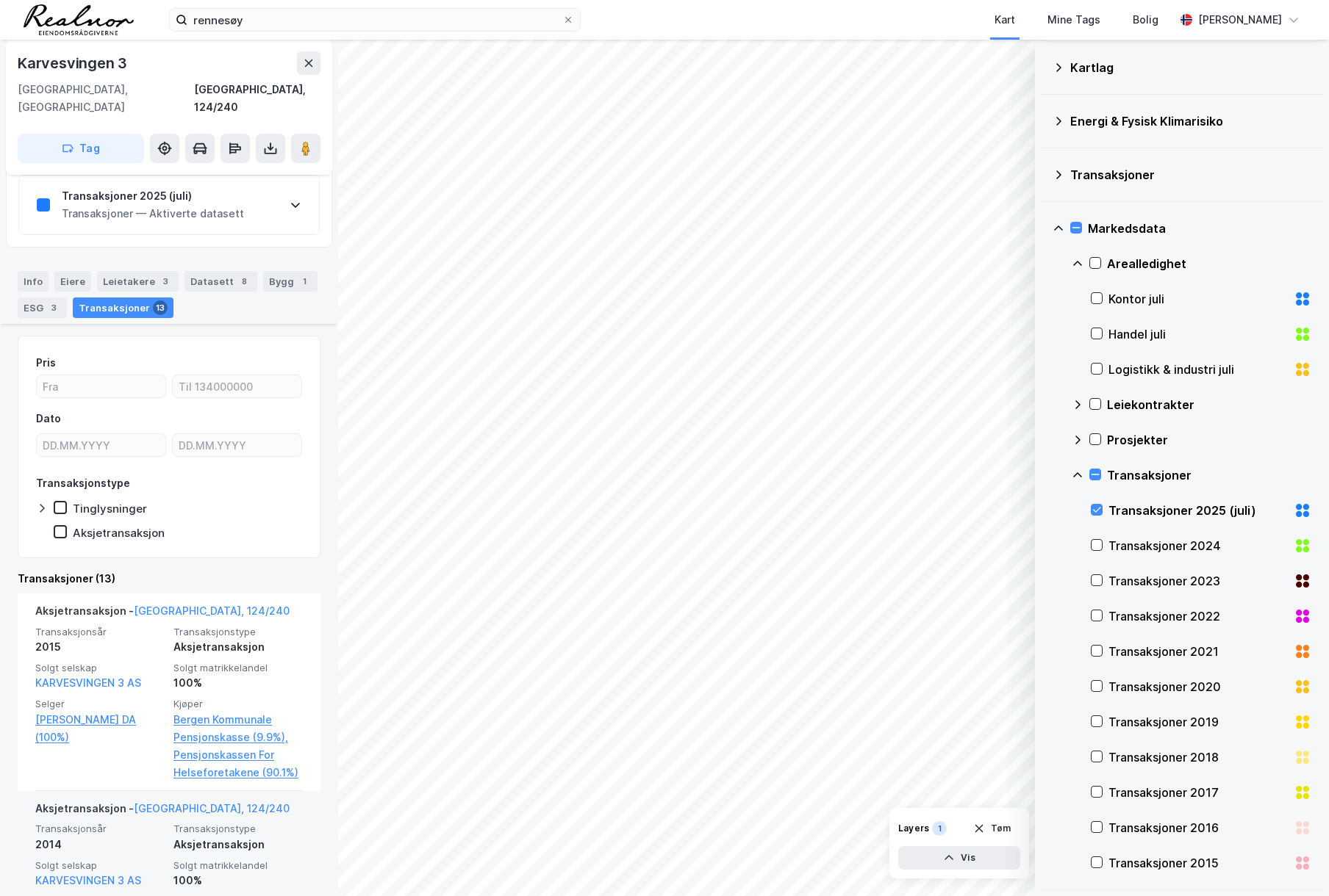
scroll to position [408, 0]
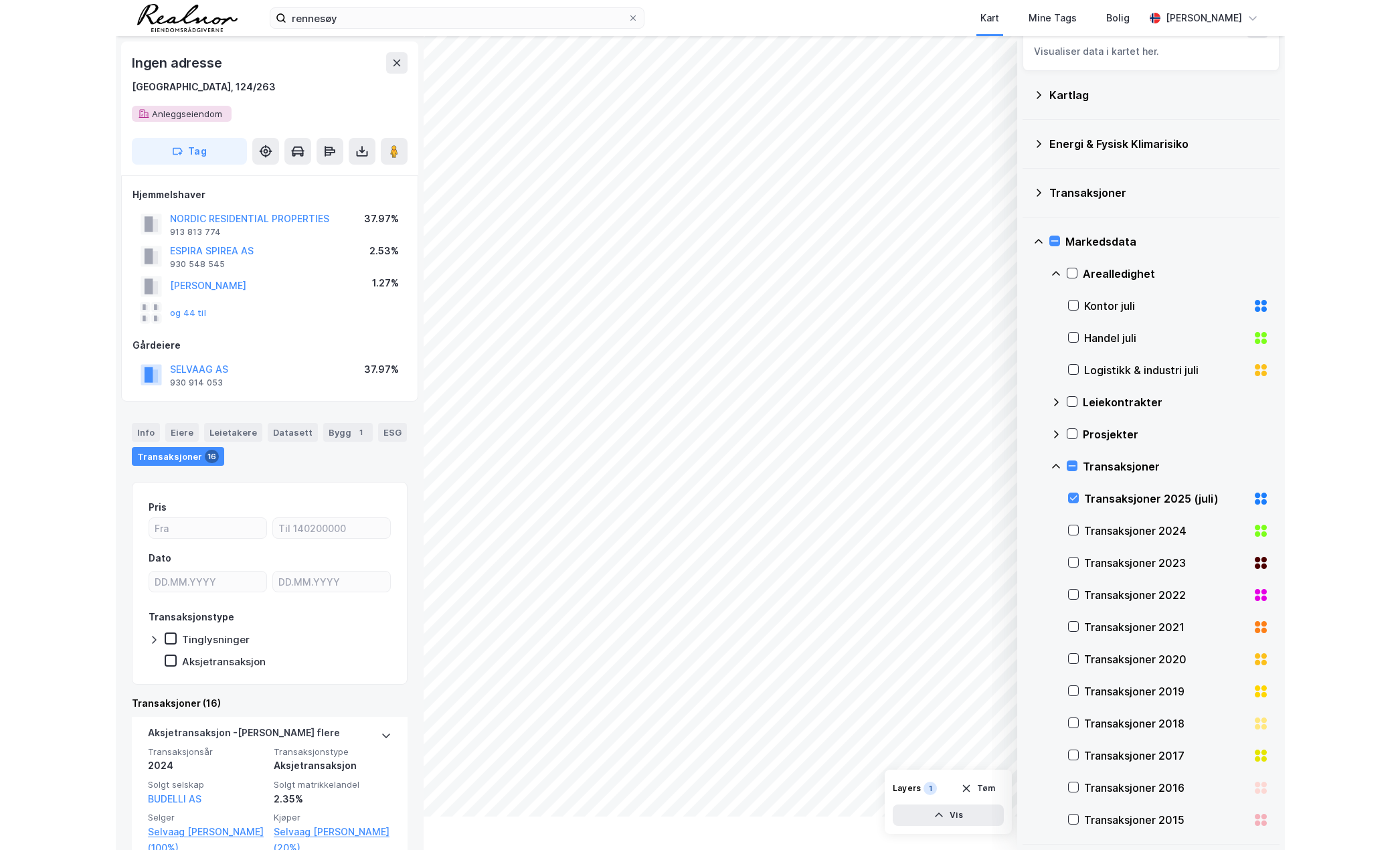
scroll to position [36, 0]
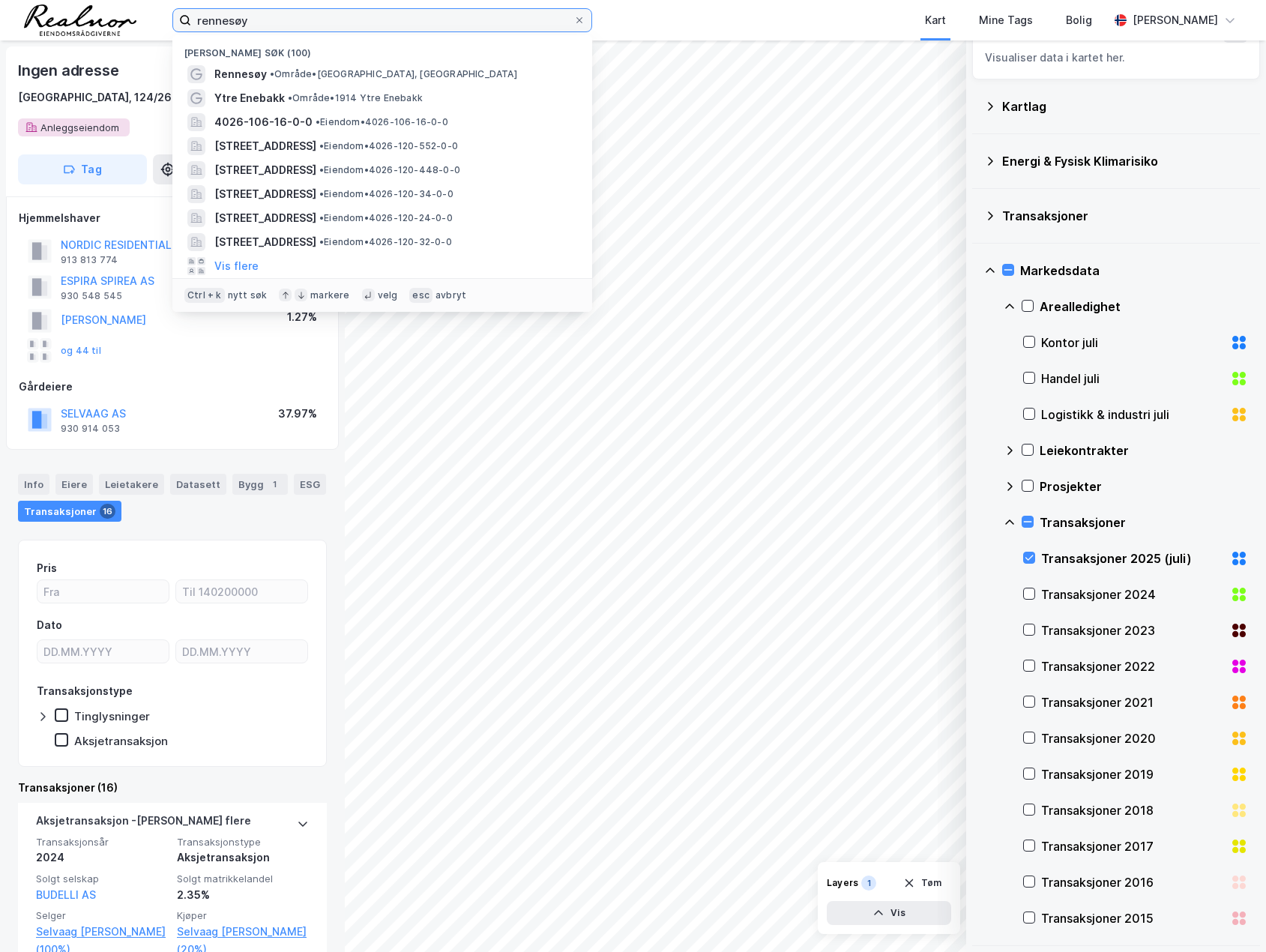
click at [302, 16] on input "rennesøy" at bounding box center [382, 20] width 383 height 23
drag, startPoint x: 184, startPoint y: 19, endPoint x: 174, endPoint y: 17, distance: 10.2
click at [174, 17] on label "rennesøy" at bounding box center [383, 20] width 420 height 24
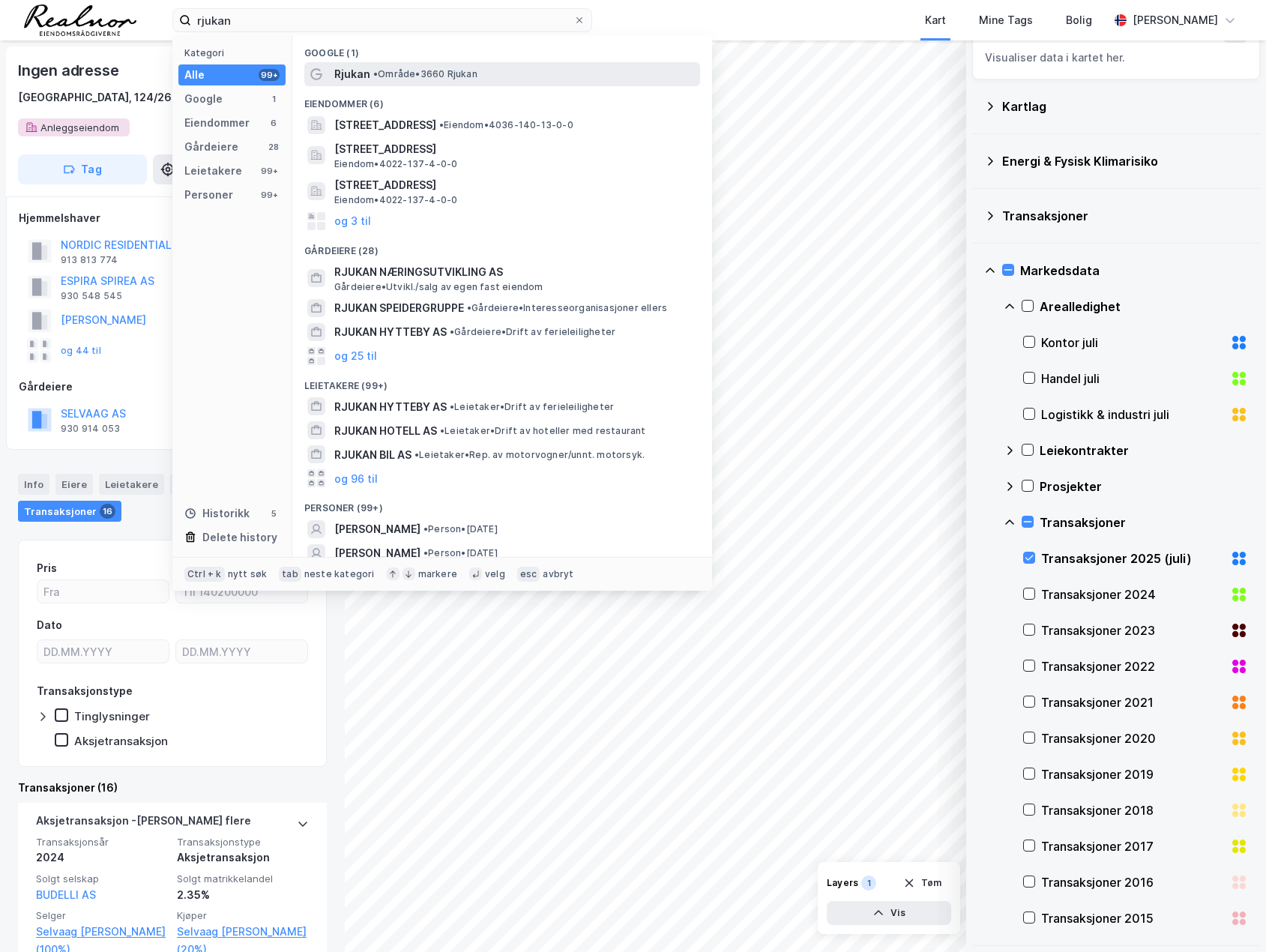
click at [363, 81] on span "Rjukan" at bounding box center [352, 74] width 36 height 18
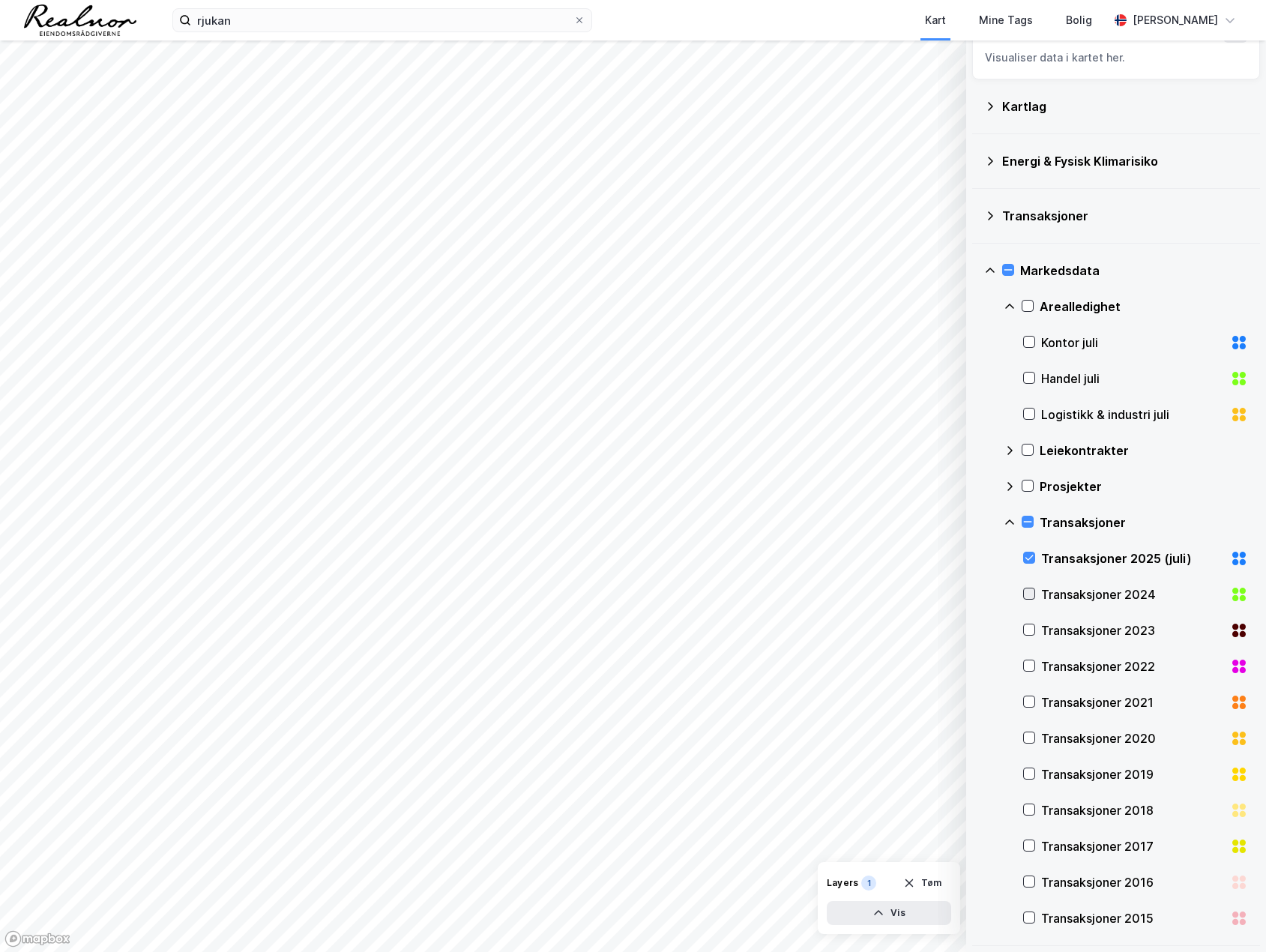
click at [1025, 597] on icon at bounding box center [1029, 593] width 10 height 10
click at [1031, 631] on icon at bounding box center [1029, 629] width 10 height 10
click at [1025, 667] on icon at bounding box center [1029, 665] width 10 height 10
click at [1028, 698] on icon at bounding box center [1029, 702] width 10 height 10
click at [1027, 735] on icon at bounding box center [1029, 737] width 10 height 10
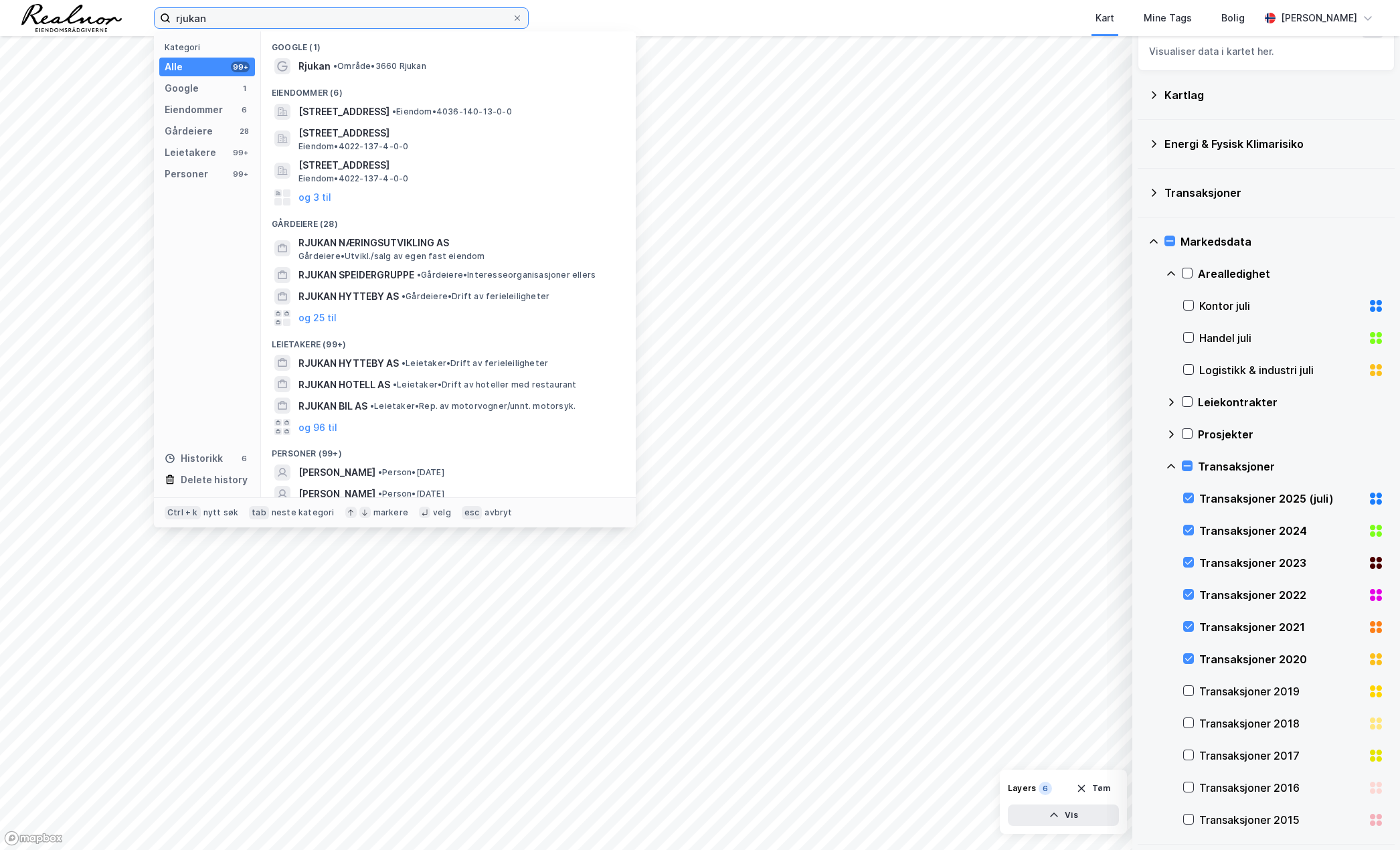
drag, startPoint x: 210, startPoint y: 19, endPoint x: 159, endPoint y: 20, distance: 51.0
click at [159, 20] on label "rjukan" at bounding box center [342, 18] width 375 height 21
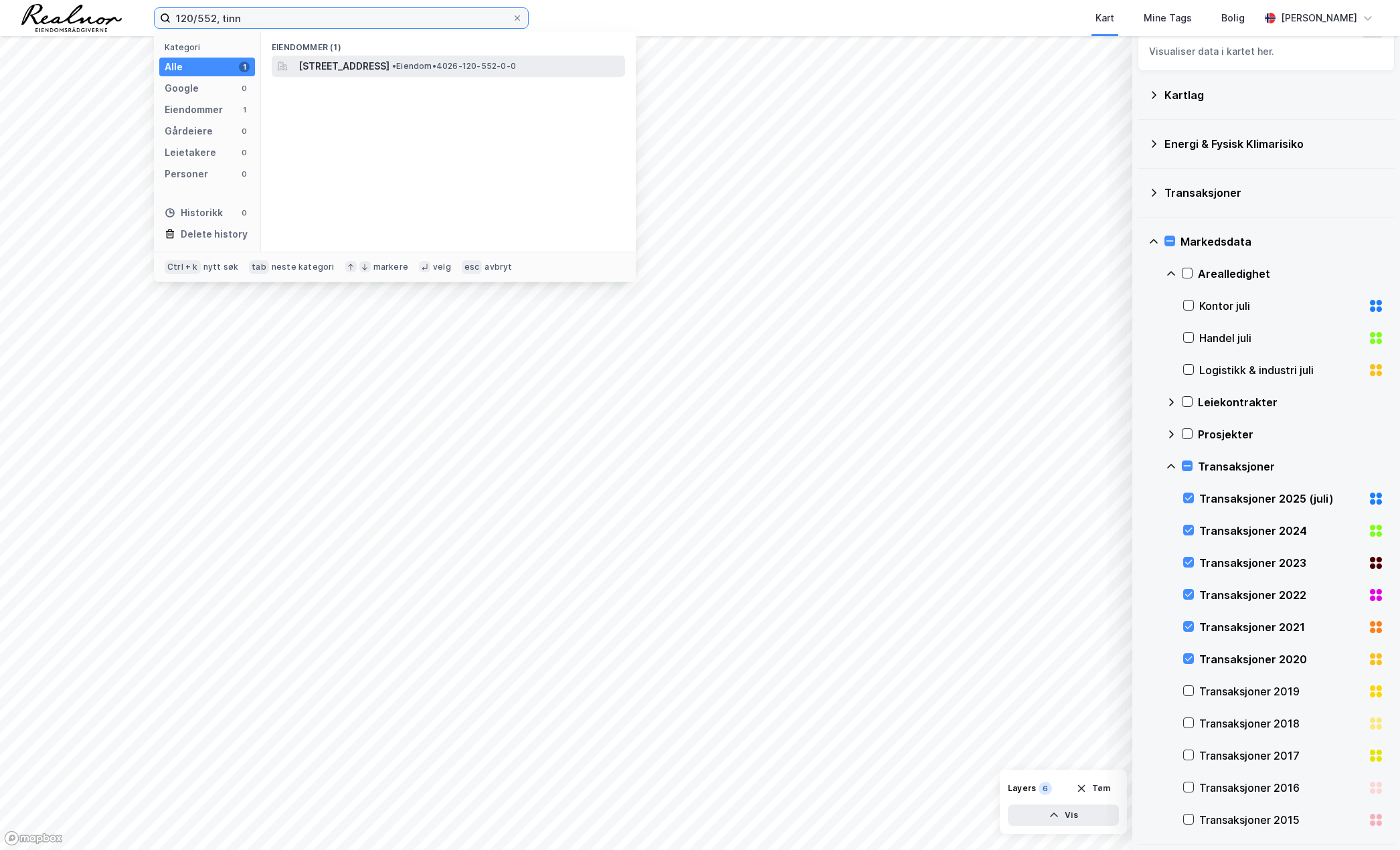
type input "120/552, tinn"
click at [390, 69] on span "[STREET_ADDRESS]" at bounding box center [344, 66] width 91 height 16
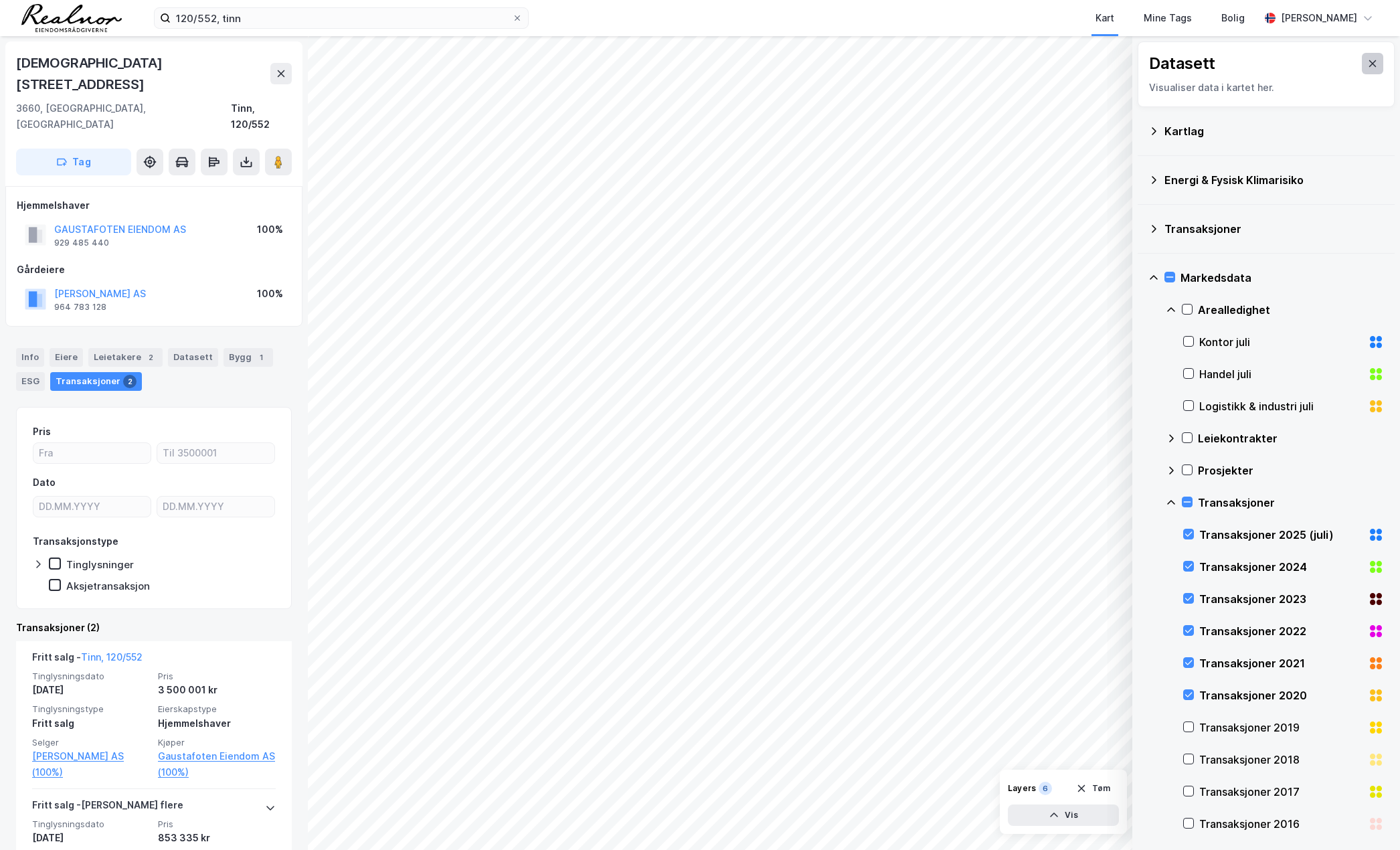
click at [1209, 63] on icon at bounding box center [1372, 64] width 7 height 7
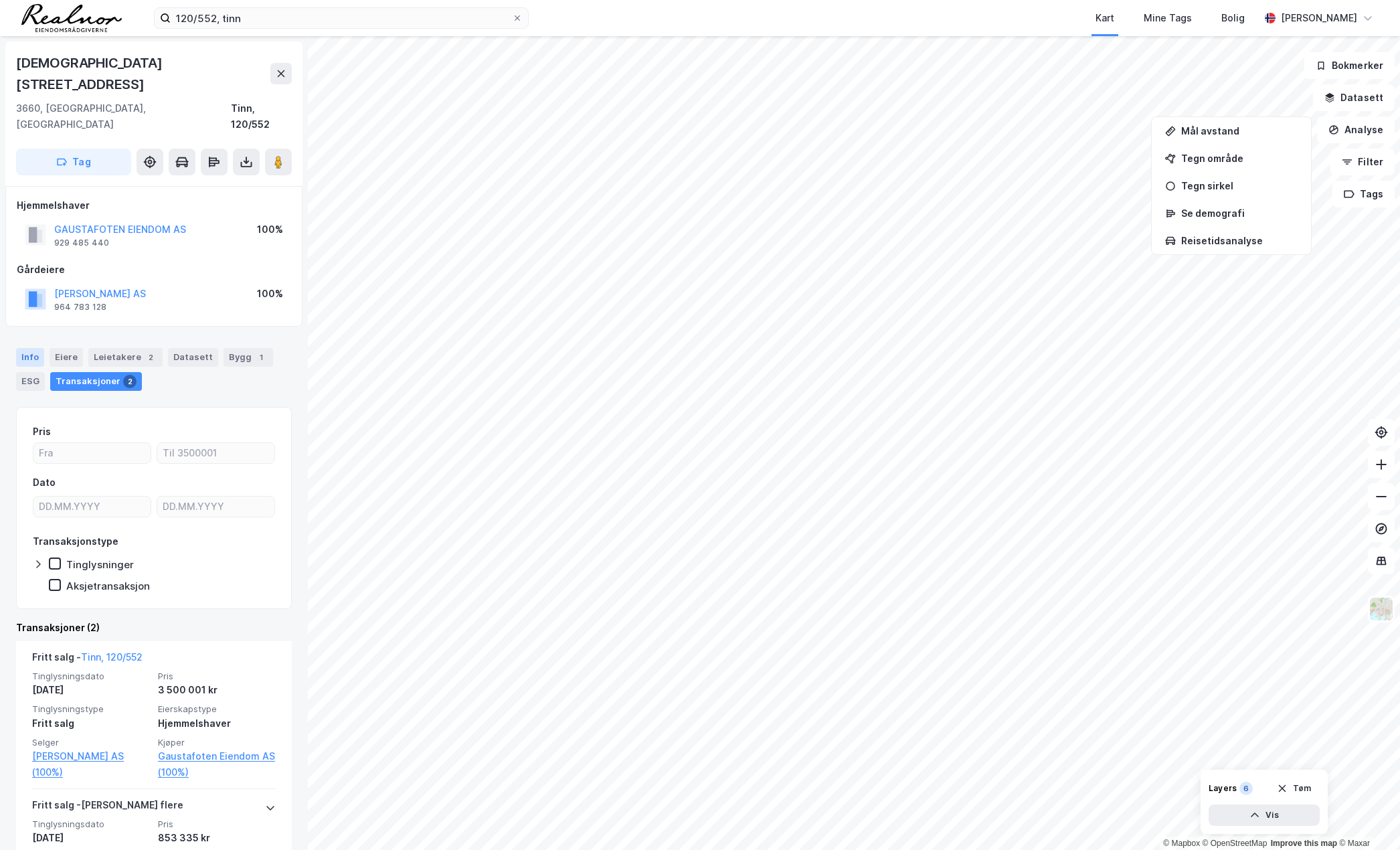
click at [29, 348] on div "Info" at bounding box center [30, 357] width 28 height 19
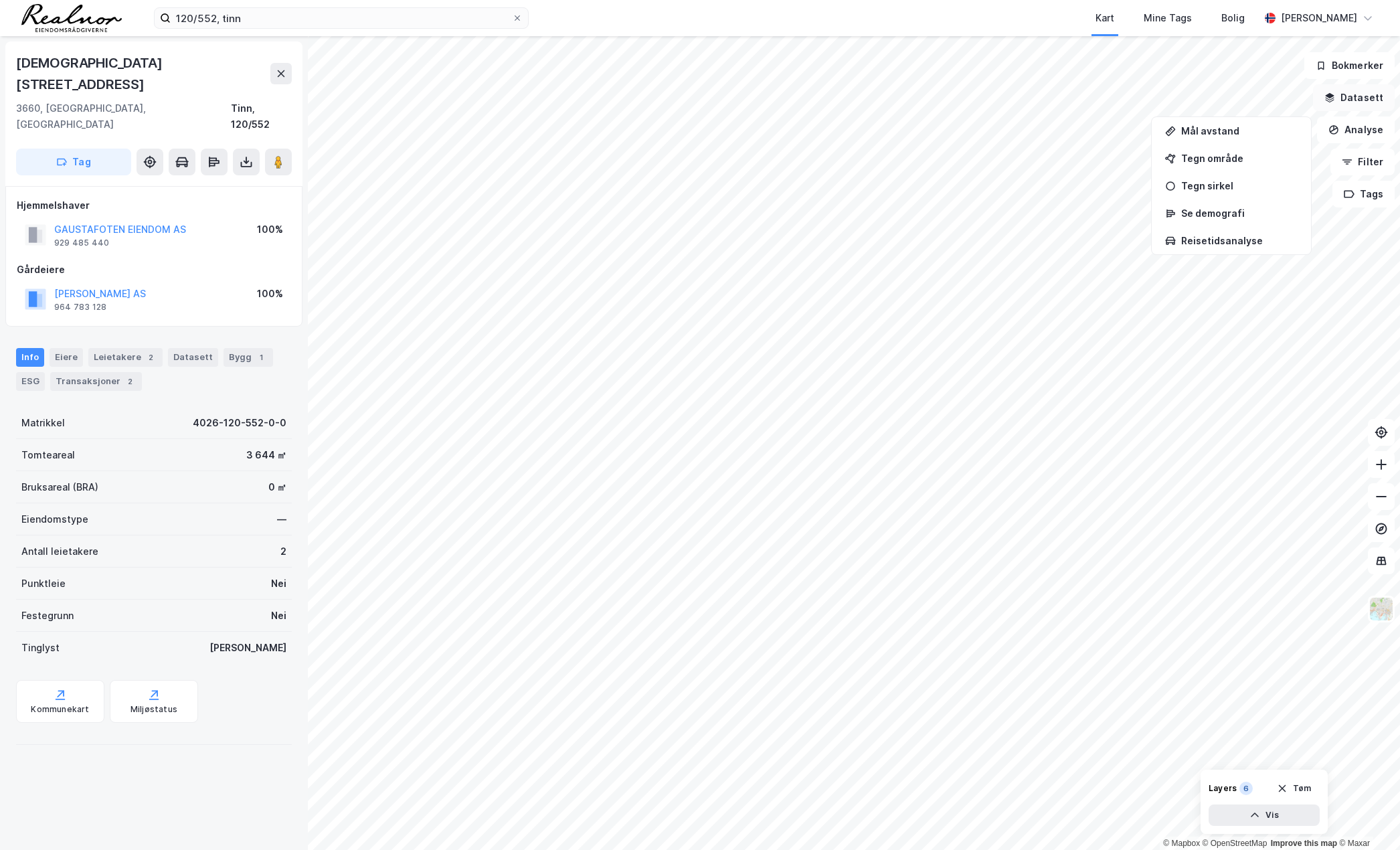
click at [1209, 106] on button "Datasett" at bounding box center [1354, 97] width 82 height 27
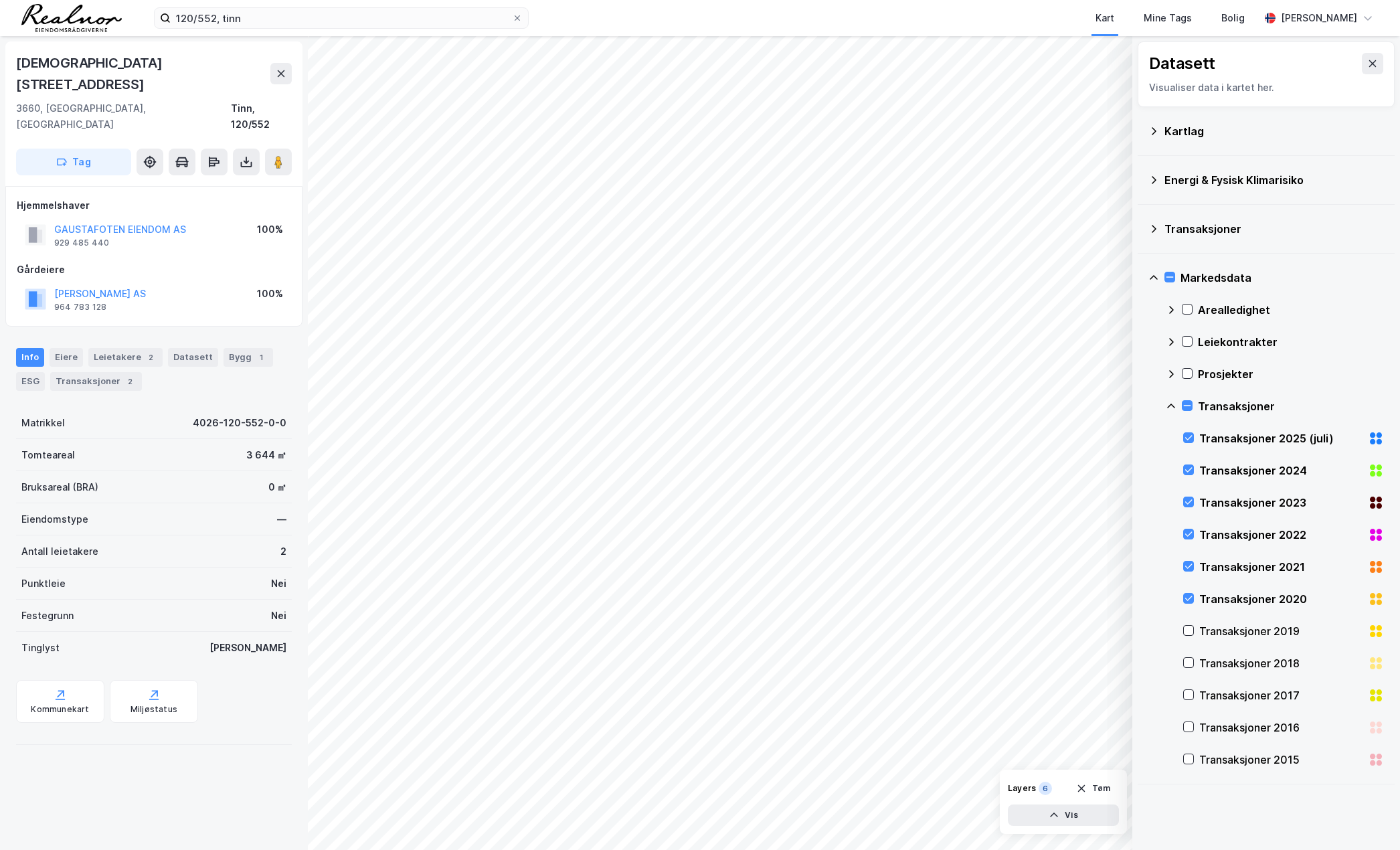
click at [1190, 126] on div "Kartlag" at bounding box center [1274, 131] width 219 height 16
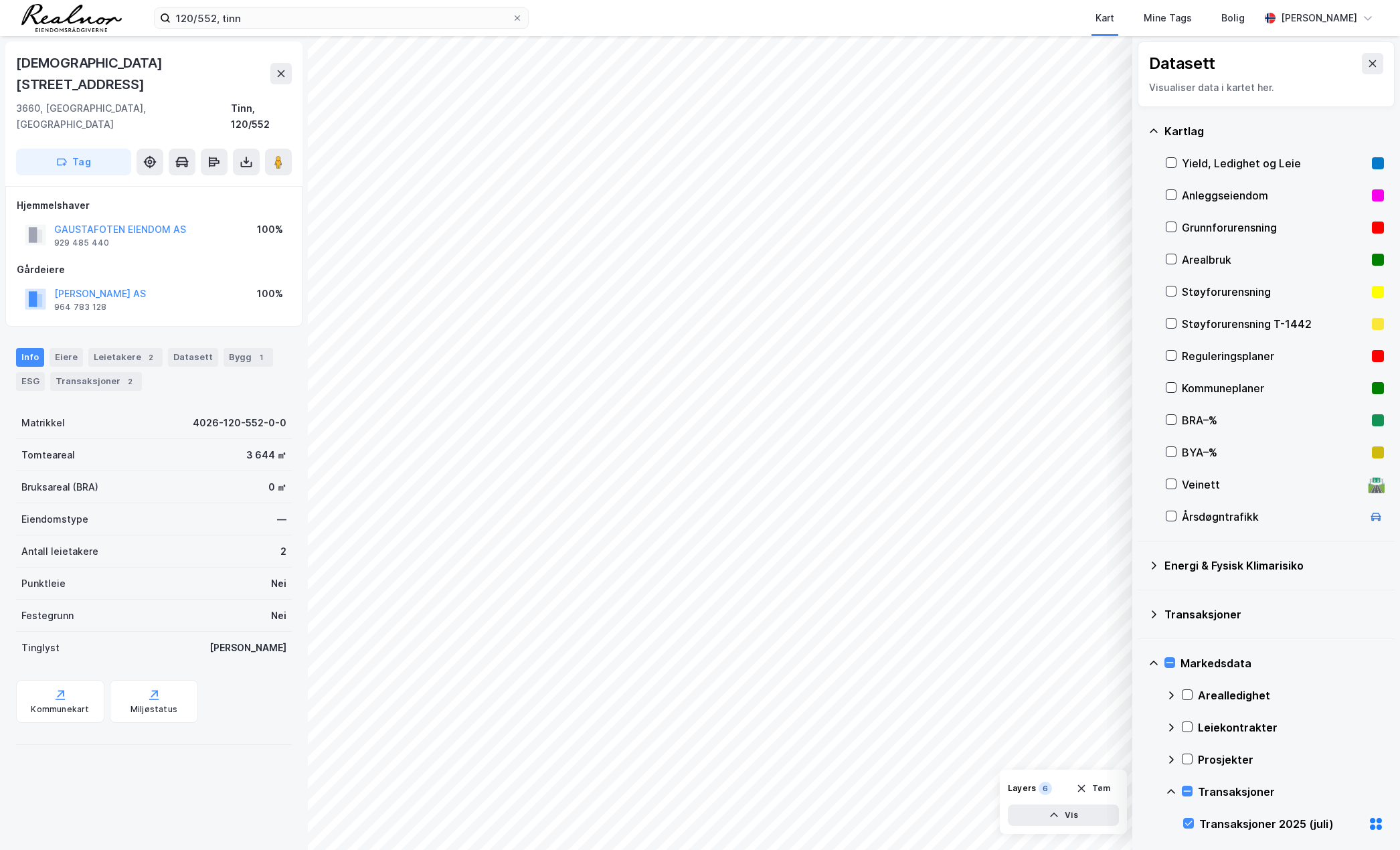
click at [1209, 356] on div "Reguleringsplaner" at bounding box center [1274, 356] width 185 height 16
